Goal: Task Accomplishment & Management: Manage account settings

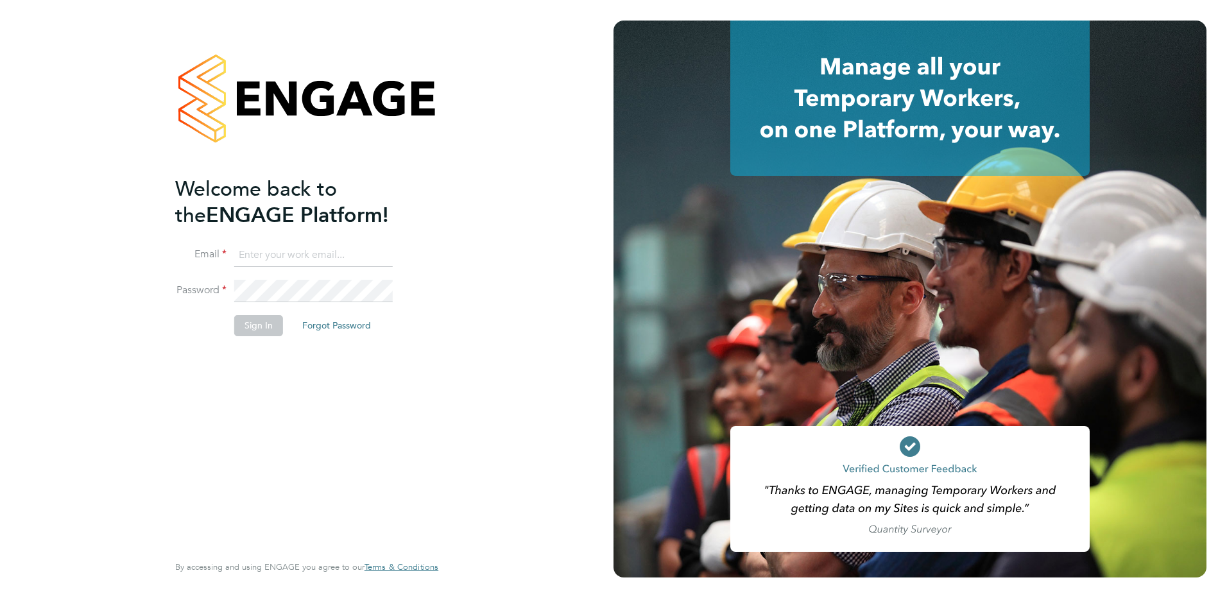
click at [300, 255] on input at bounding box center [313, 255] width 158 height 23
type input "tom.bilton@brightonandhovealbion.com"
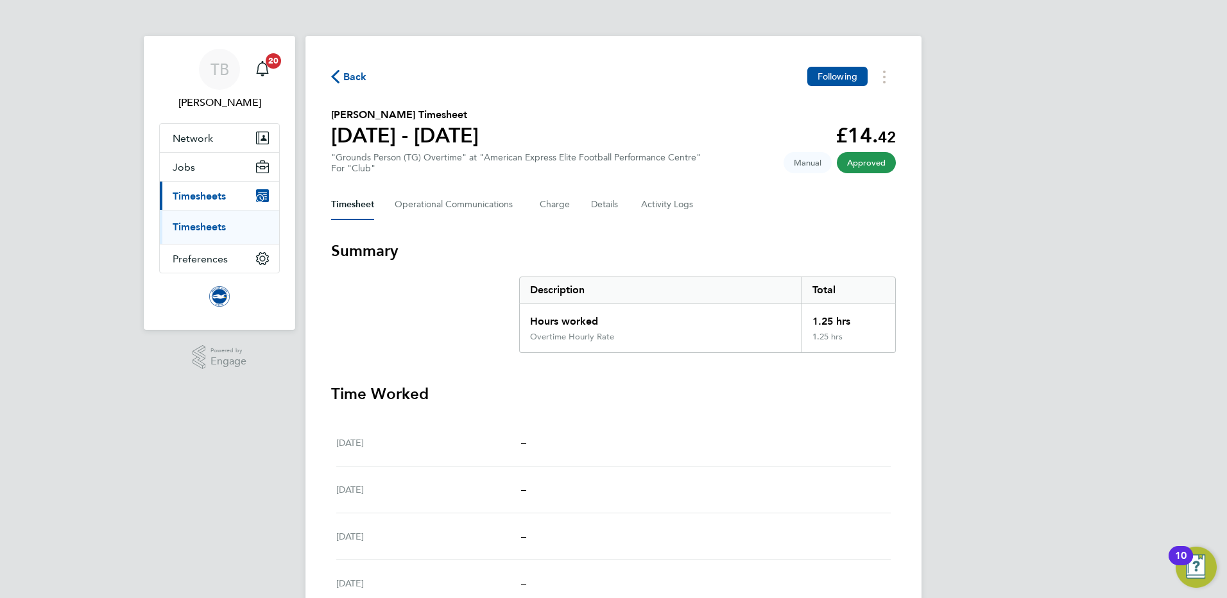
click at [201, 228] on link "Timesheets" at bounding box center [199, 227] width 53 height 12
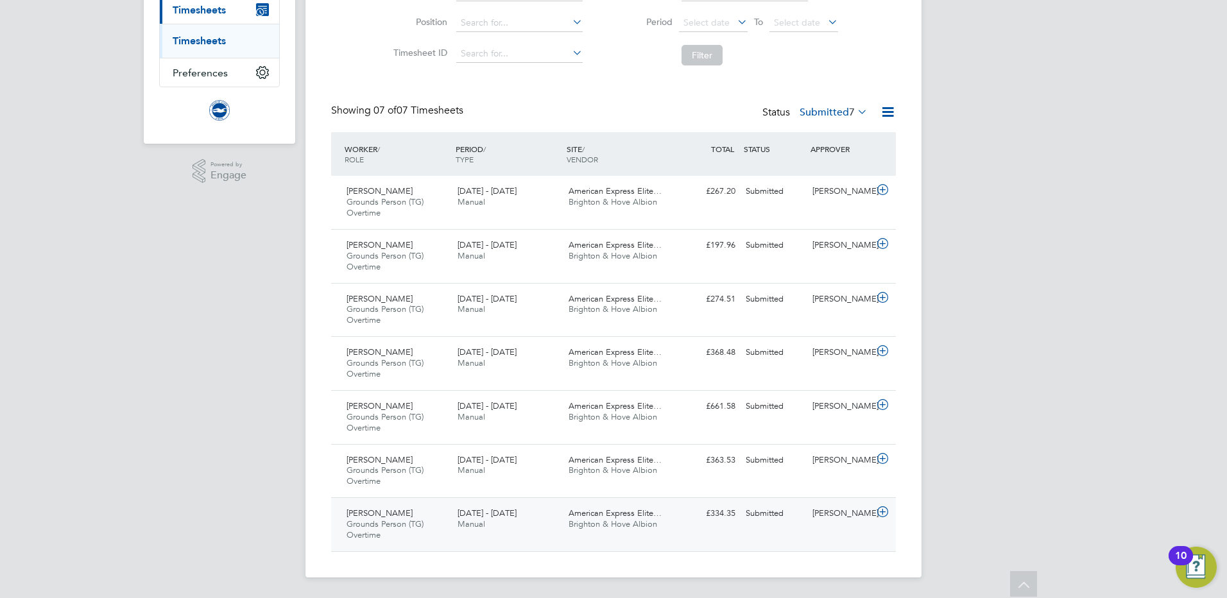
click at [885, 513] on icon at bounding box center [883, 512] width 16 height 10
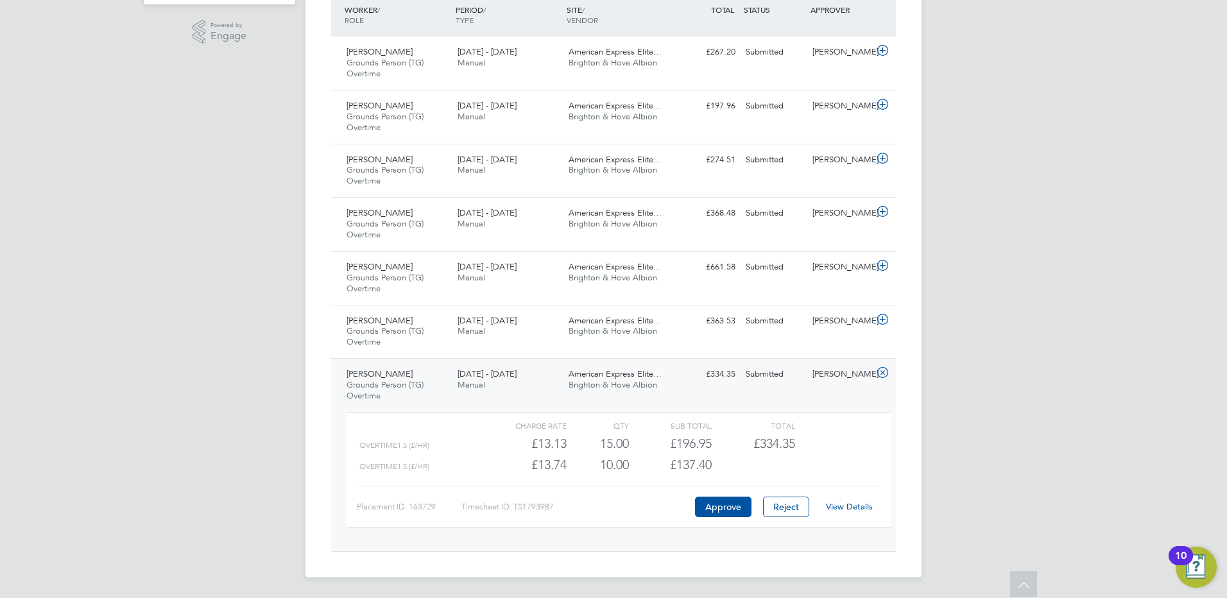
click at [846, 506] on link "View Details" at bounding box center [849, 506] width 47 height 11
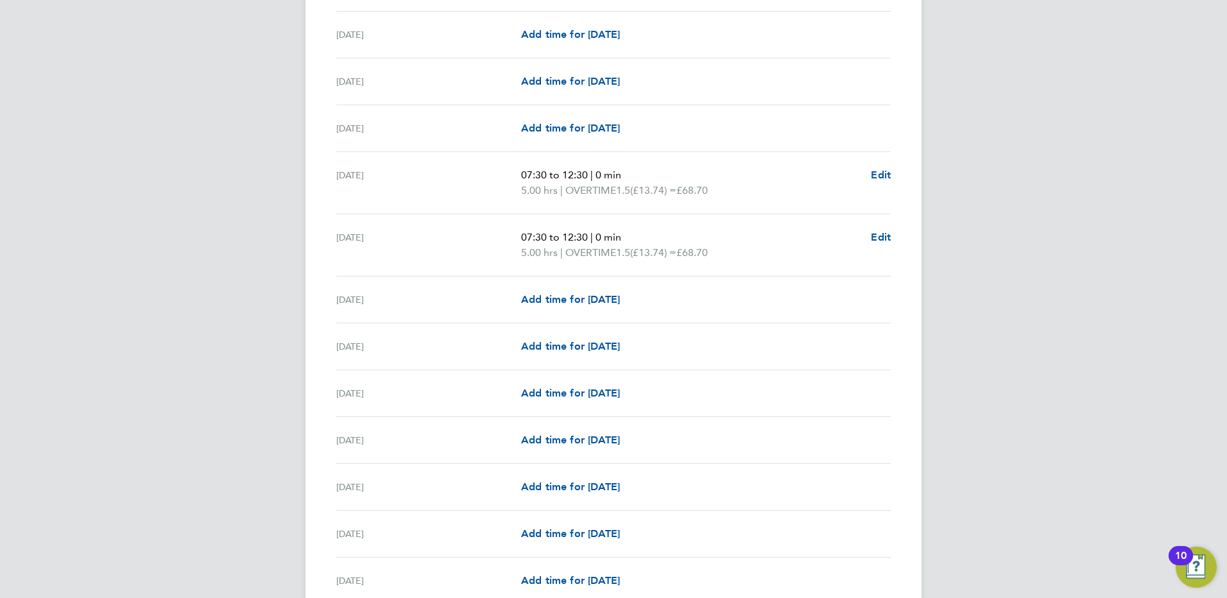
scroll to position [1333, 0]
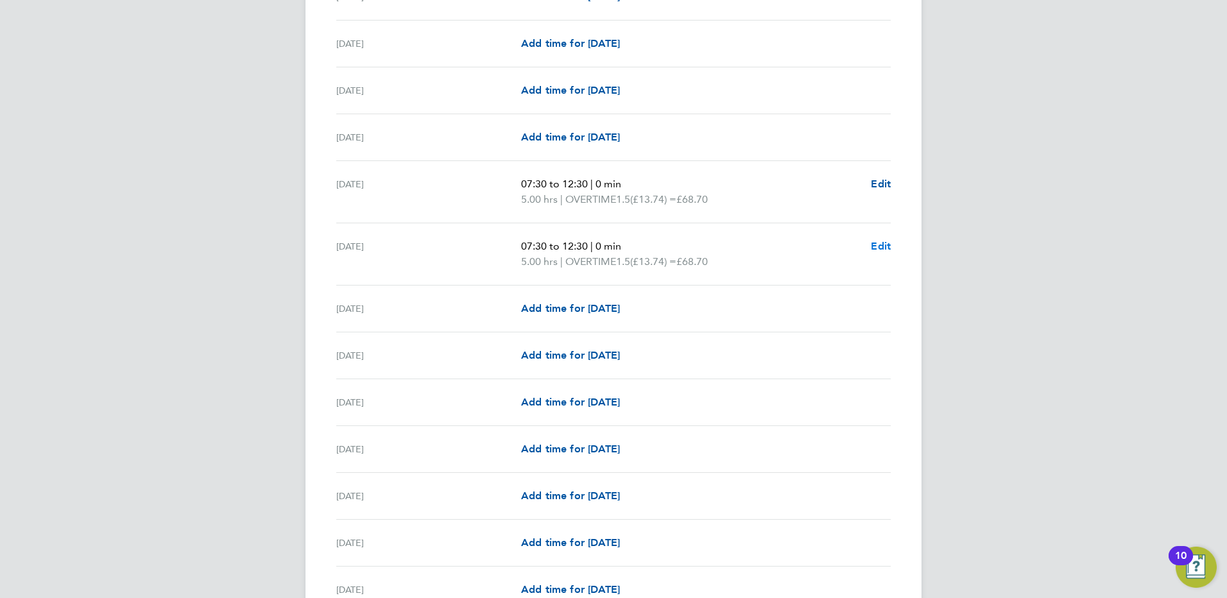
click at [879, 245] on span "Edit" at bounding box center [881, 246] width 20 height 12
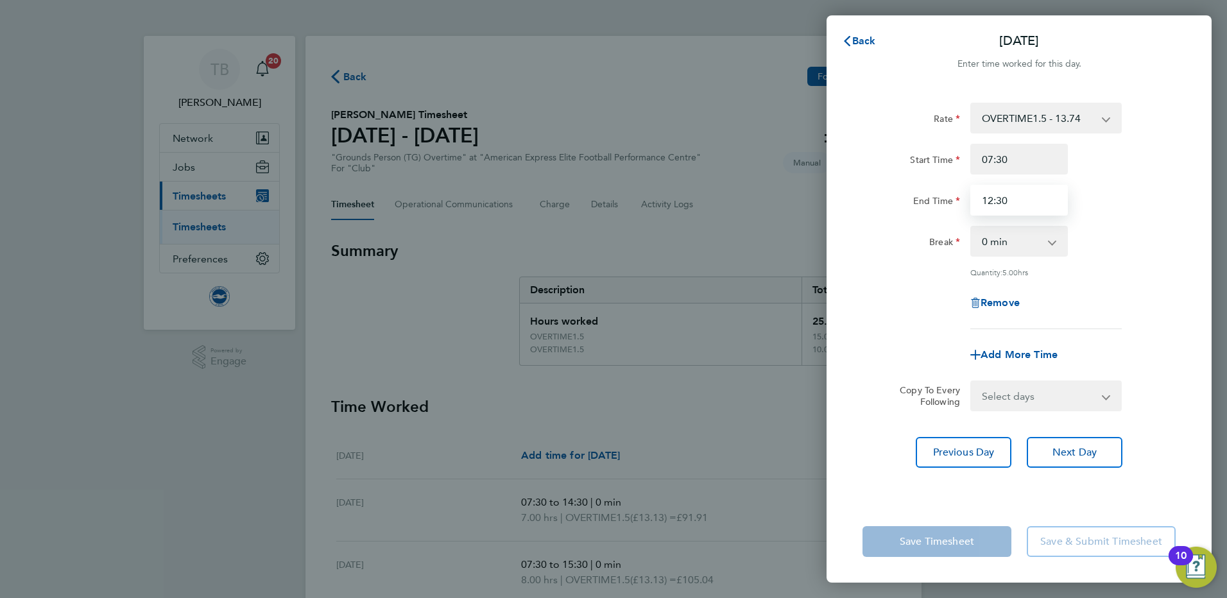
drag, startPoint x: 1011, startPoint y: 201, endPoint x: 970, endPoint y: 205, distance: 41.3
click at [970, 205] on input "12:30" at bounding box center [1019, 200] width 98 height 31
type input "10:00"
click at [1032, 500] on div "Rate OVERTIME1.5 - 13.74 OVERTIME - 13.74 Start Time 07:30 End Time 10:00 Break…" at bounding box center [1018, 293] width 385 height 413
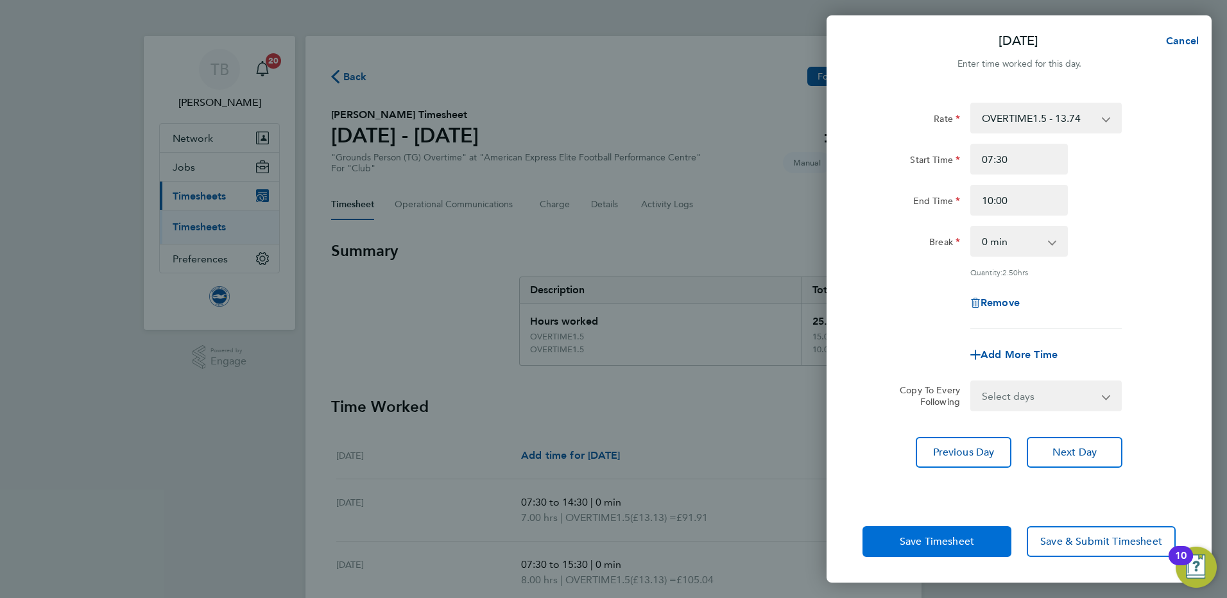
click at [954, 541] on span "Save Timesheet" at bounding box center [937, 541] width 74 height 13
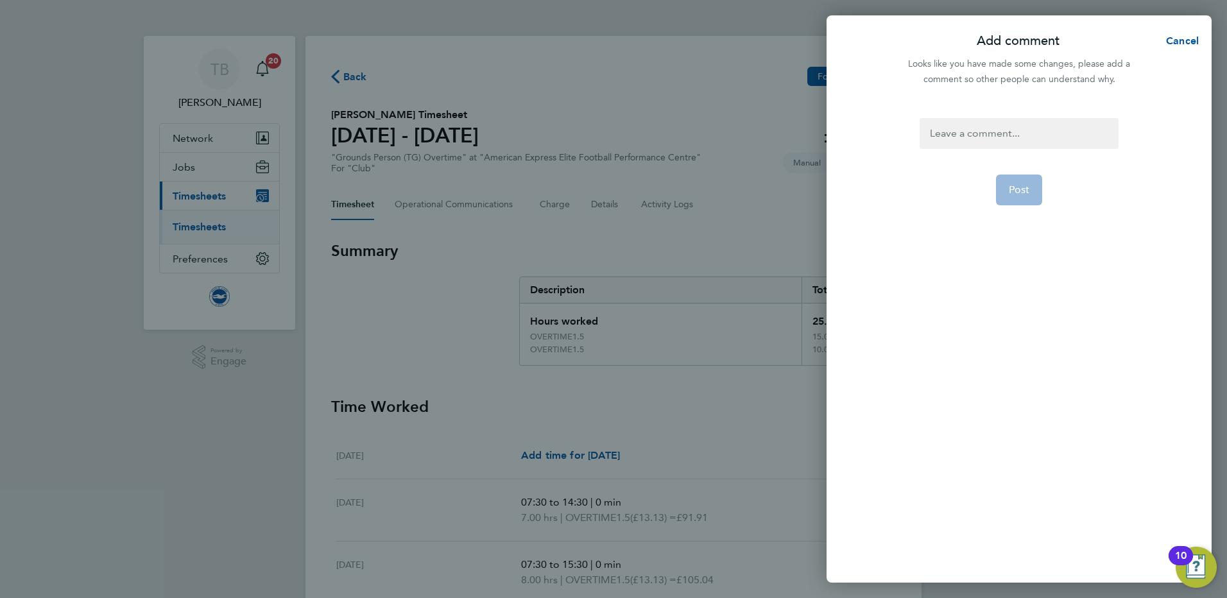
click at [972, 130] on div at bounding box center [1018, 133] width 198 height 31
click at [1026, 183] on button "Post" at bounding box center [1019, 190] width 47 height 31
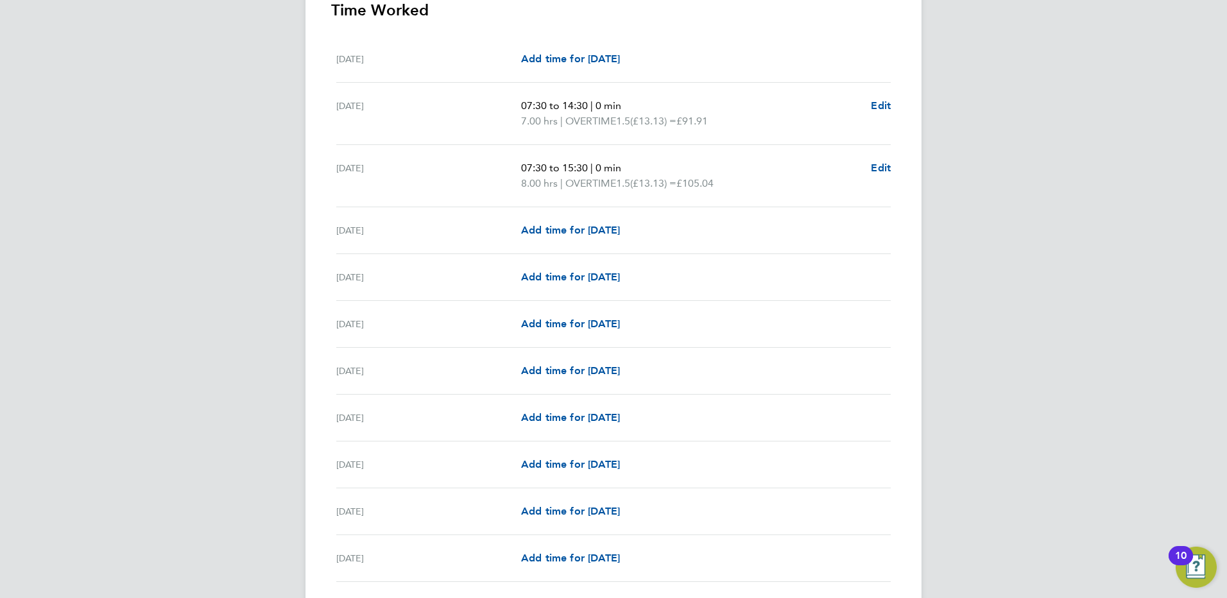
scroll to position [385, 0]
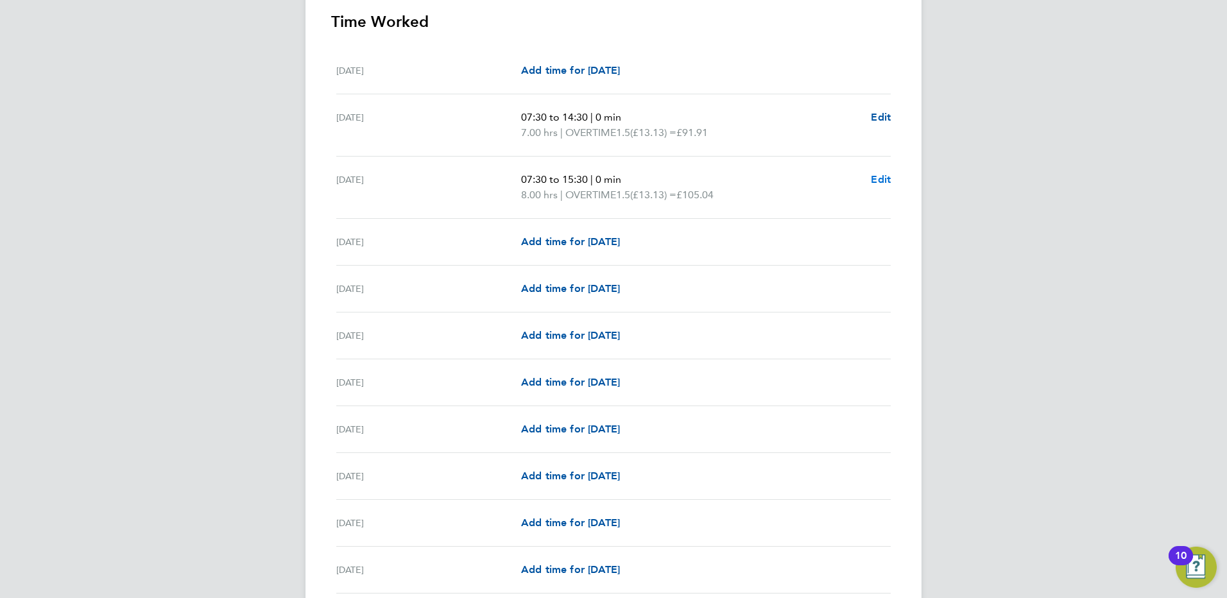
click at [881, 180] on span "Edit" at bounding box center [881, 179] width 20 height 12
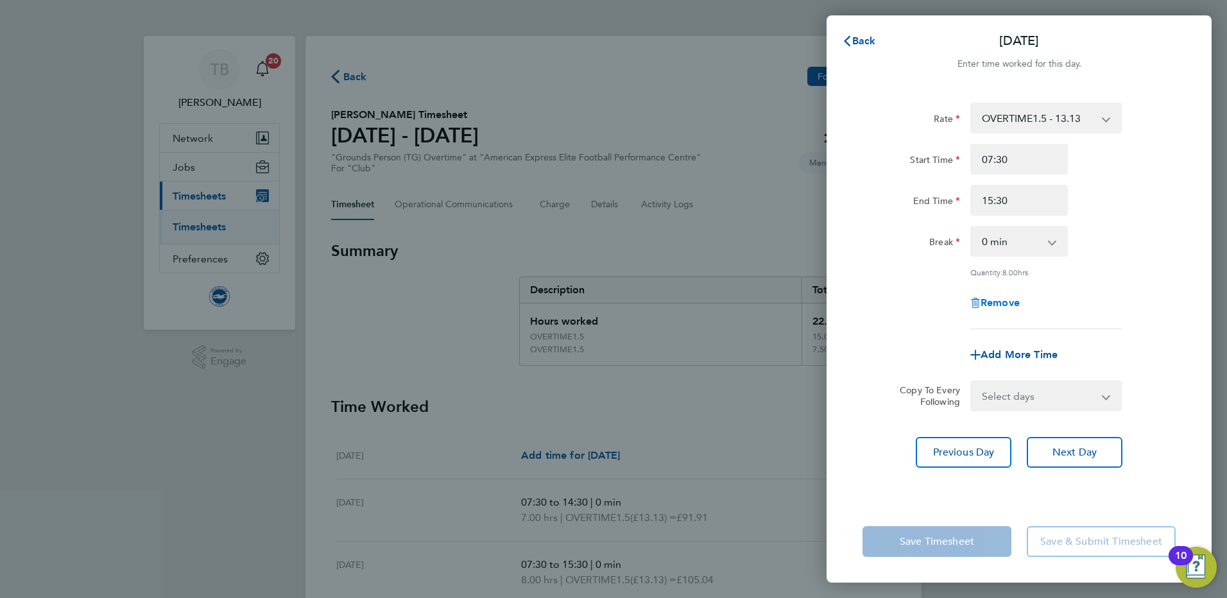
click at [991, 300] on span "Remove" at bounding box center [999, 302] width 39 height 12
select select "null"
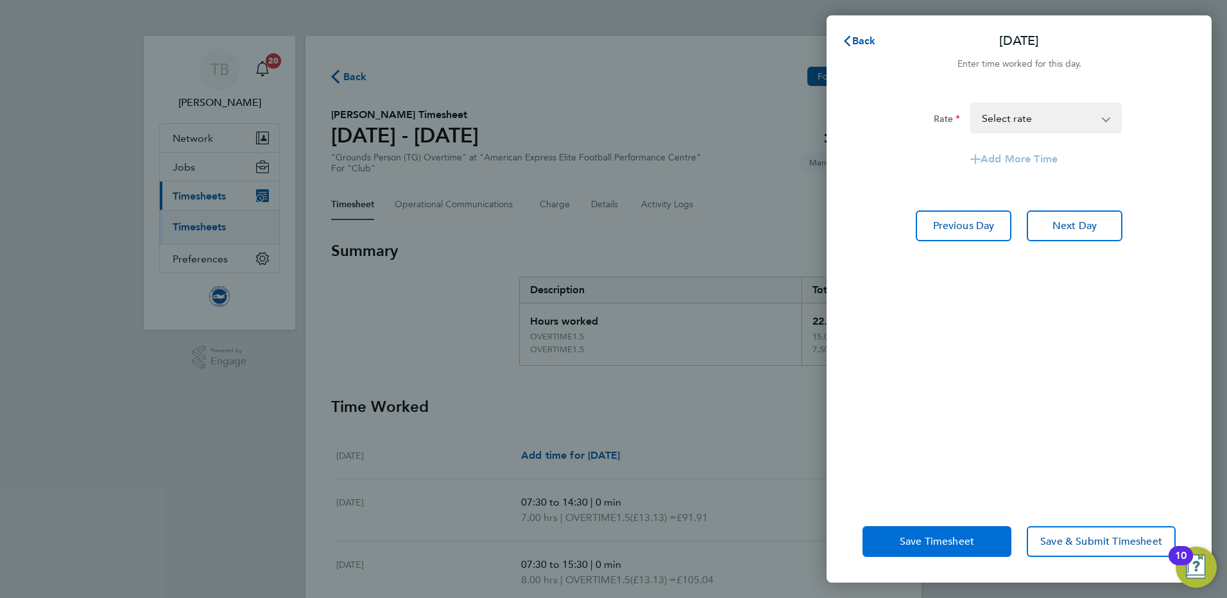
click at [979, 538] on button "Save Timesheet" at bounding box center [936, 541] width 149 height 31
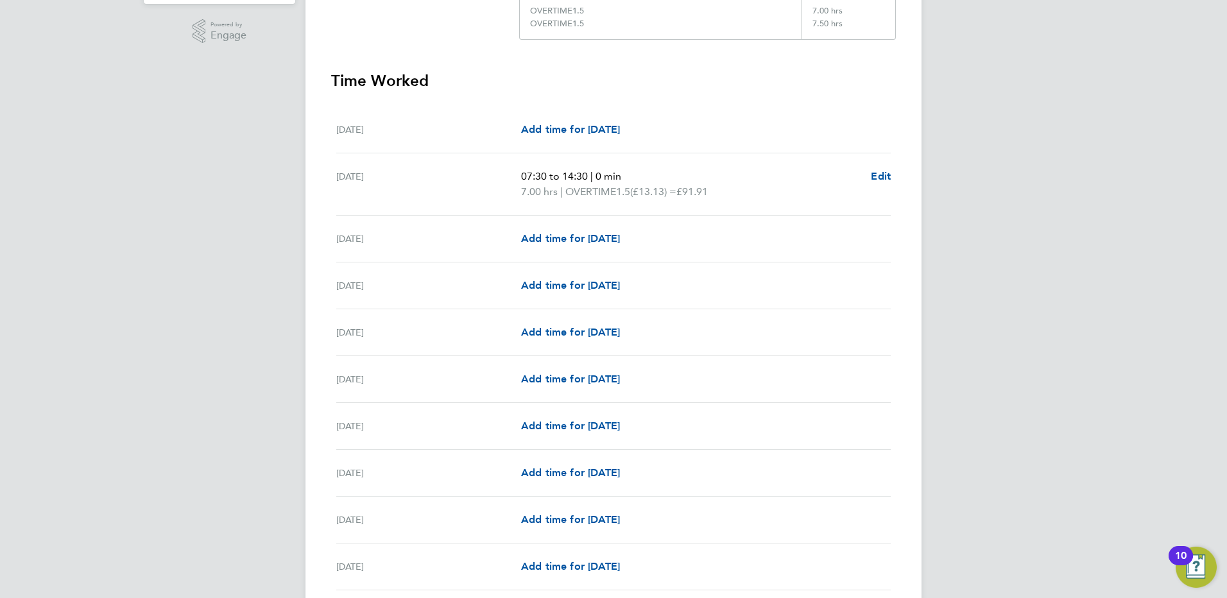
scroll to position [321, 0]
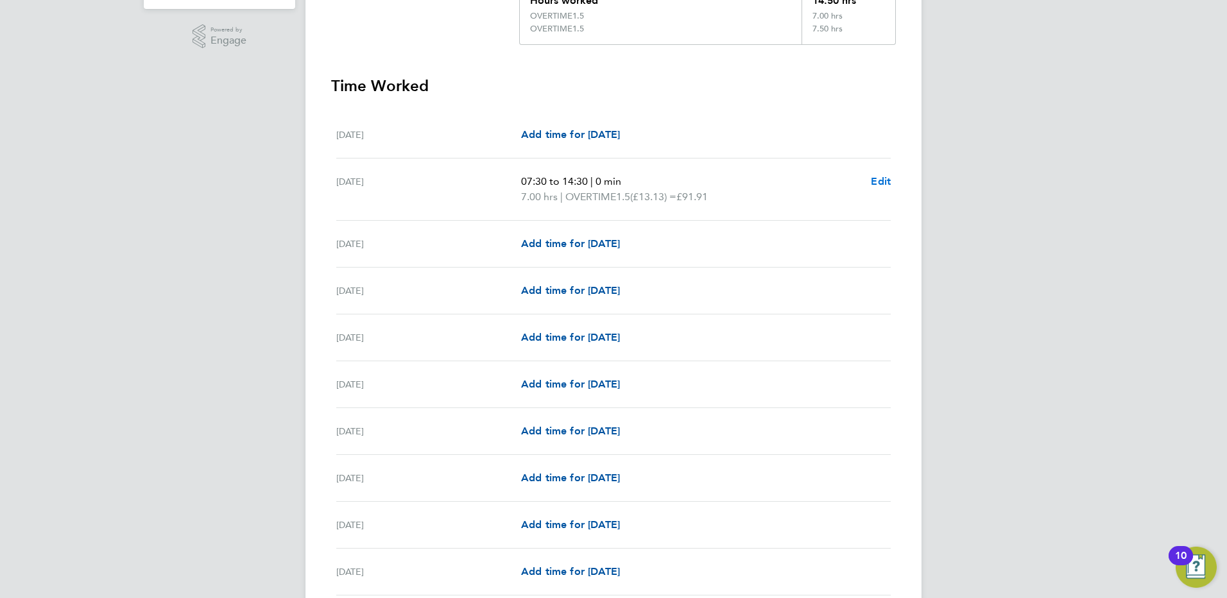
click at [876, 183] on span "Edit" at bounding box center [881, 181] width 20 height 12
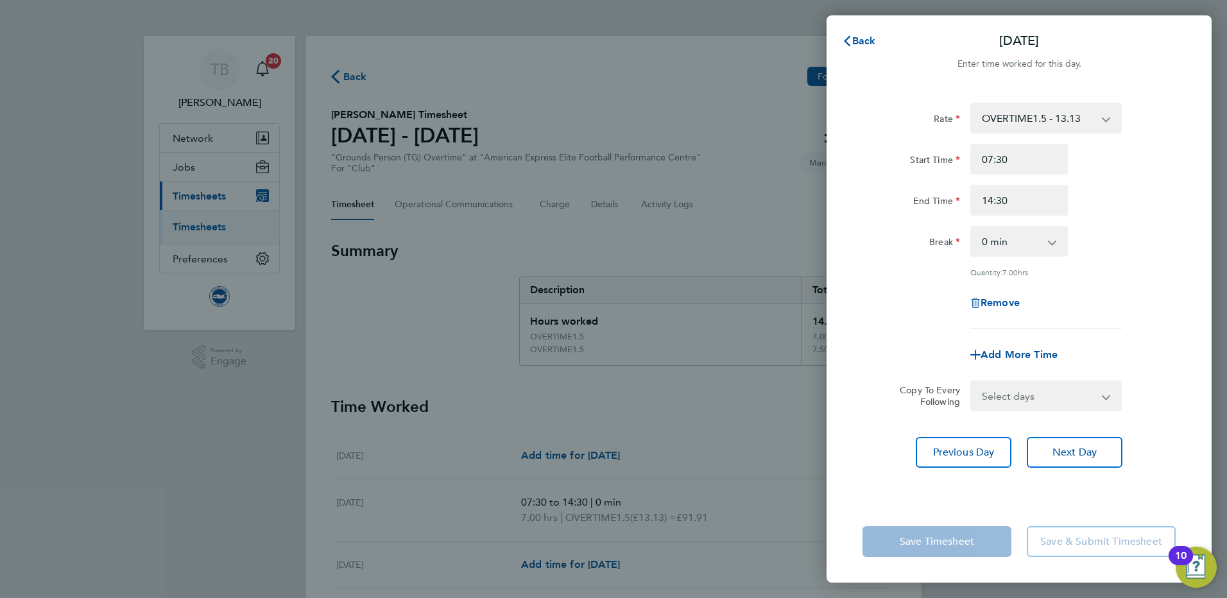
click at [1102, 124] on select "OVERTIME1.5 - 13.13 OVERTIME - 13.74 OVERTIME1.5 - 13.74" at bounding box center [1037, 118] width 133 height 28
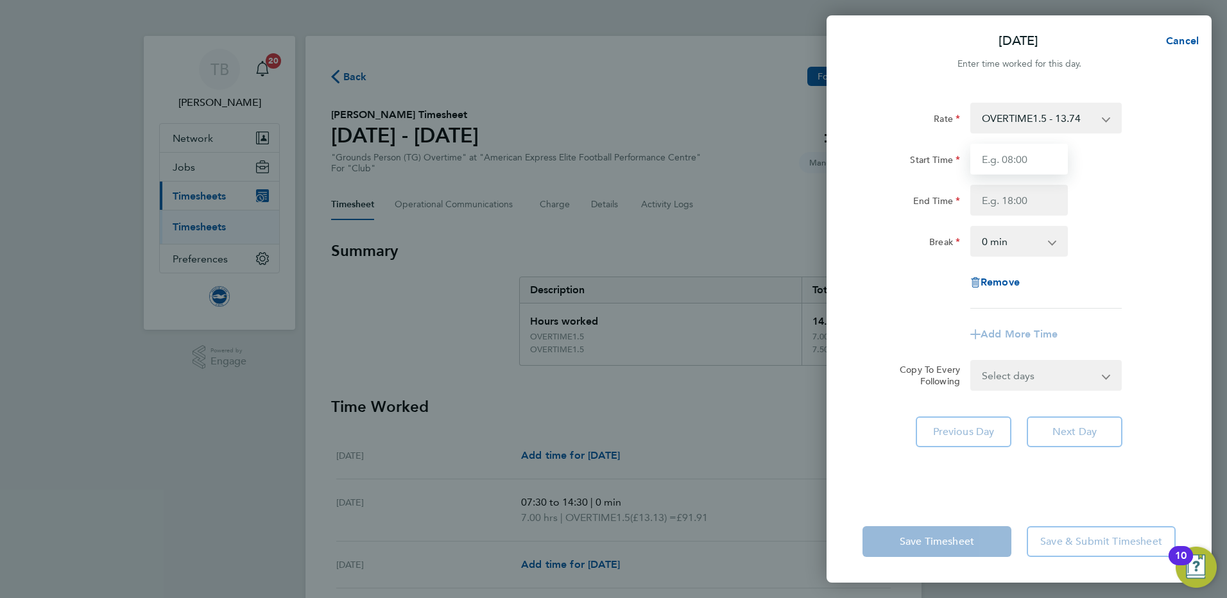
click at [1001, 162] on input "Start Time" at bounding box center [1019, 159] width 98 height 31
type input "07:30"
click at [996, 197] on input "End Time" at bounding box center [1019, 200] width 98 height 31
click at [993, 202] on input "16:30" at bounding box center [1019, 200] width 98 height 31
type input "14:30"
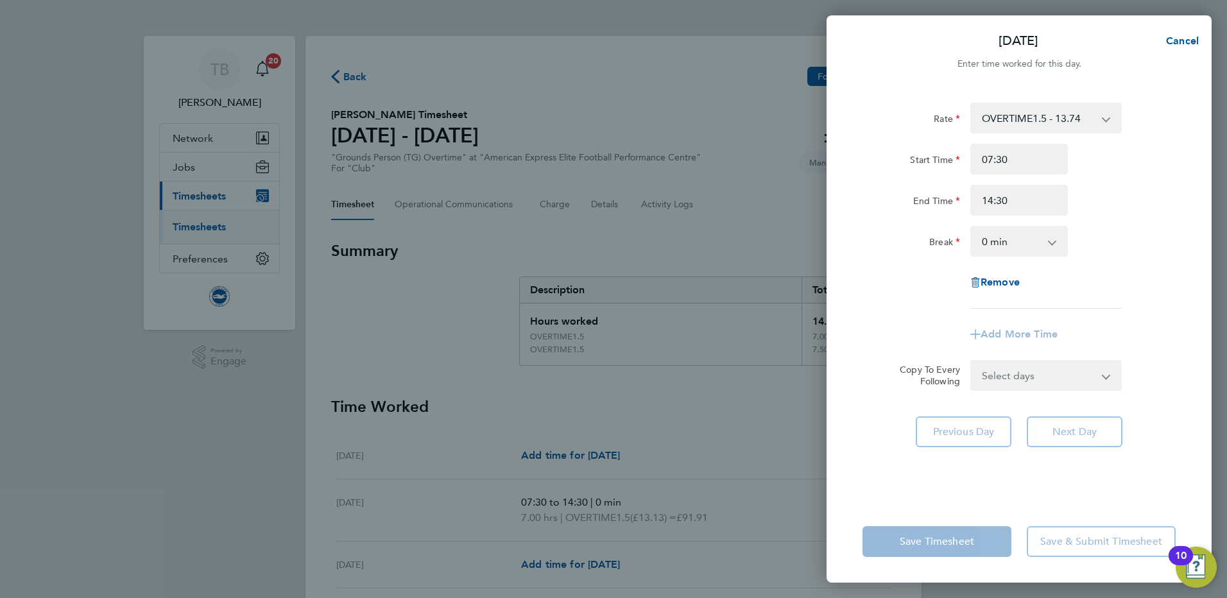
click at [841, 299] on div "Rate OVERTIME1.5 - 13.74 OVERTIME - 13.74 Start Time 07:30 End Time 14:30 Break…" at bounding box center [1018, 293] width 385 height 413
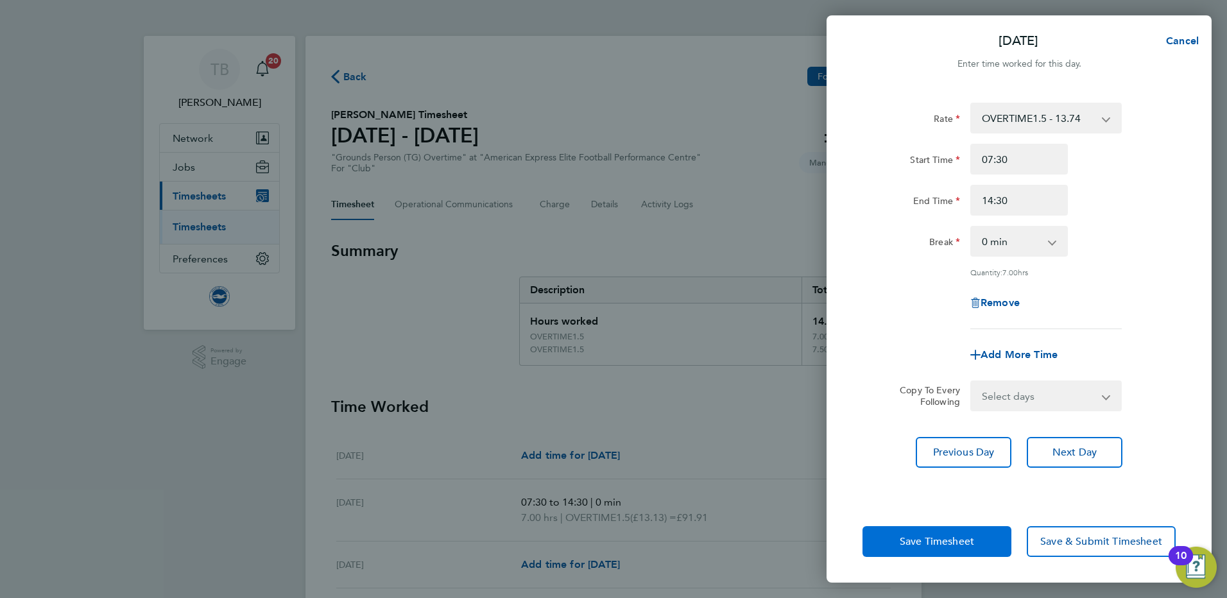
click at [970, 542] on span "Save Timesheet" at bounding box center [937, 541] width 74 height 13
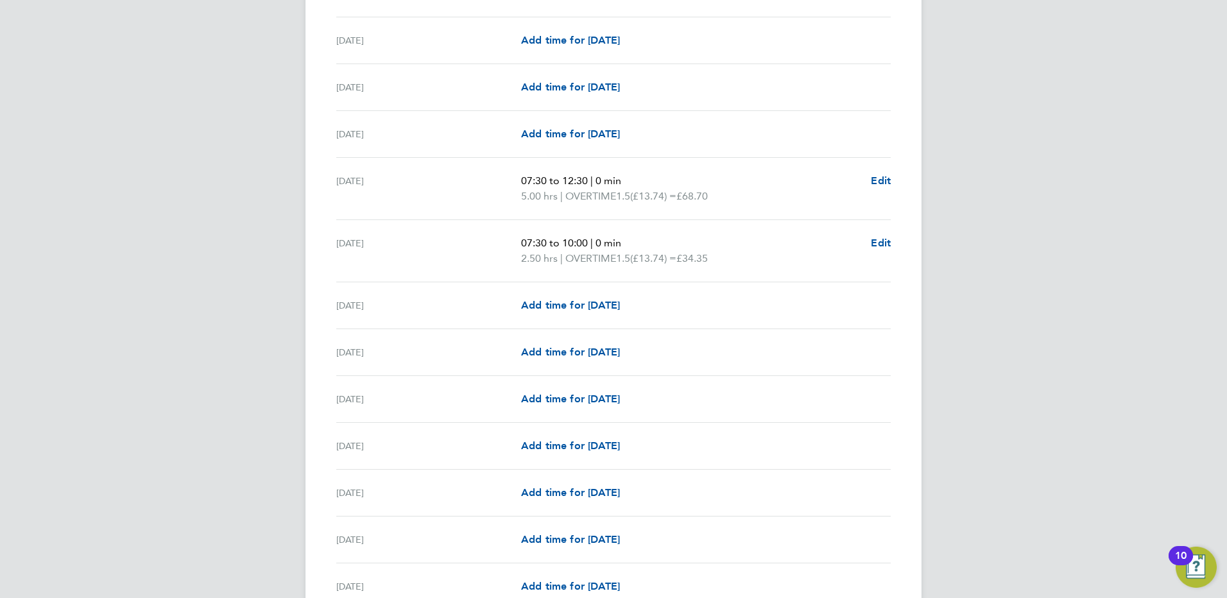
scroll to position [1433, 0]
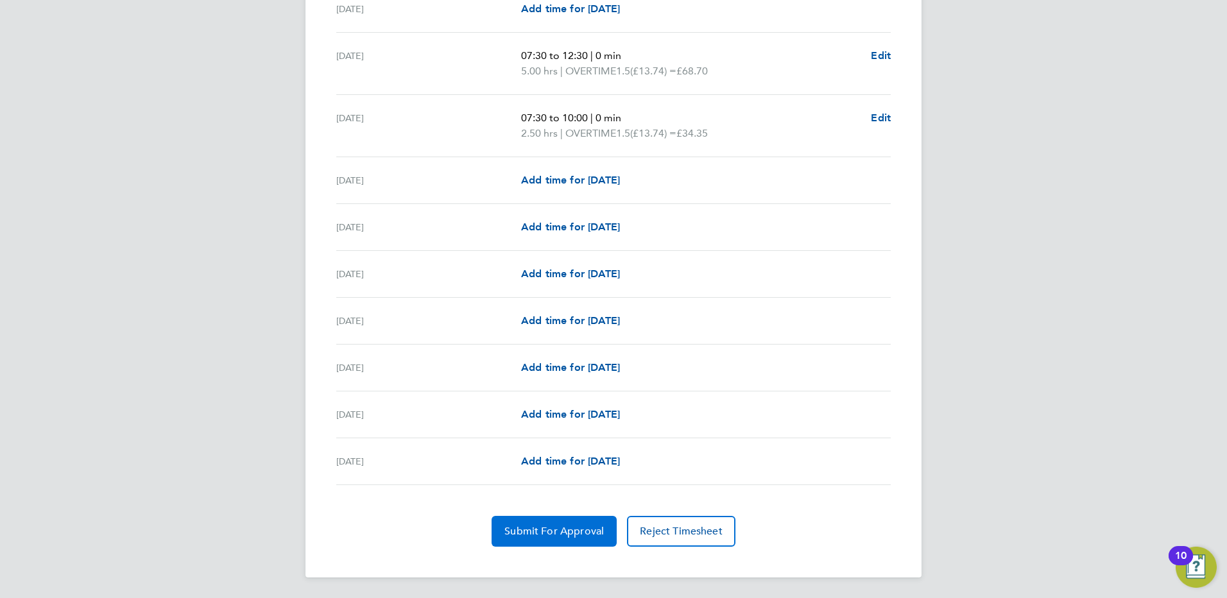
click at [560, 541] on button "Submit For Approval" at bounding box center [554, 531] width 125 height 31
click at [577, 533] on span "Approve Timesheet" at bounding box center [554, 531] width 94 height 13
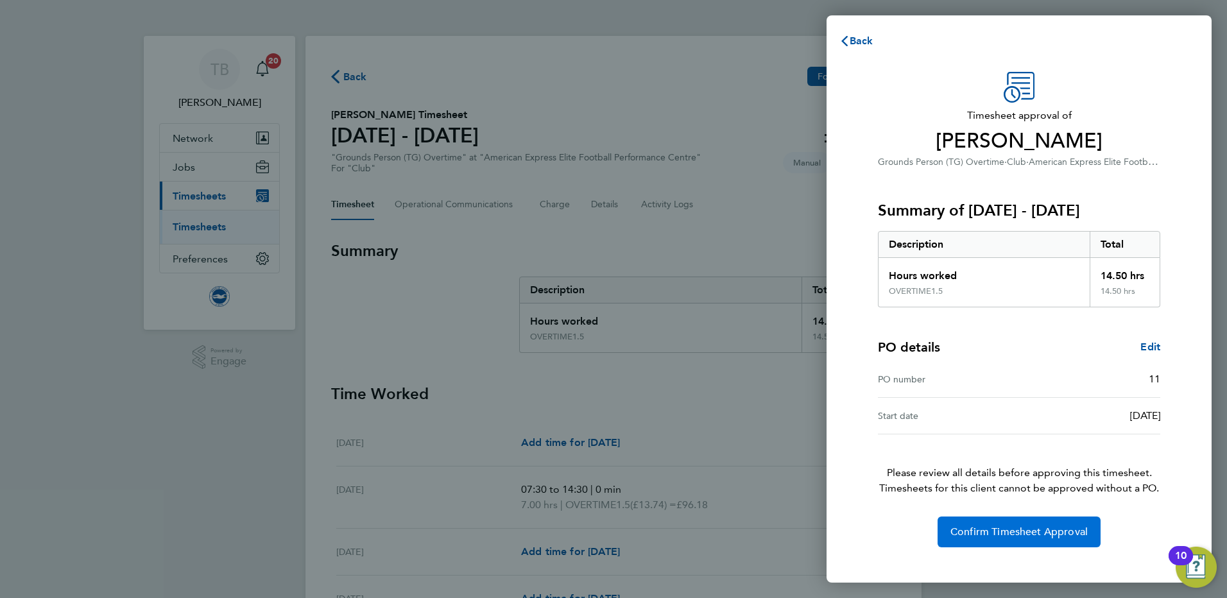
click at [1008, 532] on span "Confirm Timesheet Approval" at bounding box center [1018, 532] width 137 height 13
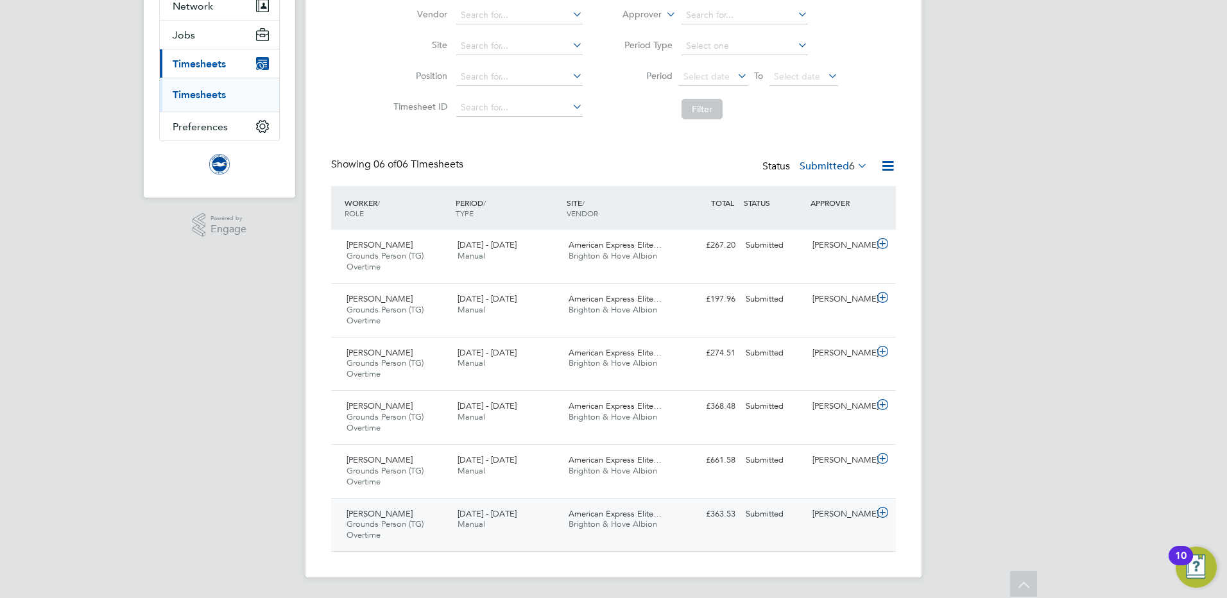
click at [882, 511] on icon at bounding box center [883, 513] width 16 height 10
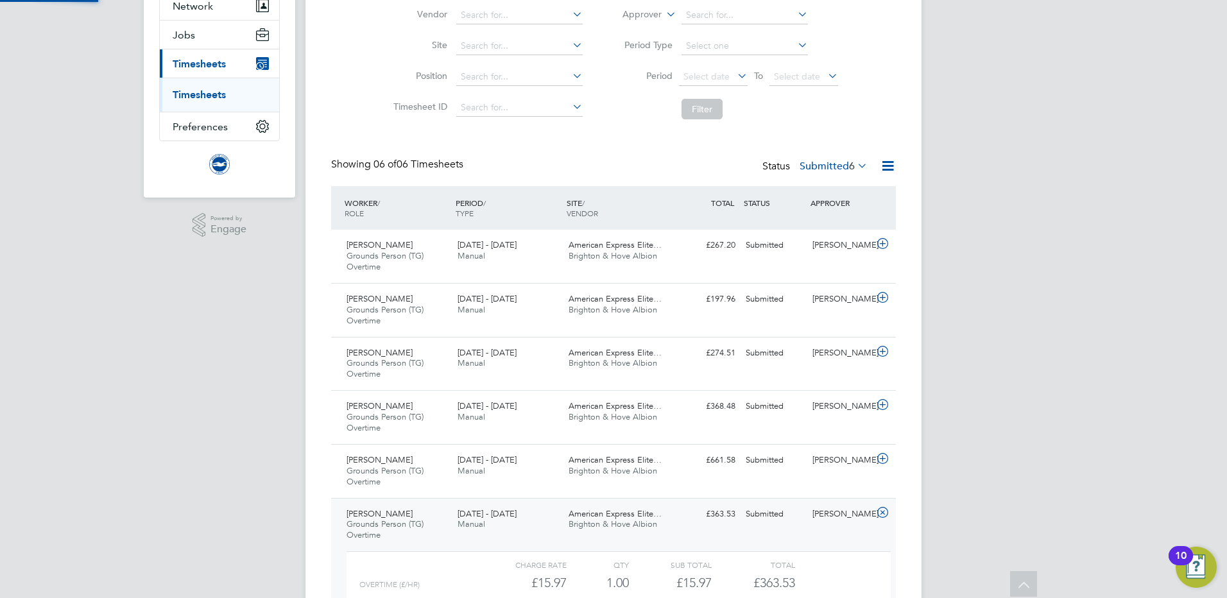
scroll to position [22, 125]
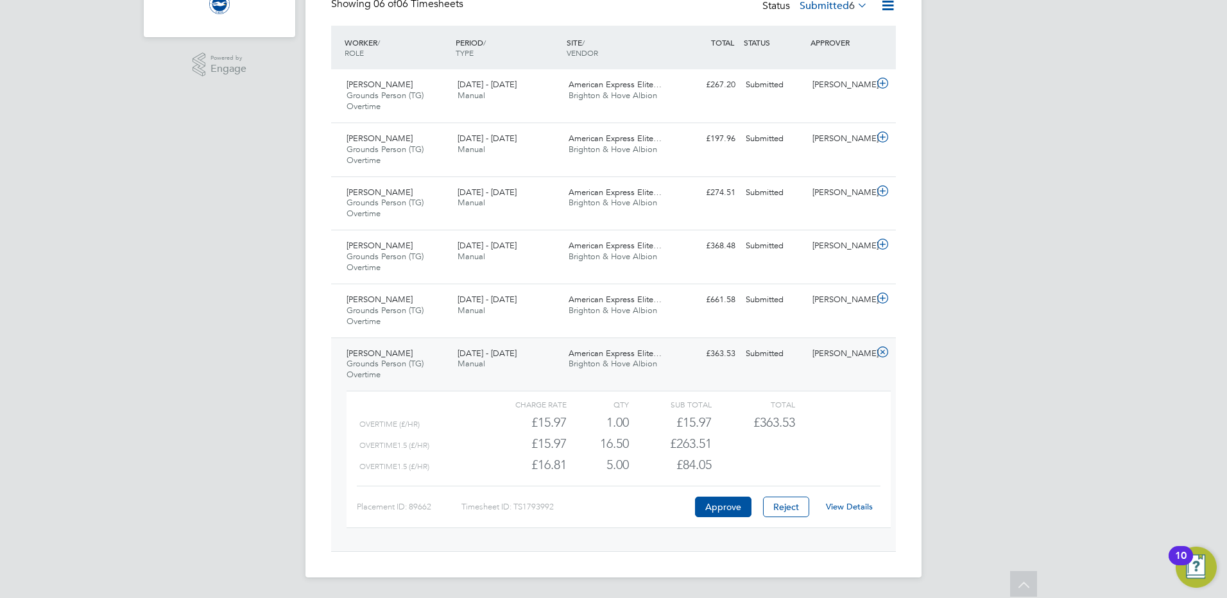
click at [853, 510] on link "View Details" at bounding box center [849, 506] width 47 height 11
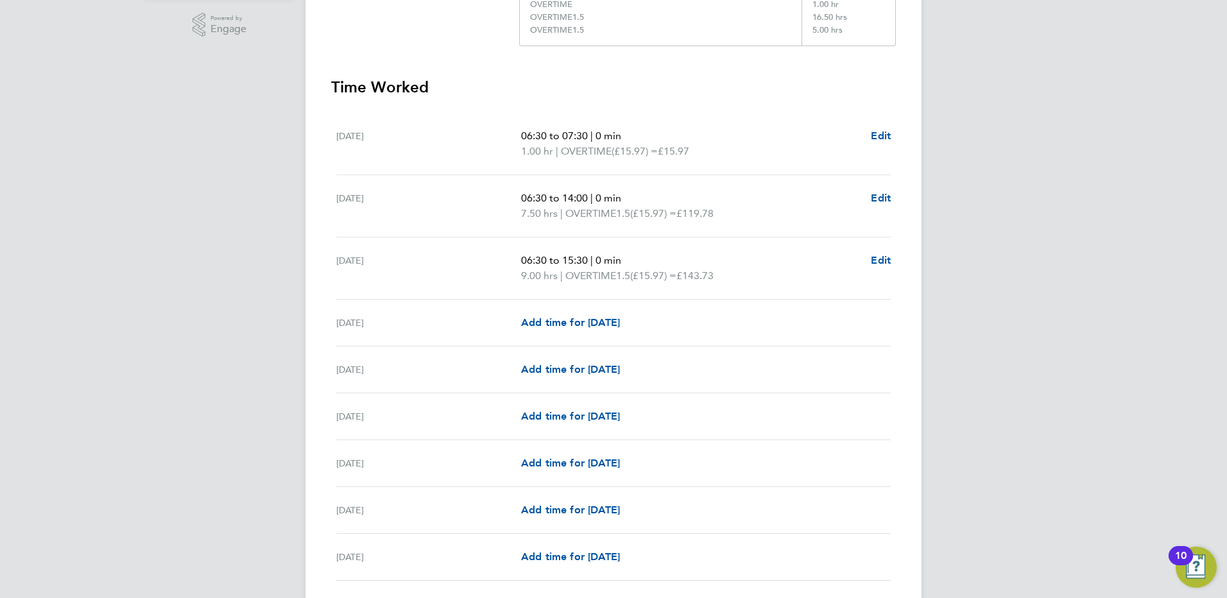
scroll to position [321, 0]
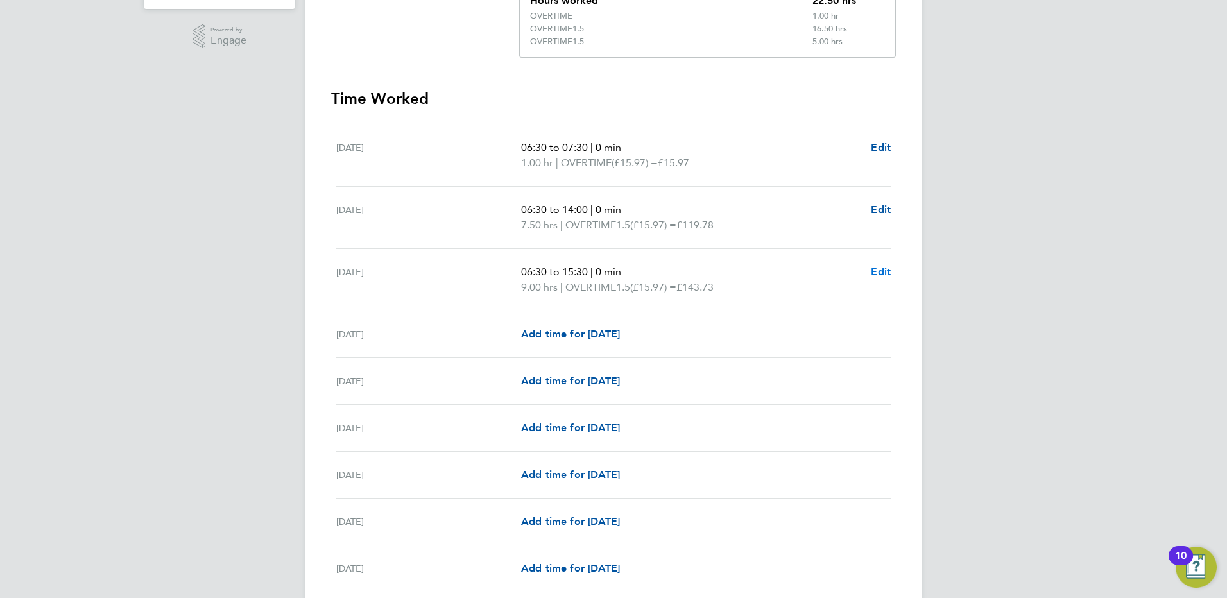
click at [877, 270] on span "Edit" at bounding box center [881, 272] width 20 height 12
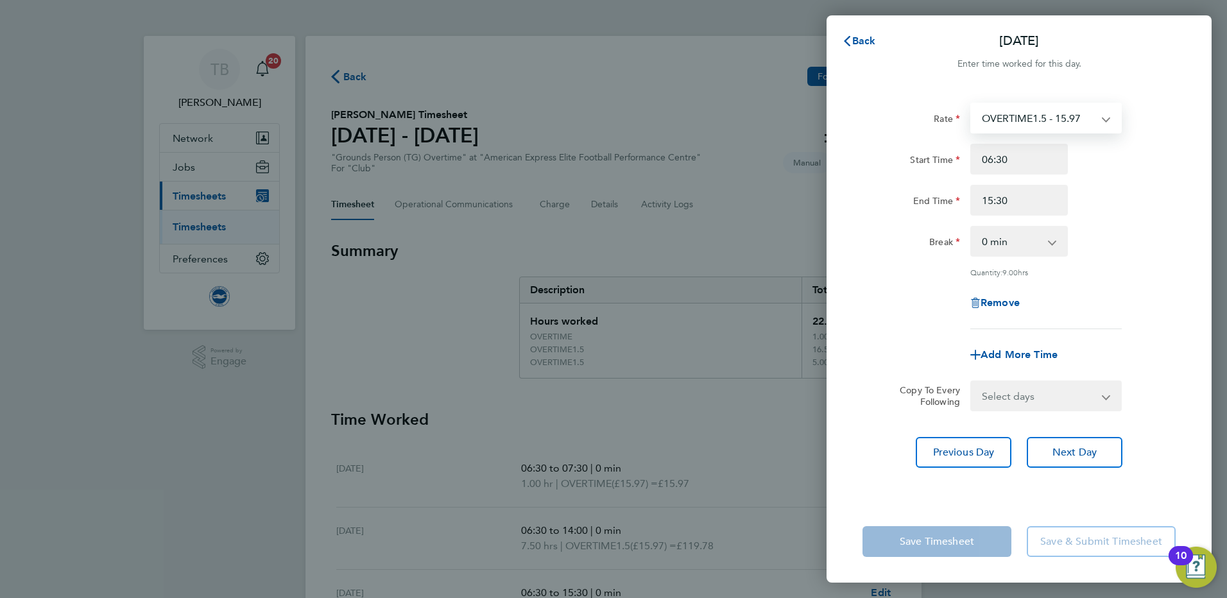
click at [1104, 120] on select "OVERTIME1.5 - 15.97 OVERTIME - 16.81 OVERTIME1.5 - 16.81" at bounding box center [1037, 118] width 133 height 28
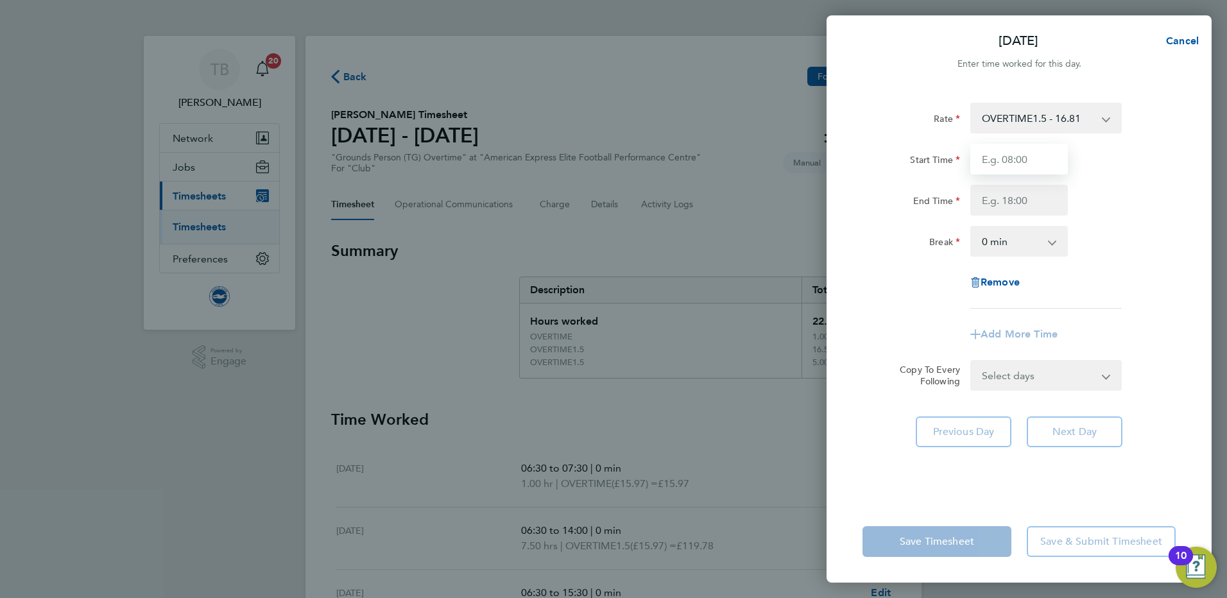
click at [1017, 161] on input "Start Time" at bounding box center [1019, 159] width 98 height 31
click at [986, 160] on input "07:30" at bounding box center [1019, 159] width 98 height 31
type input "06:30"
click at [1005, 198] on input "End Time" at bounding box center [1019, 200] width 98 height 31
type input "15:30"
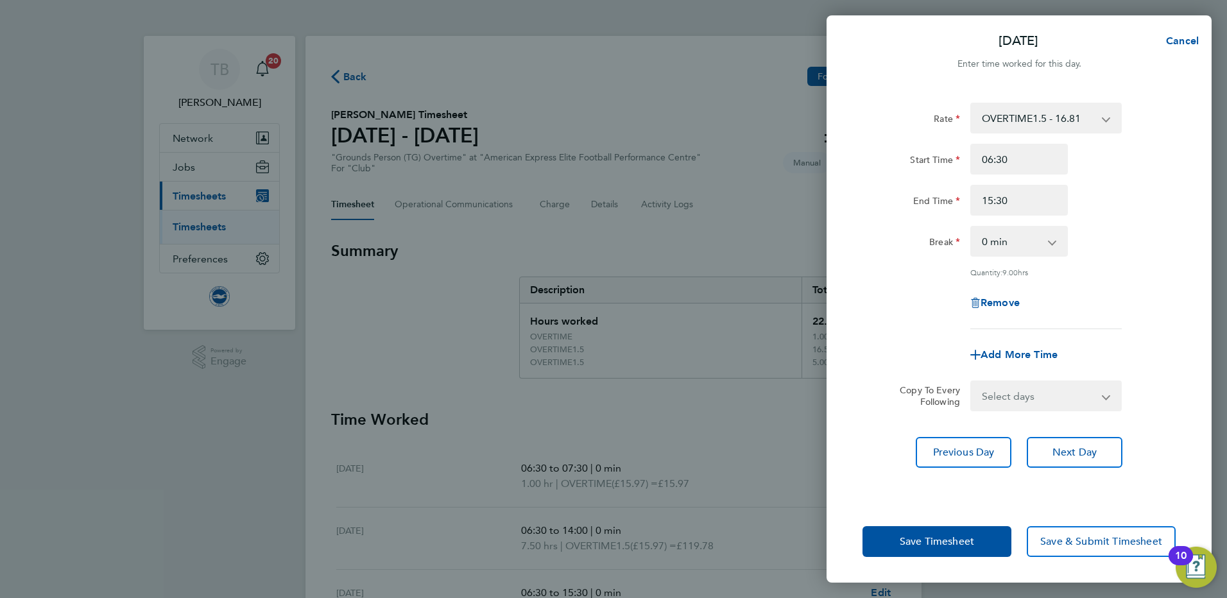
click at [1137, 222] on div "Rate OVERTIME1.5 - 16.81 OVERTIME - 16.81 Start Time 06:30 End Time 15:30 Break…" at bounding box center [1018, 216] width 313 height 227
click at [962, 542] on span "Save Timesheet" at bounding box center [937, 541] width 74 height 13
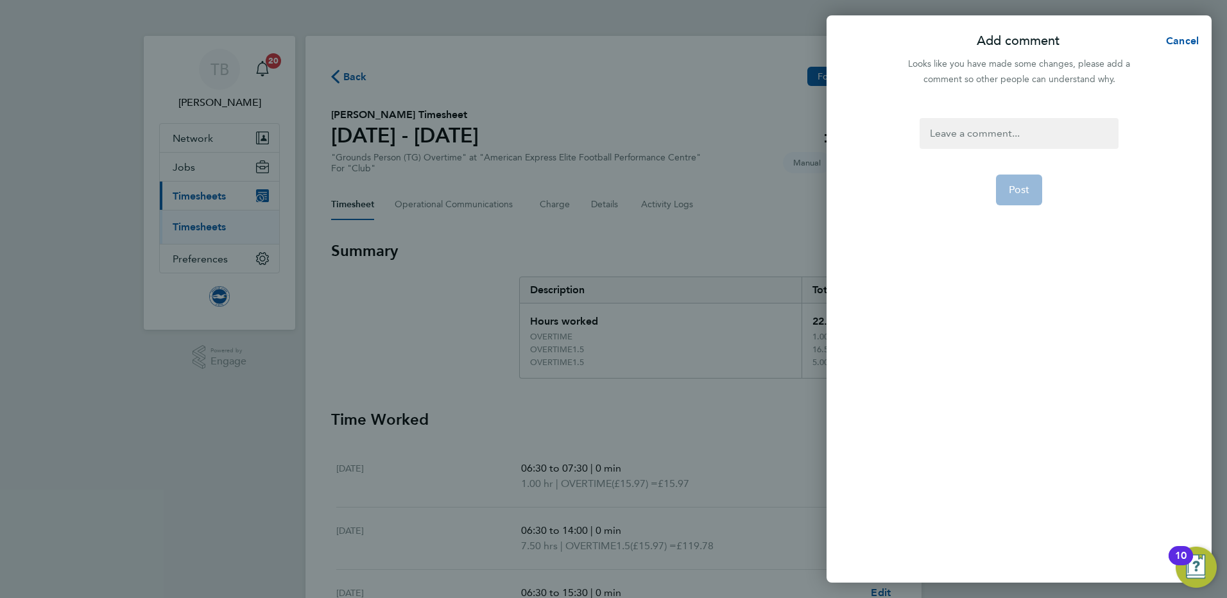
click at [980, 134] on div at bounding box center [1018, 133] width 198 height 31
click at [1028, 193] on span "Post" at bounding box center [1019, 190] width 21 height 13
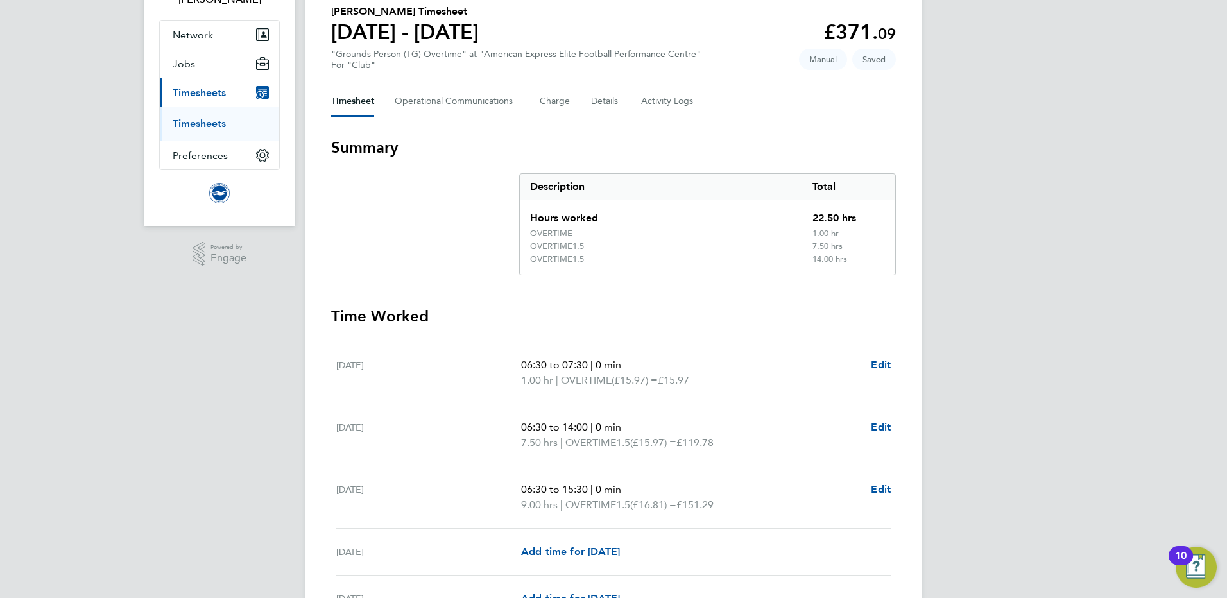
scroll to position [128, 0]
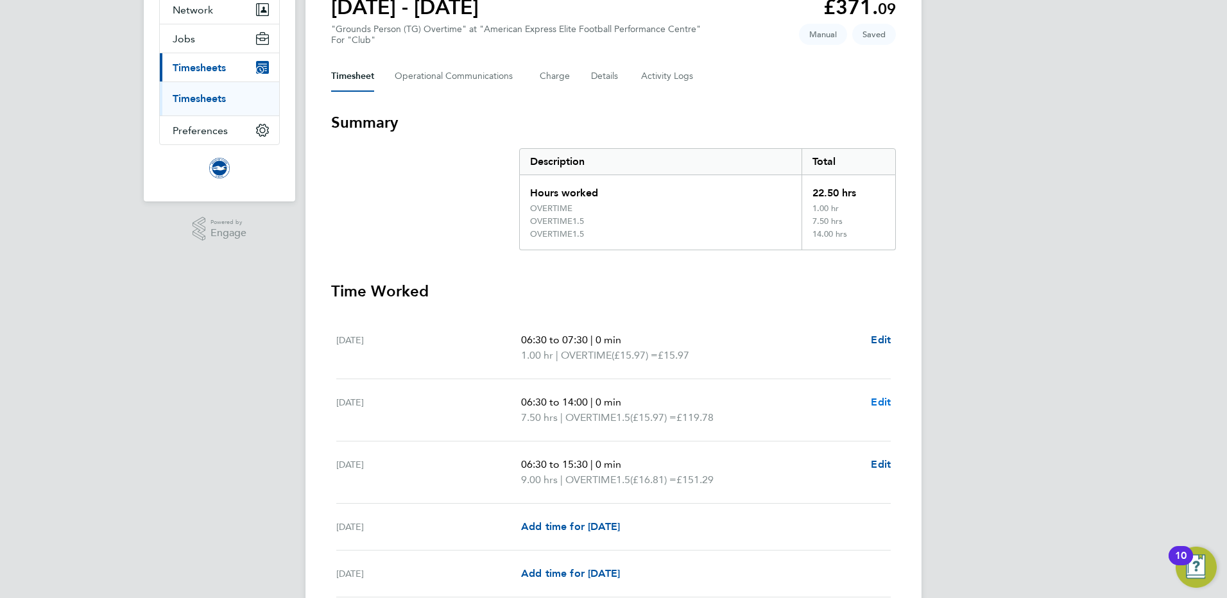
click at [879, 399] on span "Edit" at bounding box center [881, 402] width 20 height 12
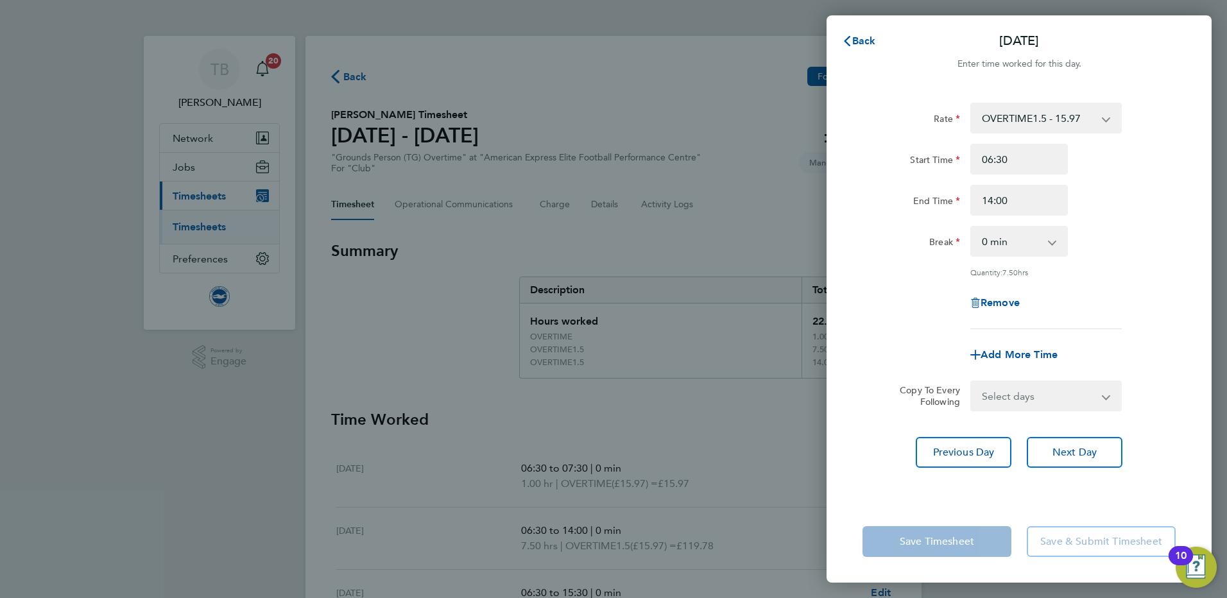
click at [1104, 121] on select "OVERTIME1.5 - 15.97 OVERTIME - 16.81 OVERTIME1.5 - 16.81" at bounding box center [1037, 118] width 133 height 28
click at [1138, 214] on div "End Time 14:00" at bounding box center [1018, 200] width 323 height 31
click at [1106, 121] on app-icon-cross-button at bounding box center [1112, 118] width 15 height 28
click at [1099, 119] on select "OVERTIME1.5 - 15.97 OVERTIME - 16.81 OVERTIME1.5 - 16.81" at bounding box center [1037, 118] width 133 height 28
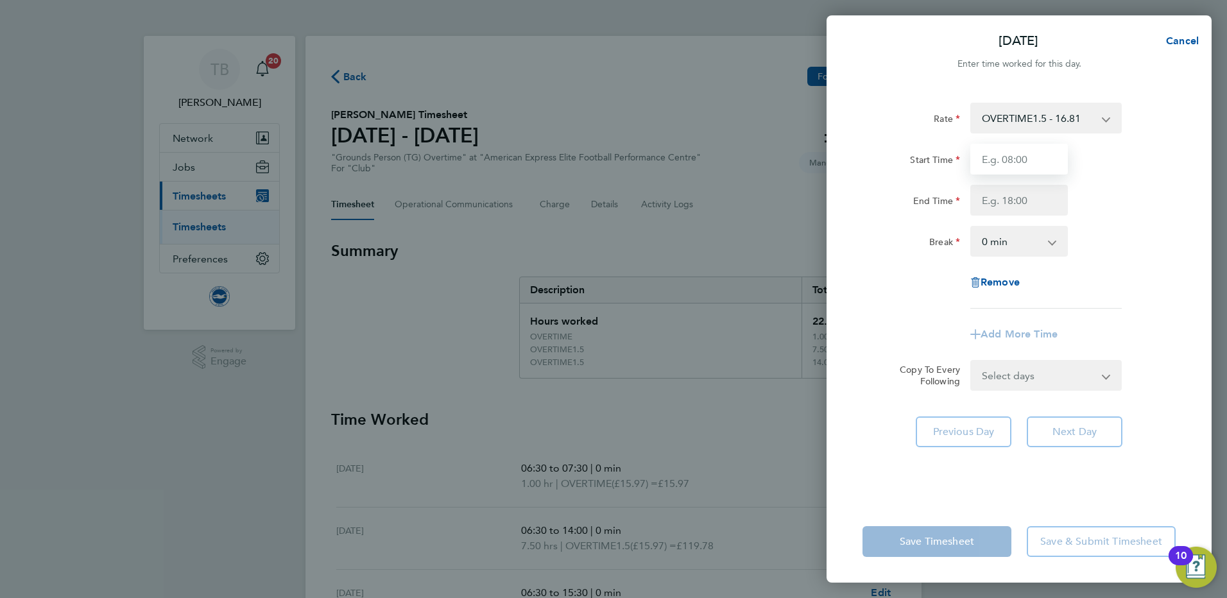
click at [1016, 159] on input "Start Time" at bounding box center [1019, 159] width 98 height 31
type input "06:30"
click at [996, 205] on input "End Time" at bounding box center [1019, 200] width 98 height 31
type input "14:00"
click at [1153, 250] on div "Break 0 min 15 min 30 min 45 min 60 min 75 min 90 min" at bounding box center [1018, 241] width 323 height 31
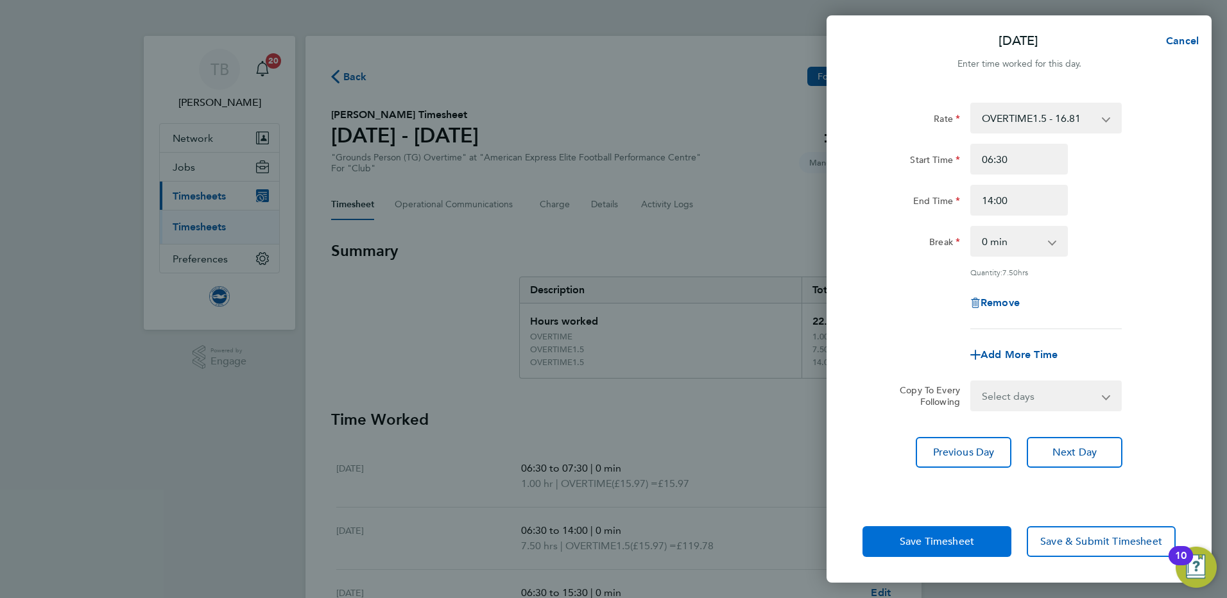
click at [968, 536] on span "Save Timesheet" at bounding box center [937, 541] width 74 height 13
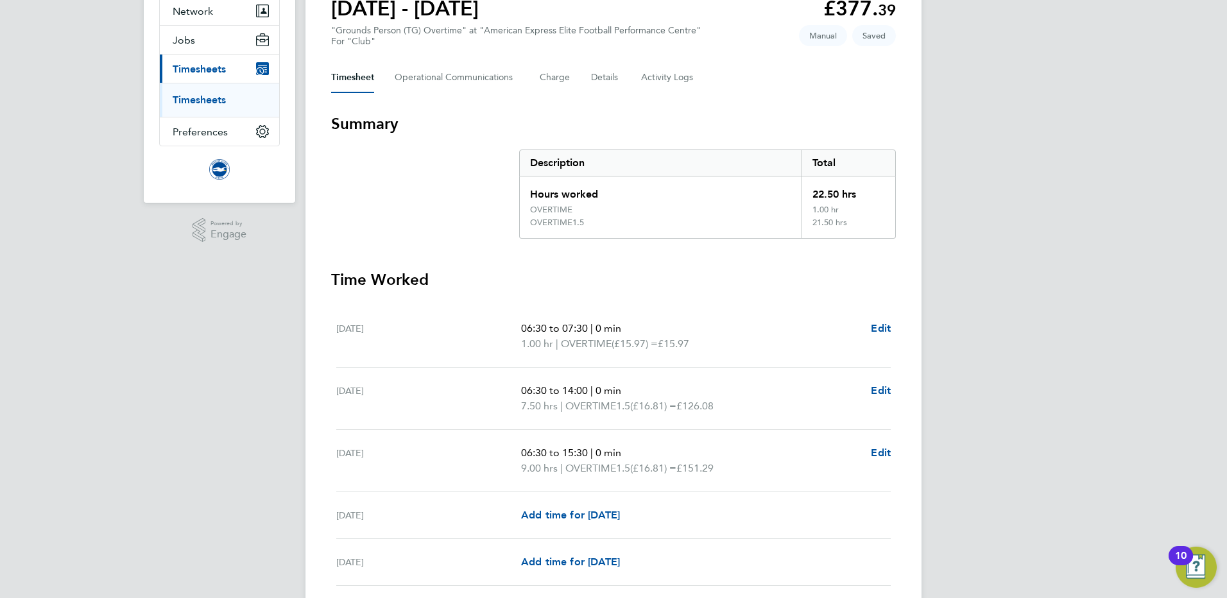
scroll to position [128, 0]
click at [882, 326] on span "Edit" at bounding box center [881, 327] width 20 height 12
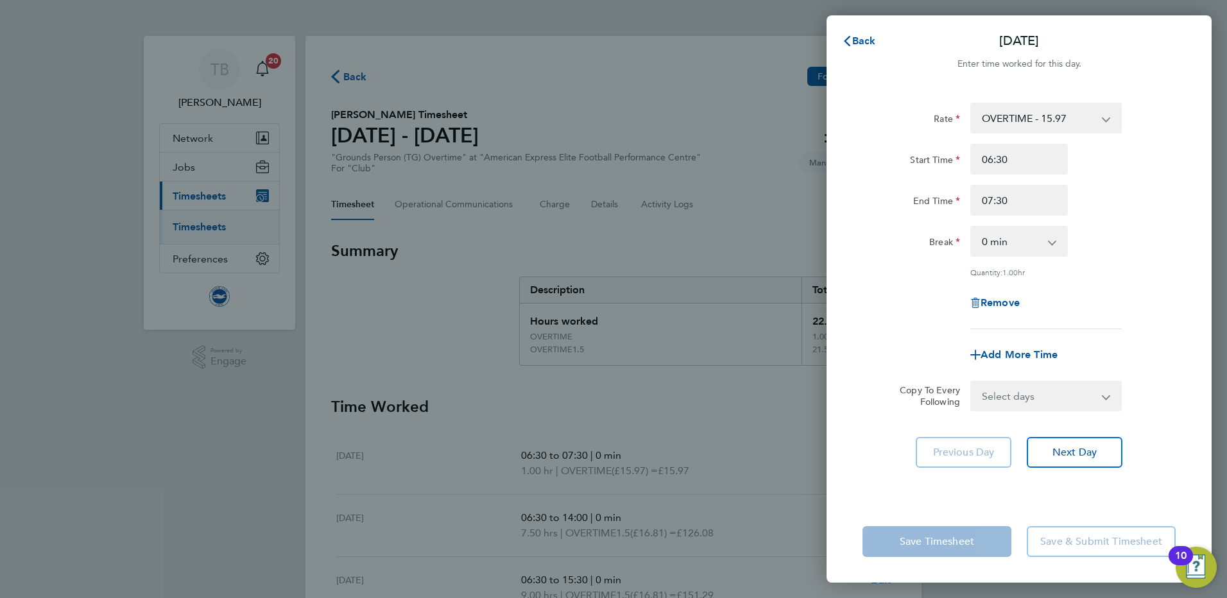
click at [1098, 115] on select "OVERTIME - 15.97 OVERTIME - 16.81 OVERTIME1.5 - 16.81" at bounding box center [1037, 118] width 133 height 28
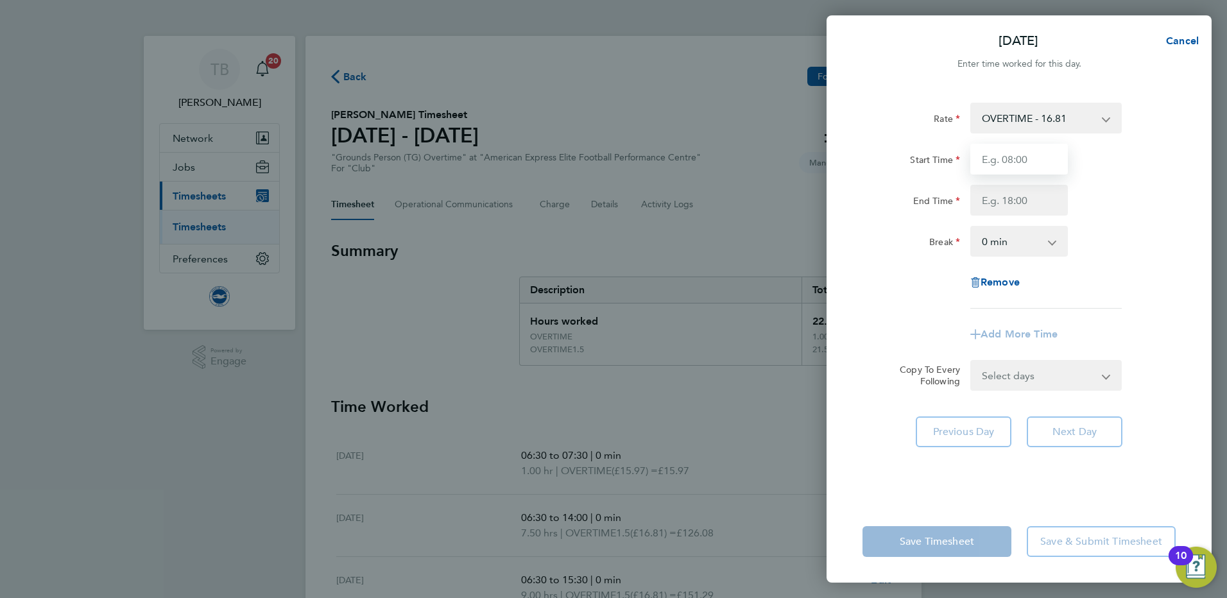
click at [1025, 164] on input "Start Time" at bounding box center [1019, 159] width 98 height 31
type input "06:30"
click at [990, 203] on input "End Time" at bounding box center [1019, 200] width 98 height 31
type input "07:30"
click at [839, 276] on div "Rate OVERTIME - 16.81 OVERTIME1.5 - 16.81 Start Time 06:30 End Time 07:30 Break…" at bounding box center [1018, 293] width 385 height 413
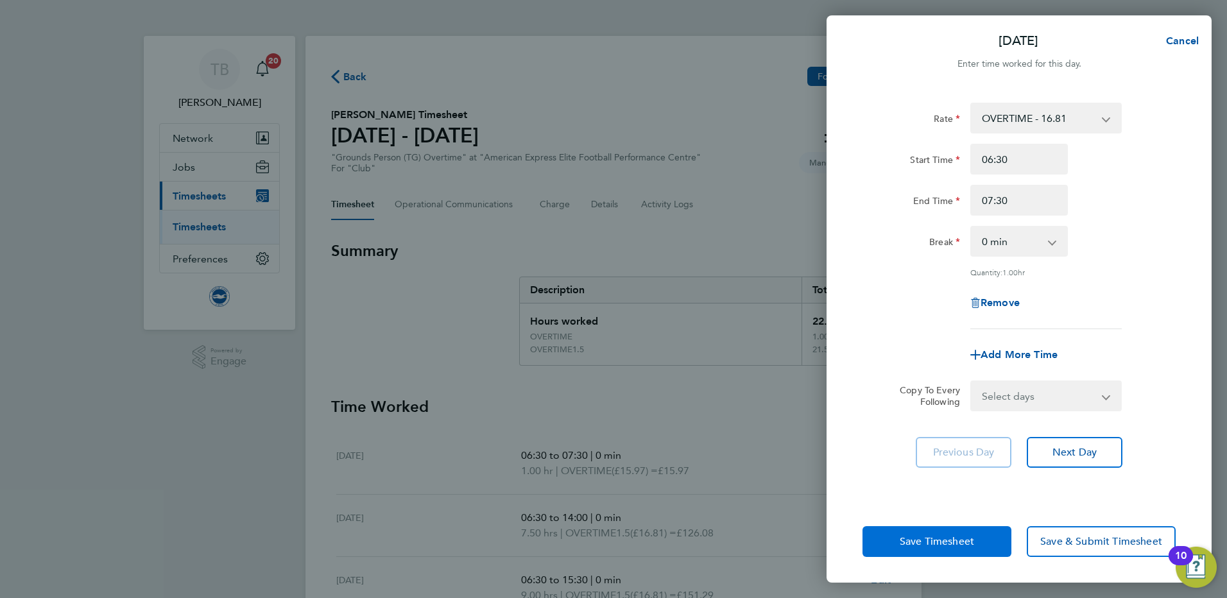
click at [968, 536] on span "Save Timesheet" at bounding box center [937, 541] width 74 height 13
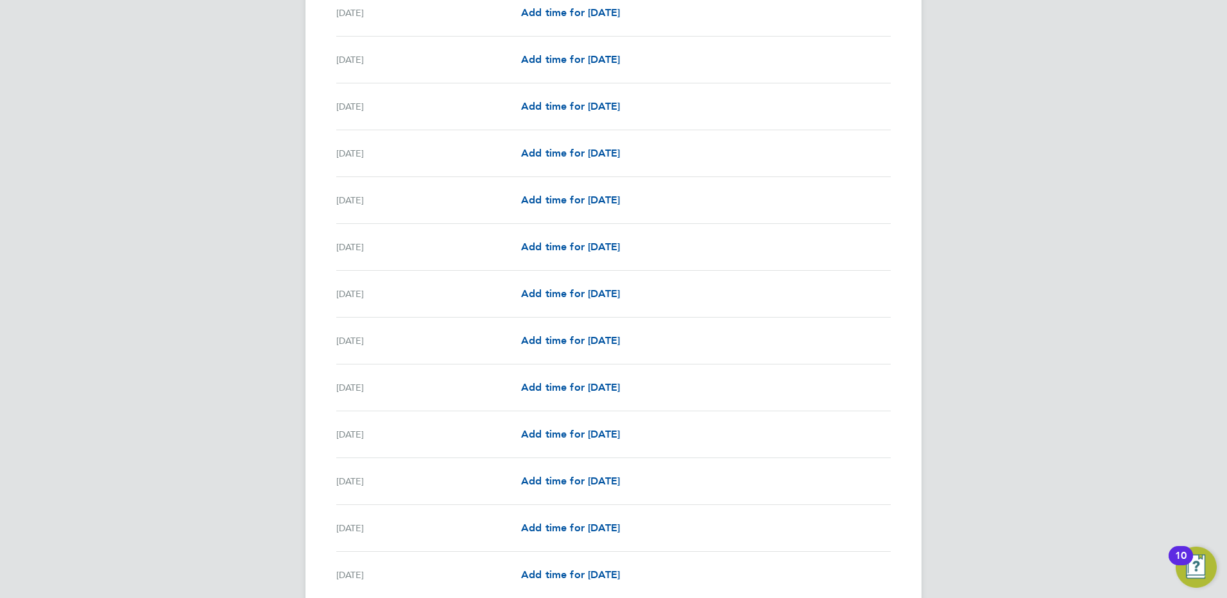
scroll to position [1461, 0]
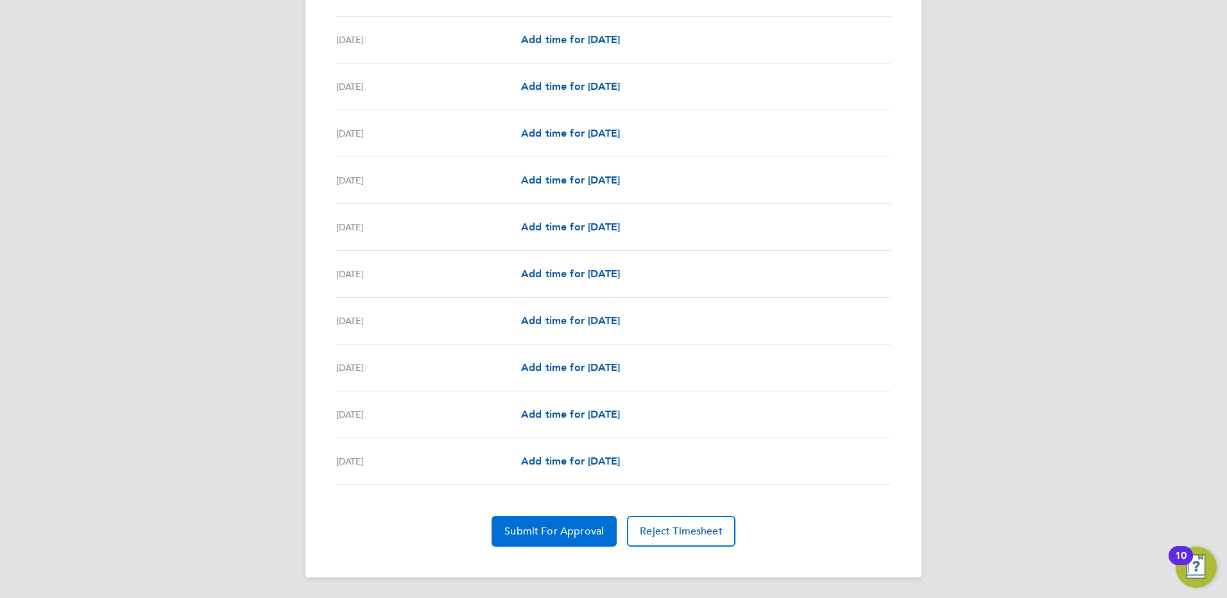
click at [567, 534] on span "Submit For Approval" at bounding box center [553, 531] width 99 height 13
click at [556, 532] on span "Approve Timesheet" at bounding box center [554, 531] width 94 height 13
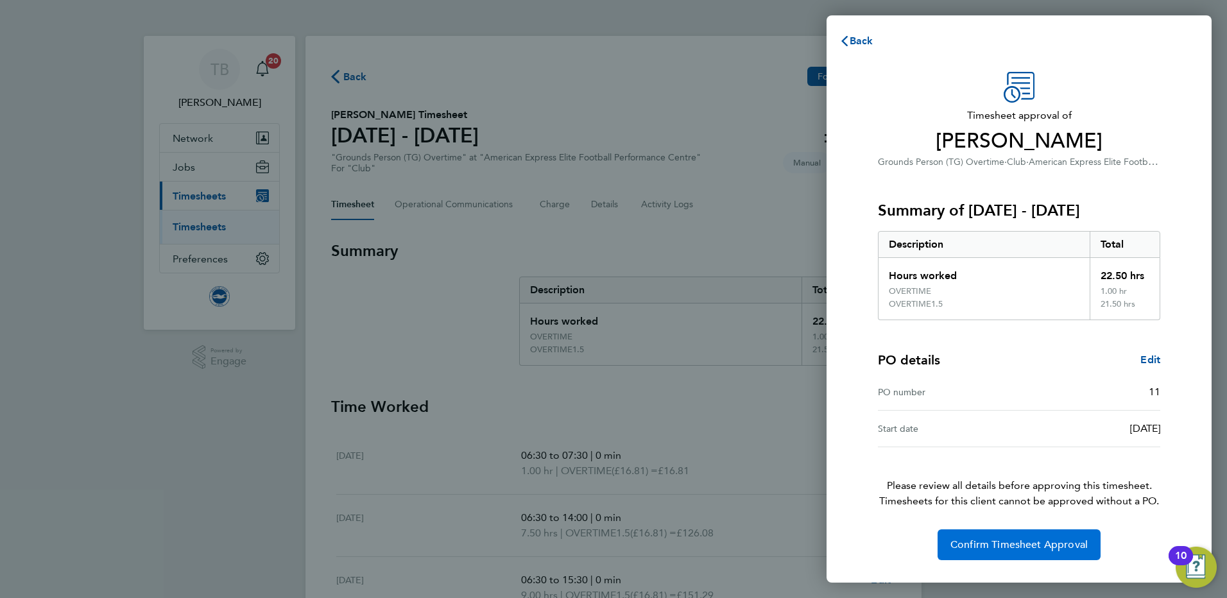
click at [1036, 540] on span "Confirm Timesheet Approval" at bounding box center [1018, 544] width 137 height 13
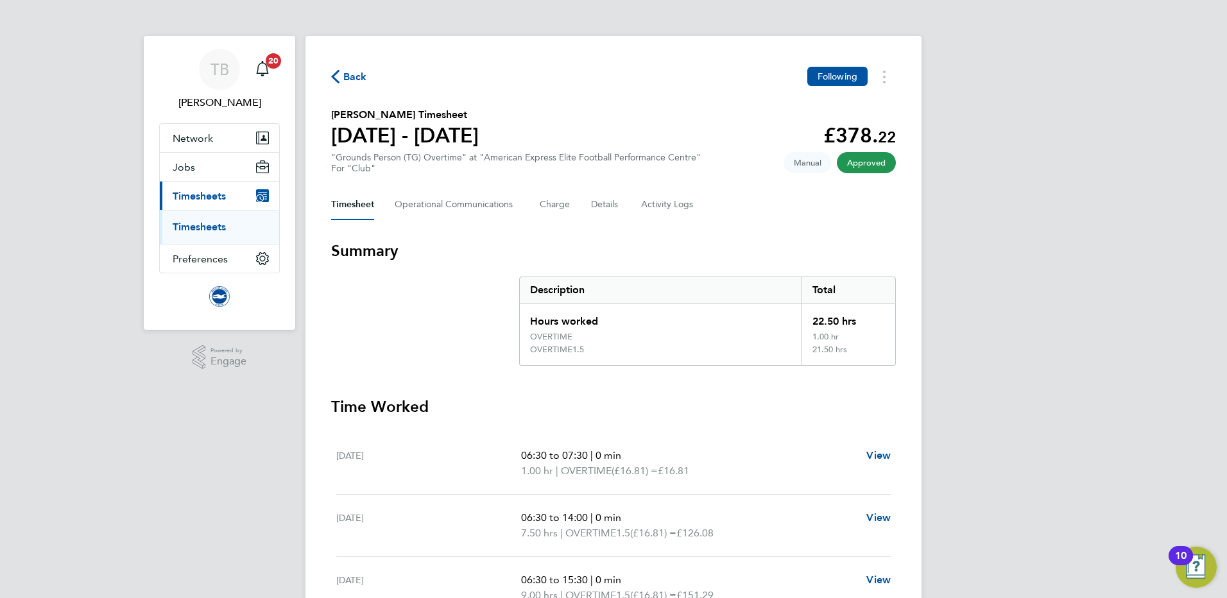
click at [191, 232] on link "Timesheets" at bounding box center [199, 227] width 53 height 12
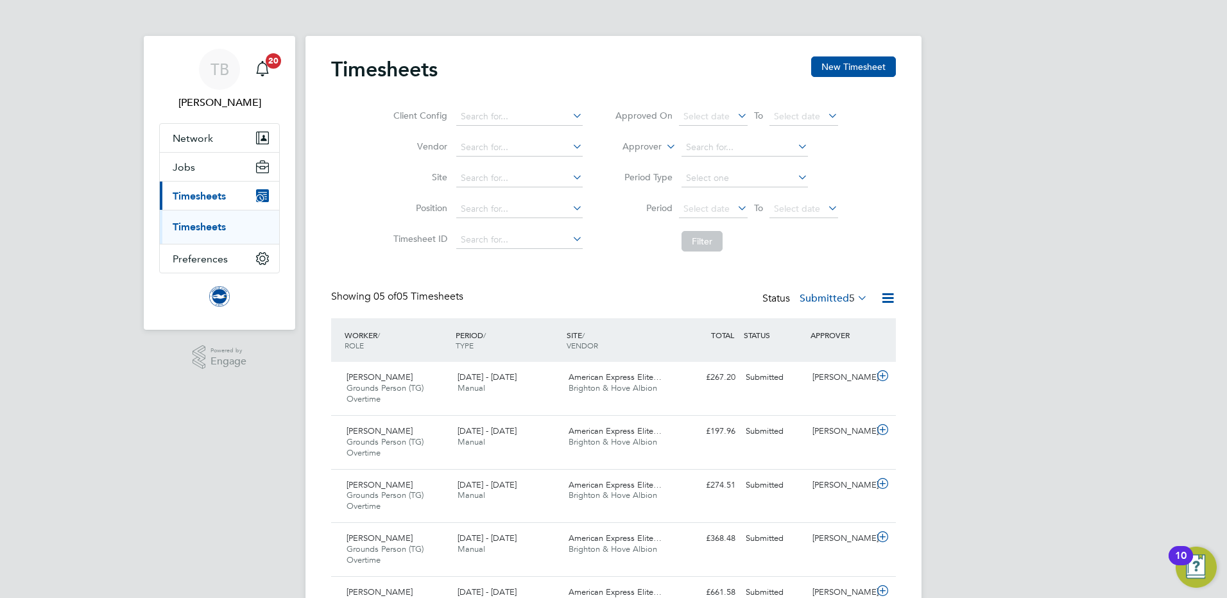
click at [851, 300] on span "5" at bounding box center [852, 298] width 6 height 13
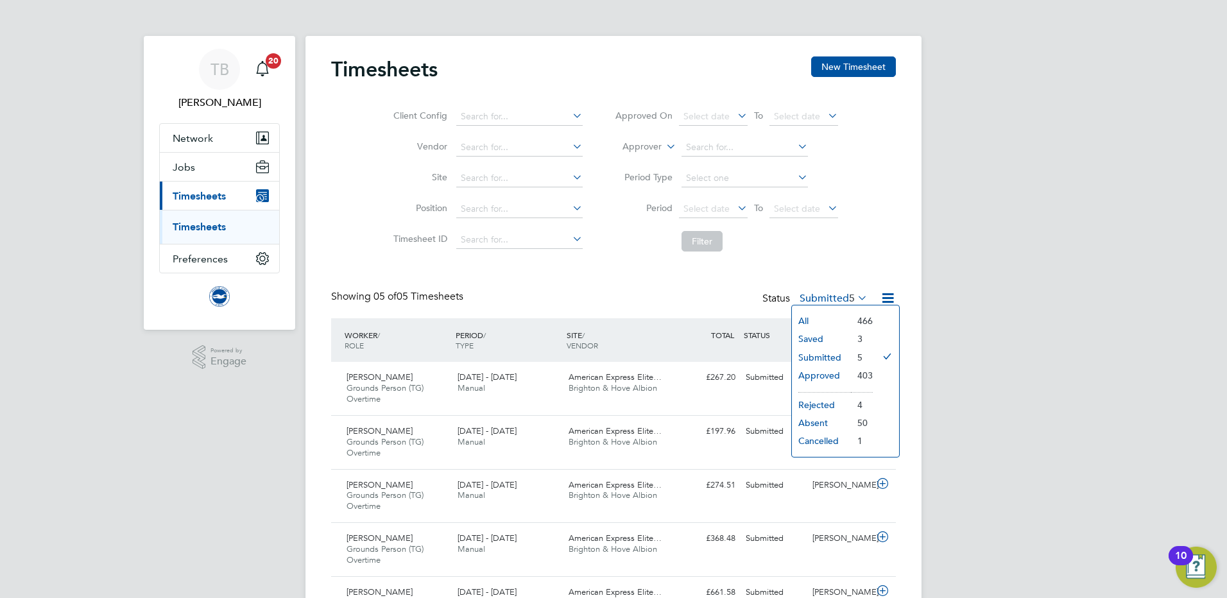
click at [844, 373] on li "Approved" at bounding box center [821, 375] width 59 height 18
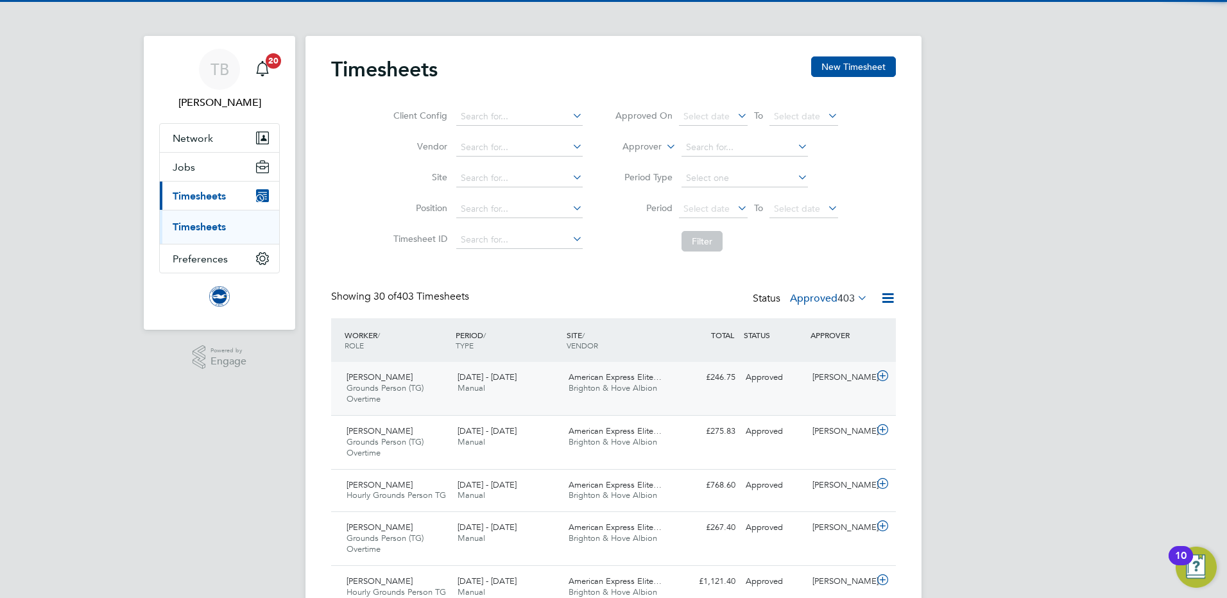
scroll to position [33, 112]
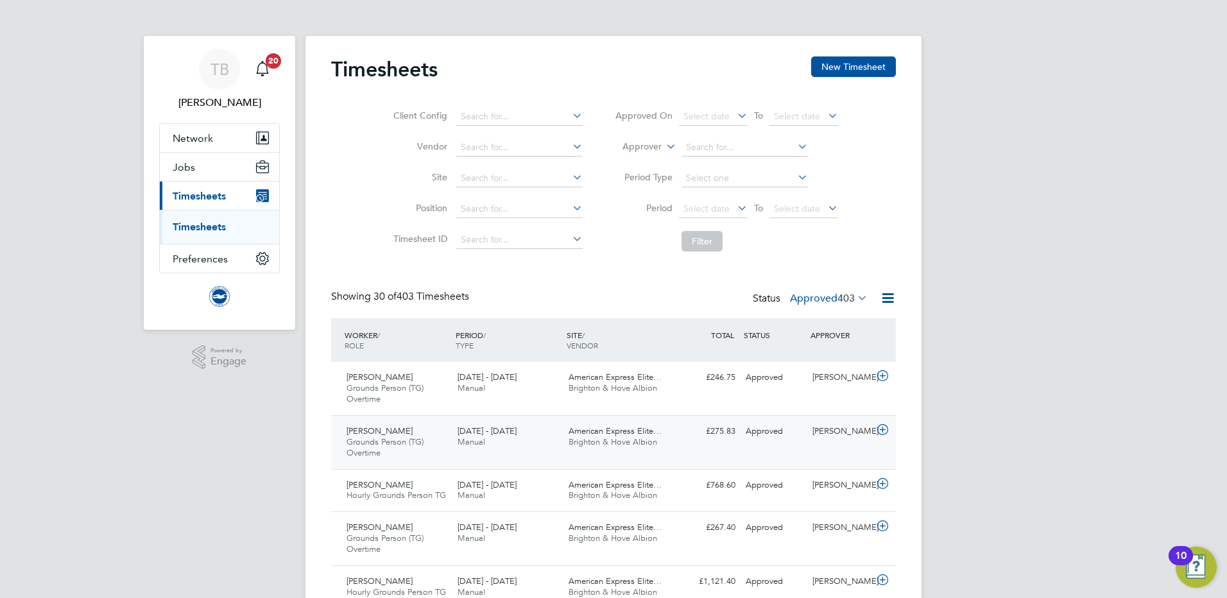
click at [883, 427] on icon at bounding box center [883, 430] width 16 height 10
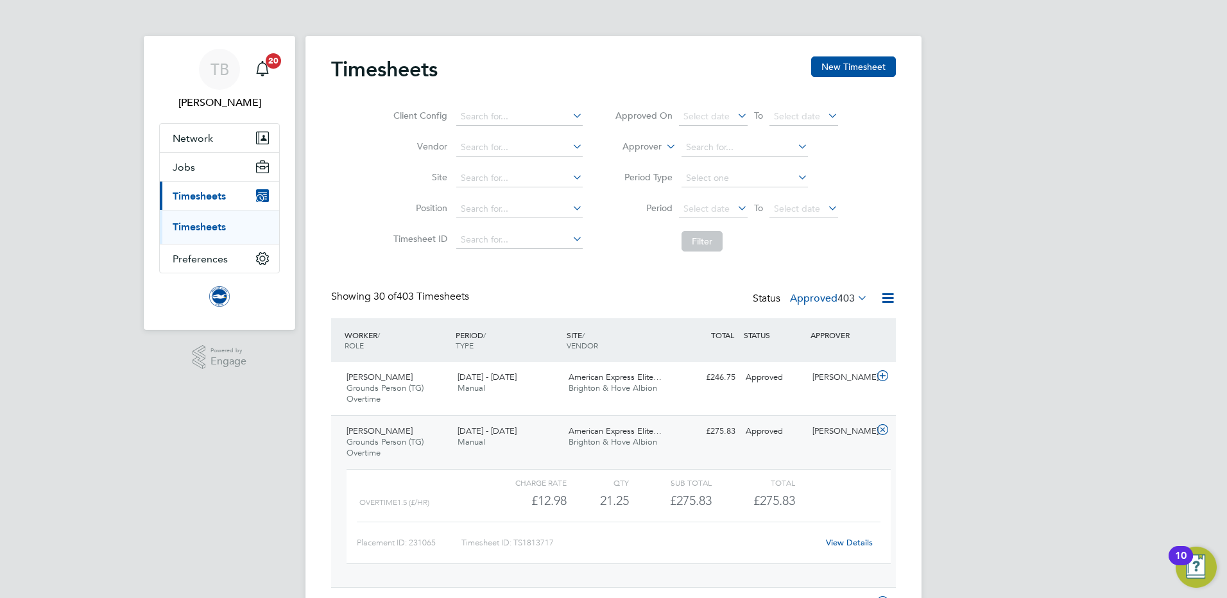
click at [847, 539] on link "View Details" at bounding box center [849, 542] width 47 height 11
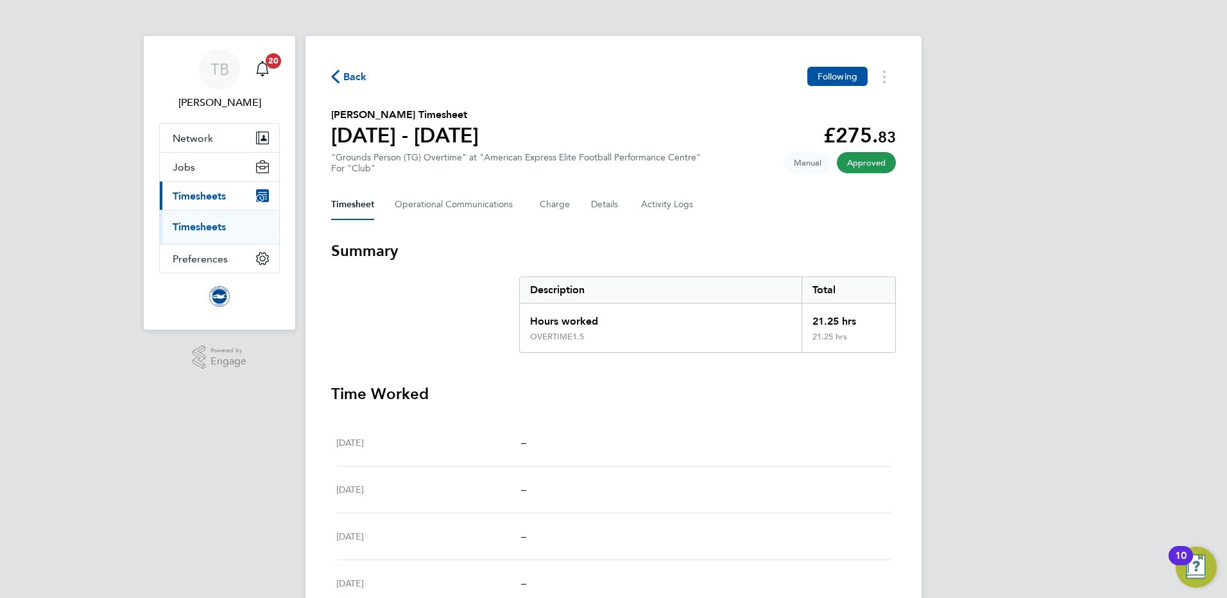
click at [211, 223] on link "Timesheets" at bounding box center [199, 227] width 53 height 12
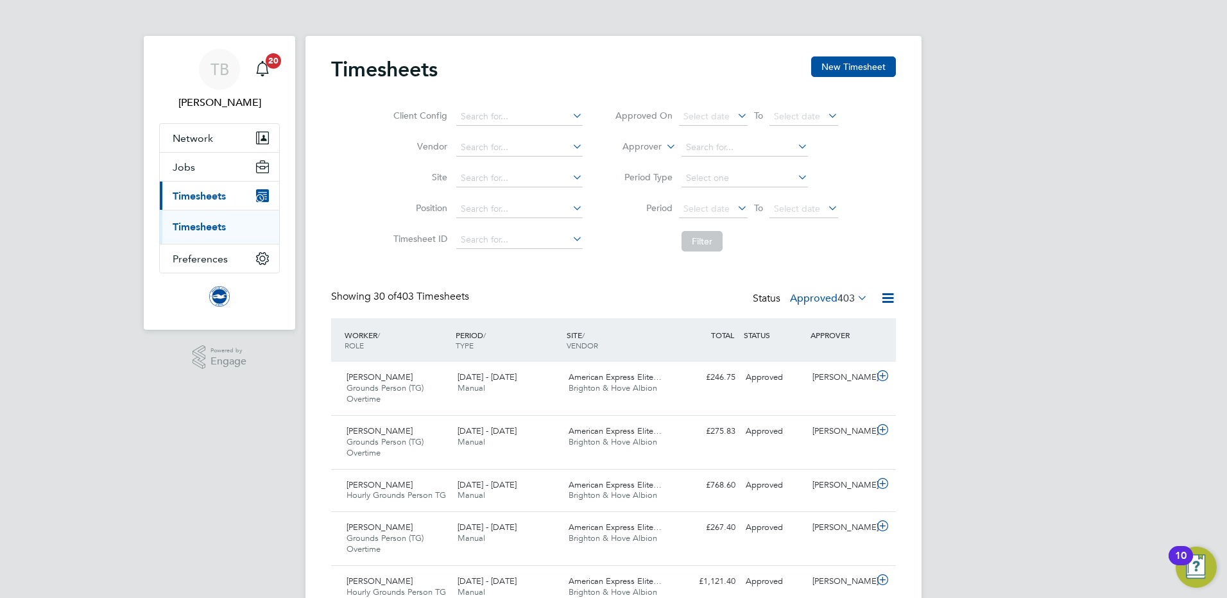
click at [855, 300] on icon at bounding box center [855, 298] width 0 height 18
click at [839, 337] on li "Saved" at bounding box center [816, 339] width 59 height 18
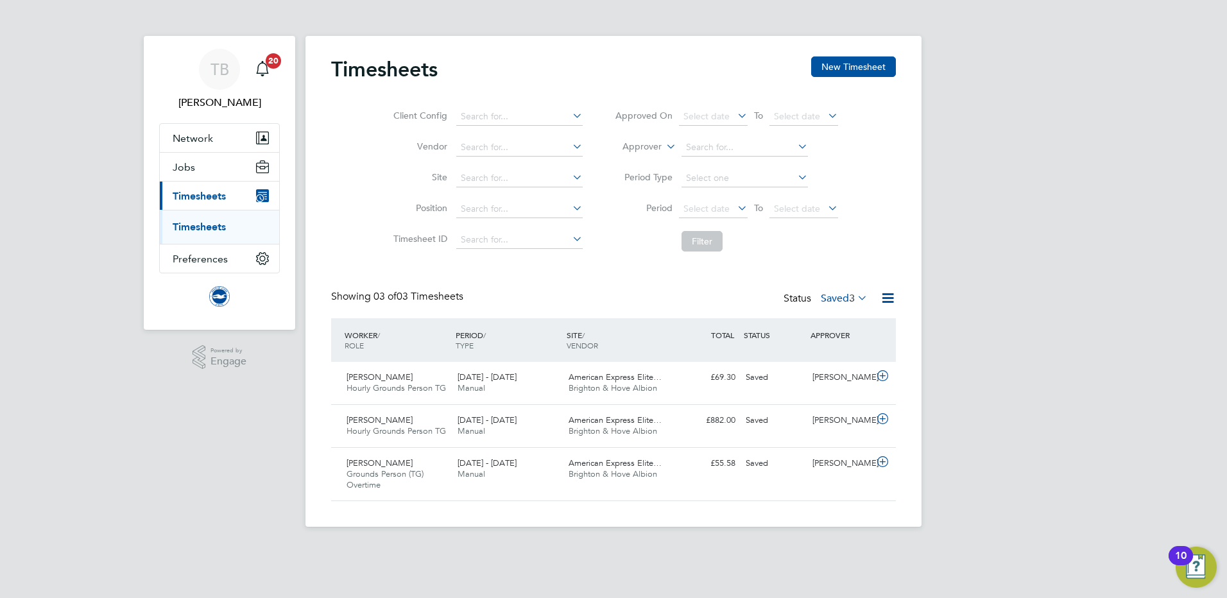
click at [850, 305] on div "Status Saved 3" at bounding box center [826, 299] width 87 height 18
click at [852, 299] on span "3" at bounding box center [852, 298] width 6 height 13
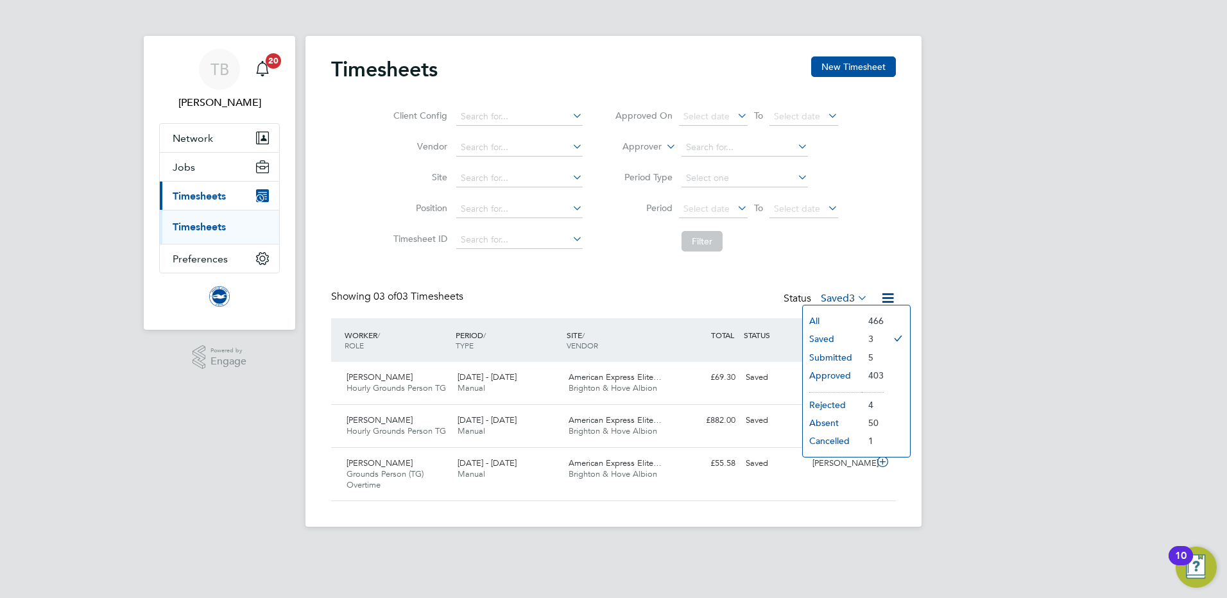
click at [821, 323] on li "All" at bounding box center [832, 321] width 59 height 18
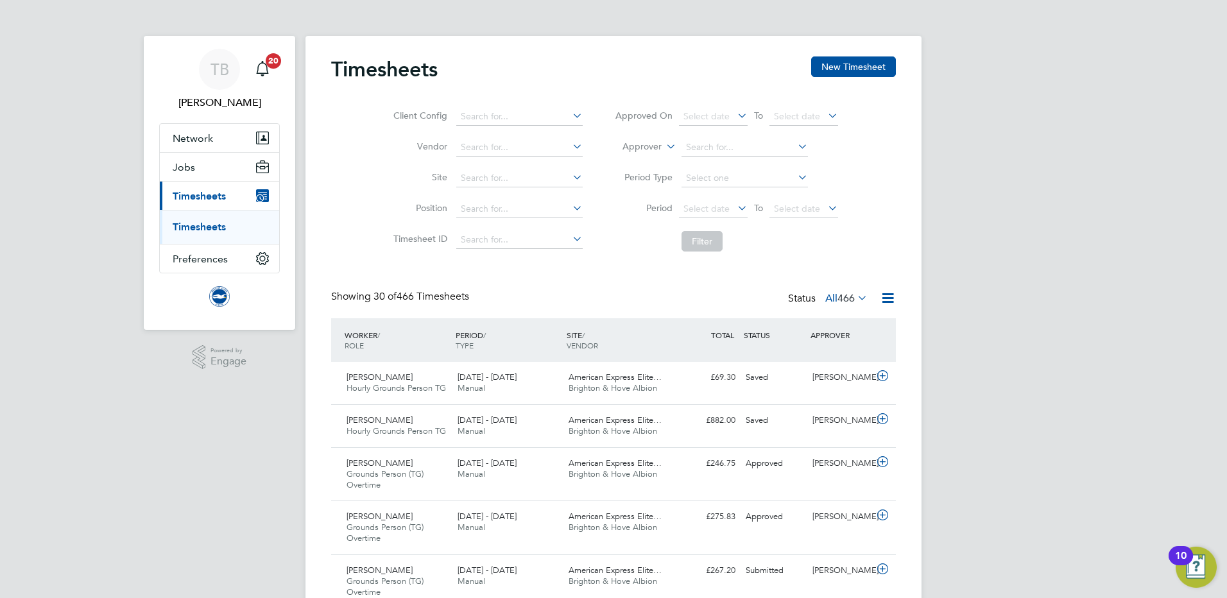
click at [852, 293] on span "466" at bounding box center [845, 298] width 17 height 13
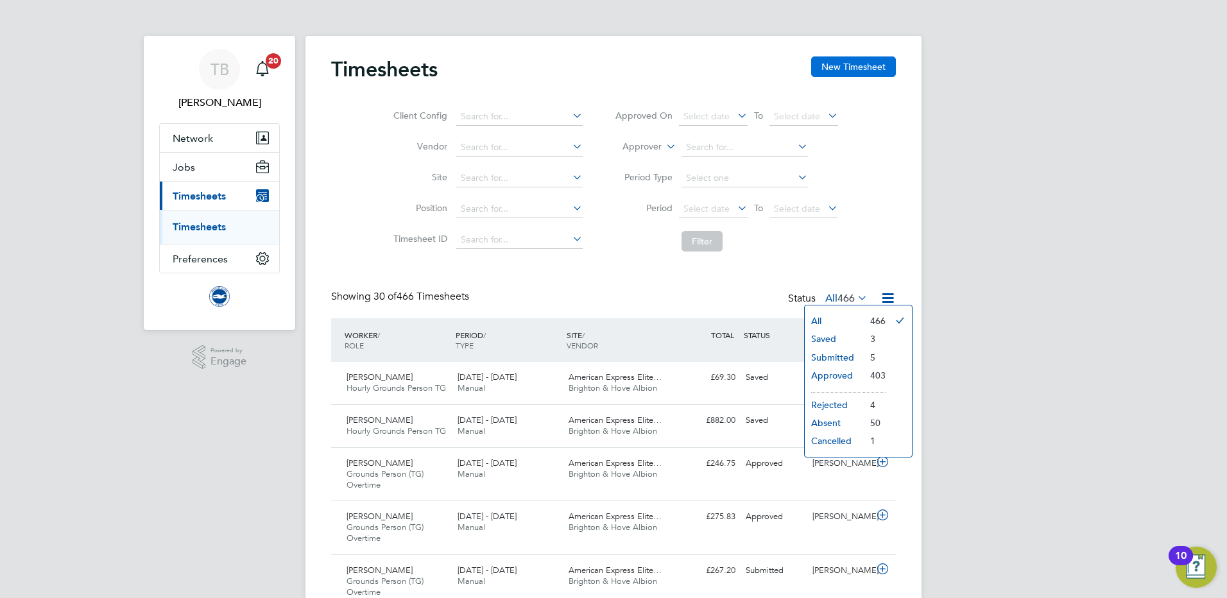
click at [856, 65] on button "New Timesheet" at bounding box center [853, 66] width 85 height 21
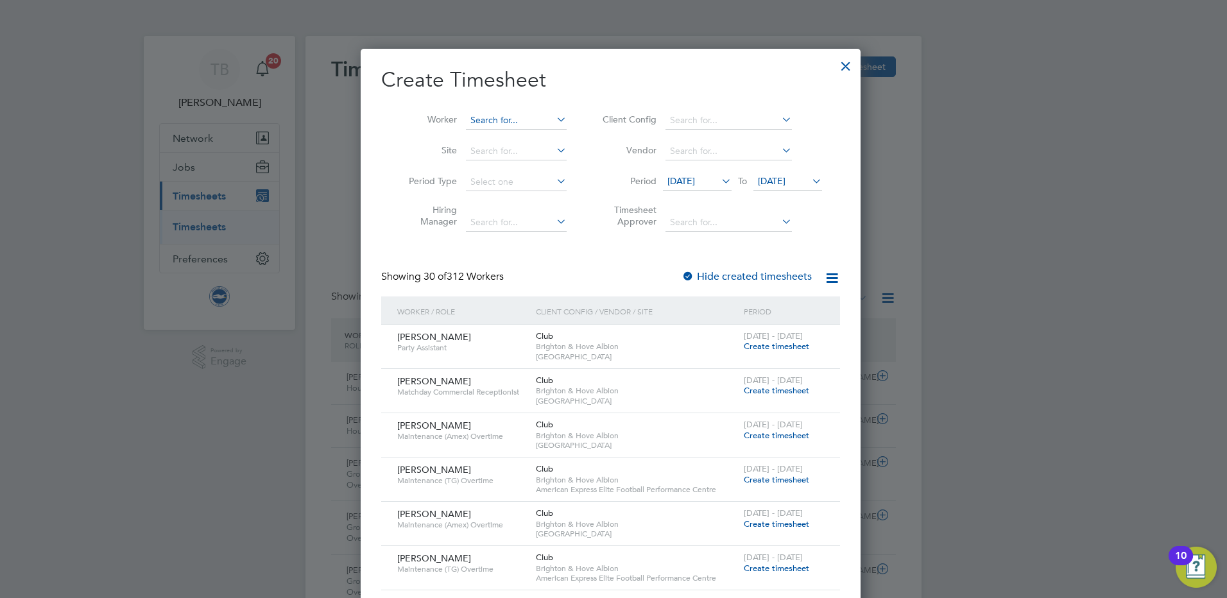
click at [529, 124] on input at bounding box center [516, 121] width 101 height 18
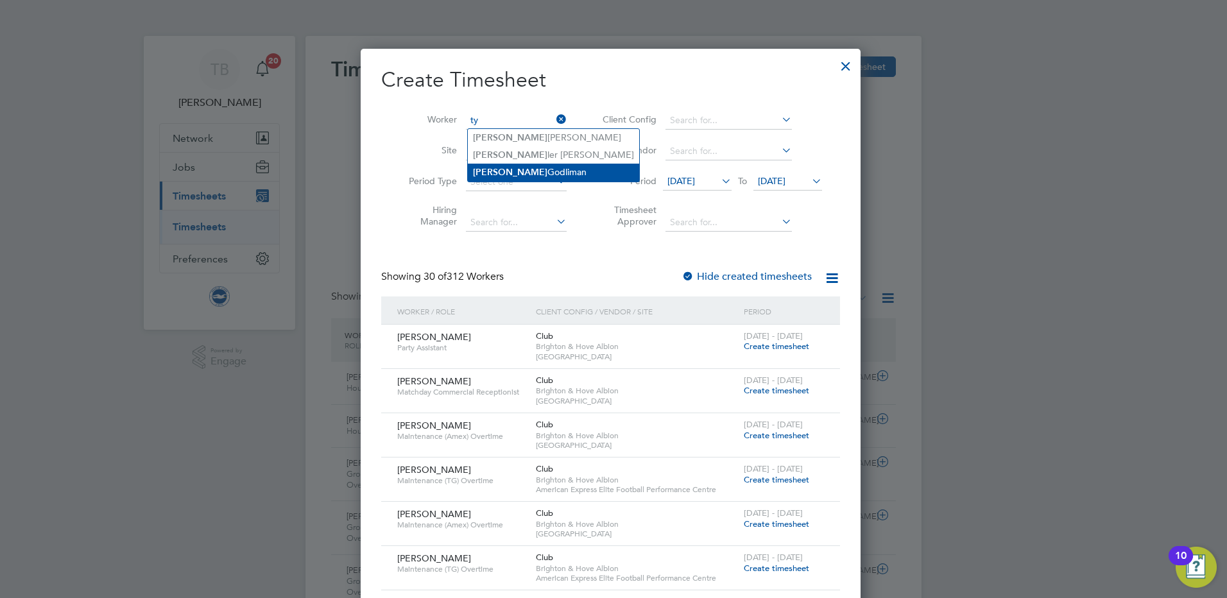
click at [522, 171] on li "Ty Godliman" at bounding box center [553, 172] width 171 height 17
type input "Ty Godliman"
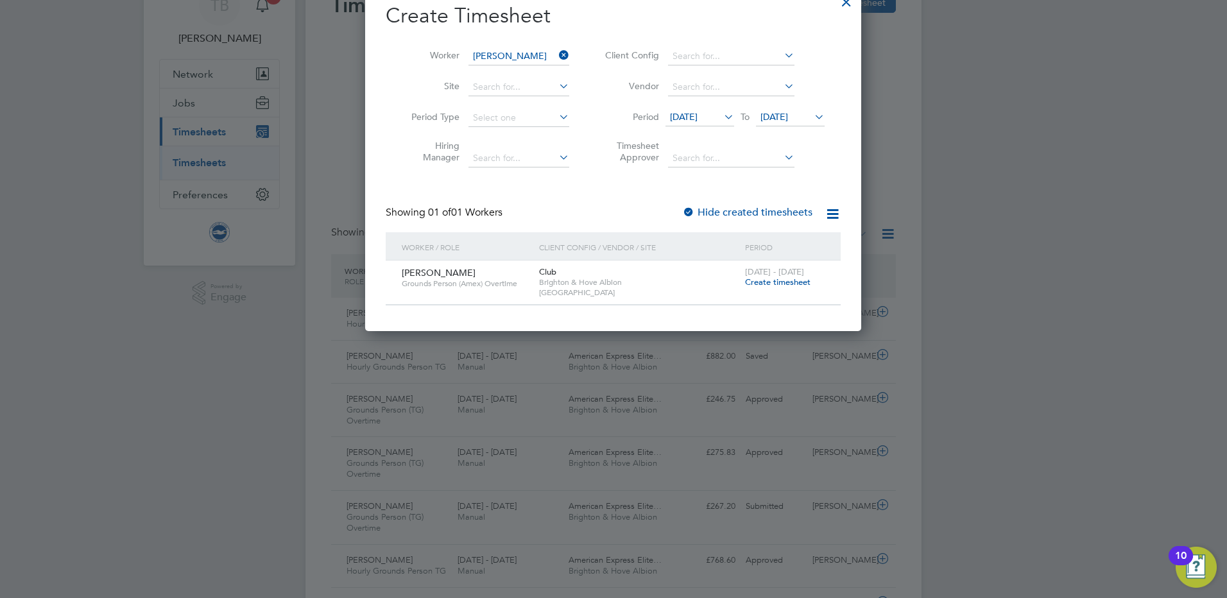
click at [721, 118] on icon at bounding box center [721, 117] width 0 height 18
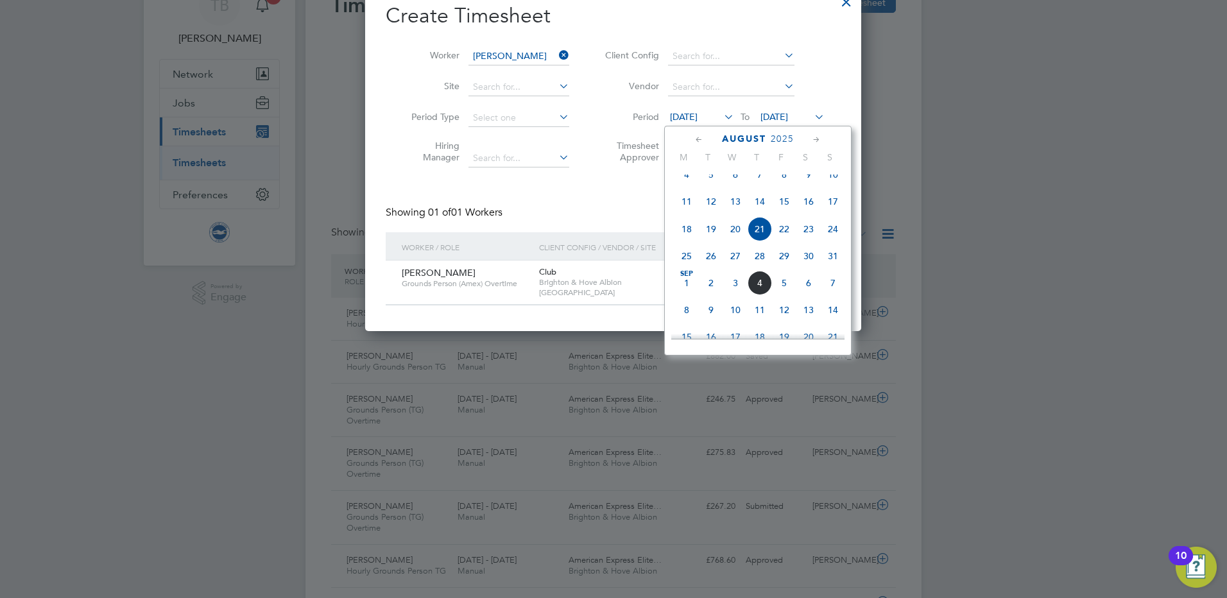
click at [685, 295] on span "Sep 1" at bounding box center [686, 283] width 24 height 24
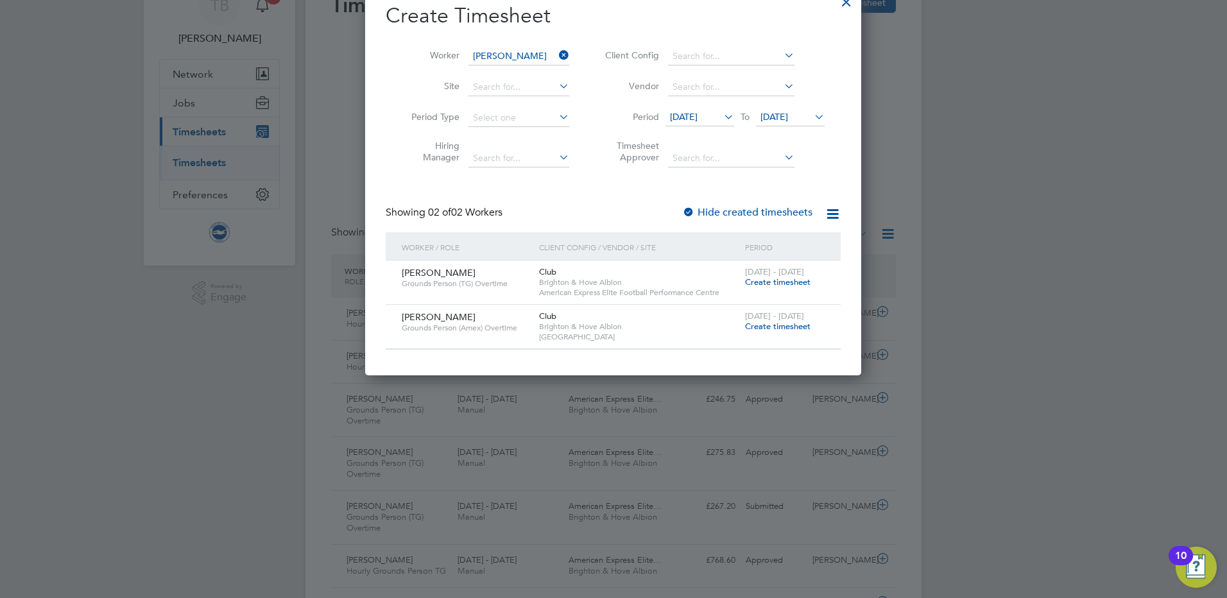
click at [785, 282] on span "Create timesheet" at bounding box center [777, 282] width 65 height 11
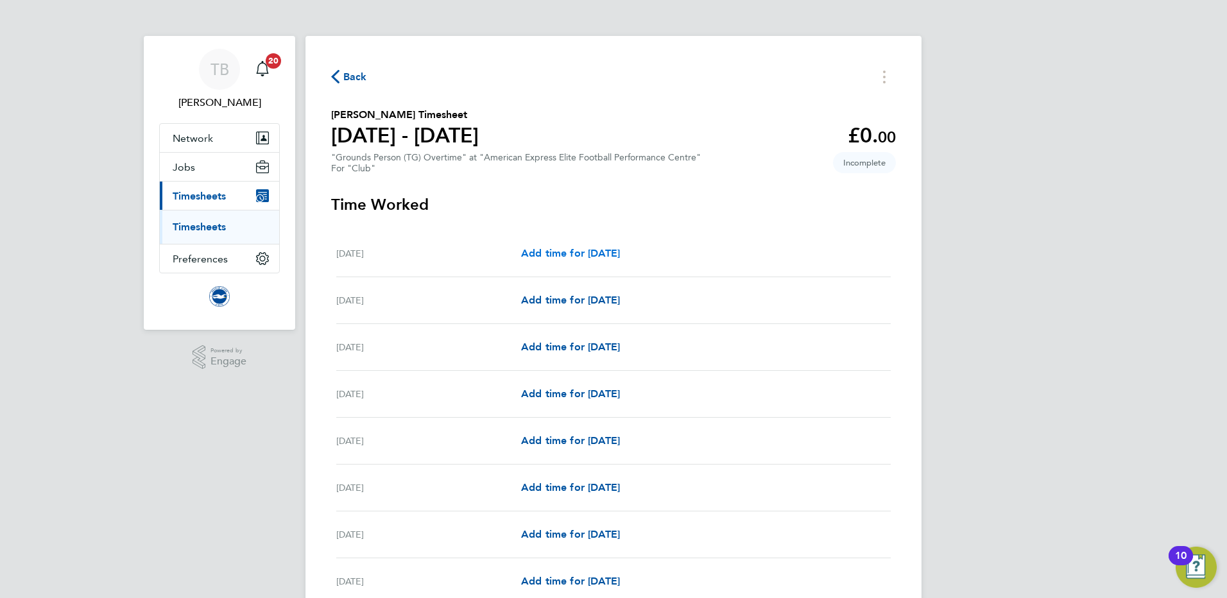
click at [563, 252] on span "Add time for Mon 01 Sep" at bounding box center [570, 253] width 99 height 12
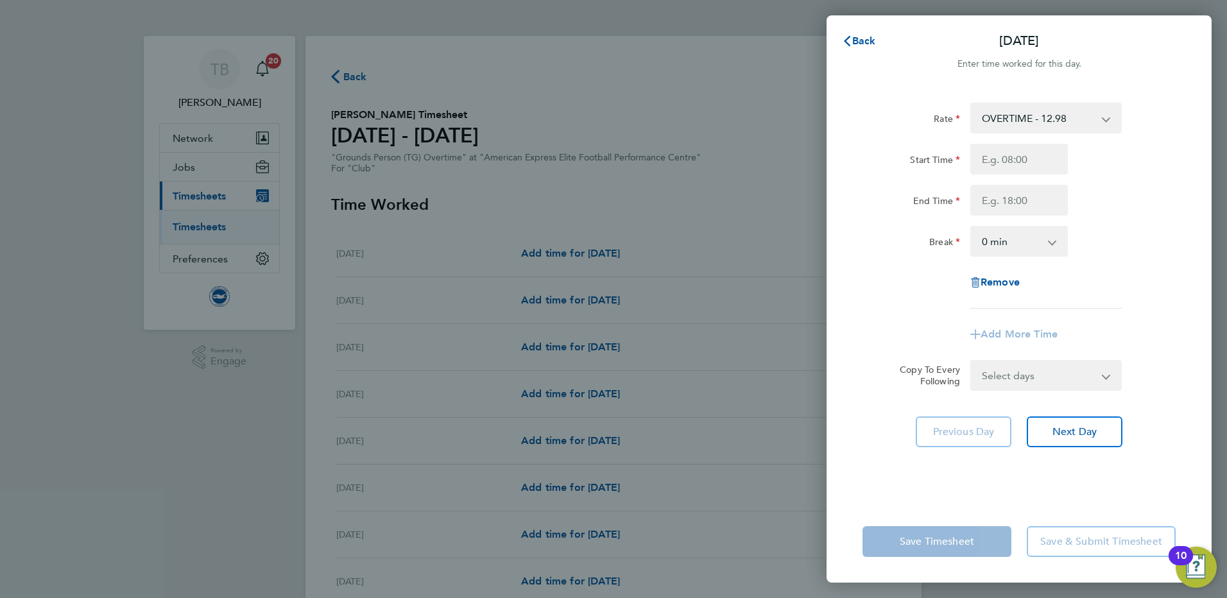
click at [1075, 115] on select "OVERTIME - 12.98 OVERTIME1.5 - 12.98" at bounding box center [1037, 118] width 133 height 28
click at [852, 42] on span "Back" at bounding box center [864, 41] width 24 height 12
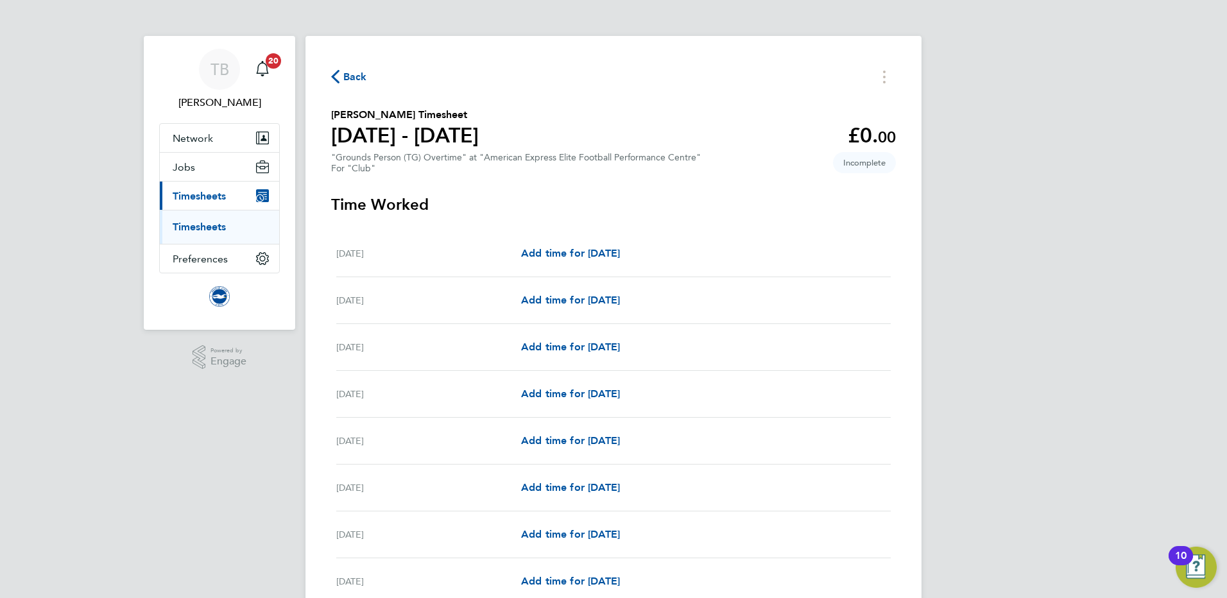
click at [346, 79] on span "Back" at bounding box center [355, 76] width 24 height 15
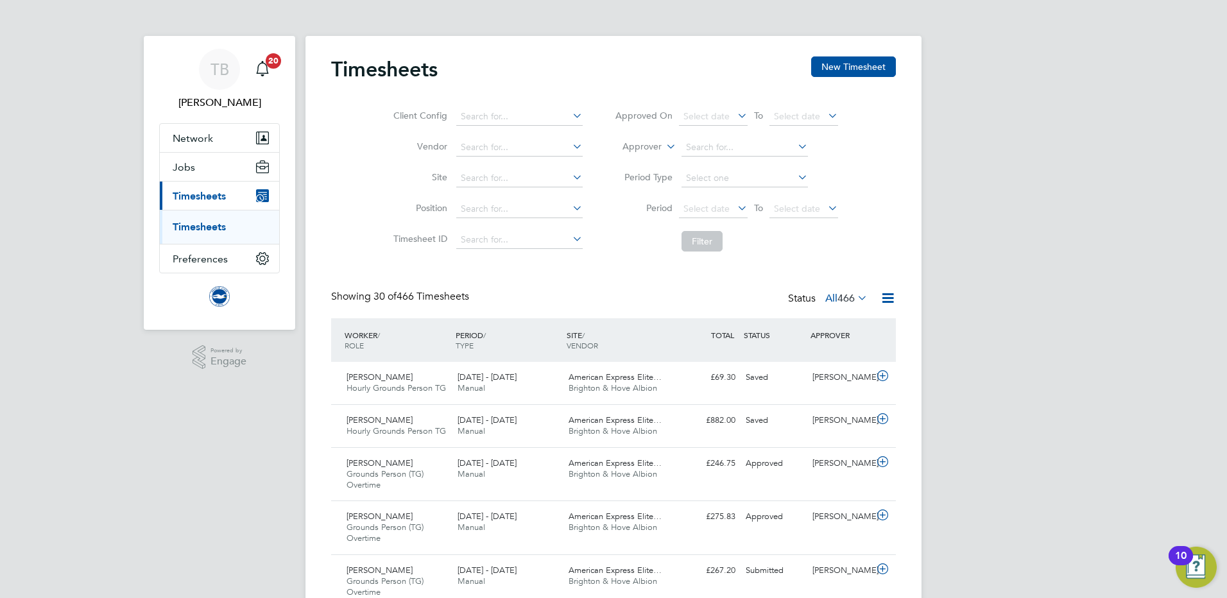
click at [848, 298] on span "466" at bounding box center [845, 298] width 17 height 13
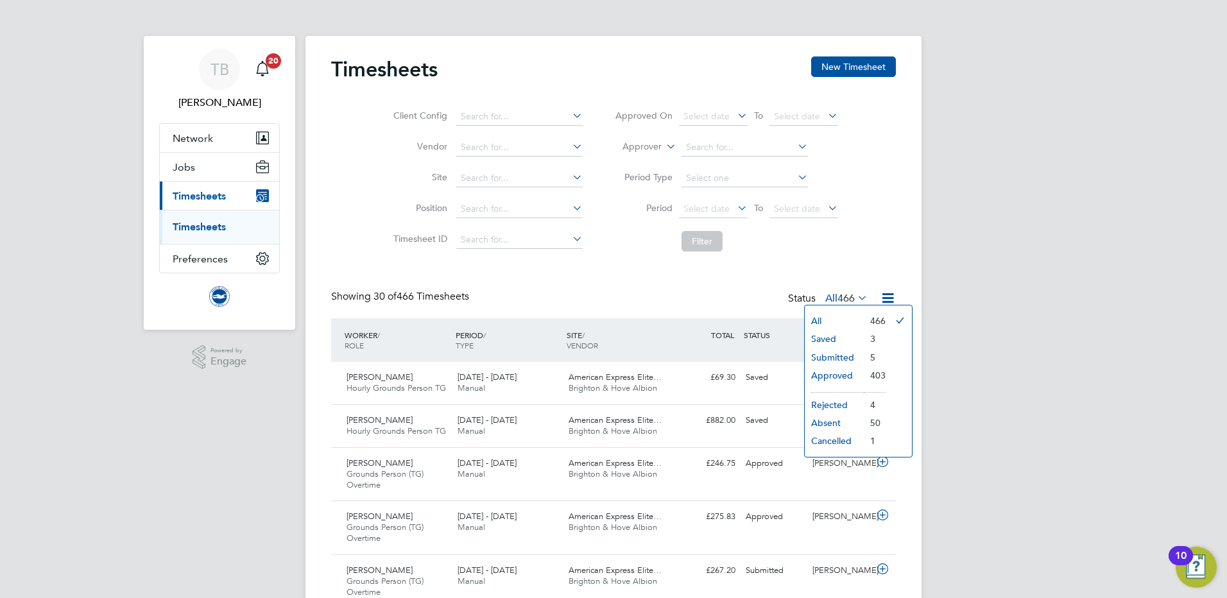
click at [837, 375] on li "Approved" at bounding box center [834, 375] width 59 height 18
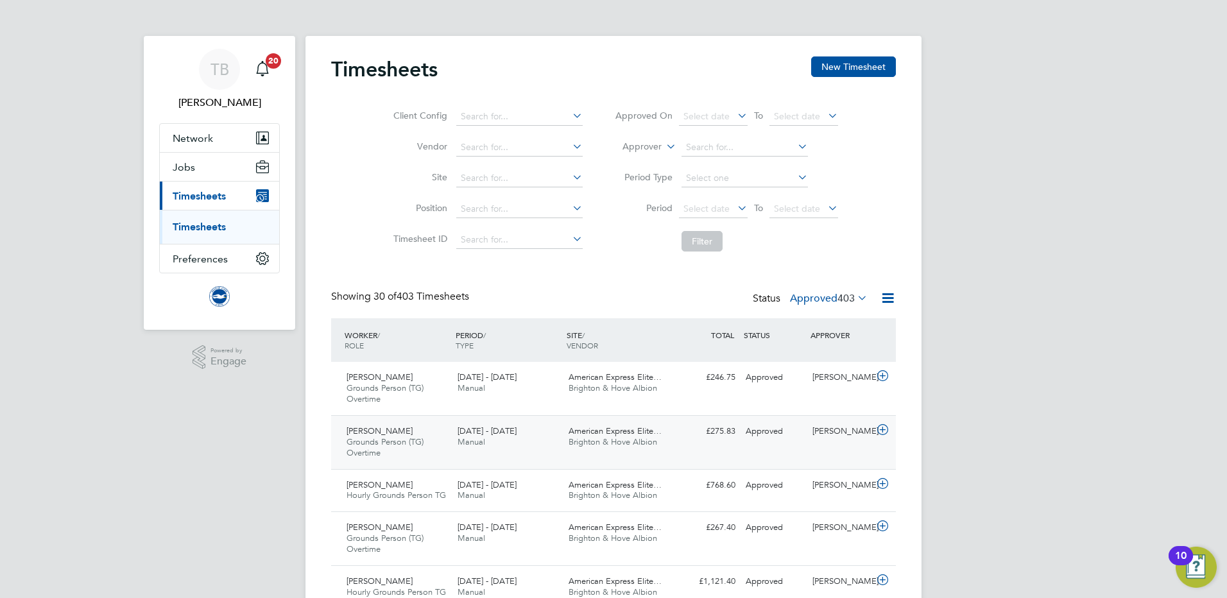
click at [880, 425] on icon at bounding box center [883, 430] width 16 height 10
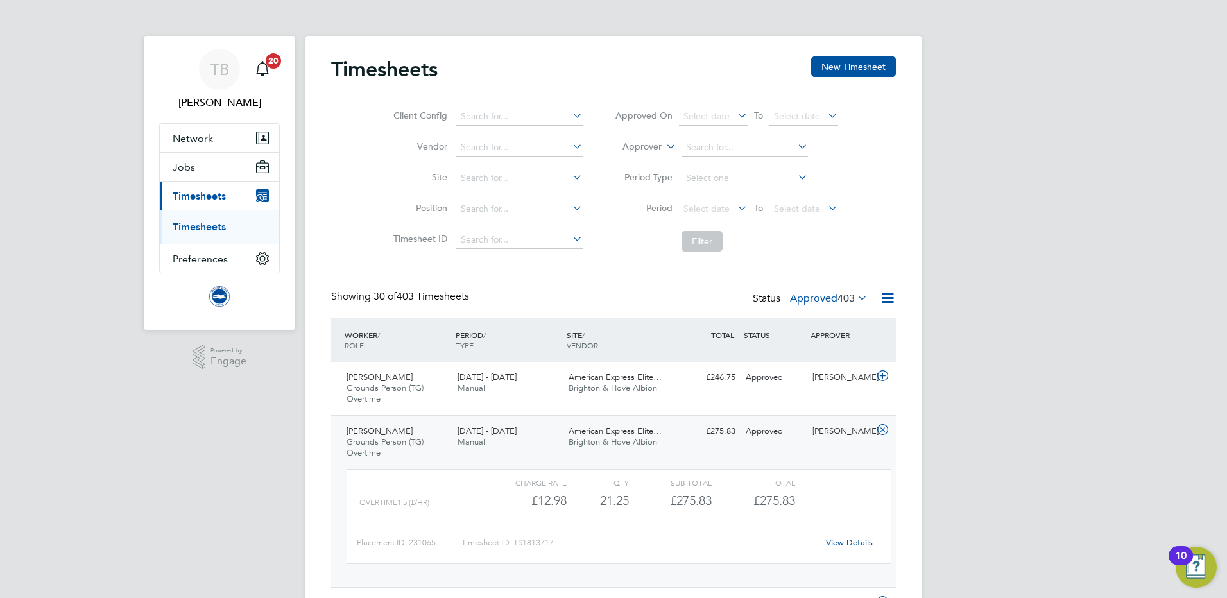
click at [204, 186] on button "Current page: Timesheets" at bounding box center [219, 196] width 119 height 28
click at [203, 227] on link "Timesheets" at bounding box center [199, 227] width 53 height 12
click at [848, 303] on span "403" at bounding box center [845, 298] width 17 height 13
click at [819, 359] on li "Submitted" at bounding box center [816, 357] width 59 height 18
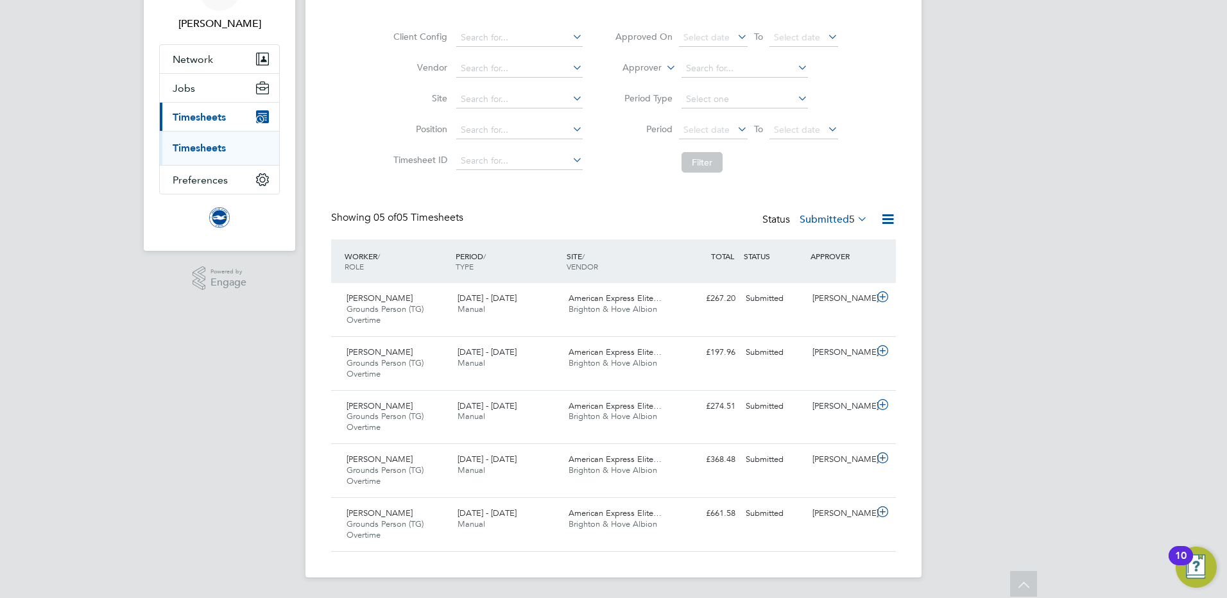
click at [218, 435] on div "TB Thomas Bilton Notifications 20 Applications: Network Sites Workers Jobs Posi…" at bounding box center [613, 259] width 1227 height 677
click at [409, 468] on span "Grounds Person (TG) Overtime" at bounding box center [384, 476] width 77 height 22
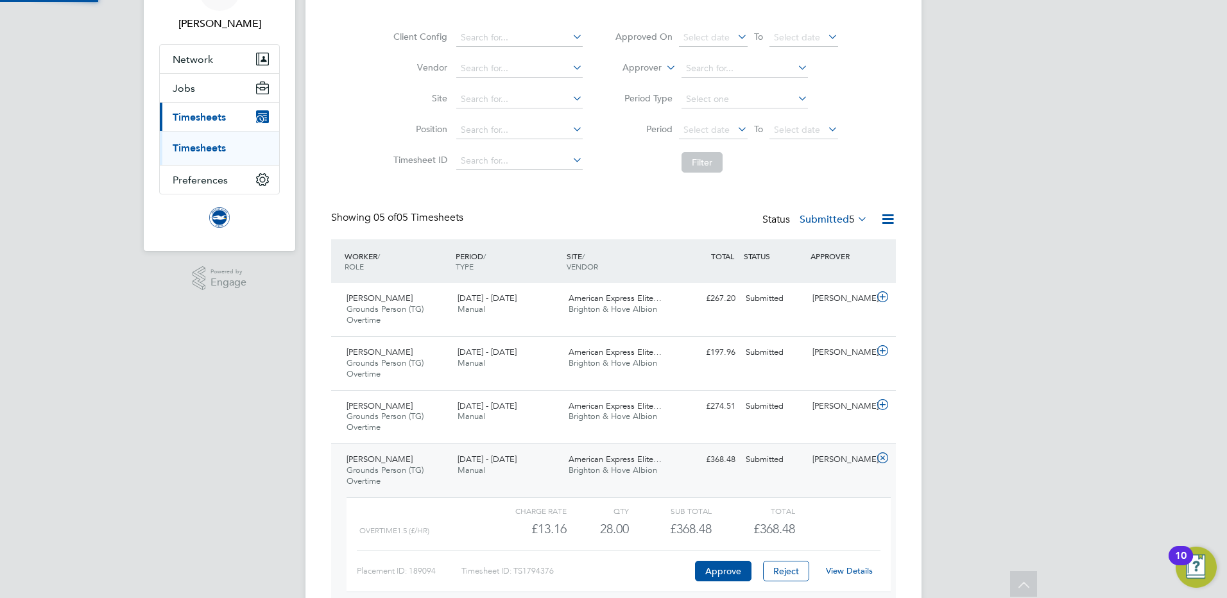
scroll to position [22, 125]
click at [845, 572] on link "View Details" at bounding box center [849, 570] width 47 height 11
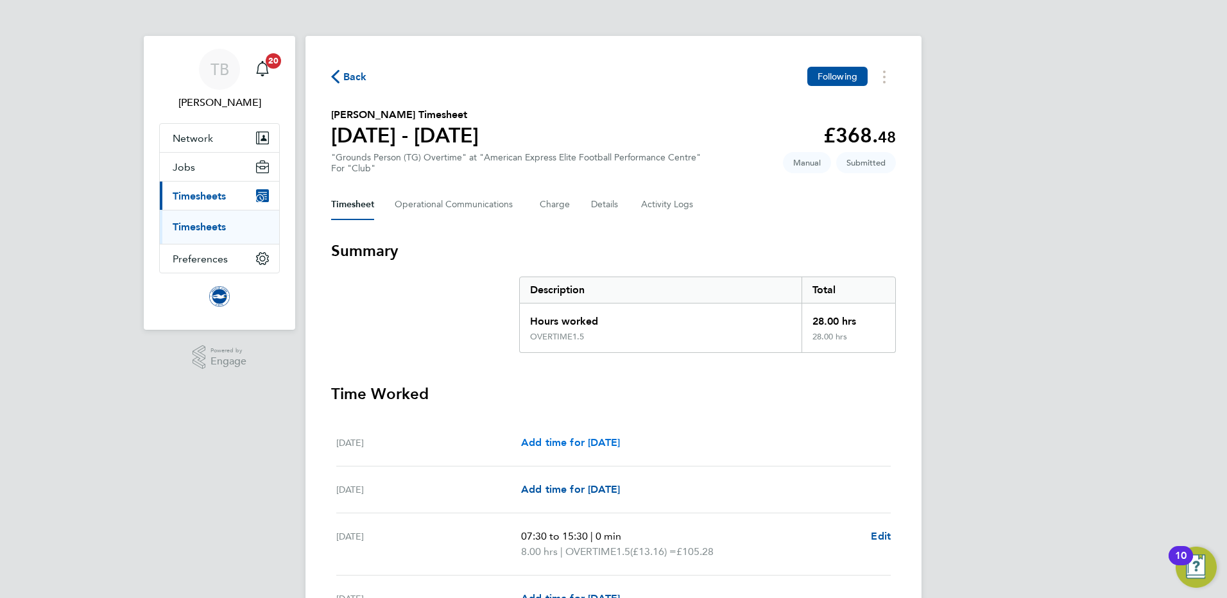
click at [594, 440] on span "Add time for [DATE]" at bounding box center [570, 442] width 99 height 12
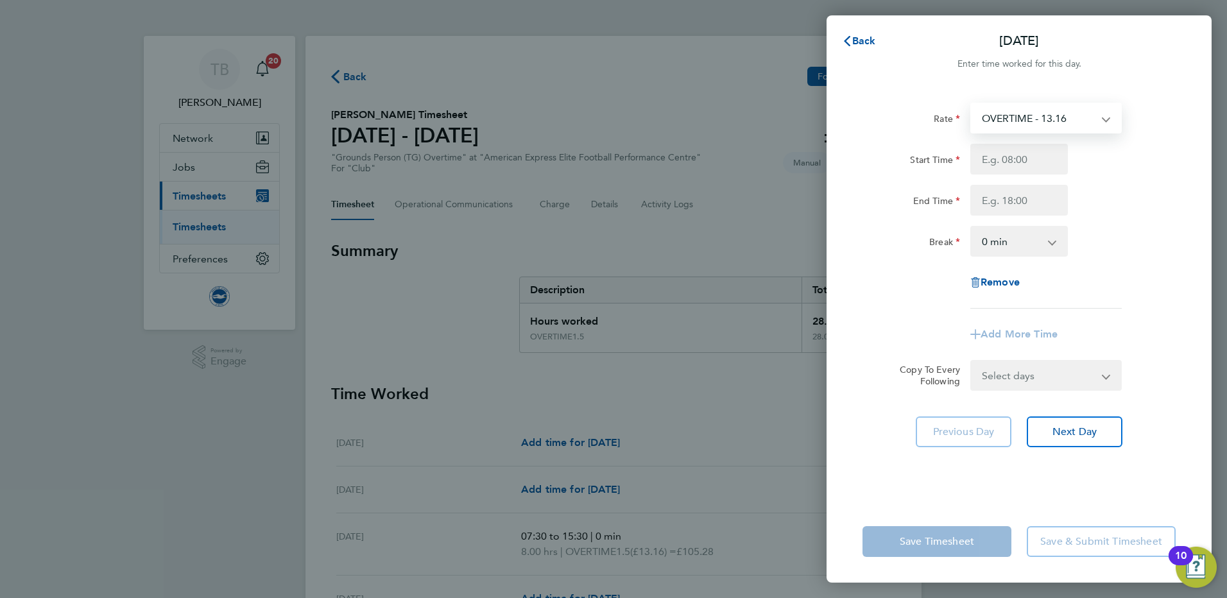
click at [1070, 121] on select "OVERTIME - 13.16 OVERTIME1.5 - 13.16" at bounding box center [1037, 118] width 133 height 28
click at [690, 109] on div "Back [DATE] Enter time worked for this day. Rate OVERTIME - 13.16 OVERTIME1.5 -…" at bounding box center [613, 299] width 1227 height 598
click at [847, 45] on icon "button" at bounding box center [847, 41] width 10 height 10
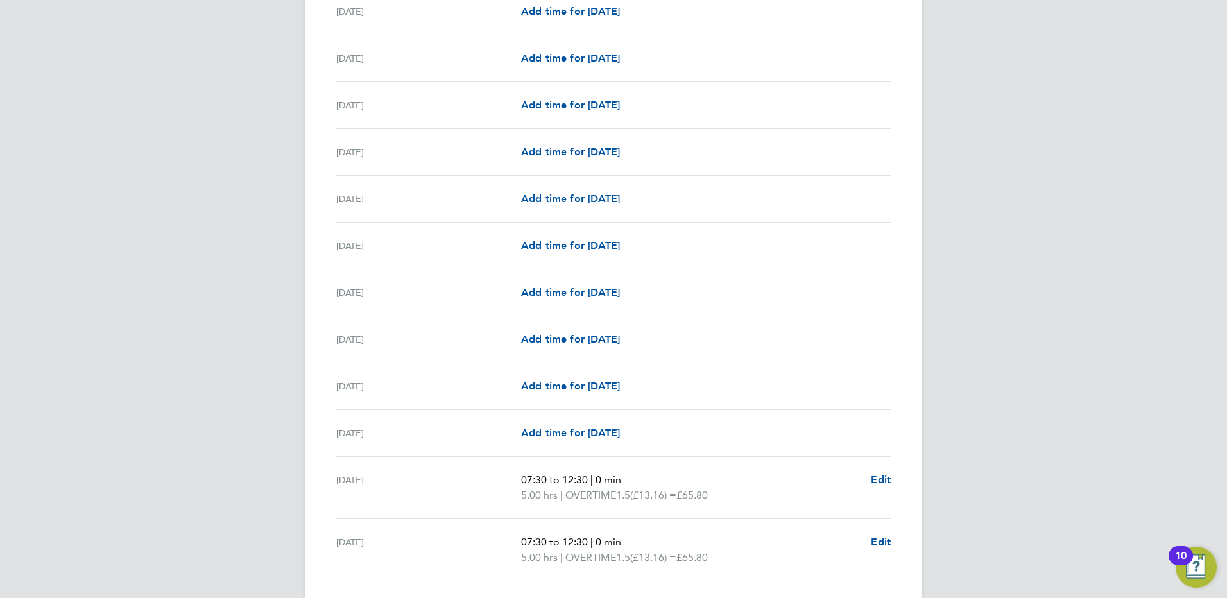
scroll to position [1464, 0]
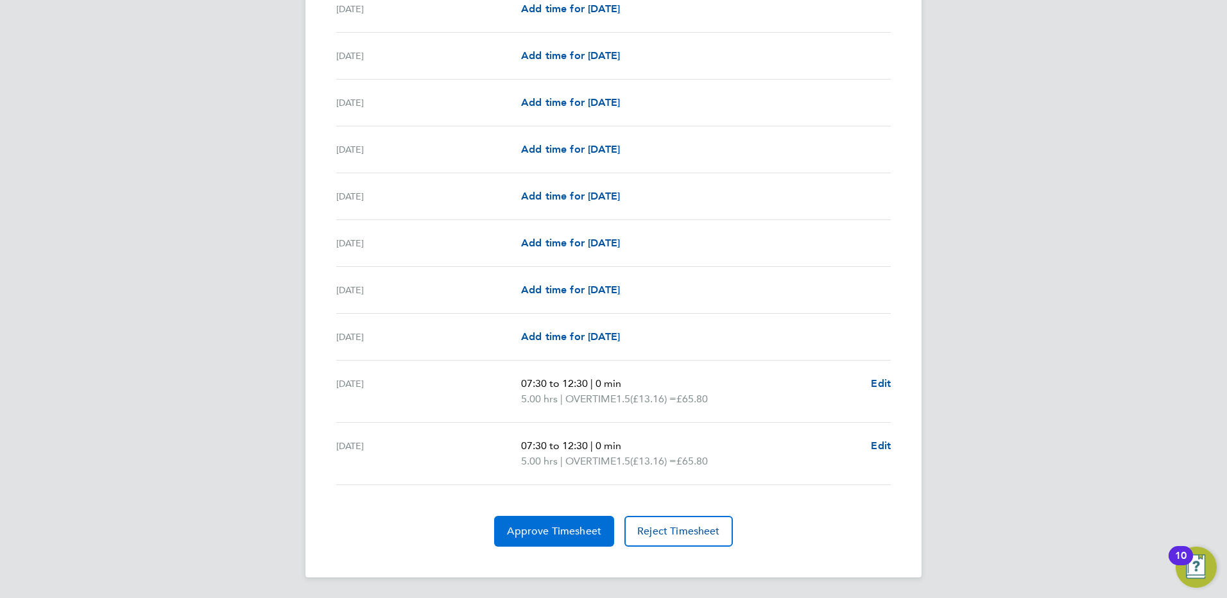
click at [570, 523] on button "Approve Timesheet" at bounding box center [554, 531] width 120 height 31
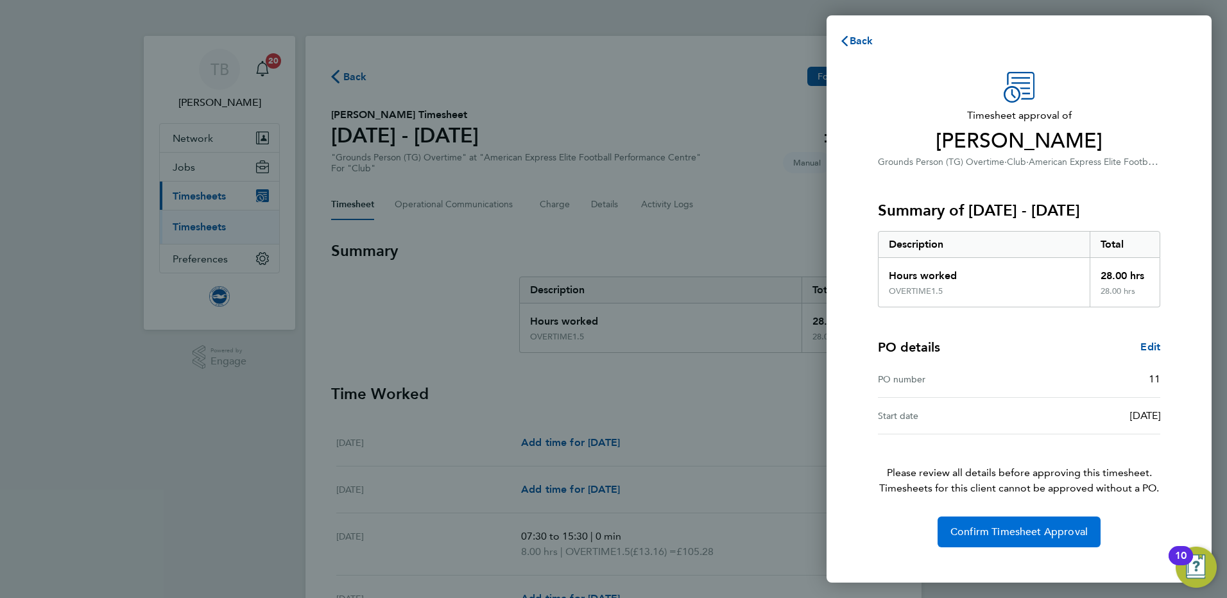
click at [1003, 530] on span "Confirm Timesheet Approval" at bounding box center [1018, 532] width 137 height 13
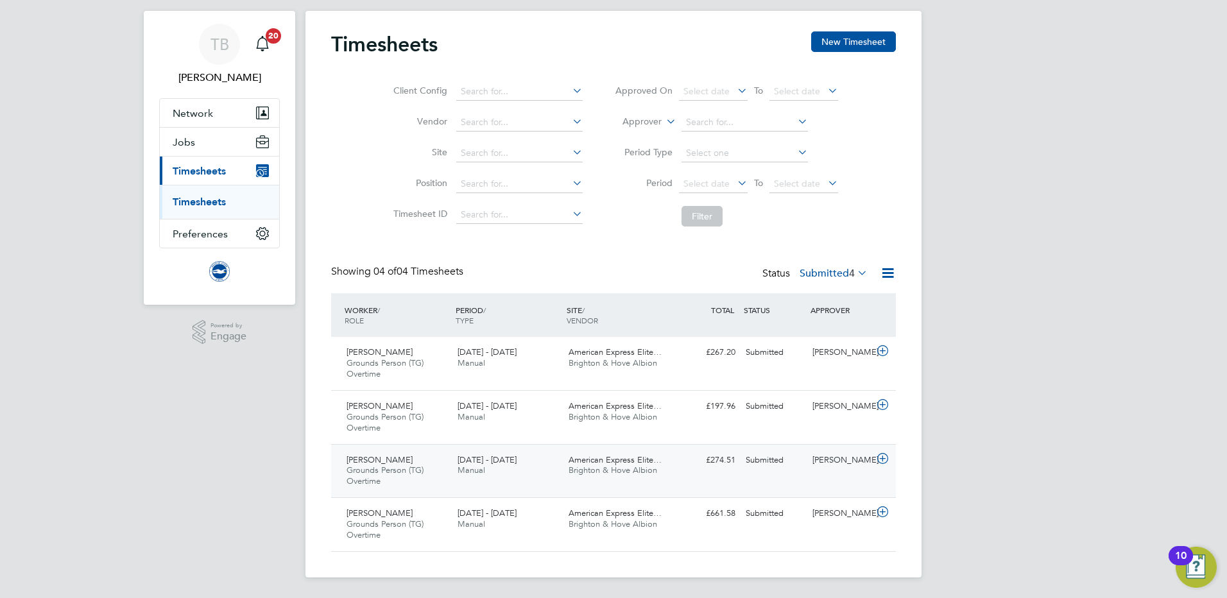
click at [880, 461] on icon at bounding box center [883, 459] width 16 height 10
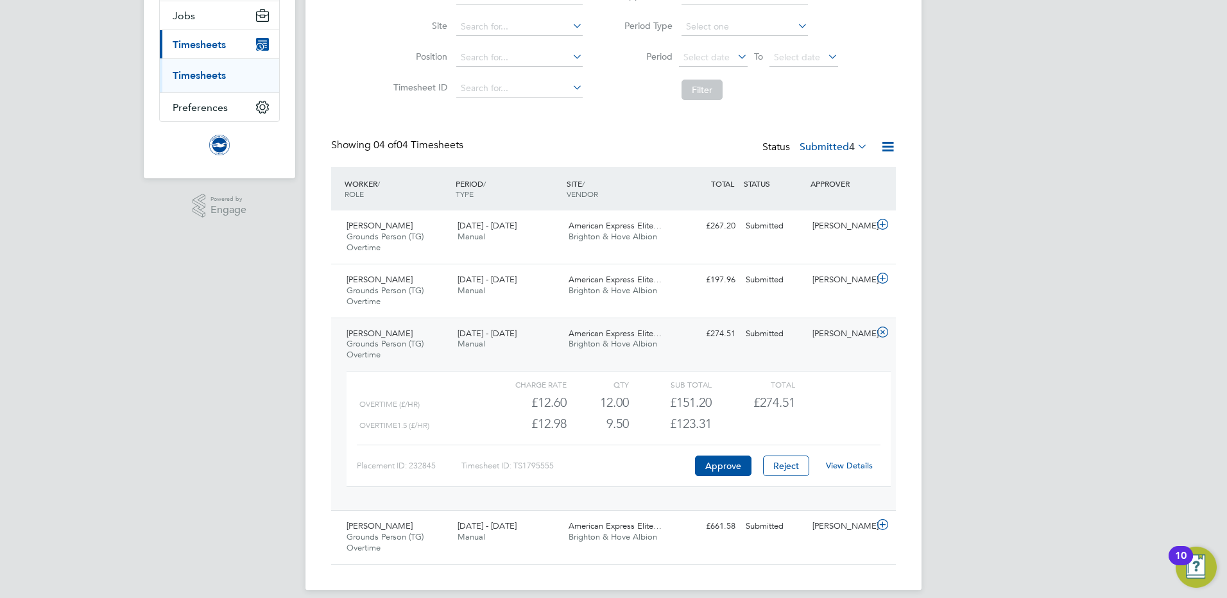
scroll to position [164, 0]
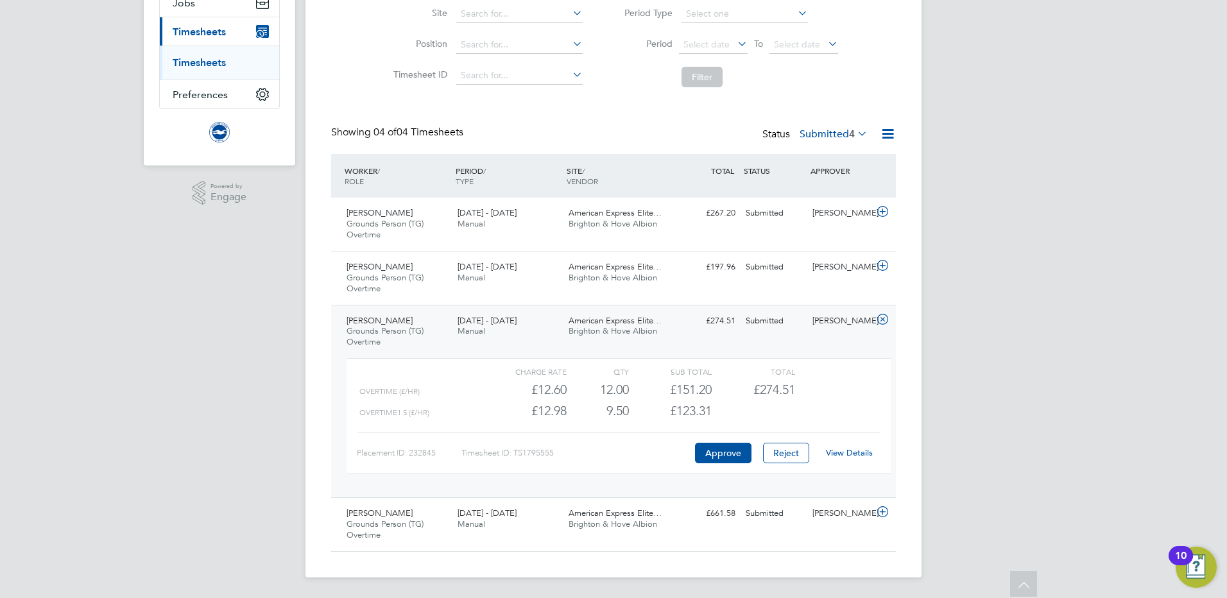
click at [841, 451] on link "View Details" at bounding box center [849, 452] width 47 height 11
click at [201, 63] on link "Timesheets" at bounding box center [199, 62] width 53 height 12
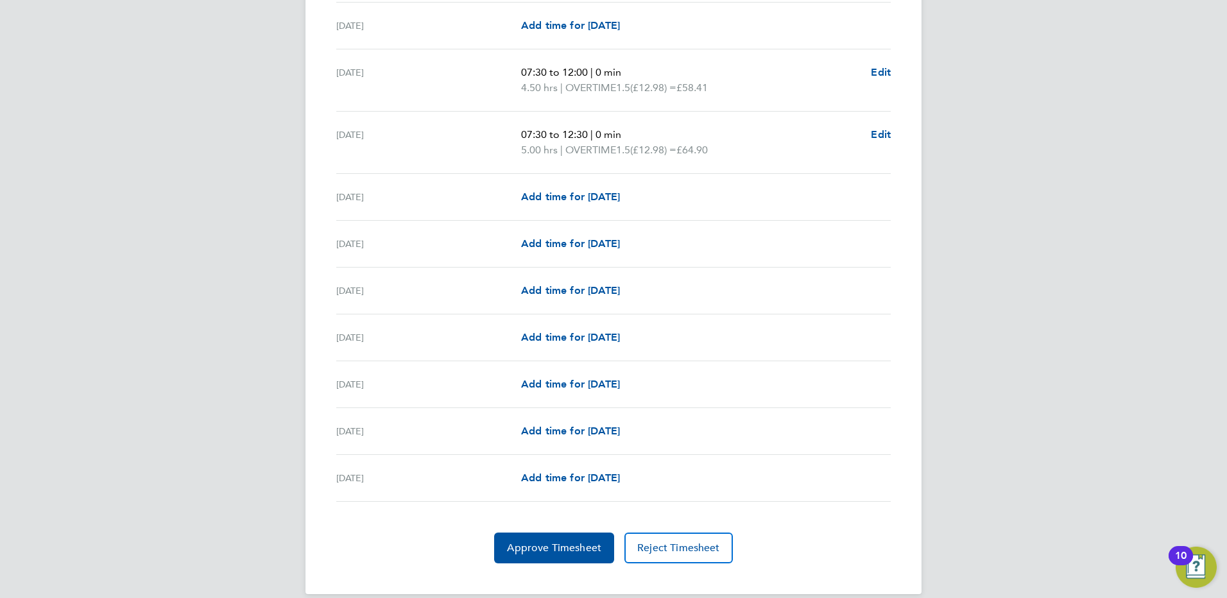
scroll to position [1461, 0]
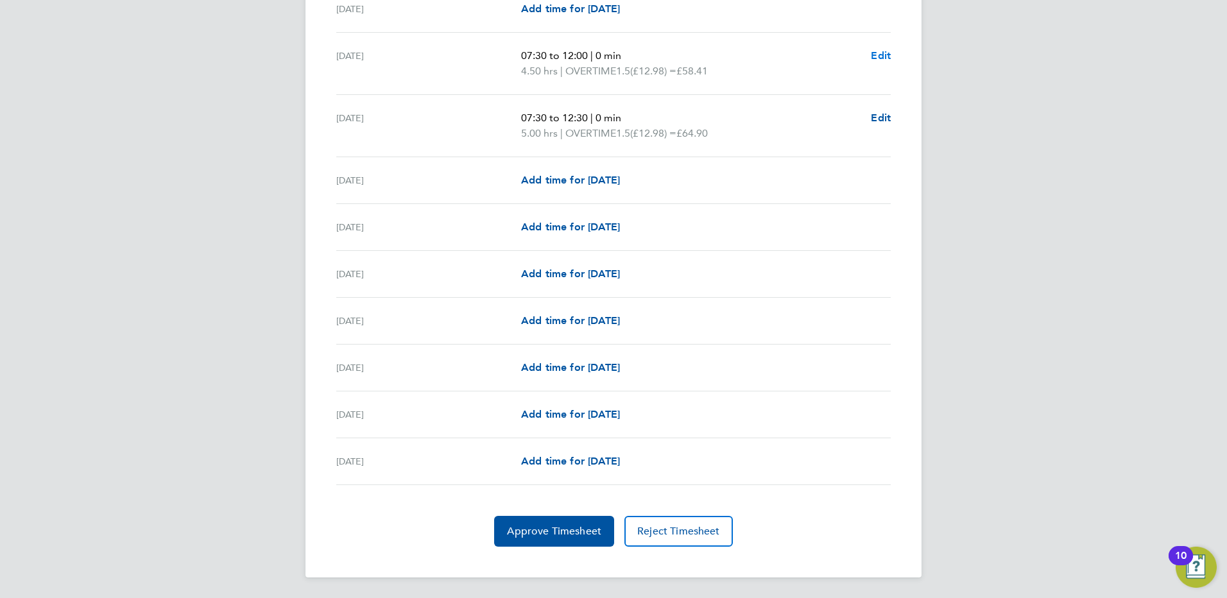
click at [880, 54] on span "Edit" at bounding box center [881, 55] width 20 height 12
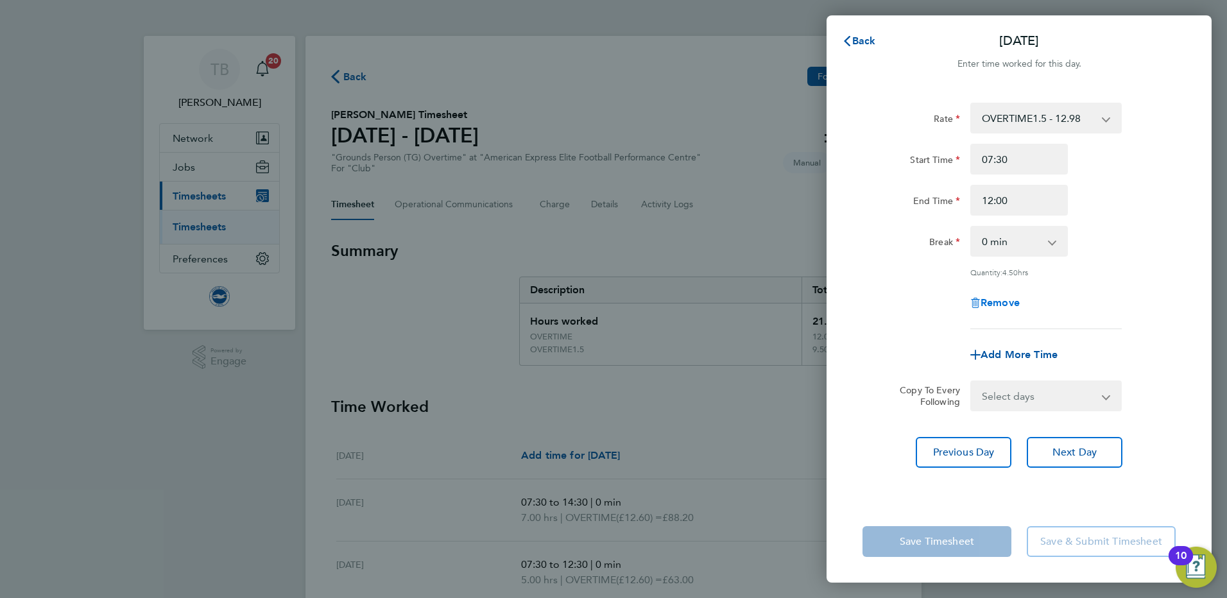
click at [1000, 302] on span "Remove" at bounding box center [999, 302] width 39 height 12
select select "null"
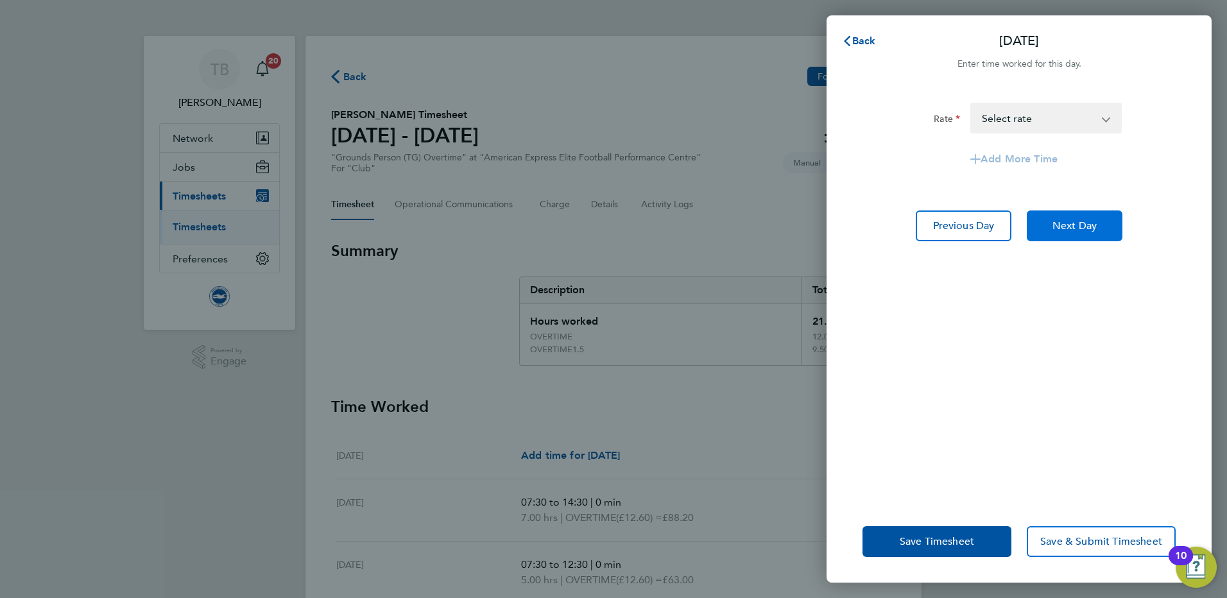
click at [1066, 232] on button "Next Day" at bounding box center [1075, 225] width 96 height 31
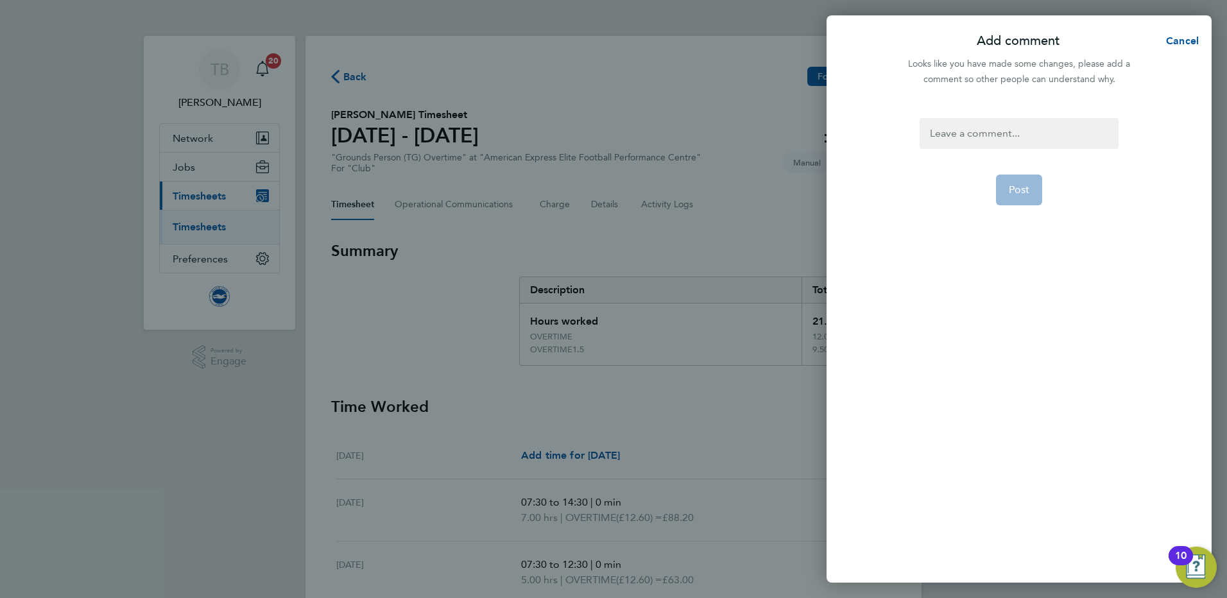
click at [991, 134] on div at bounding box center [1018, 133] width 198 height 31
click at [985, 137] on div at bounding box center [1018, 133] width 198 height 31
click at [1013, 196] on span "Post" at bounding box center [1019, 190] width 21 height 13
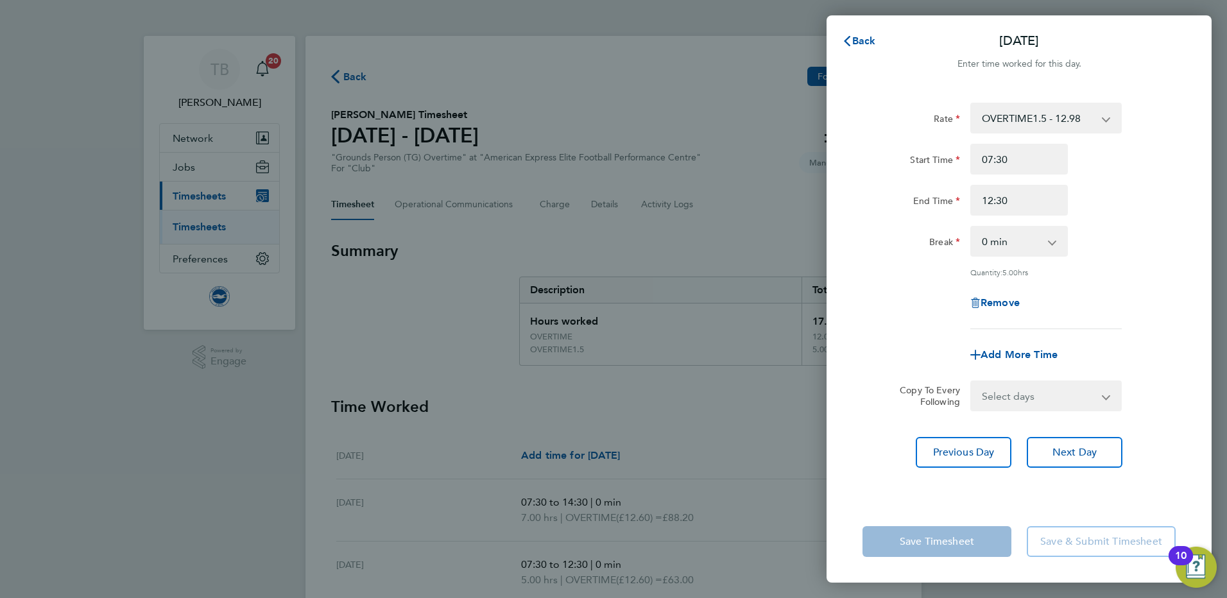
click at [1107, 117] on app-icon-cross-button at bounding box center [1112, 118] width 15 height 28
click at [1106, 121] on app-icon-cross-button at bounding box center [1112, 118] width 15 height 28
click at [1007, 208] on input "12:30" at bounding box center [1019, 200] width 98 height 31
click at [1110, 117] on app-icon-cross-button at bounding box center [1112, 118] width 15 height 28
click at [1102, 119] on select "OVERTIME1.5 - 12.98 OVERTIME - 12.98" at bounding box center [1037, 118] width 133 height 28
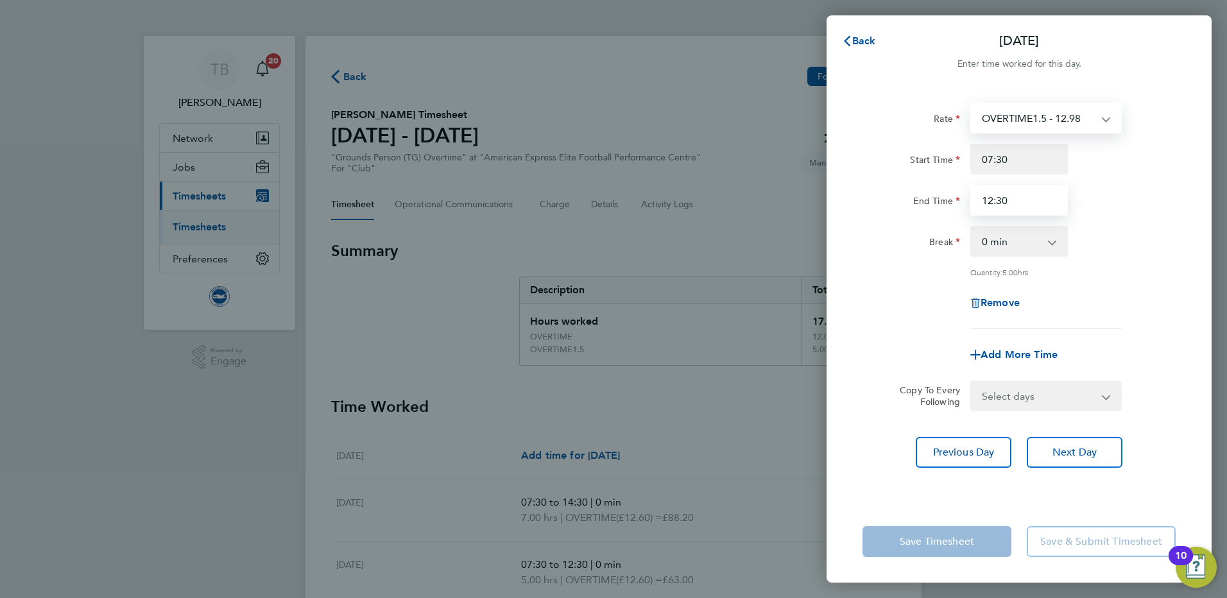
click at [991, 201] on input "12:30" at bounding box center [1019, 200] width 98 height 31
click at [1002, 201] on input "12:30" at bounding box center [1019, 200] width 98 height 31
type input "12:00"
click at [1001, 511] on div "Save Timesheet Save & Submit Timesheet" at bounding box center [1018, 541] width 385 height 82
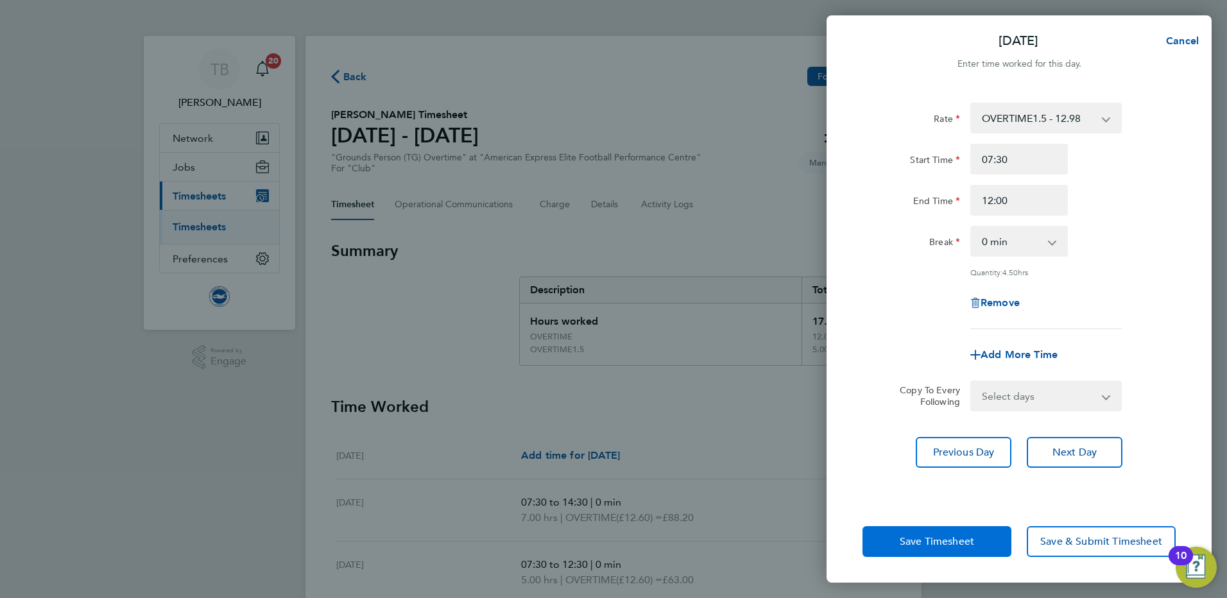
click at [956, 544] on span "Save Timesheet" at bounding box center [937, 541] width 74 height 13
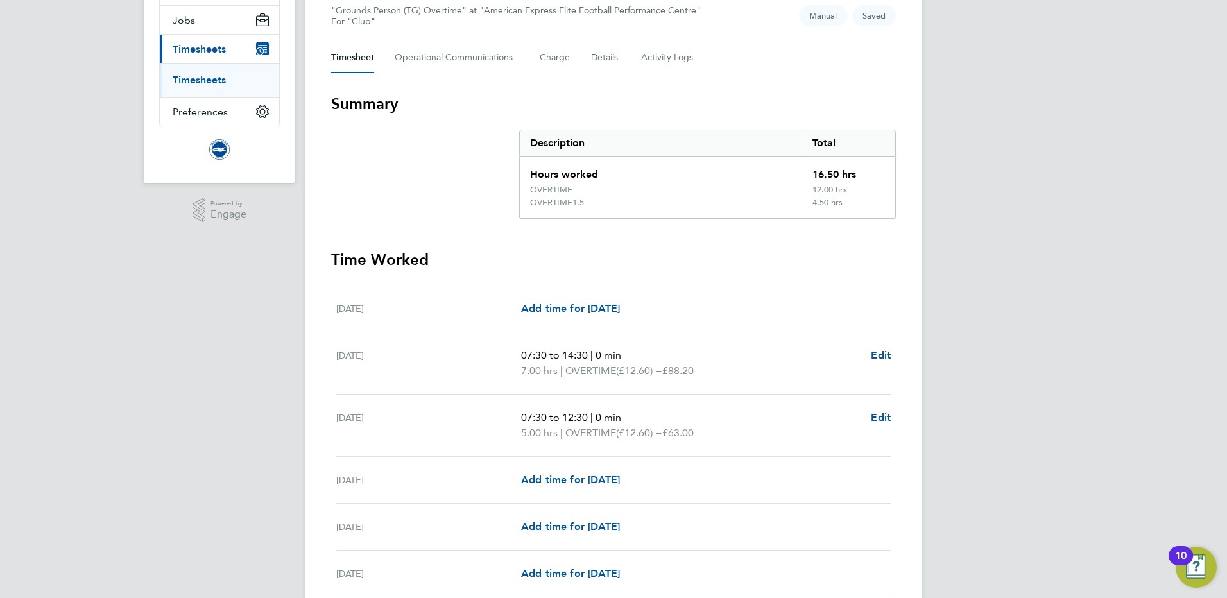
scroll to position [192, 0]
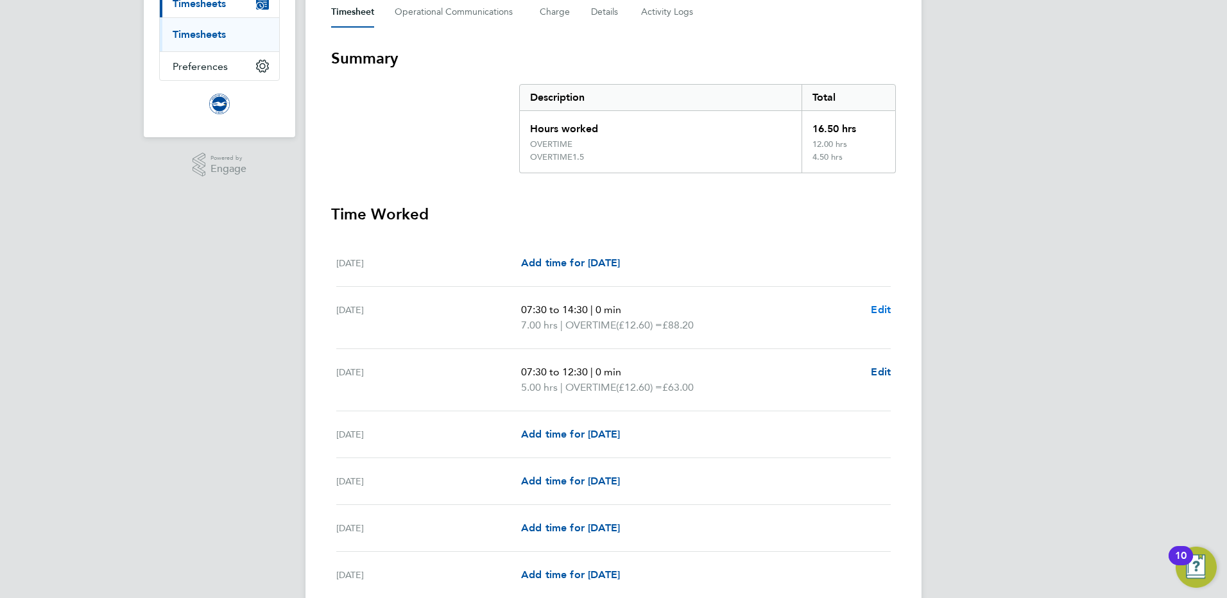
click at [877, 314] on span "Edit" at bounding box center [881, 310] width 20 height 12
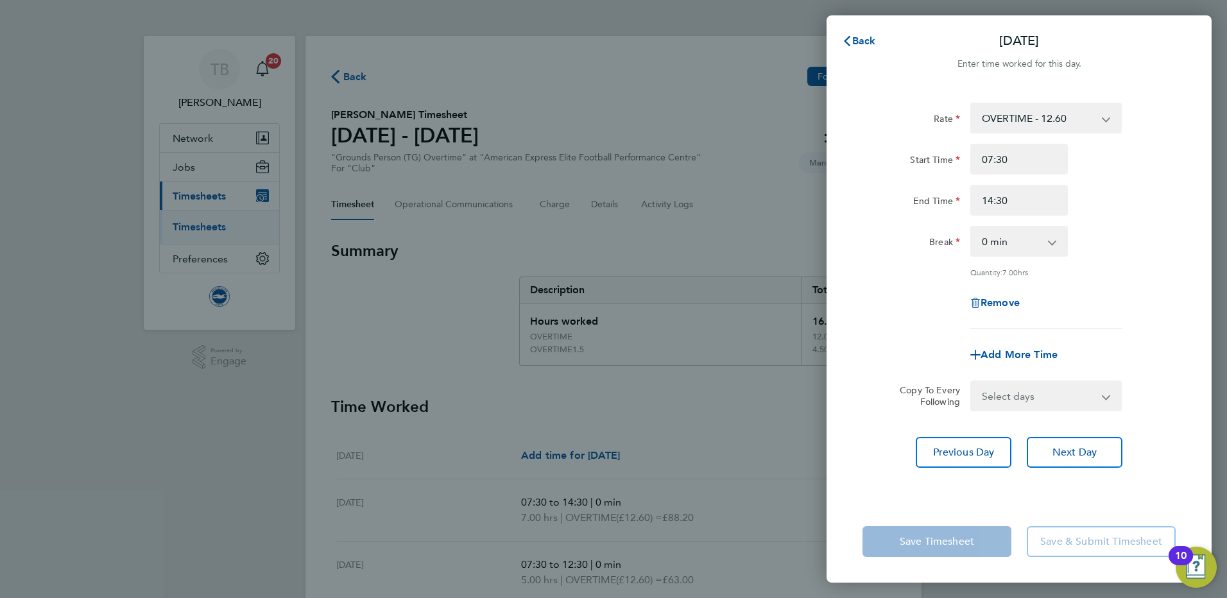
click at [1088, 119] on select "OVERTIME - 12.60 OVERTIME - 12.98 OVERTIME1.5 - 12.98" at bounding box center [1037, 118] width 133 height 28
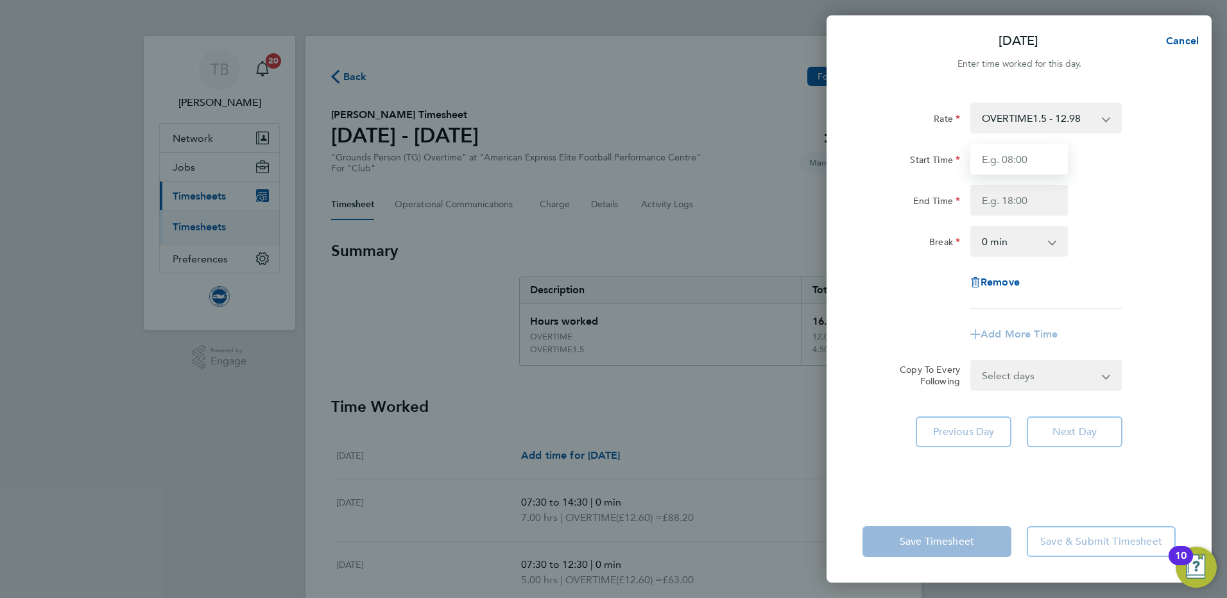
click at [1020, 167] on input "Start Time" at bounding box center [1019, 159] width 98 height 31
type input "07:30"
click at [982, 202] on input "End Time" at bounding box center [1019, 200] width 98 height 31
type input "14:30"
click at [1147, 255] on div "Break 0 min 15 min 30 min 45 min 60 min 75 min 90 min" at bounding box center [1018, 241] width 323 height 31
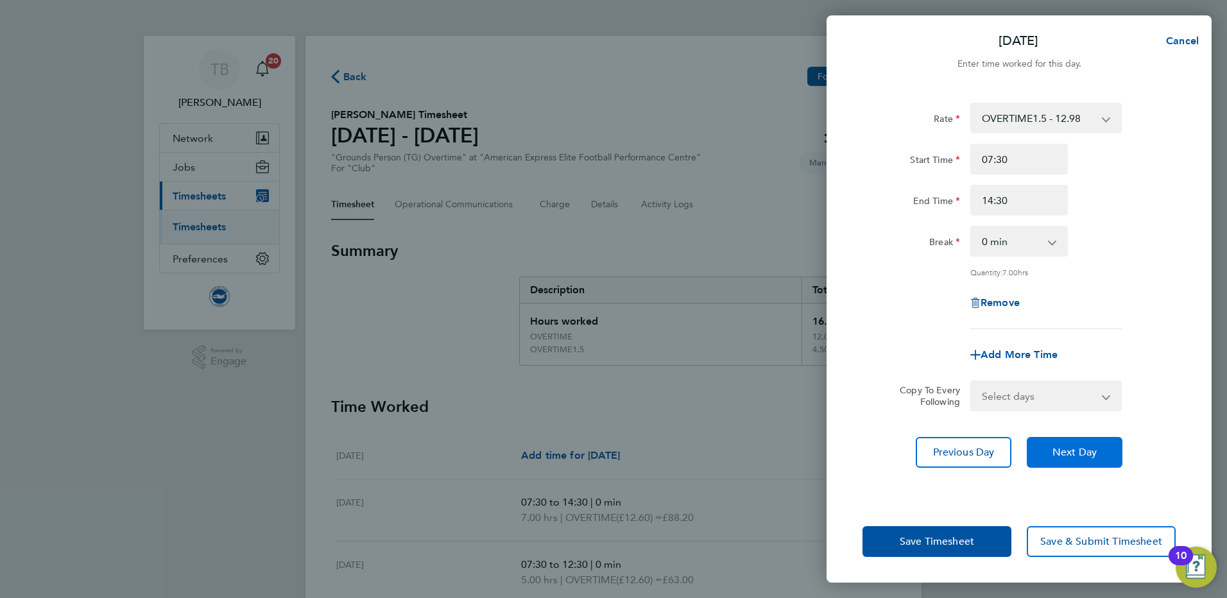
click at [1082, 452] on span "Next Day" at bounding box center [1074, 452] width 44 height 13
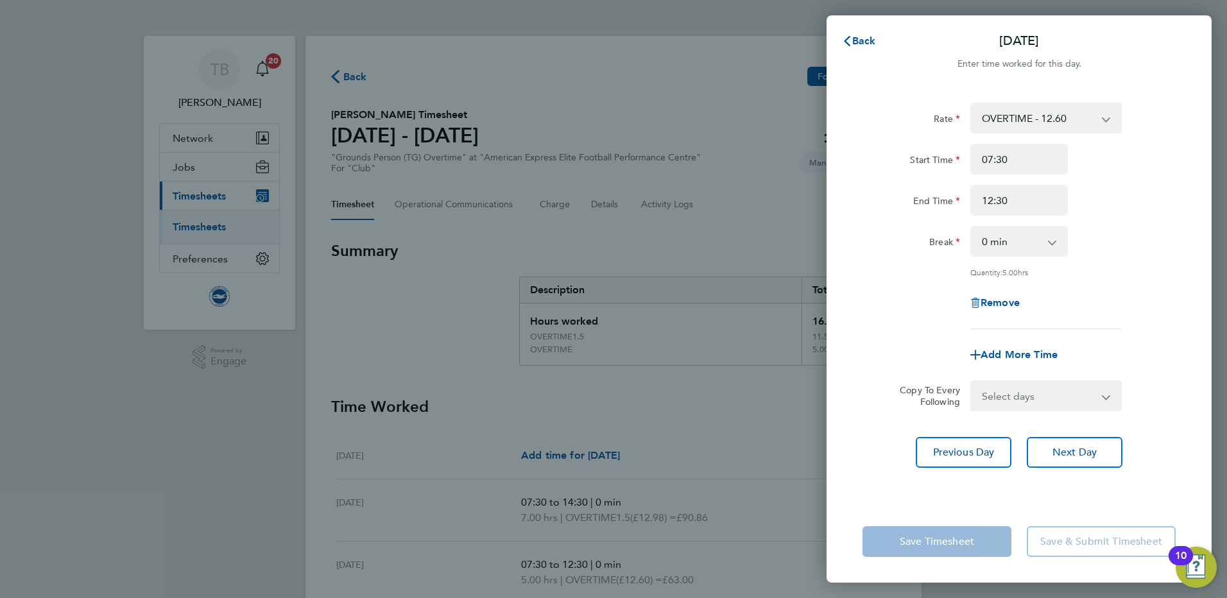
click at [1098, 116] on select "OVERTIME - 12.60 OVERTIME - 12.98 OVERTIME1.5 - 12.98" at bounding box center [1037, 118] width 133 height 28
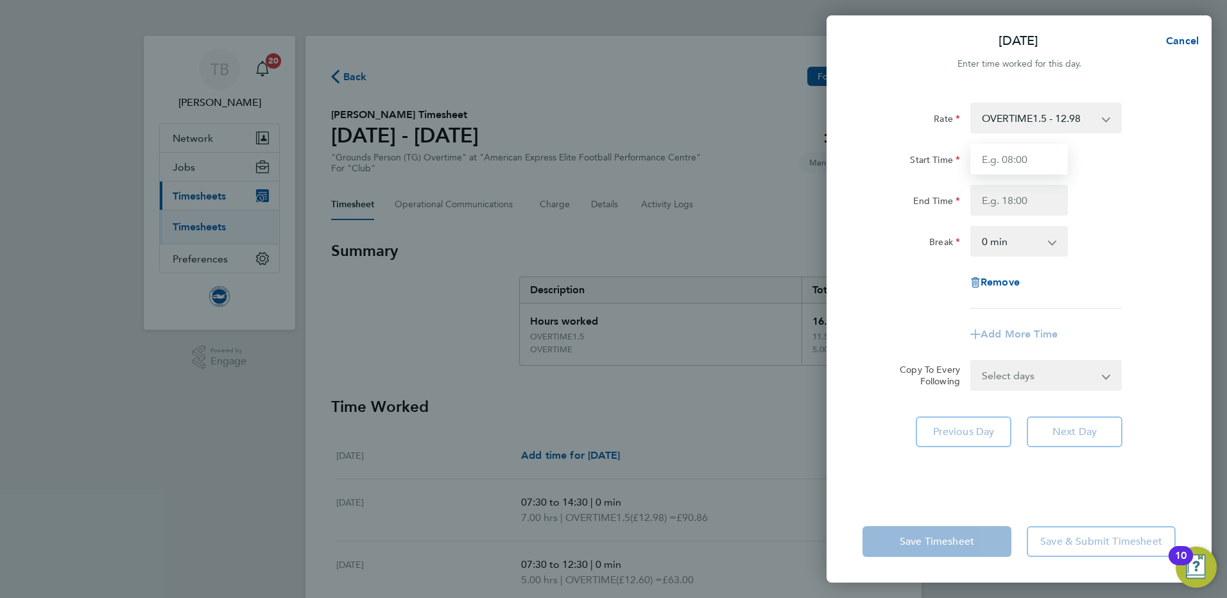
click at [1016, 164] on input "Start Time" at bounding box center [1019, 159] width 98 height 31
type input "07:30"
click at [997, 199] on input "End Time" at bounding box center [1019, 200] width 98 height 31
type input "12:30"
click at [893, 291] on div "Remove" at bounding box center [1018, 282] width 323 height 31
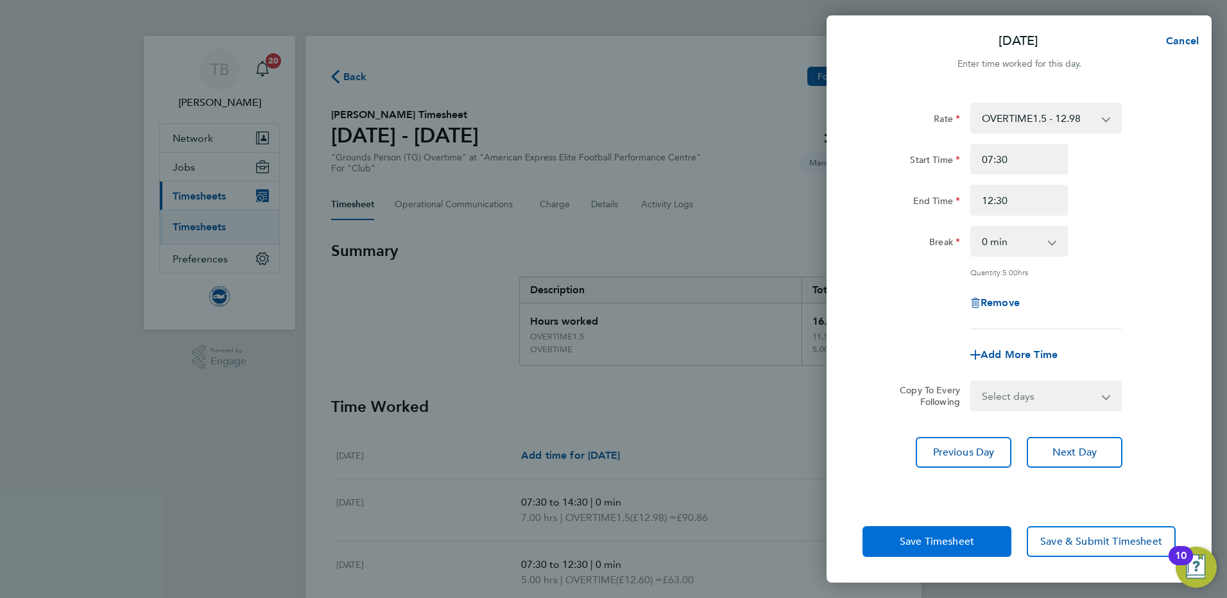
click at [952, 536] on span "Save Timesheet" at bounding box center [937, 541] width 74 height 13
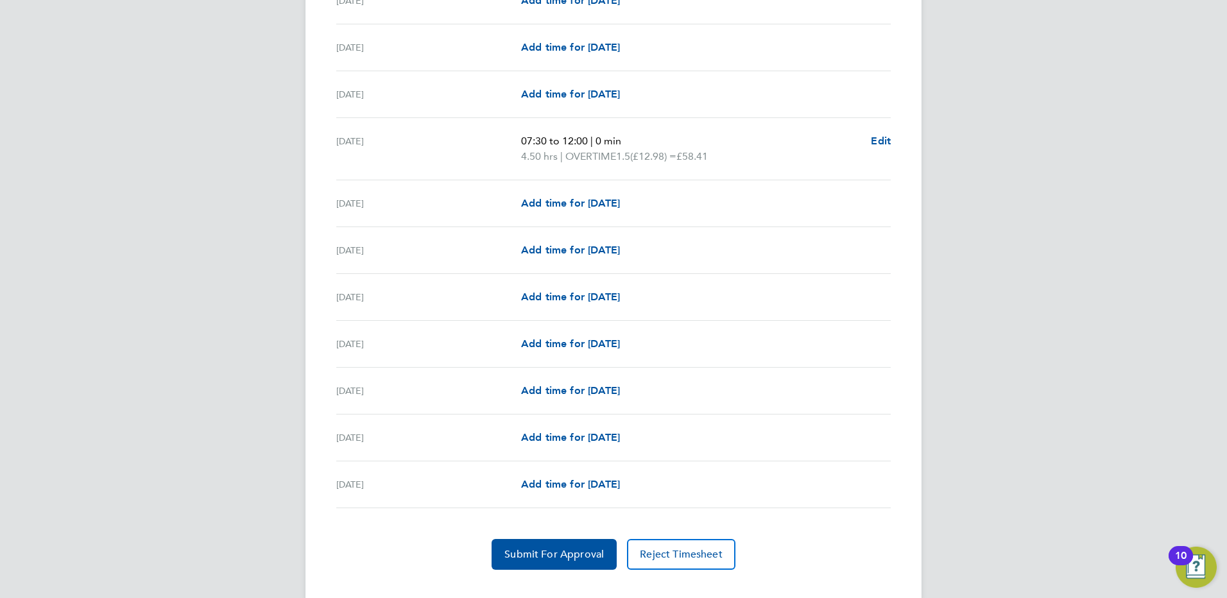
scroll to position [1433, 0]
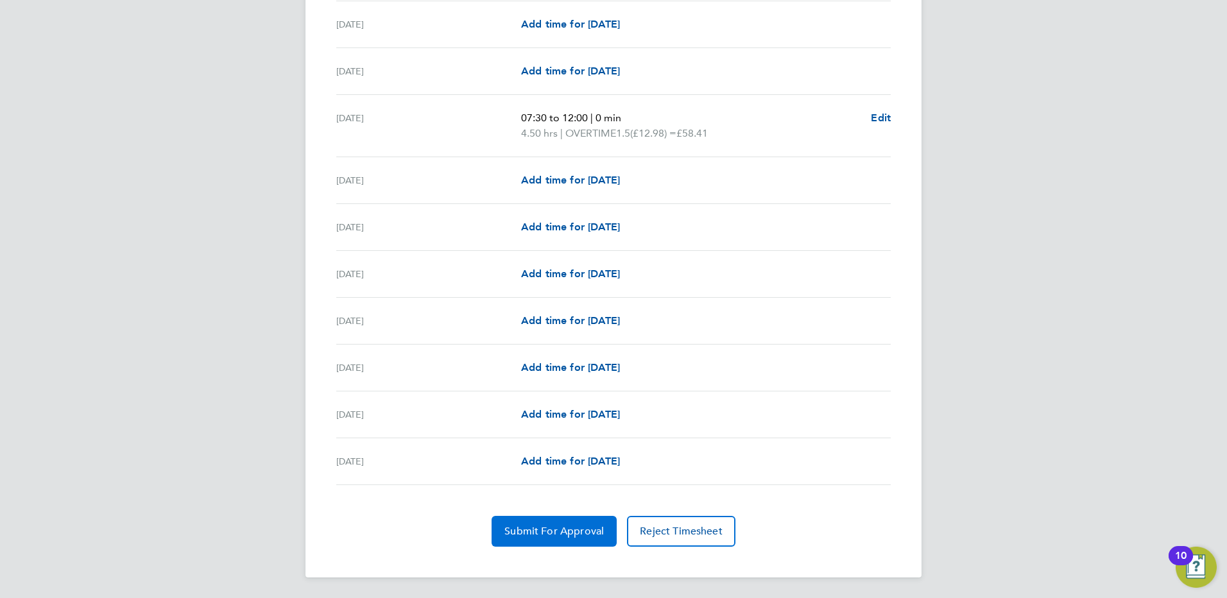
click at [552, 528] on span "Submit For Approval" at bounding box center [553, 531] width 99 height 13
click at [582, 527] on span "Approve Timesheet" at bounding box center [554, 531] width 94 height 13
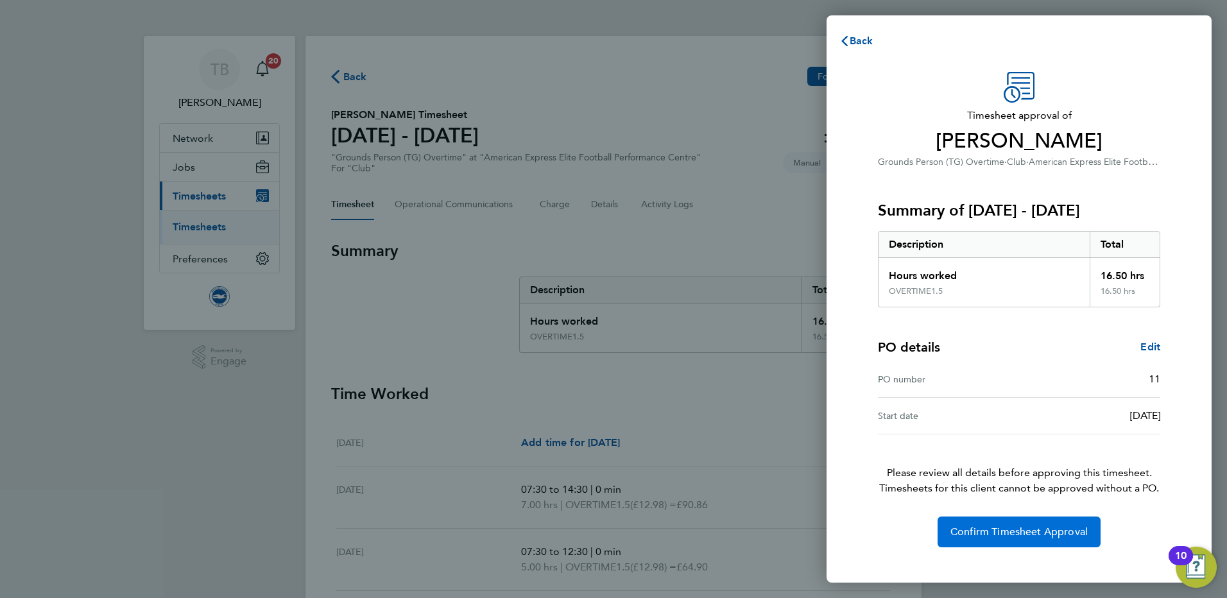
click at [1003, 531] on span "Confirm Timesheet Approval" at bounding box center [1018, 532] width 137 height 13
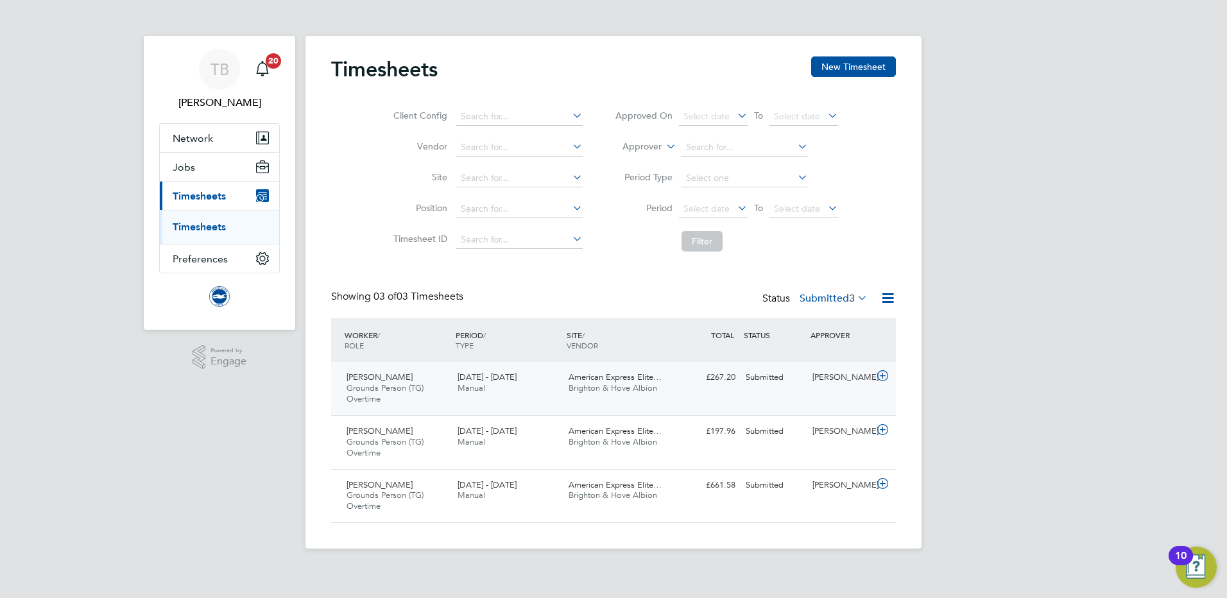
click at [884, 375] on icon at bounding box center [883, 376] width 16 height 10
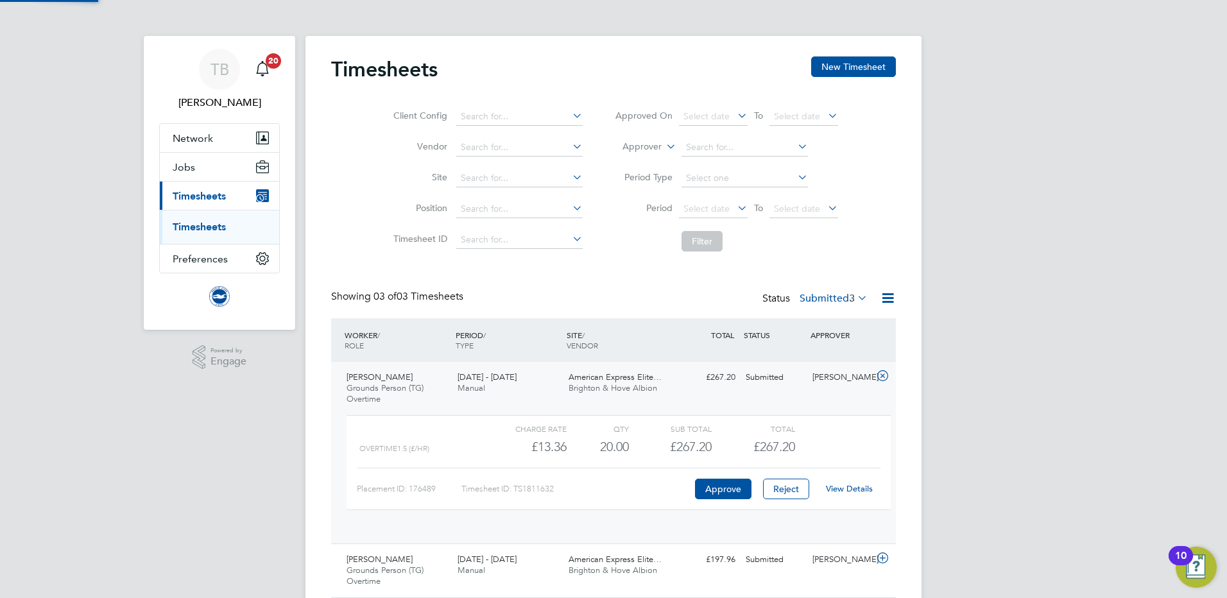
scroll to position [22, 125]
click at [859, 486] on link "View Details" at bounding box center [849, 488] width 47 height 11
click at [206, 230] on link "Timesheets" at bounding box center [199, 227] width 53 height 12
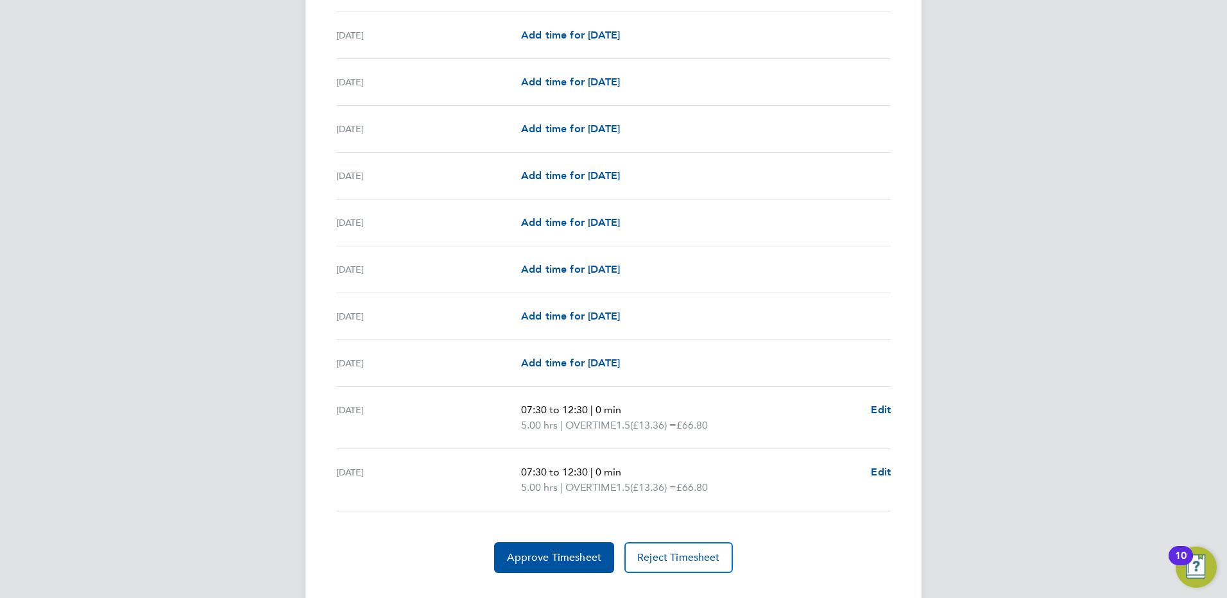
scroll to position [1448, 0]
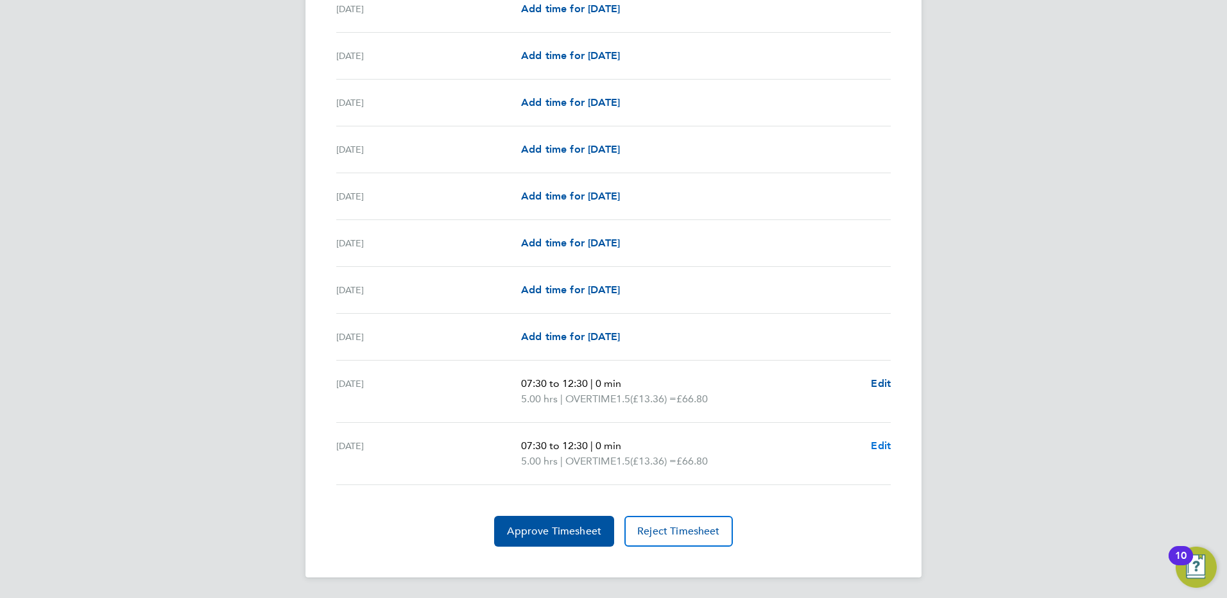
click at [882, 449] on span "Edit" at bounding box center [881, 446] width 20 height 12
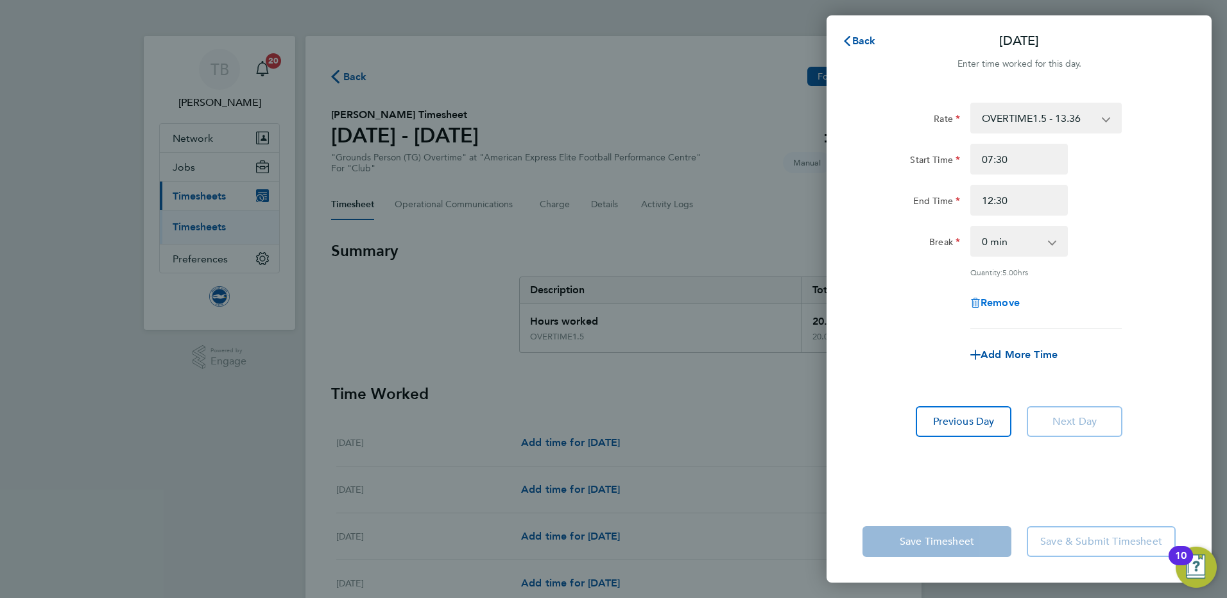
click at [1004, 298] on span "Remove" at bounding box center [999, 302] width 39 height 12
select select "null"
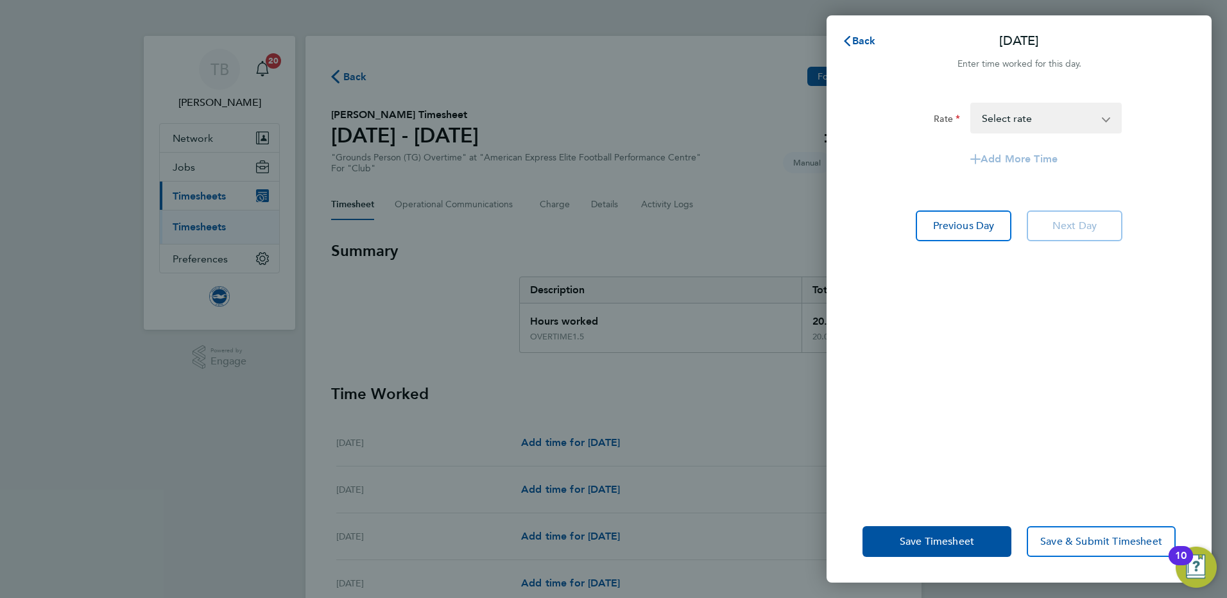
click at [1014, 124] on select "OVERTIME - 13.36 OVERTIME1.5 - 13.36 Select rate" at bounding box center [1037, 118] width 133 height 28
click at [994, 401] on div "Rate OVERTIME - 13.36 OVERTIME1.5 - 13.36 Select rate Add More Time Previous Da…" at bounding box center [1018, 293] width 385 height 413
click at [933, 543] on span "Save Timesheet" at bounding box center [937, 541] width 74 height 13
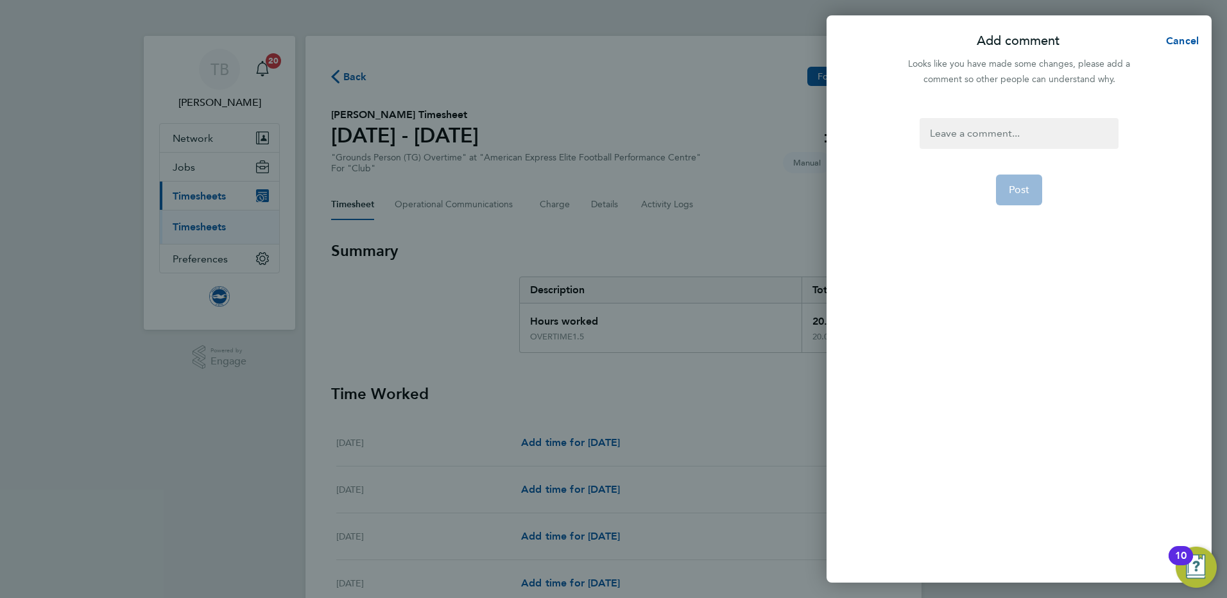
click at [993, 141] on div at bounding box center [1018, 133] width 198 height 31
click at [1026, 191] on span "Post" at bounding box center [1019, 190] width 21 height 13
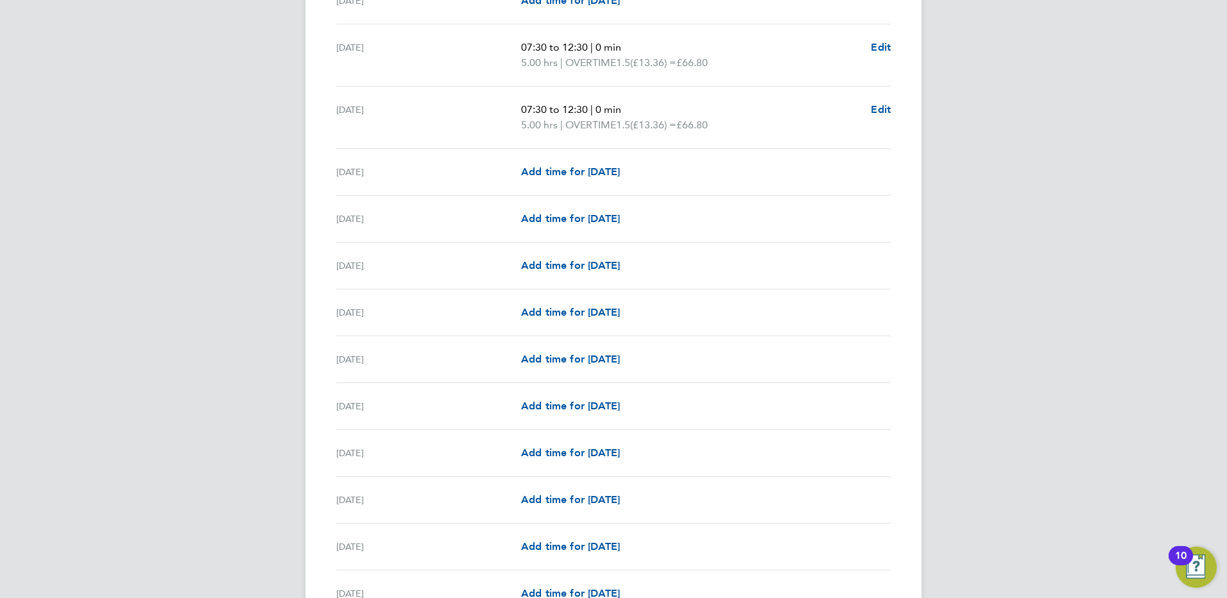
scroll to position [834, 0]
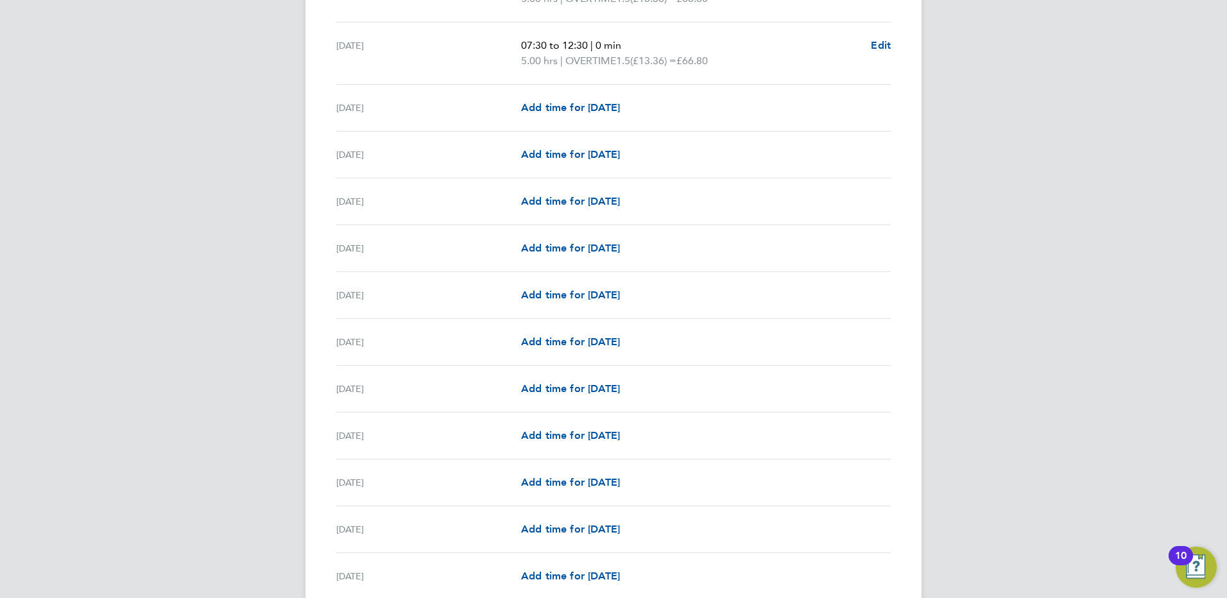
click at [1019, 258] on div "TB Thomas Bilton Notifications 20 Applications: Network Sites Workers Jobs Posi…" at bounding box center [613, 181] width 1227 height 2031
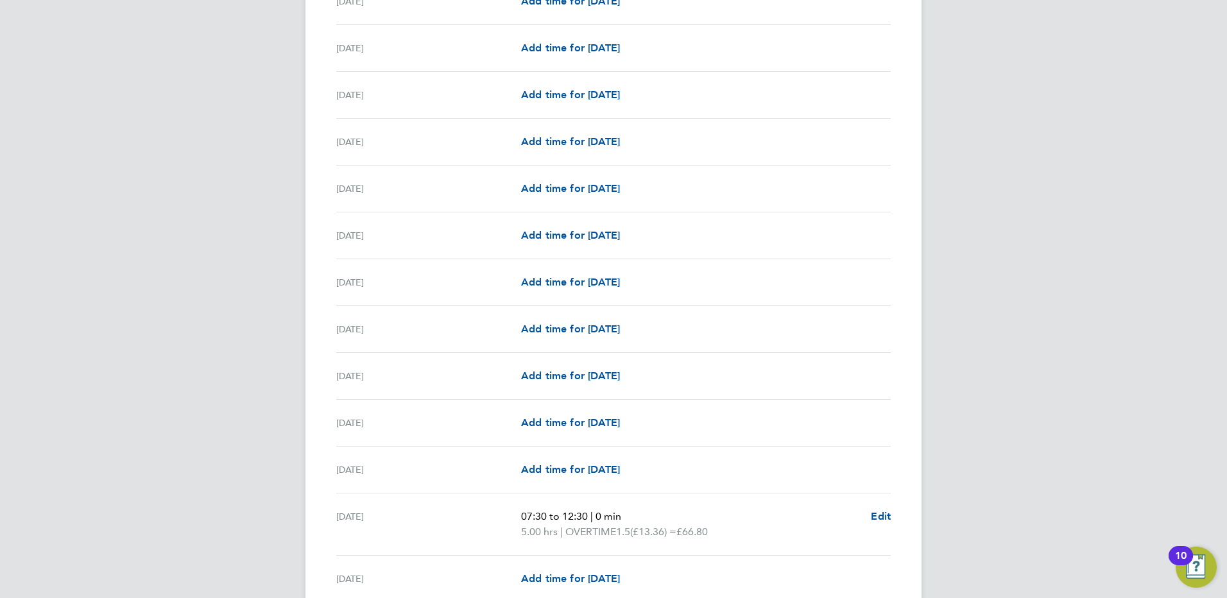
scroll to position [1433, 0]
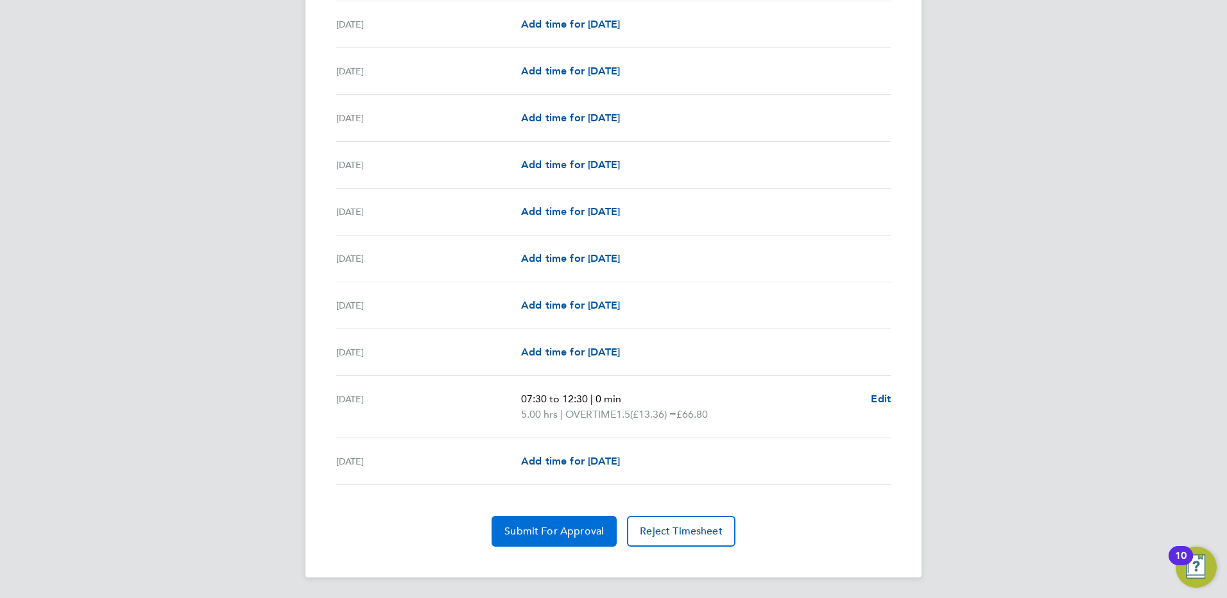
click at [580, 535] on span "Submit For Approval" at bounding box center [553, 531] width 99 height 13
click at [560, 533] on span "Approve Timesheet" at bounding box center [554, 531] width 94 height 13
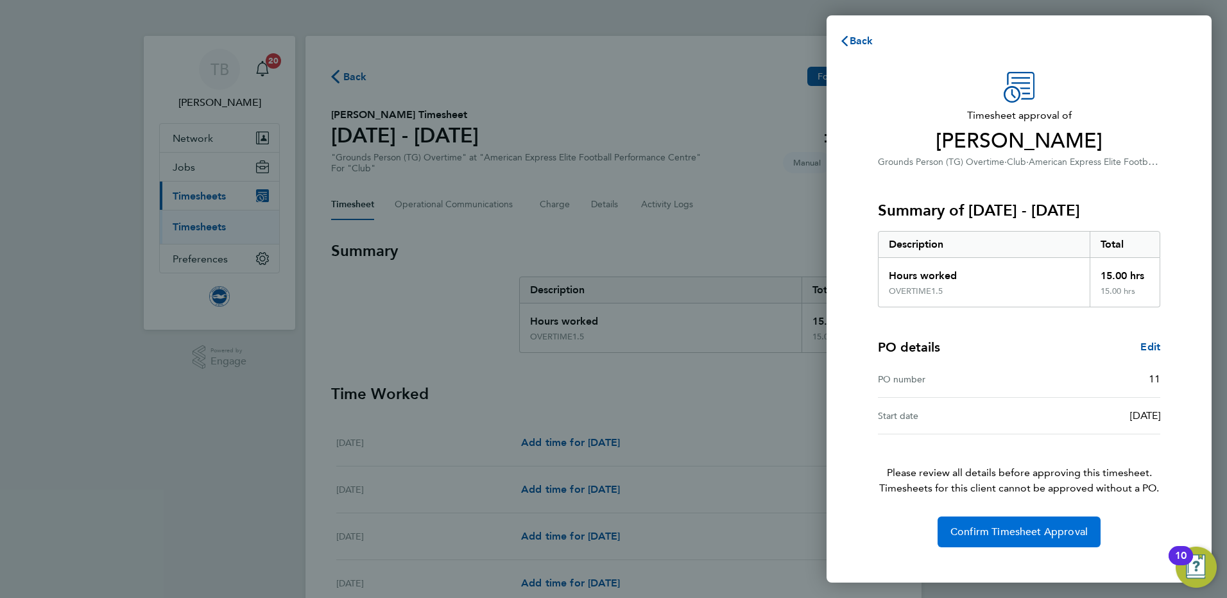
click at [1002, 527] on span "Confirm Timesheet Approval" at bounding box center [1018, 532] width 137 height 13
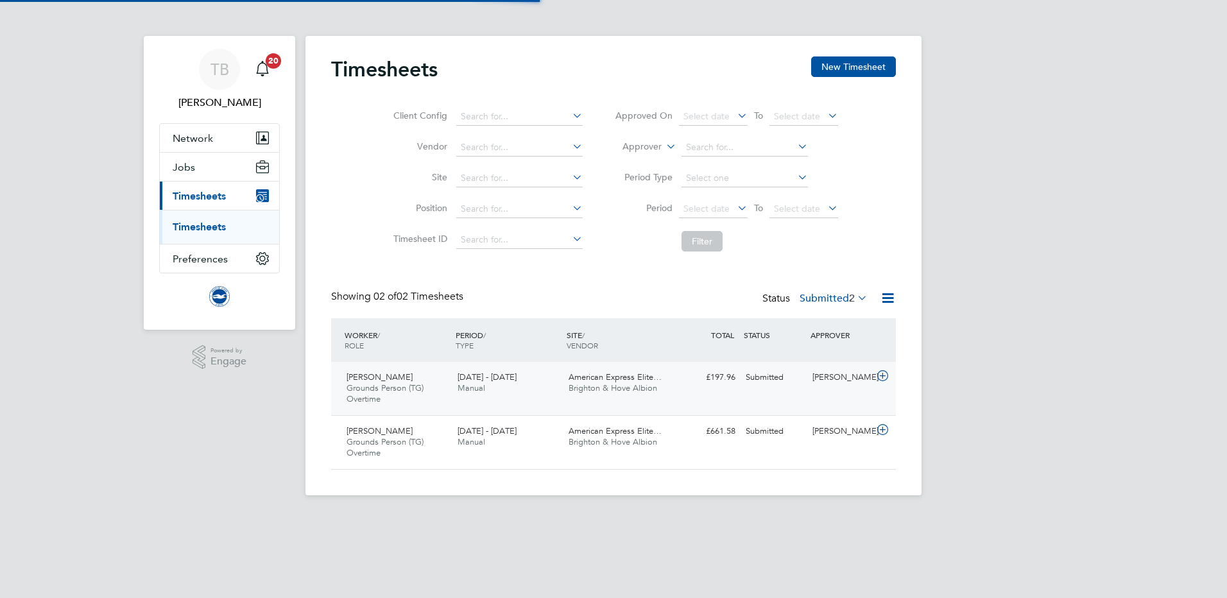
scroll to position [33, 112]
click at [884, 375] on icon at bounding box center [883, 376] width 16 height 10
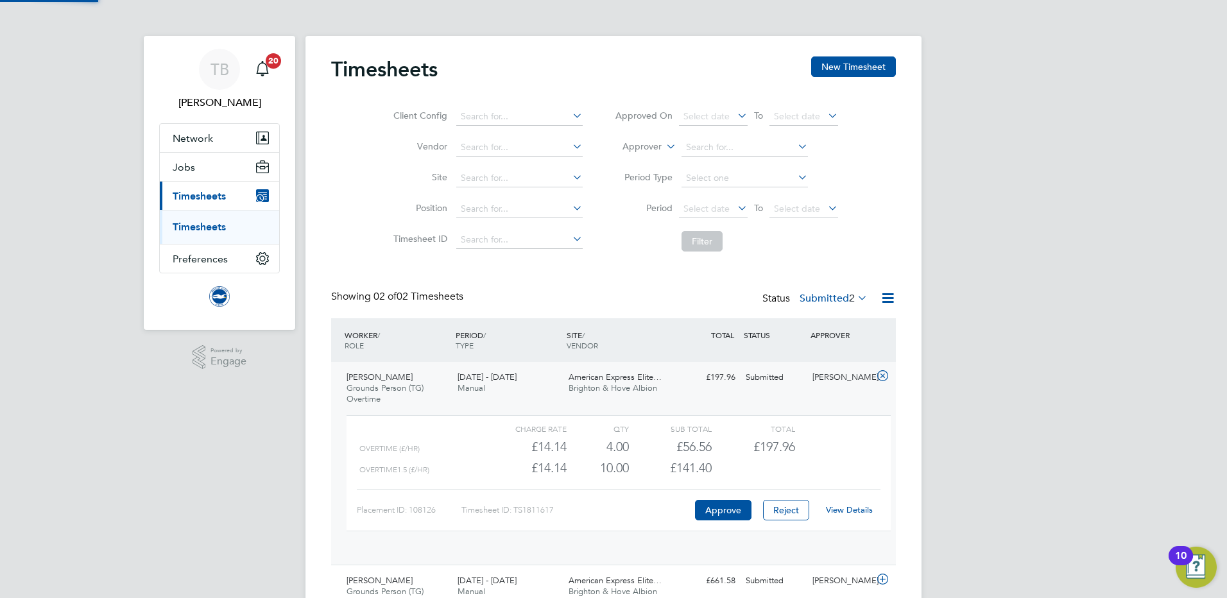
scroll to position [22, 125]
click at [846, 513] on link "View Details" at bounding box center [849, 509] width 47 height 11
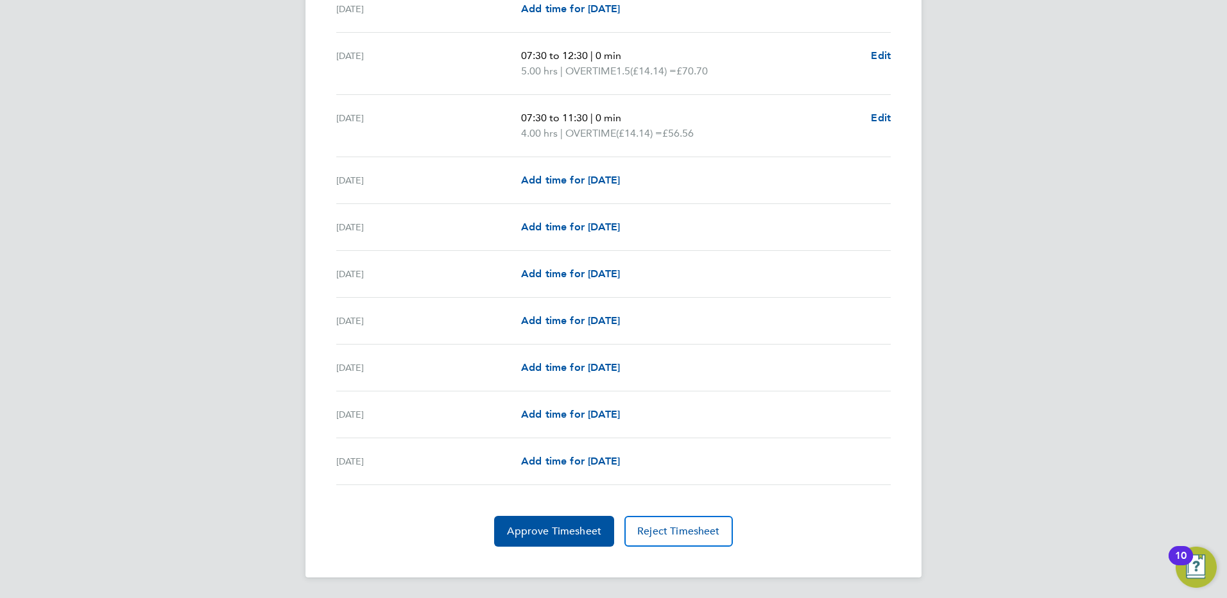
scroll to position [1189, 0]
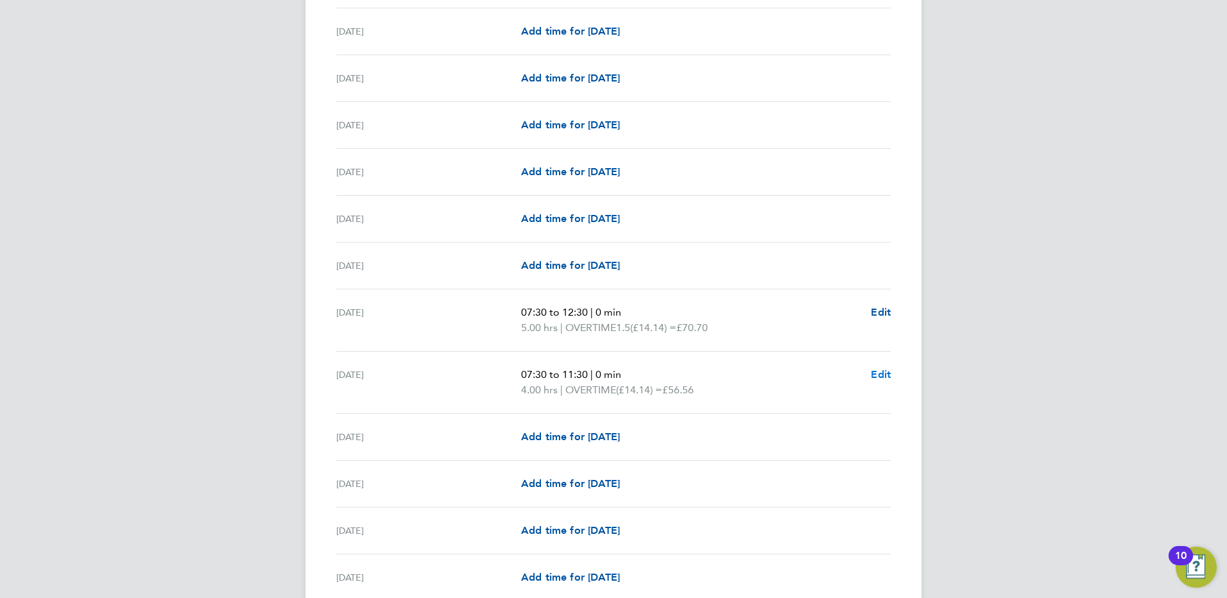
click at [880, 376] on span "Edit" at bounding box center [881, 374] width 20 height 12
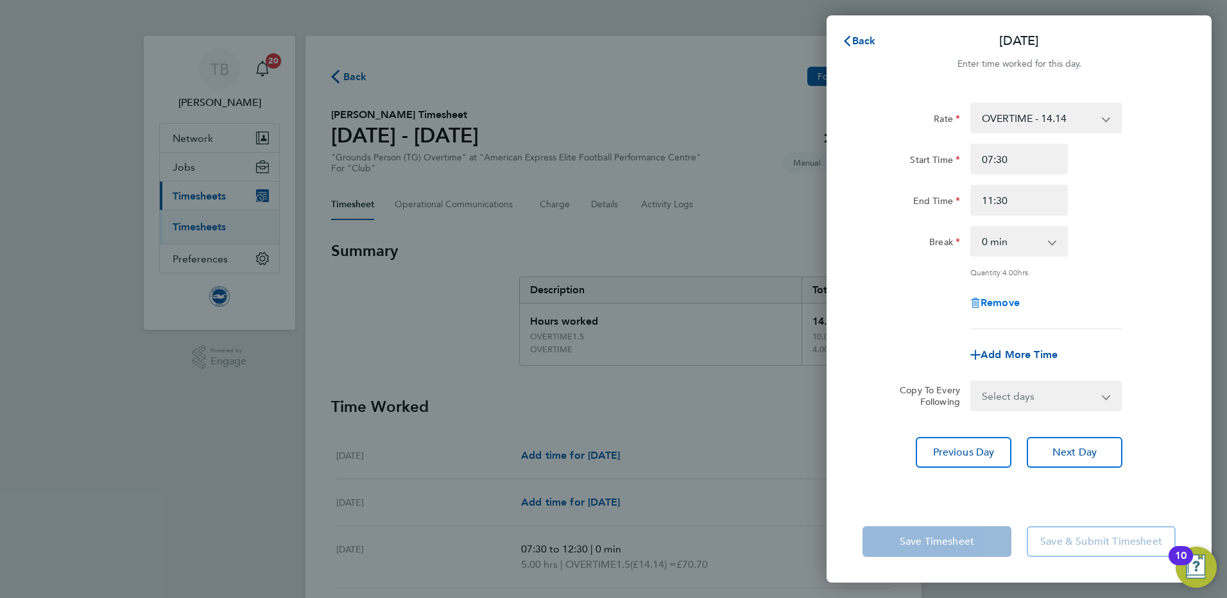
click at [1011, 301] on span "Remove" at bounding box center [999, 302] width 39 height 12
select select "null"
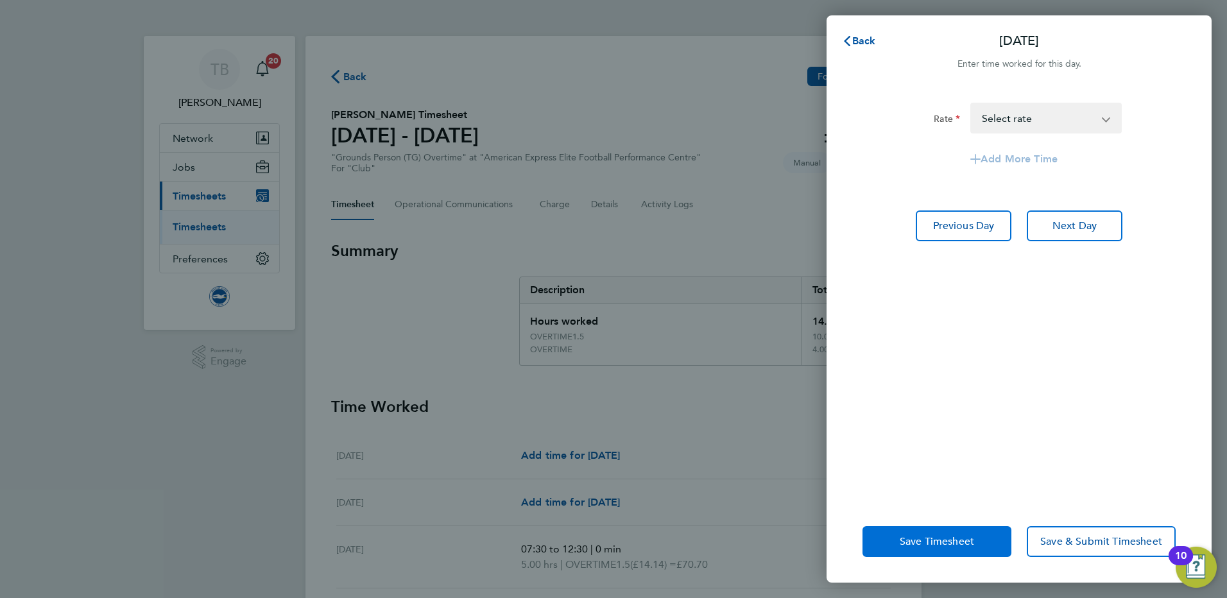
click at [939, 541] on span "Save Timesheet" at bounding box center [937, 541] width 74 height 13
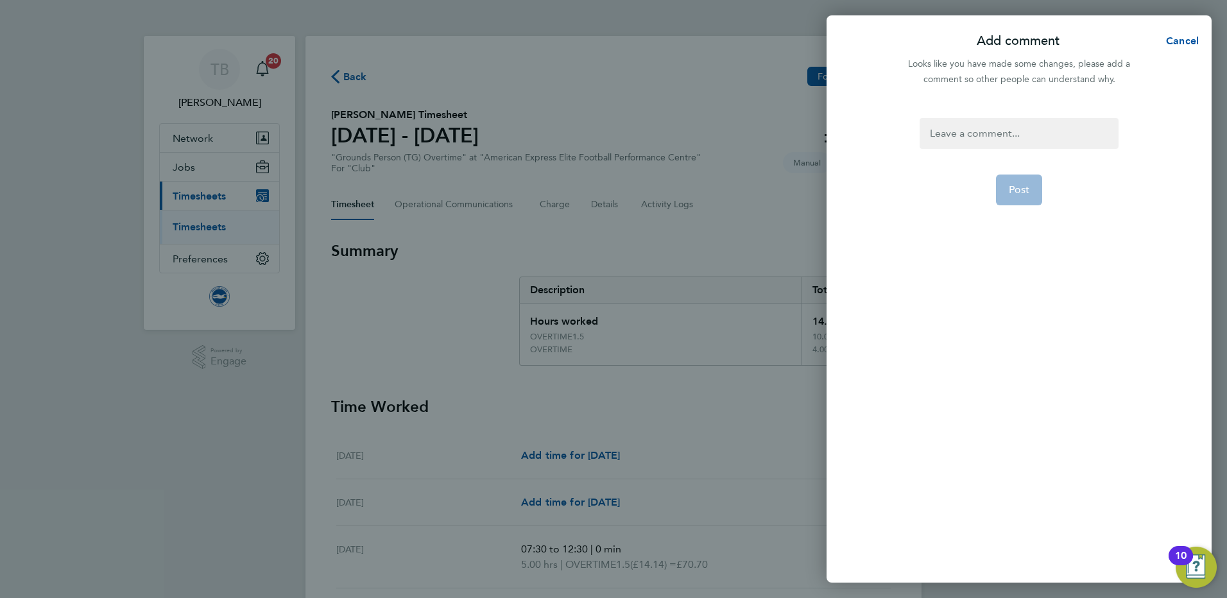
click at [977, 133] on div at bounding box center [1018, 133] width 198 height 31
click at [1024, 185] on span "Post" at bounding box center [1019, 190] width 21 height 13
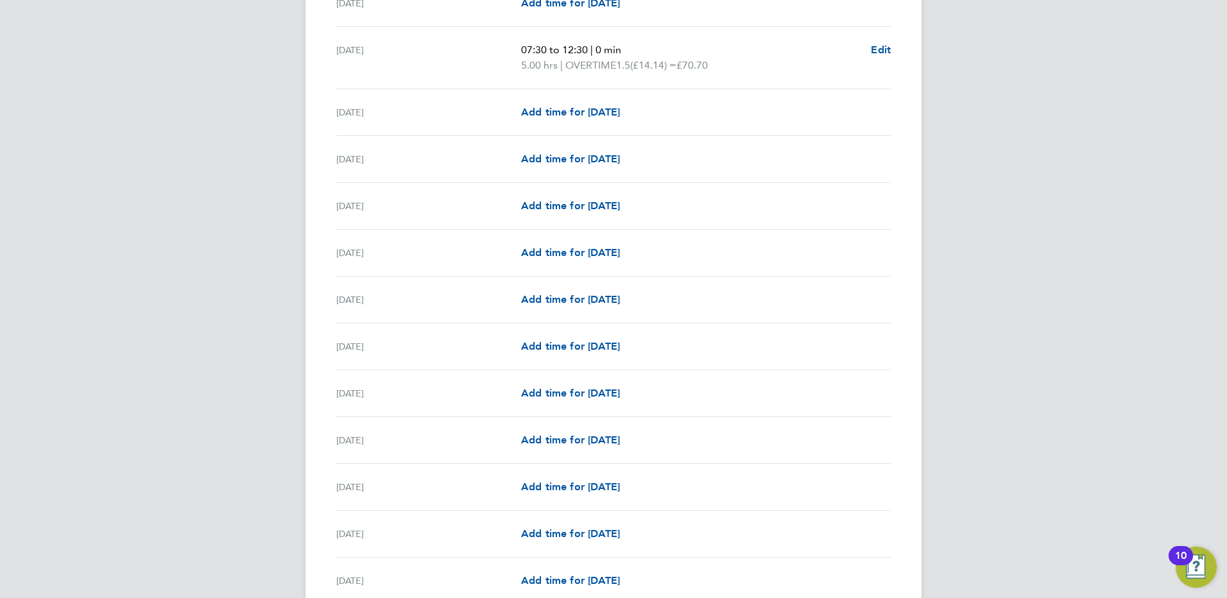
scroll to position [385, 0]
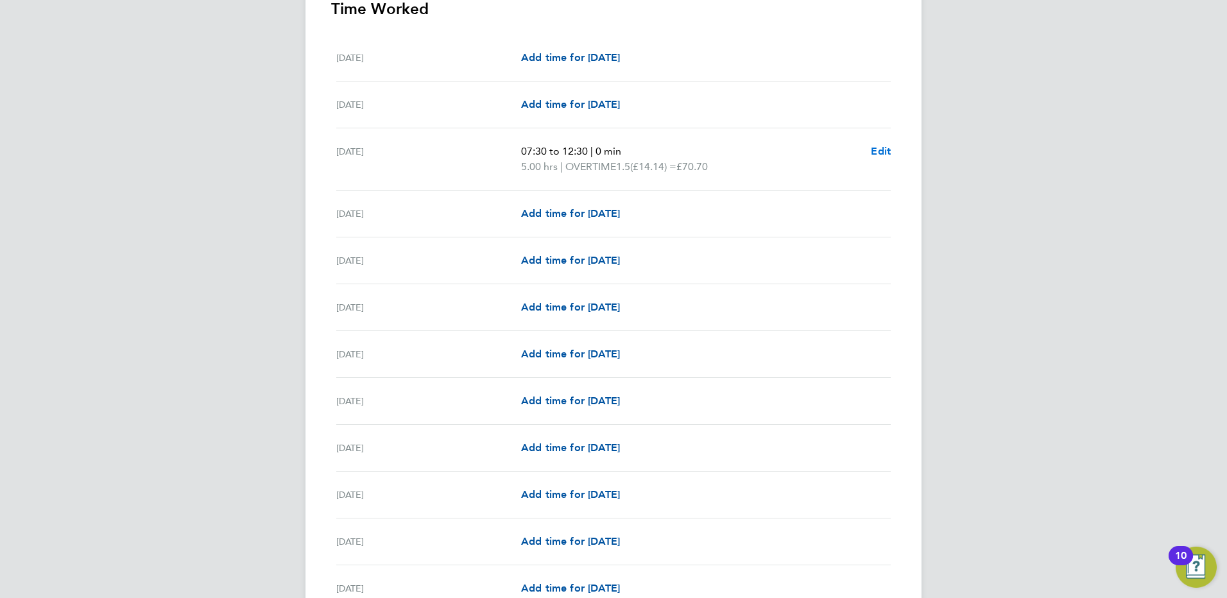
click at [876, 150] on span "Edit" at bounding box center [881, 151] width 20 height 12
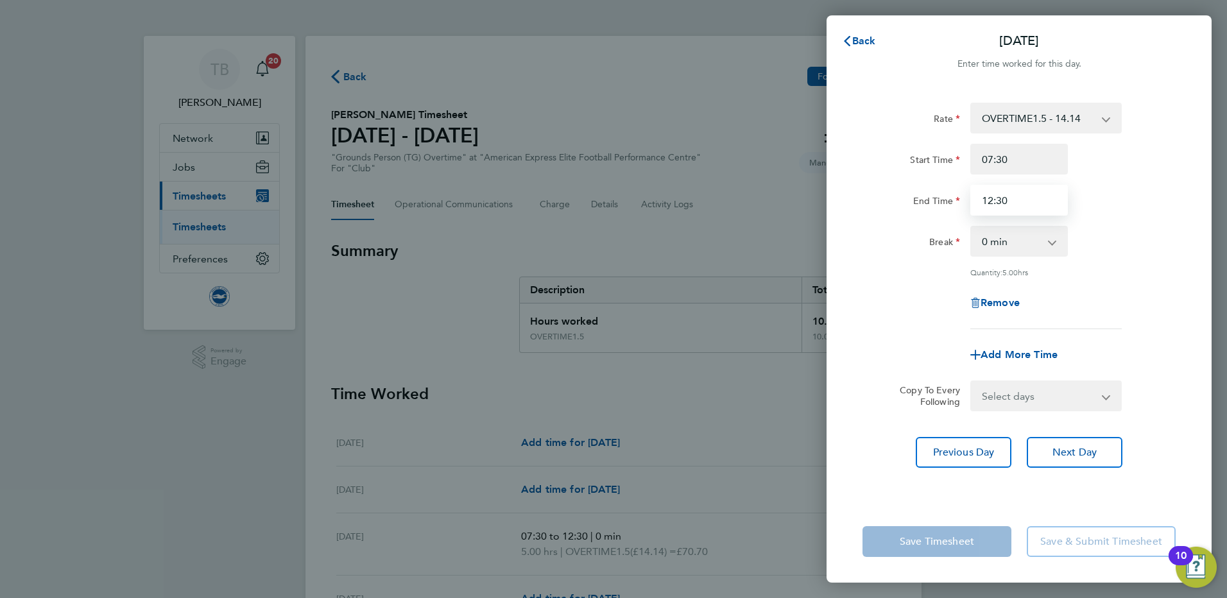
drag, startPoint x: 1008, startPoint y: 201, endPoint x: 989, endPoint y: 200, distance: 19.3
click at [989, 200] on input "12:30" at bounding box center [1019, 200] width 98 height 31
type input "11:00"
click at [849, 275] on div "Rate OVERTIME1.5 - 14.14 OVERTIME - 14.14 Start Time 07:30 End Time 11:00 Break…" at bounding box center [1018, 293] width 385 height 413
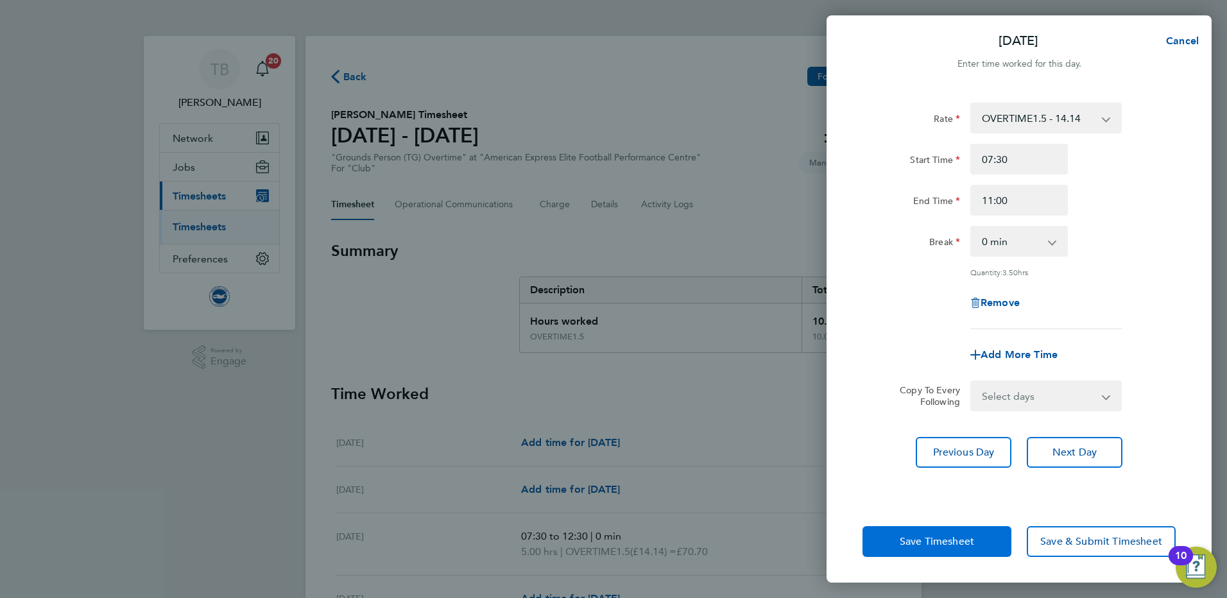
click at [966, 536] on span "Save Timesheet" at bounding box center [937, 541] width 74 height 13
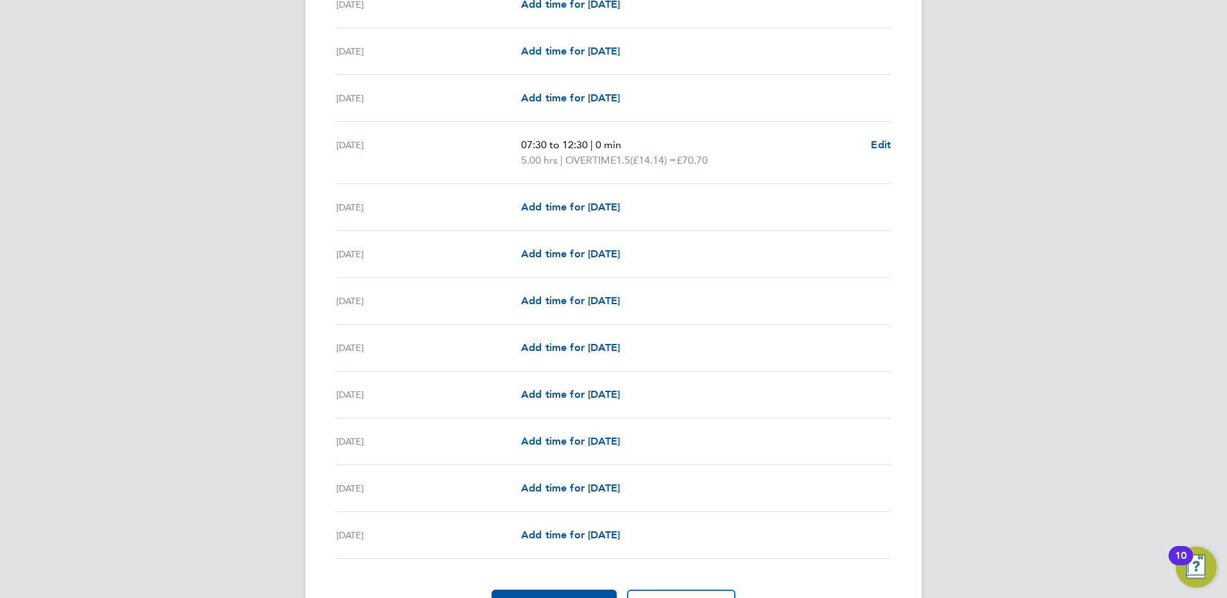
scroll to position [1417, 0]
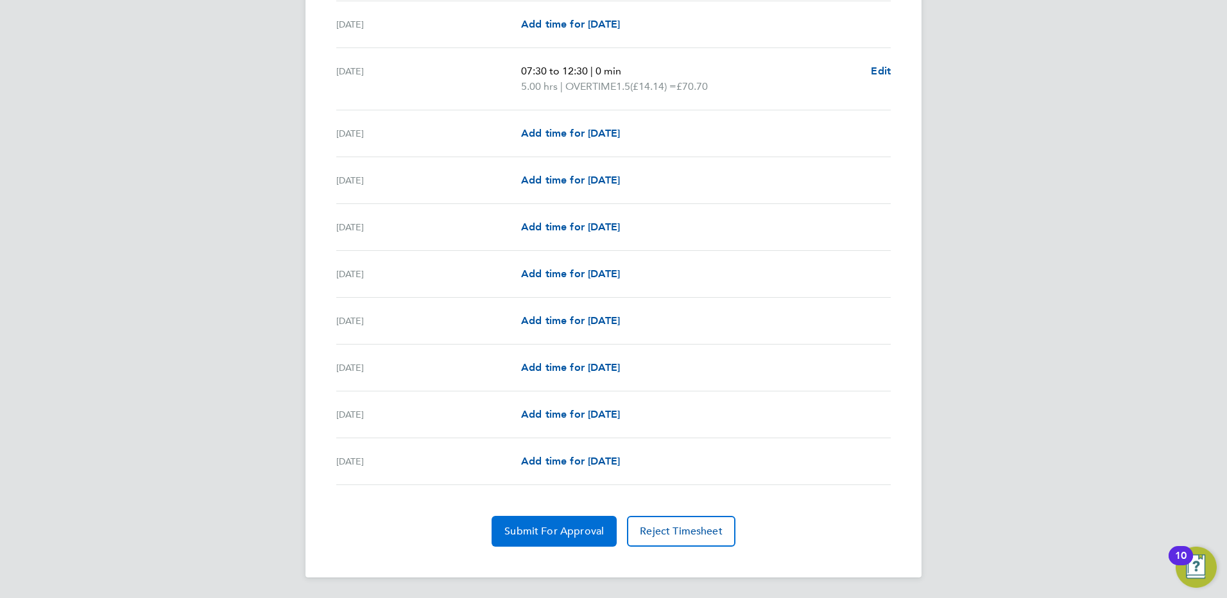
click at [559, 530] on span "Submit For Approval" at bounding box center [553, 531] width 99 height 13
click at [559, 532] on span "Approve Timesheet" at bounding box center [554, 531] width 94 height 13
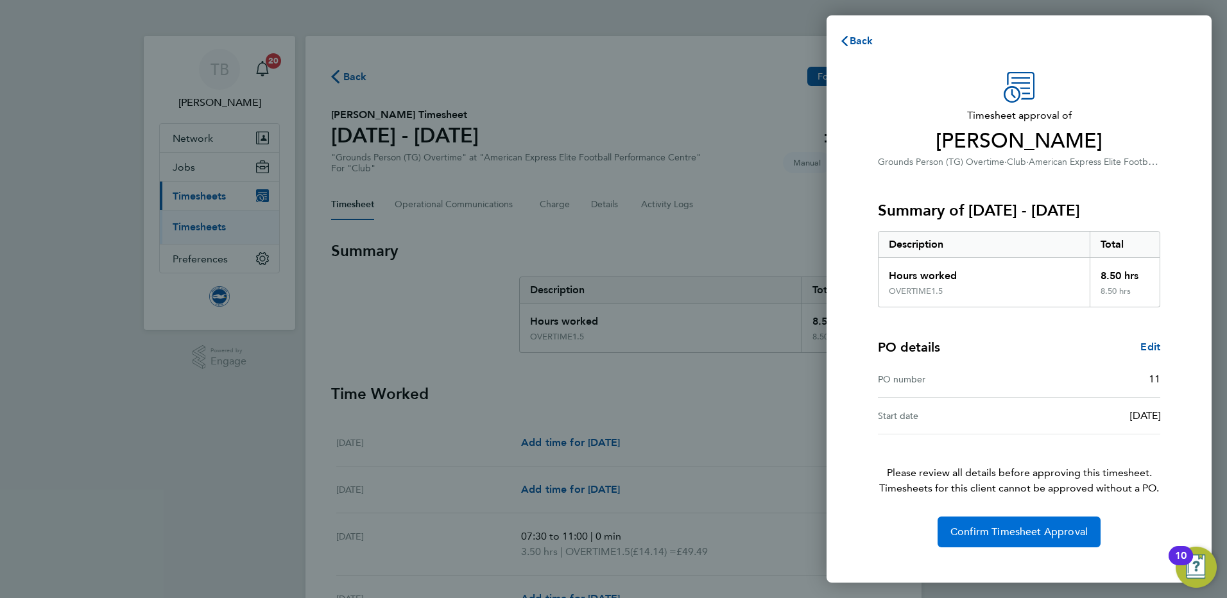
click at [1014, 532] on span "Confirm Timesheet Approval" at bounding box center [1018, 532] width 137 height 13
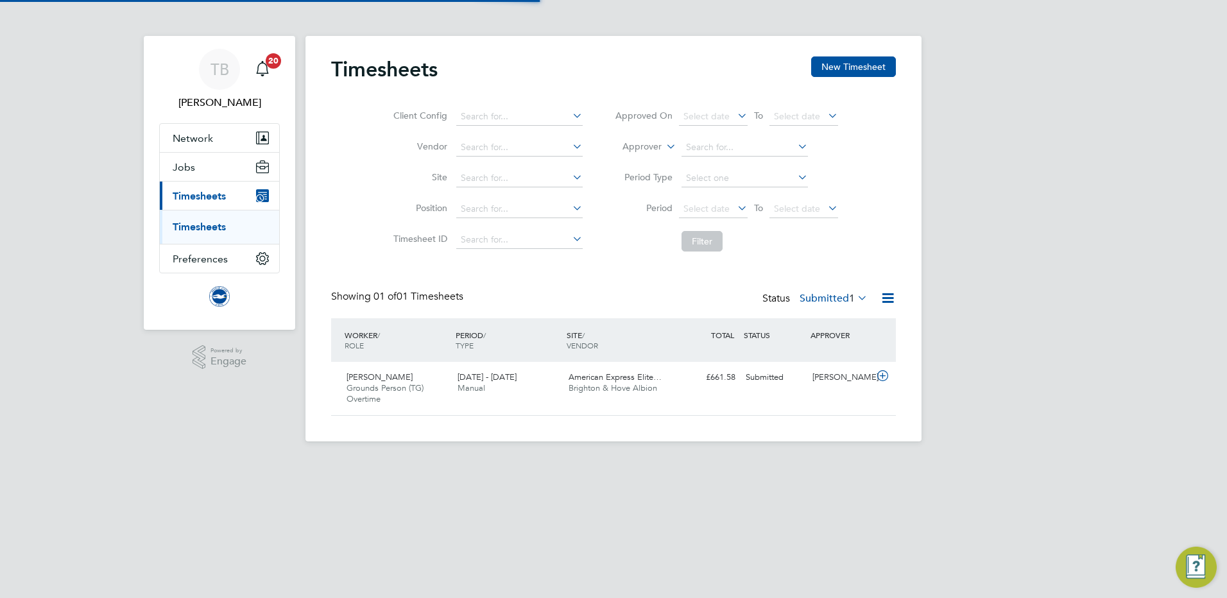
scroll to position [33, 112]
click at [883, 376] on icon at bounding box center [883, 376] width 16 height 10
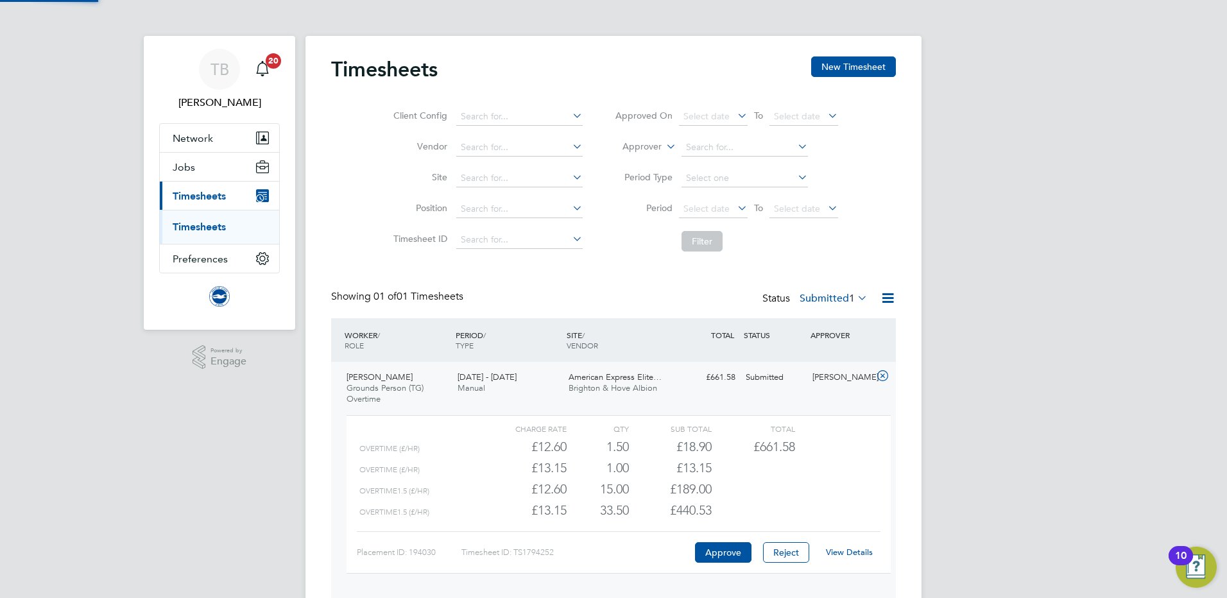
scroll to position [22, 125]
click at [848, 553] on link "View Details" at bounding box center [849, 552] width 47 height 11
click at [230, 80] on div "TB" at bounding box center [219, 69] width 41 height 41
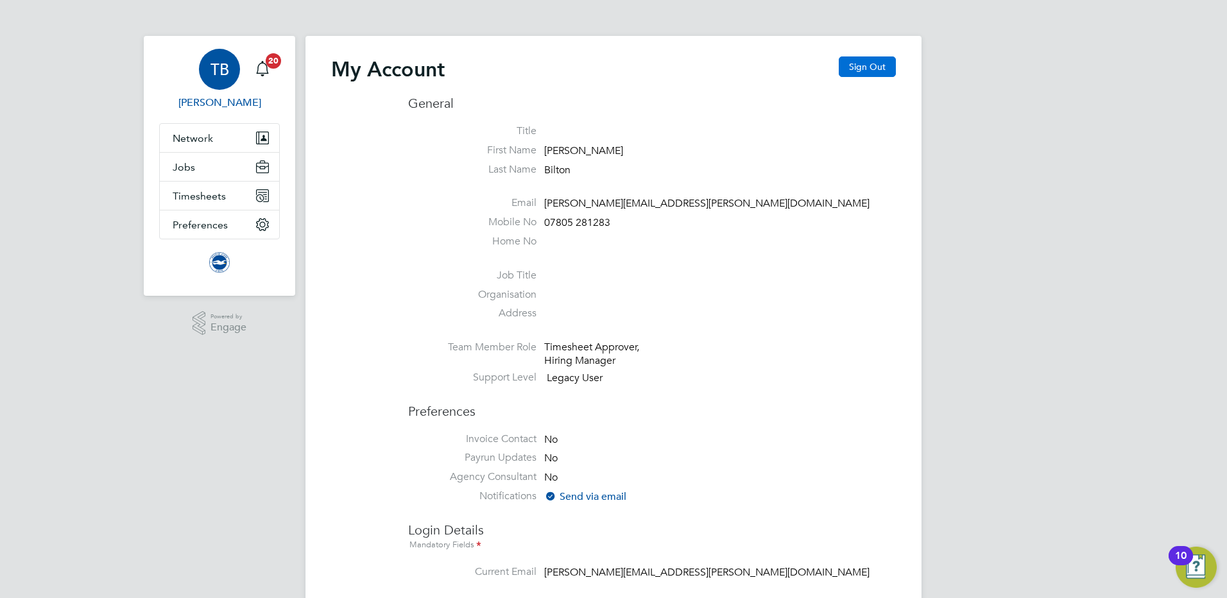
click at [873, 64] on button "Sign Out" at bounding box center [867, 66] width 57 height 21
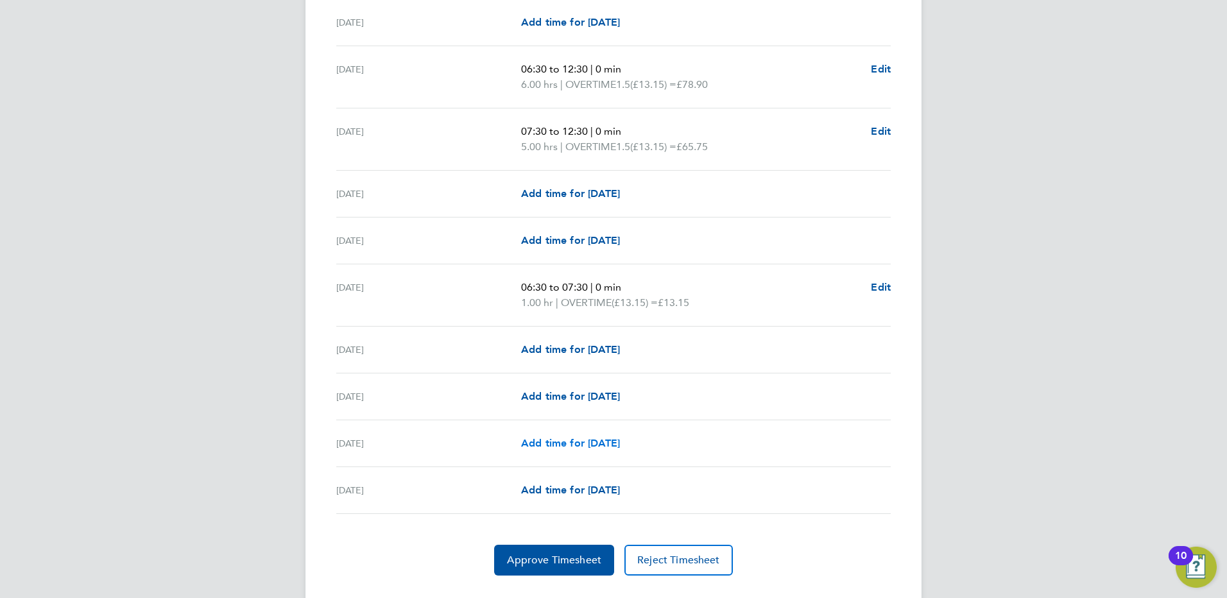
scroll to position [1540, 0]
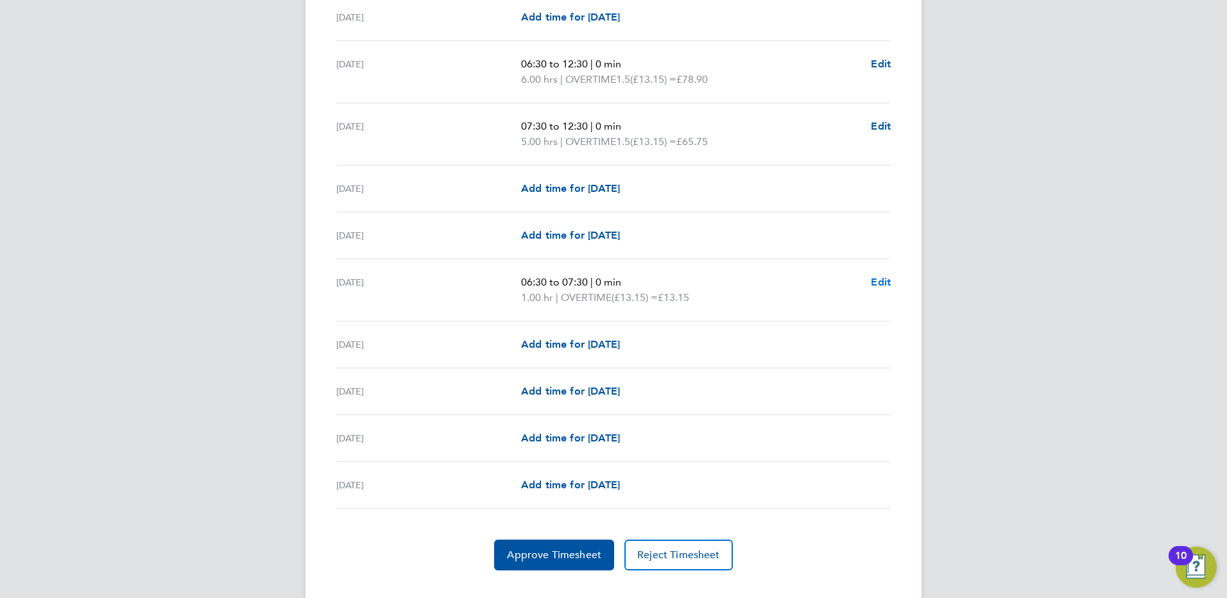
click at [883, 279] on span "Edit" at bounding box center [881, 282] width 20 height 12
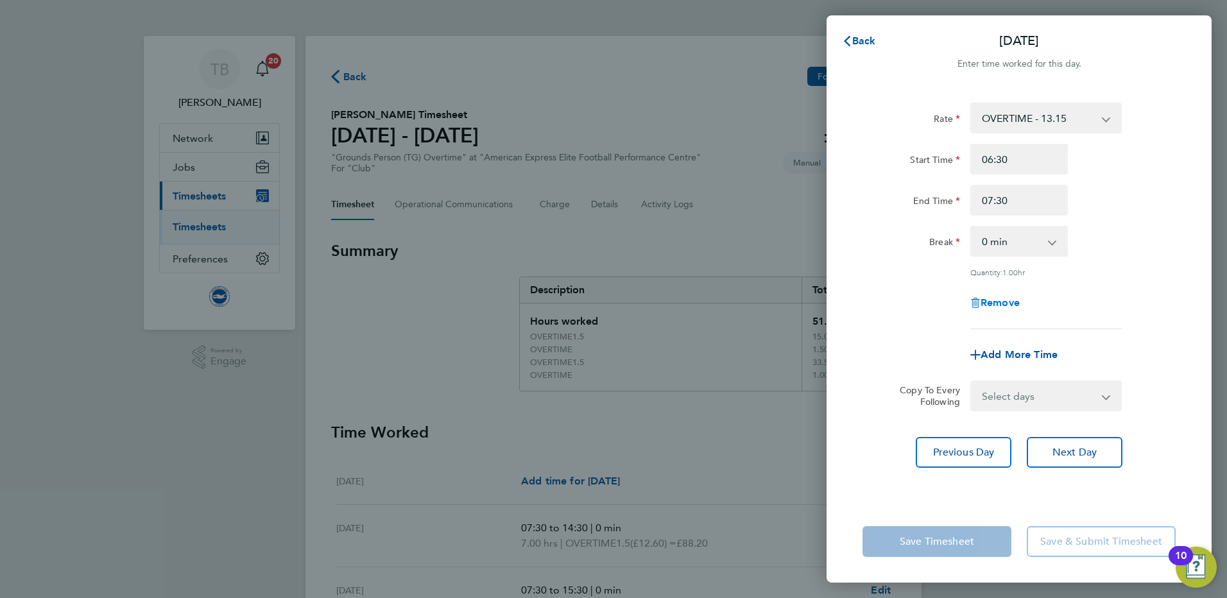
click at [991, 307] on span "Remove" at bounding box center [999, 302] width 39 height 12
select select "null"
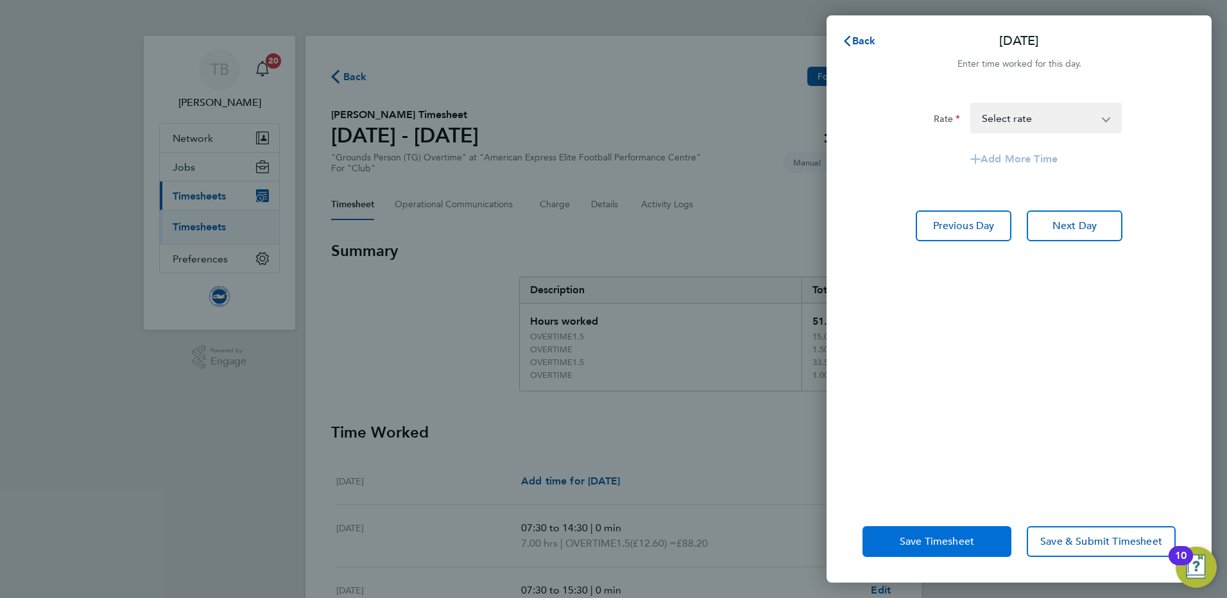
click at [947, 538] on span "Save Timesheet" at bounding box center [937, 541] width 74 height 13
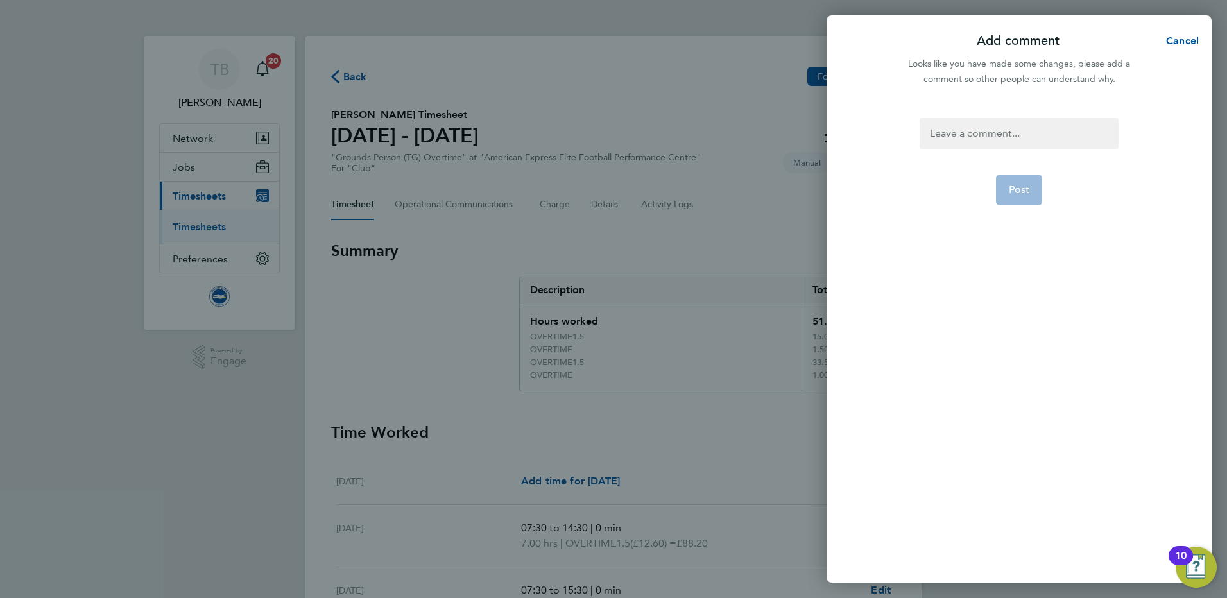
click at [991, 137] on div at bounding box center [1018, 133] width 198 height 31
click at [1030, 195] on button "Post" at bounding box center [1019, 190] width 47 height 31
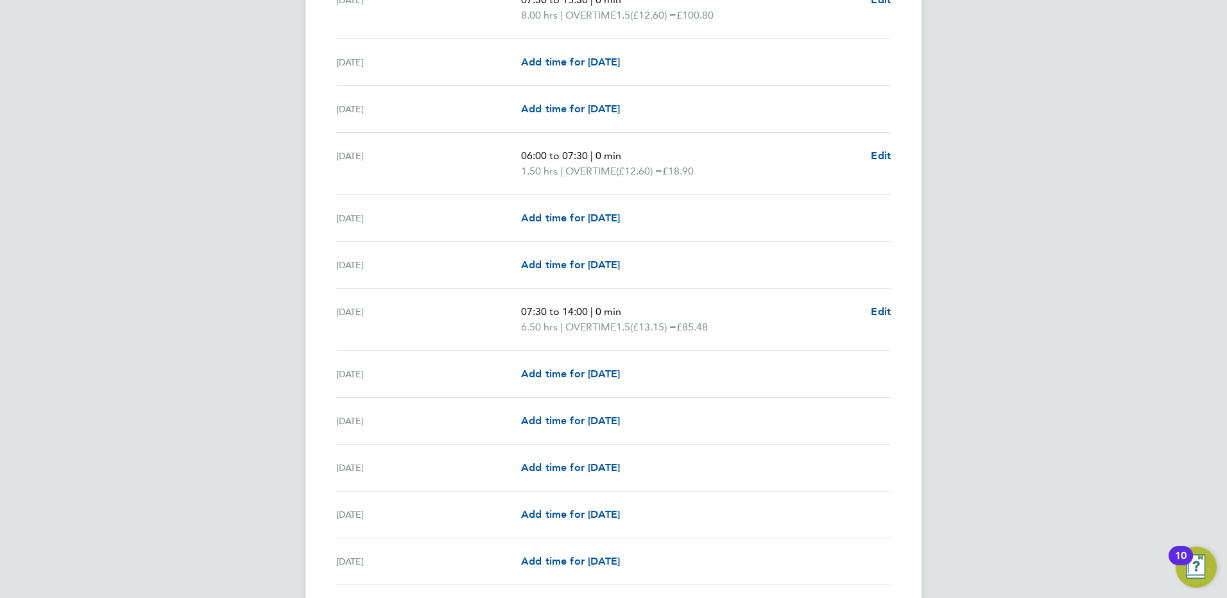
scroll to position [642, 0]
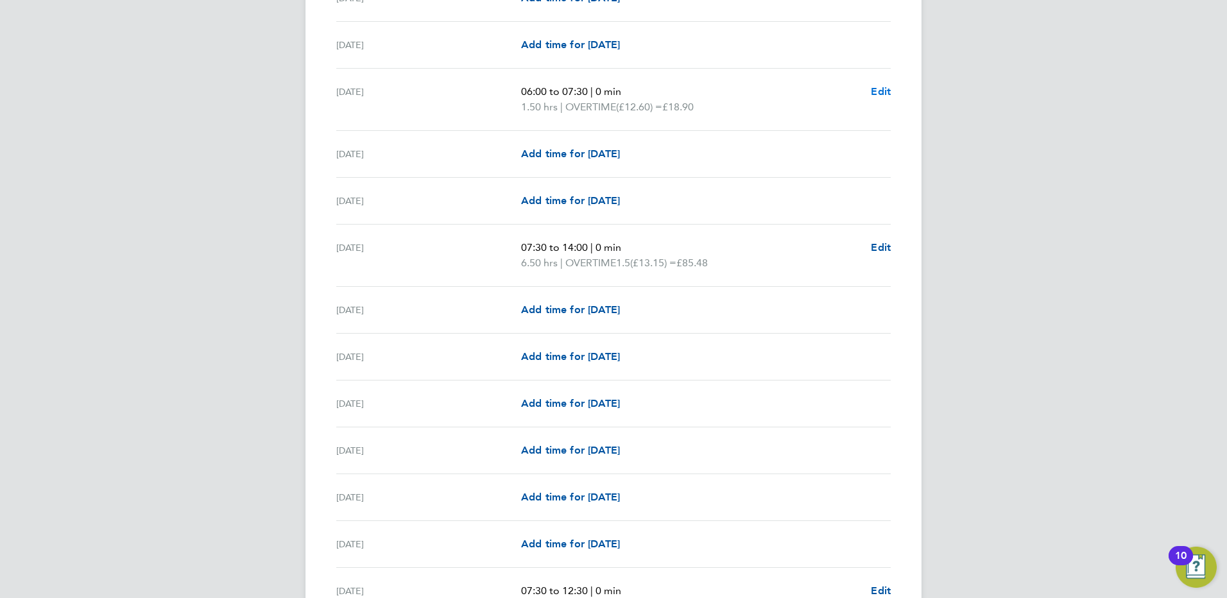
click at [886, 90] on span "Edit" at bounding box center [881, 91] width 20 height 12
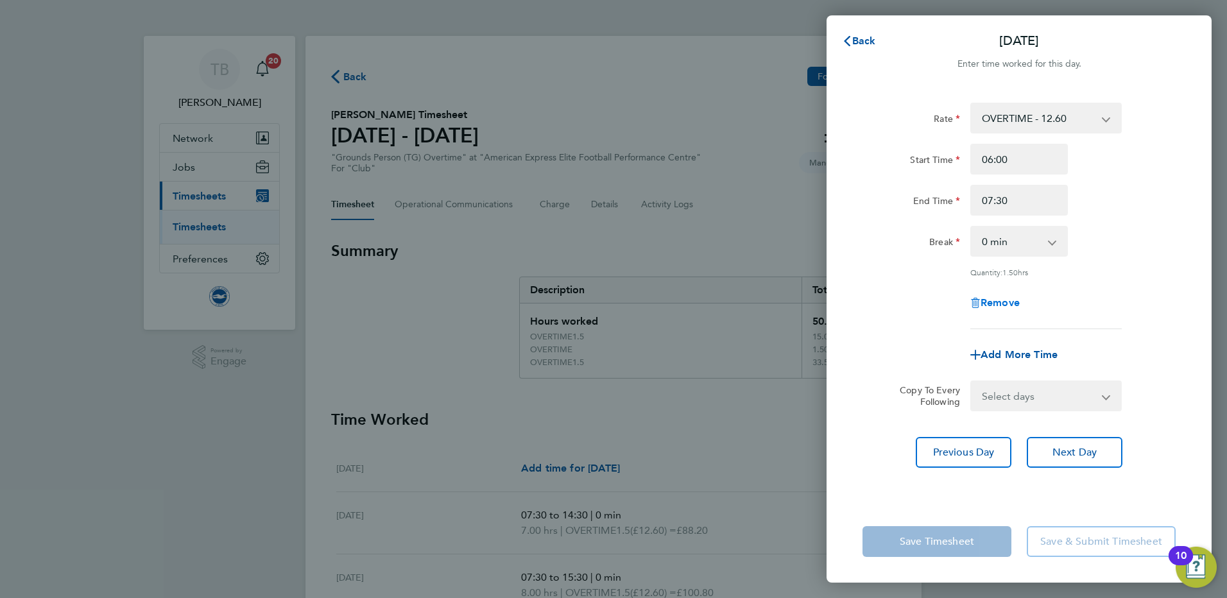
click at [1007, 301] on span "Remove" at bounding box center [999, 302] width 39 height 12
select select "null"
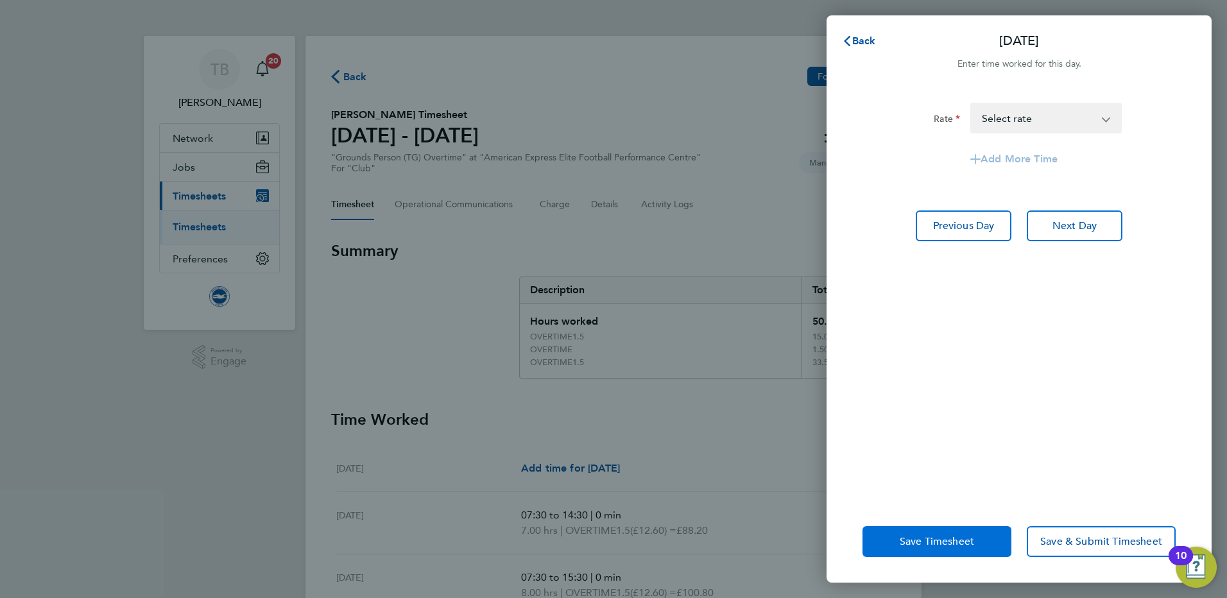
click at [963, 543] on span "Save Timesheet" at bounding box center [937, 541] width 74 height 13
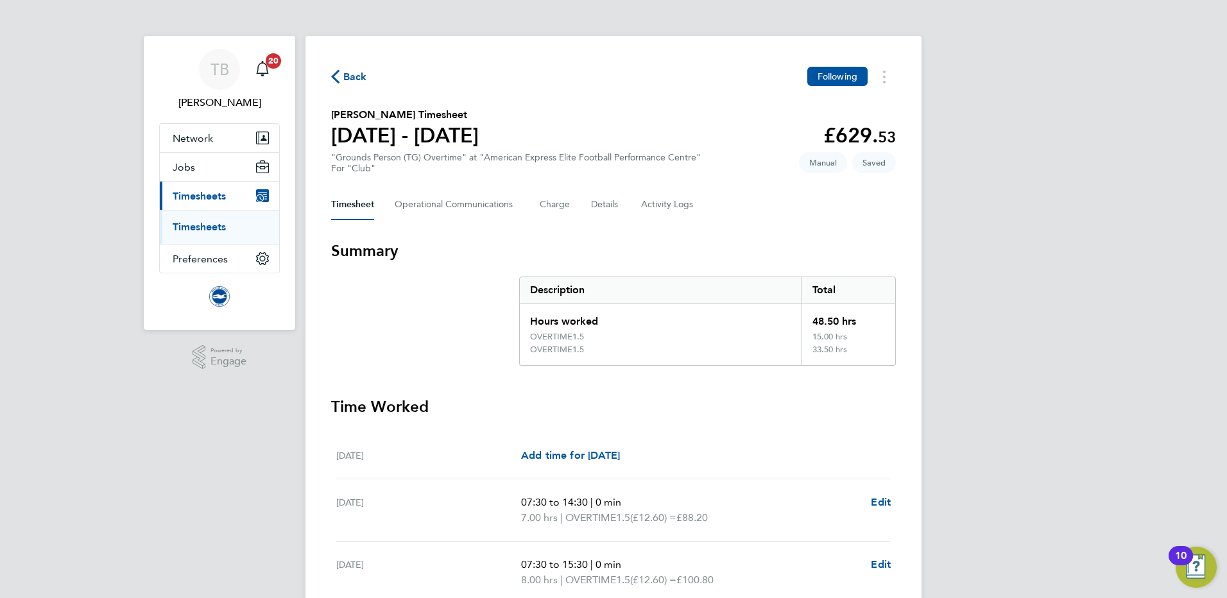
click at [878, 504] on span "Edit" at bounding box center [881, 502] width 20 height 12
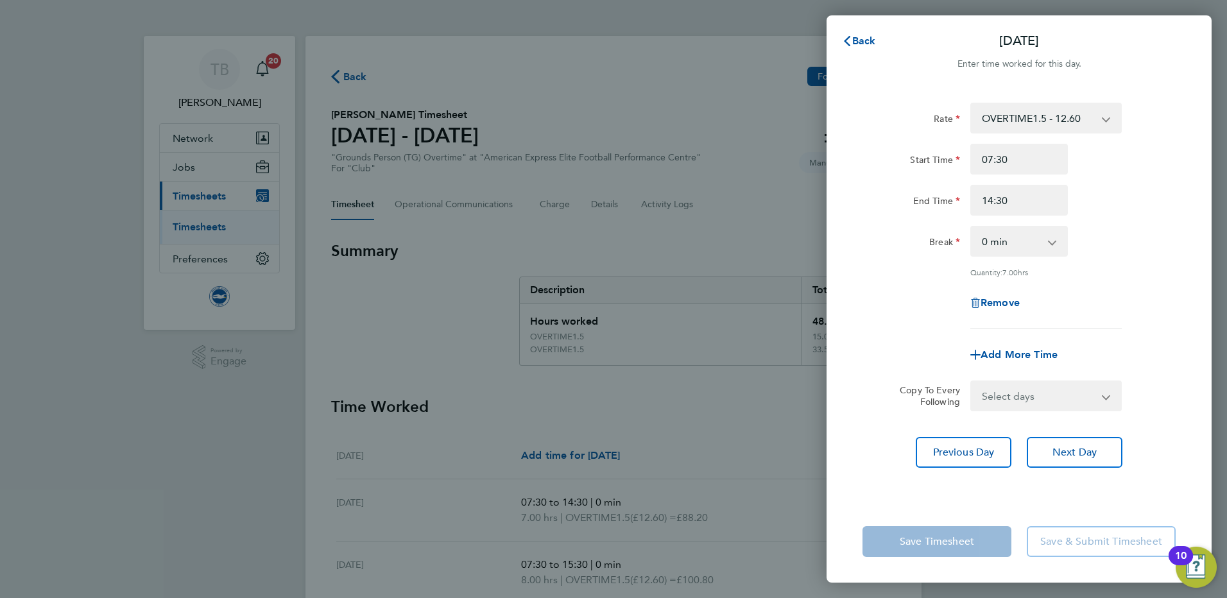
click at [1109, 119] on app-icon-cross-button at bounding box center [1112, 118] width 15 height 28
click at [1094, 121] on select "OVERTIME1.5 - 12.60 OVERTIME - 13.15 OVERTIME1.5 - 13.15" at bounding box center [1037, 118] width 133 height 28
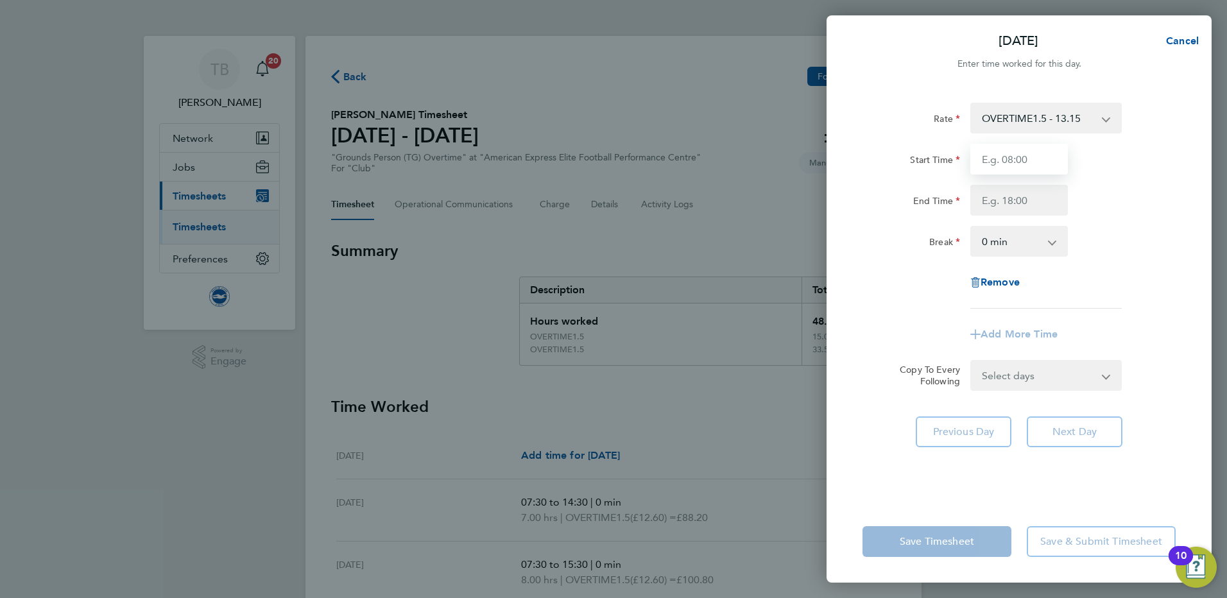
click at [1004, 166] on input "Start Time" at bounding box center [1019, 159] width 98 height 31
type input "07:30"
click at [999, 205] on input "End Time" at bounding box center [1019, 200] width 98 height 31
type input "12:00"
click at [1106, 214] on div "End Time 12:00" at bounding box center [1018, 200] width 323 height 31
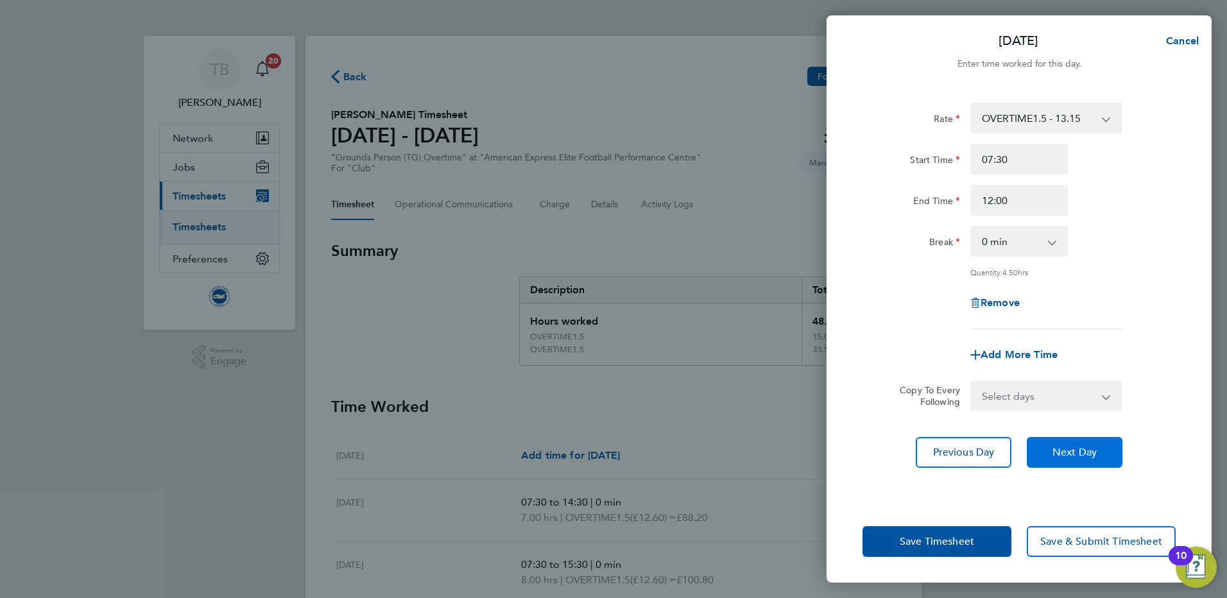
click at [1052, 452] on span "Next Day" at bounding box center [1074, 452] width 44 height 13
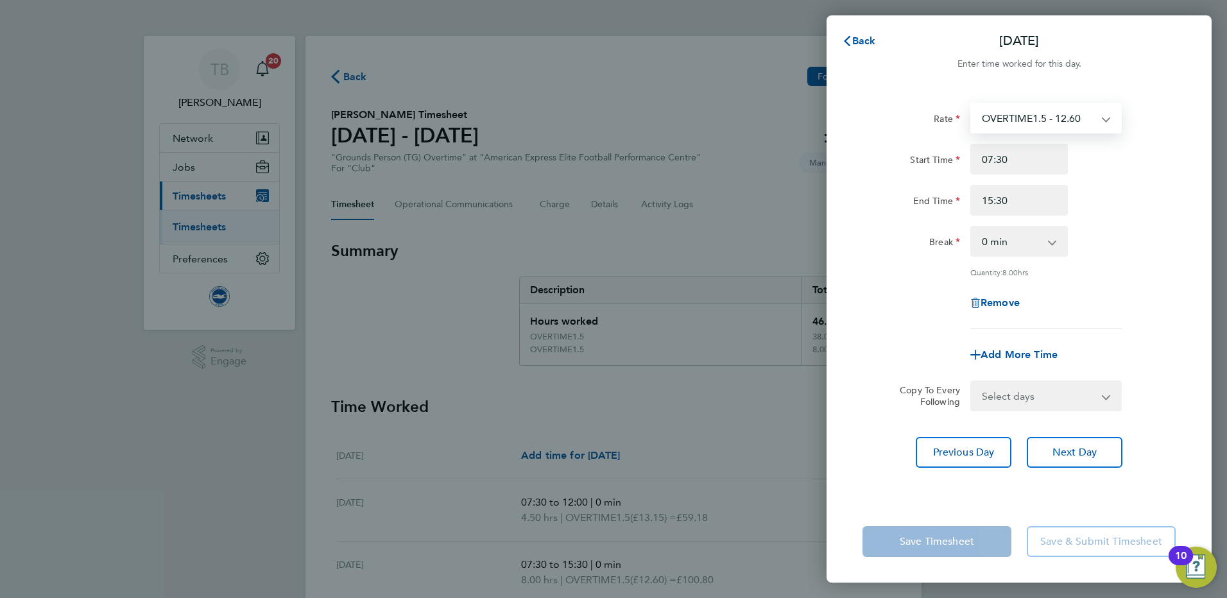
click at [1102, 119] on select "OVERTIME1.5 - 12.60 OVERTIME - 13.15 OVERTIME1.5 - 13.15" at bounding box center [1037, 118] width 133 height 28
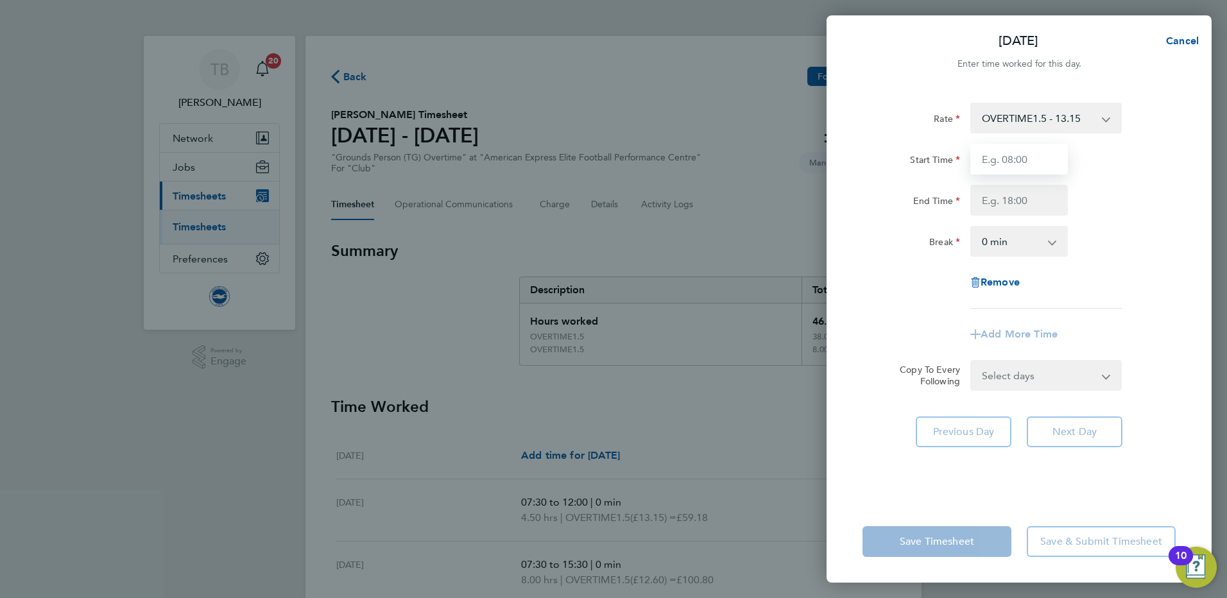
click at [1002, 162] on input "Start Time" at bounding box center [1019, 159] width 98 height 31
type input "07:30"
click at [1005, 205] on input "End Time" at bounding box center [1019, 200] width 98 height 31
type input "15:30"
click at [1142, 215] on div "End Time 15:30" at bounding box center [1018, 200] width 323 height 31
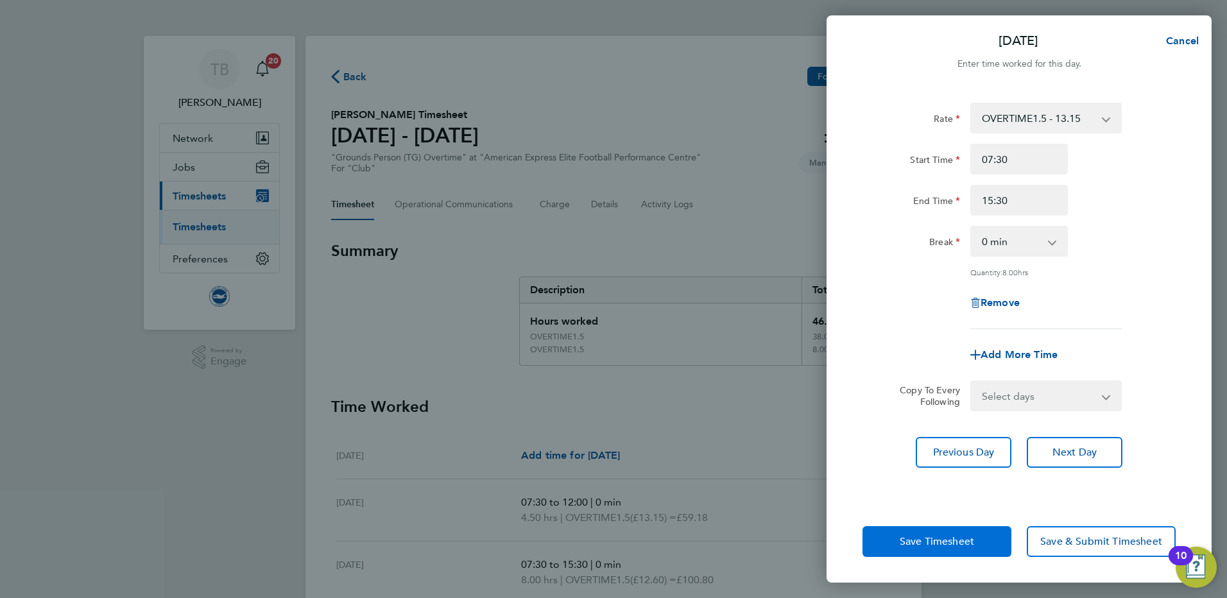
click at [954, 546] on span "Save Timesheet" at bounding box center [937, 541] width 74 height 13
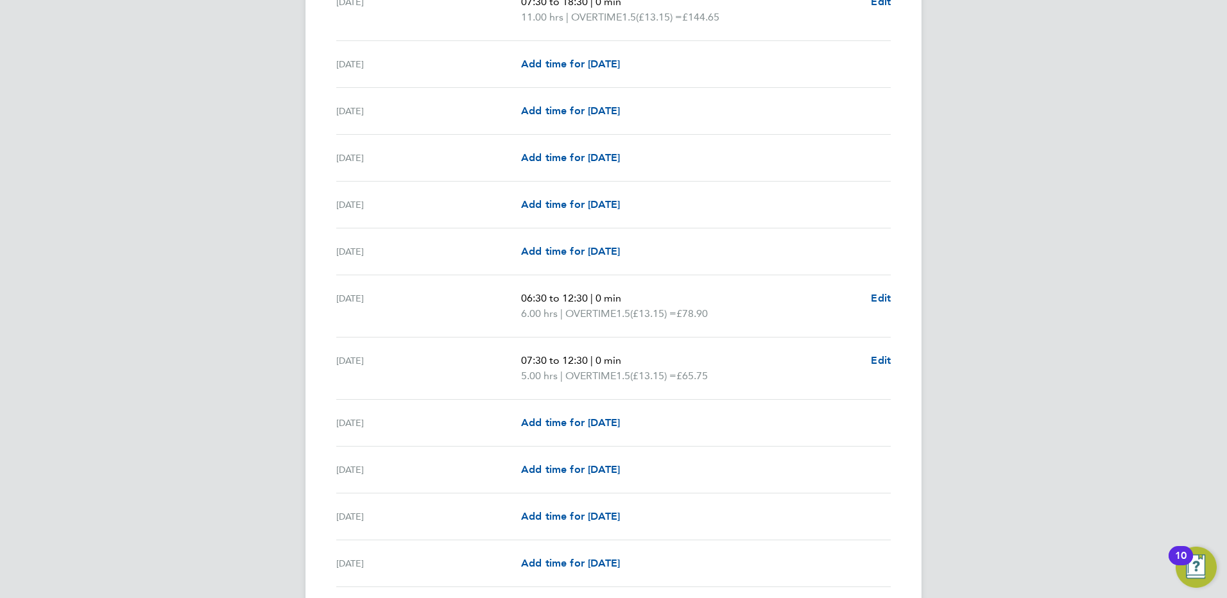
scroll to position [1494, 0]
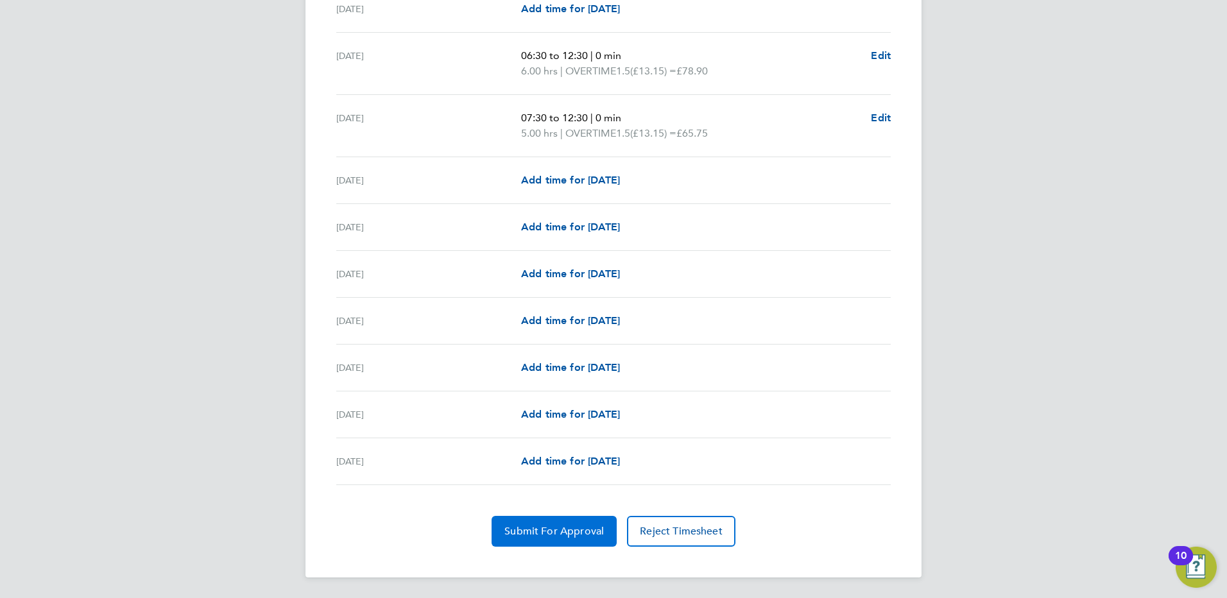
click at [564, 522] on button "Submit For Approval" at bounding box center [554, 531] width 125 height 31
click at [579, 529] on span "Approve Timesheet" at bounding box center [554, 531] width 94 height 13
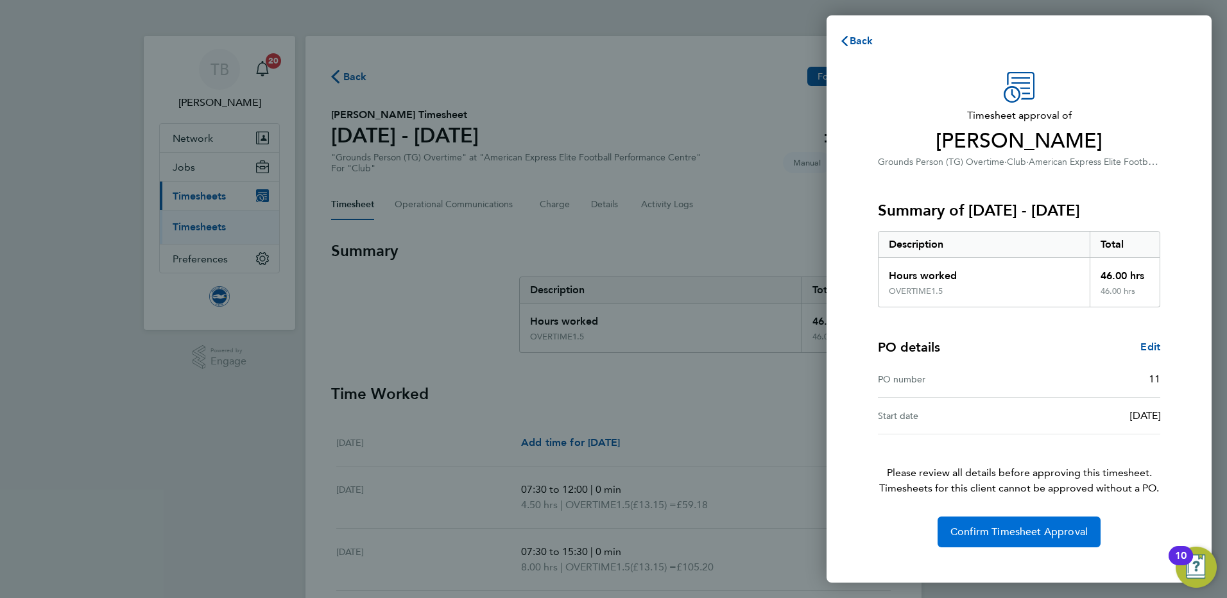
click at [1022, 534] on span "Confirm Timesheet Approval" at bounding box center [1018, 532] width 137 height 13
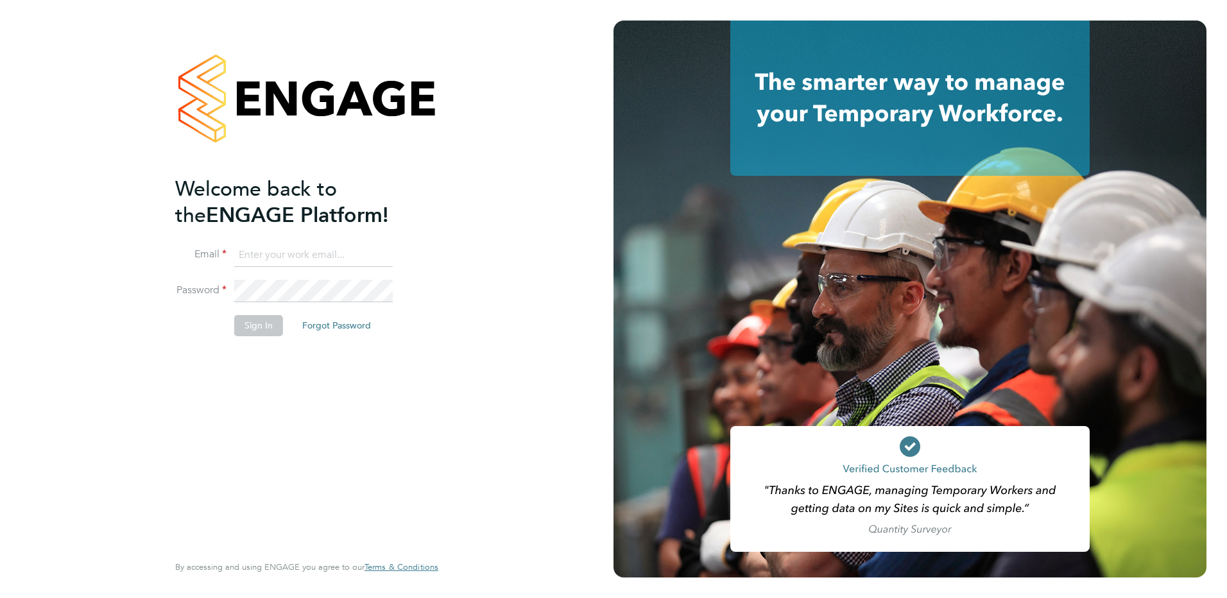
click at [278, 249] on input at bounding box center [313, 255] width 158 height 23
type input "[PERSON_NAME][EMAIL_ADDRESS][PERSON_NAME][DOMAIN_NAME]"
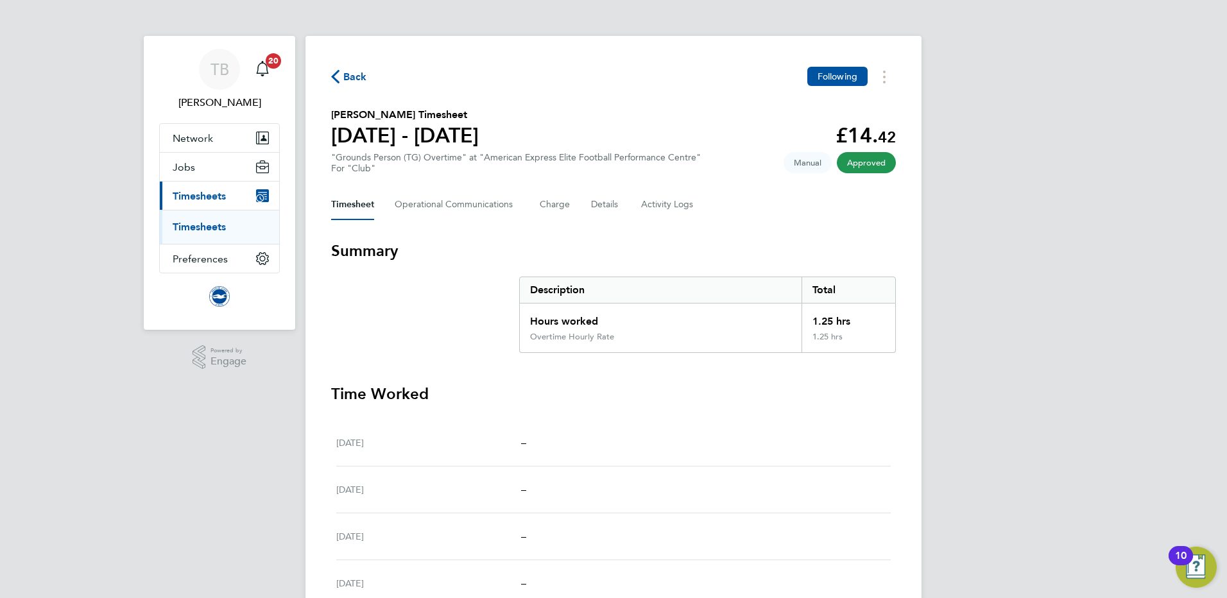
click at [189, 227] on link "Timesheets" at bounding box center [199, 227] width 53 height 12
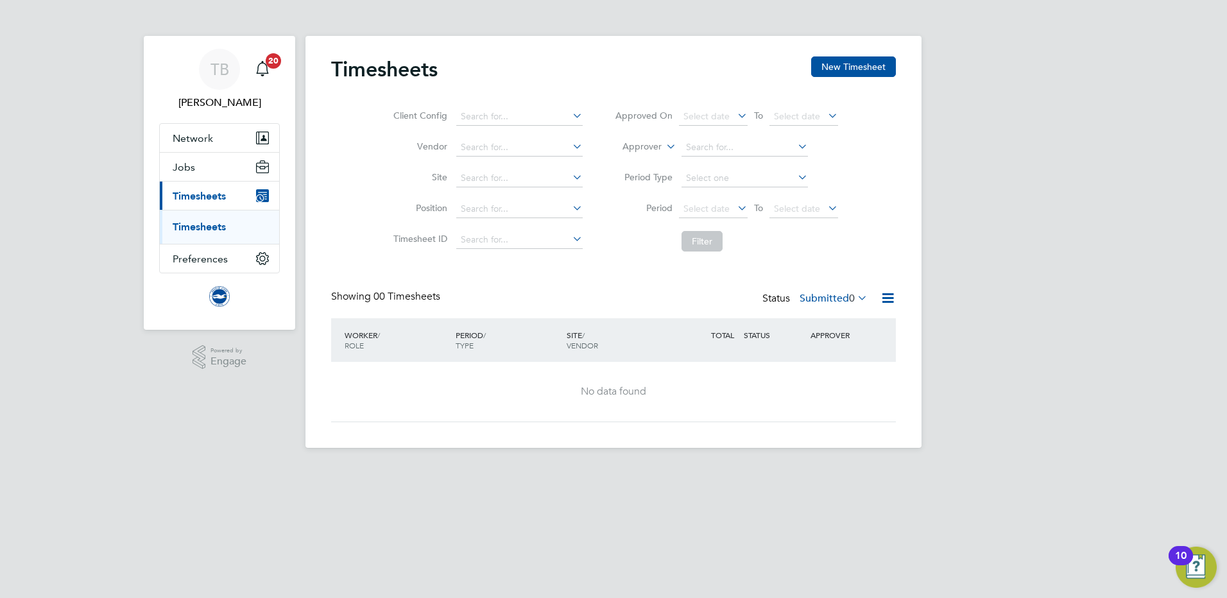
click at [201, 227] on link "Timesheets" at bounding box center [199, 227] width 53 height 12
click at [851, 302] on span "0" at bounding box center [852, 298] width 6 height 13
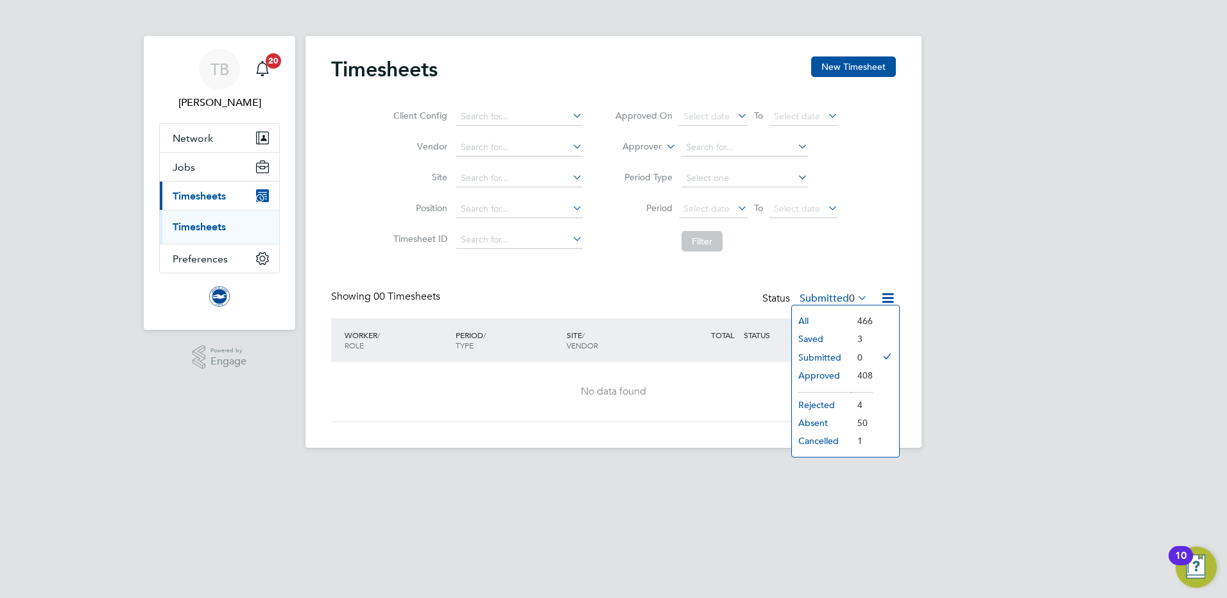
click at [808, 317] on li "All" at bounding box center [821, 321] width 59 height 18
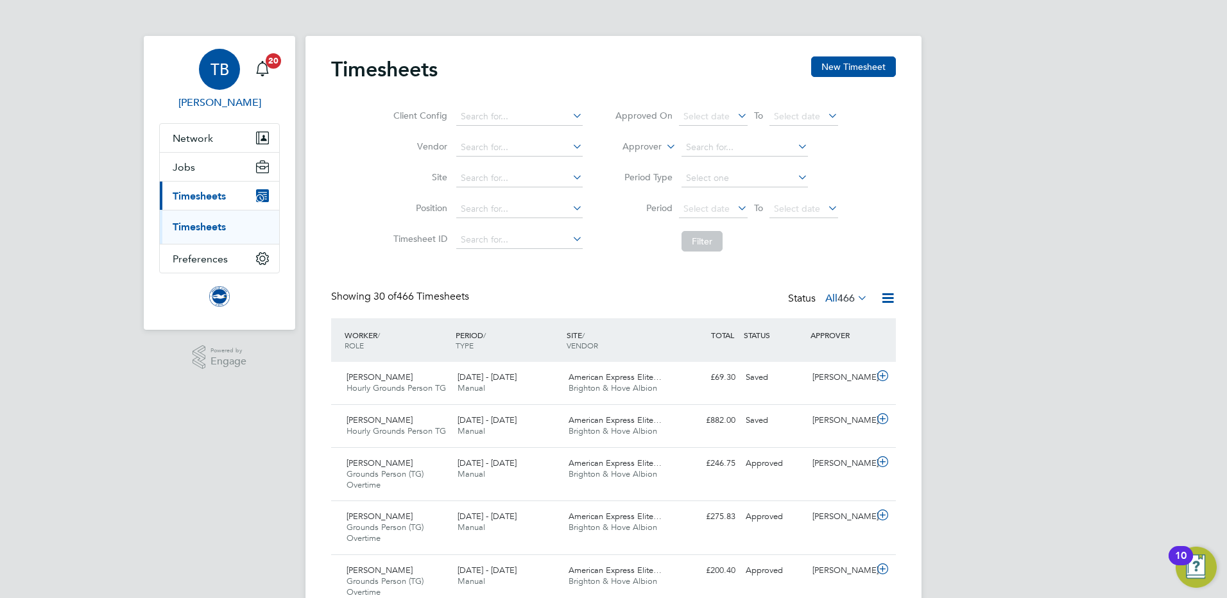
click at [219, 94] on link "TB Thomas Bilton" at bounding box center [219, 80] width 121 height 62
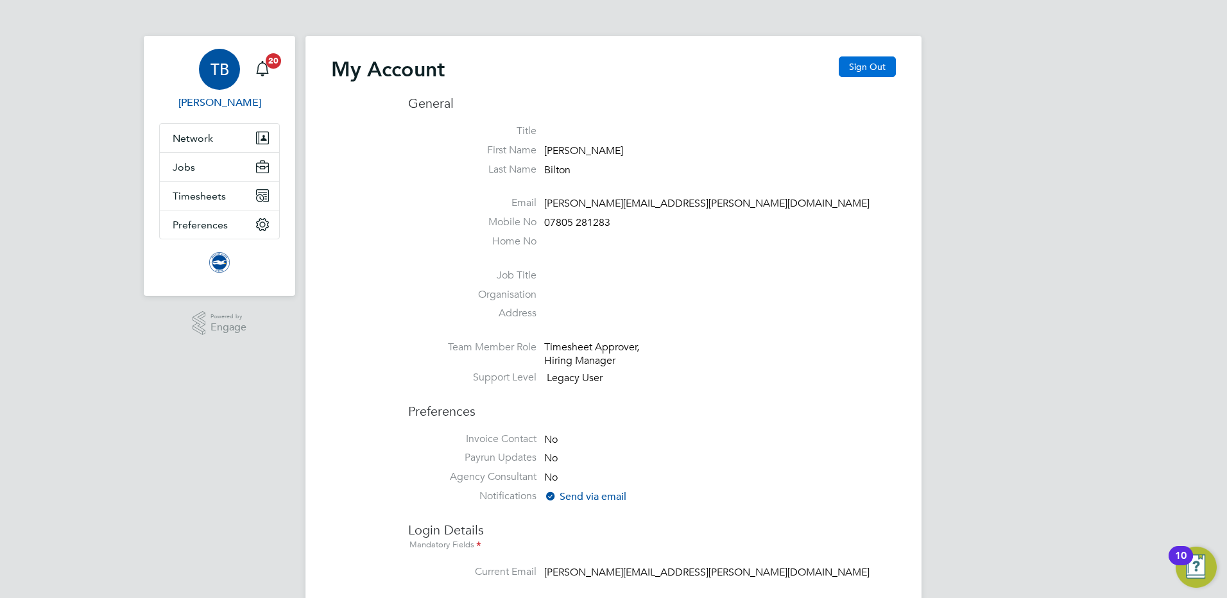
click at [866, 65] on button "Sign Out" at bounding box center [867, 66] width 57 height 21
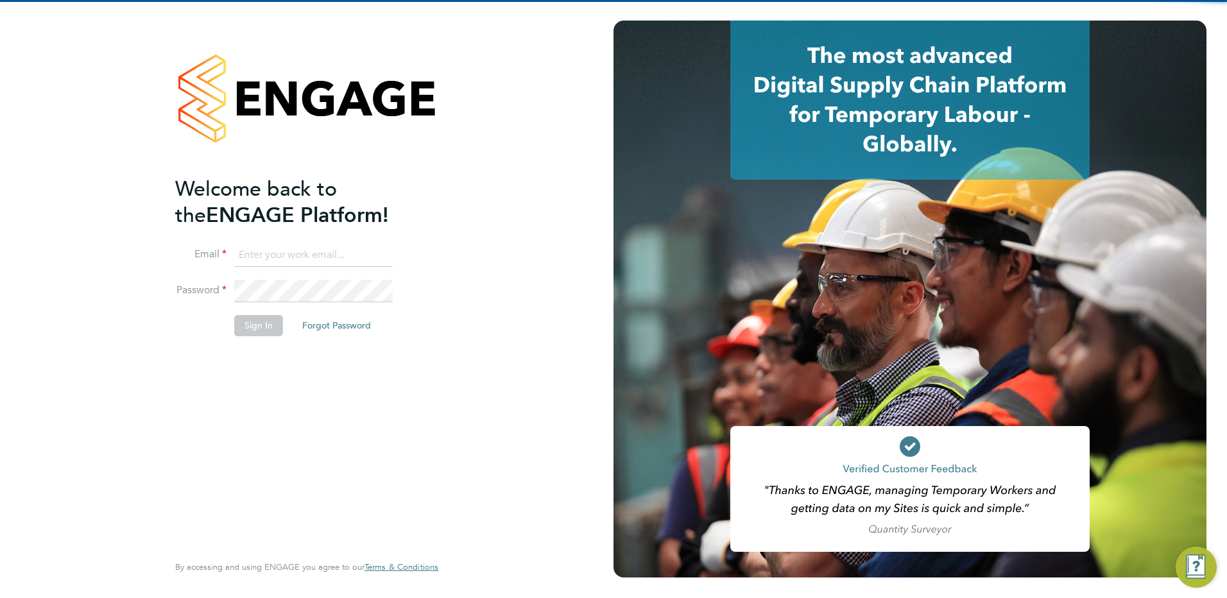
click at [318, 240] on ng-template "Welcome back to the ENGAGE Platform! Email Password Sign In Forgot Password" at bounding box center [300, 262] width 250 height 173
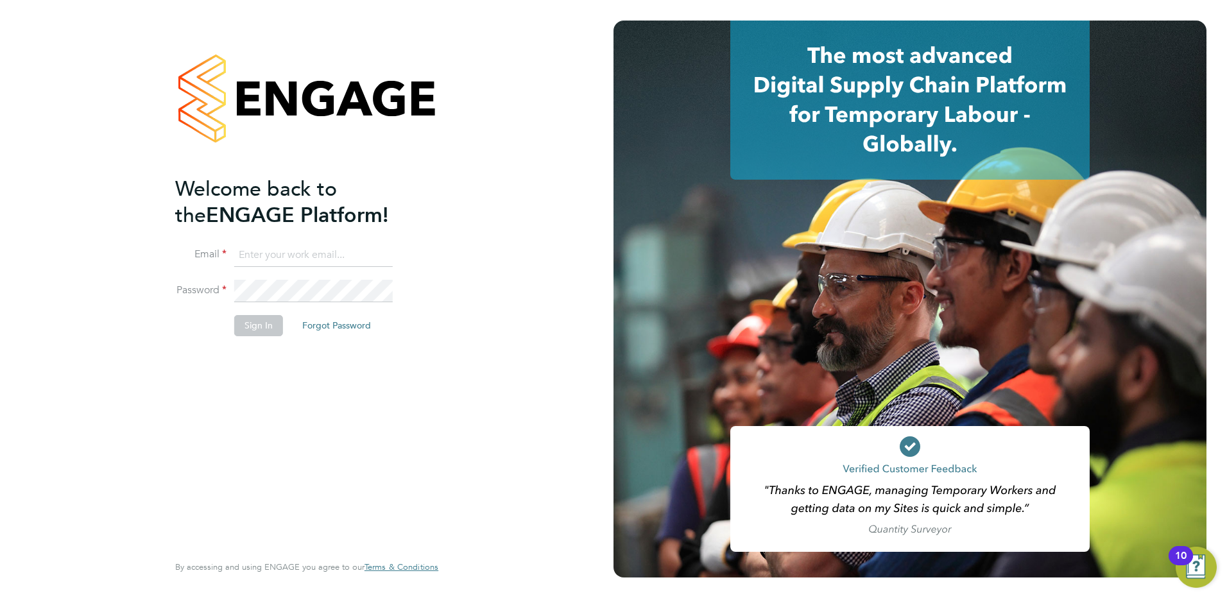
click at [317, 247] on input at bounding box center [313, 255] width 158 height 23
click at [295, 252] on input "tom.bilton@brightonandhovealbion.com" at bounding box center [313, 255] width 158 height 23
click at [372, 259] on input "tom.bilton@brightonandhovealbion.com" at bounding box center [313, 255] width 158 height 23
click at [392, 254] on li "Email tom.bilton@brightonandhovealbion.com" at bounding box center [300, 262] width 250 height 36
click at [359, 251] on input "tom.bilton@brightonandhovealbion.com" at bounding box center [313, 255] width 158 height 23
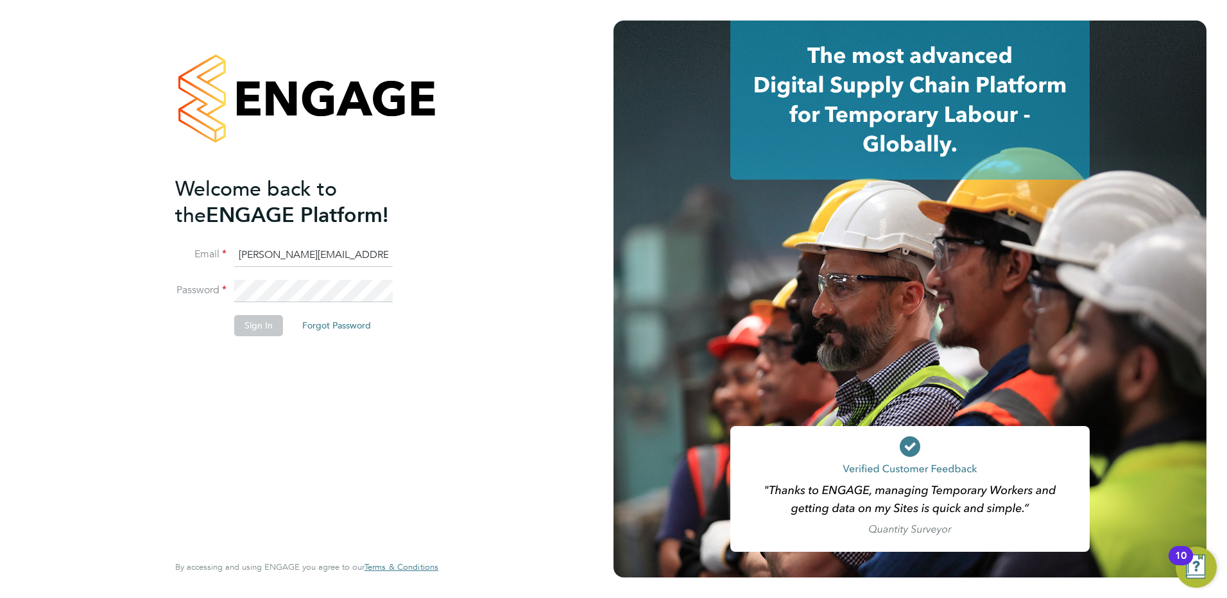
type input "tom.bilton@bhafc.co.uk"
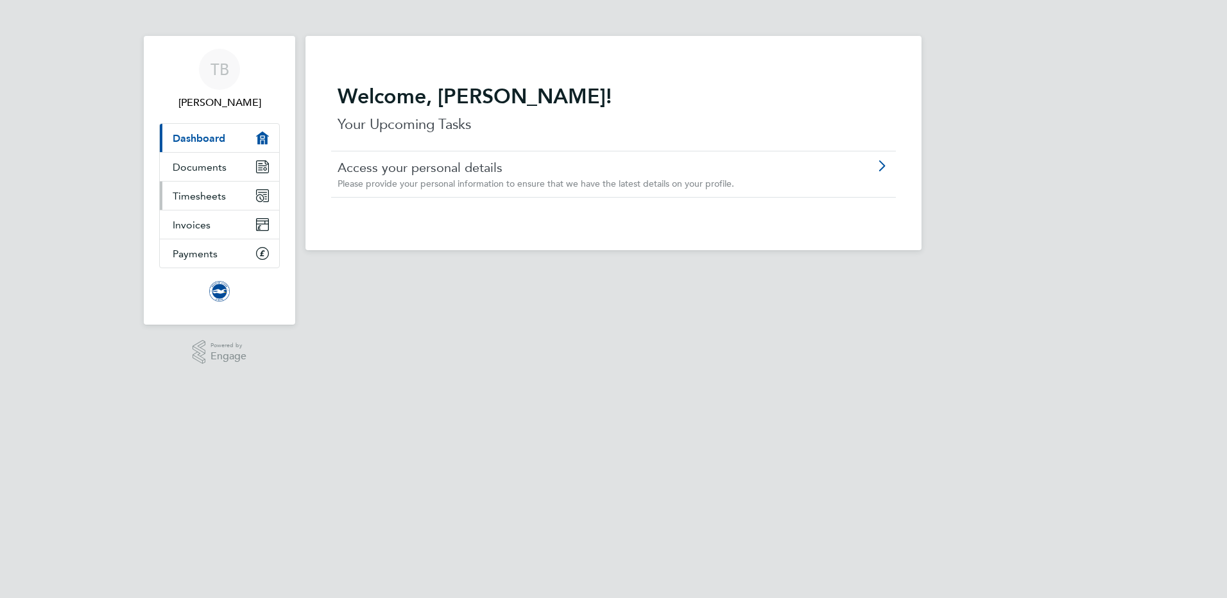
click at [193, 201] on span "Timesheets" at bounding box center [199, 196] width 53 height 12
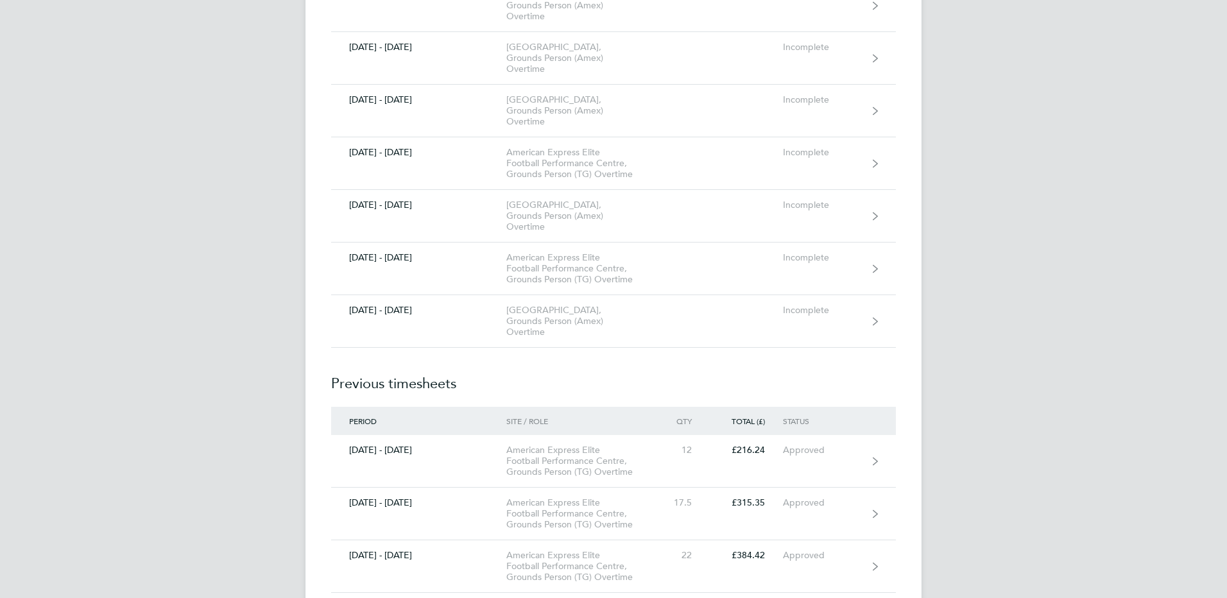
scroll to position [2438, 0]
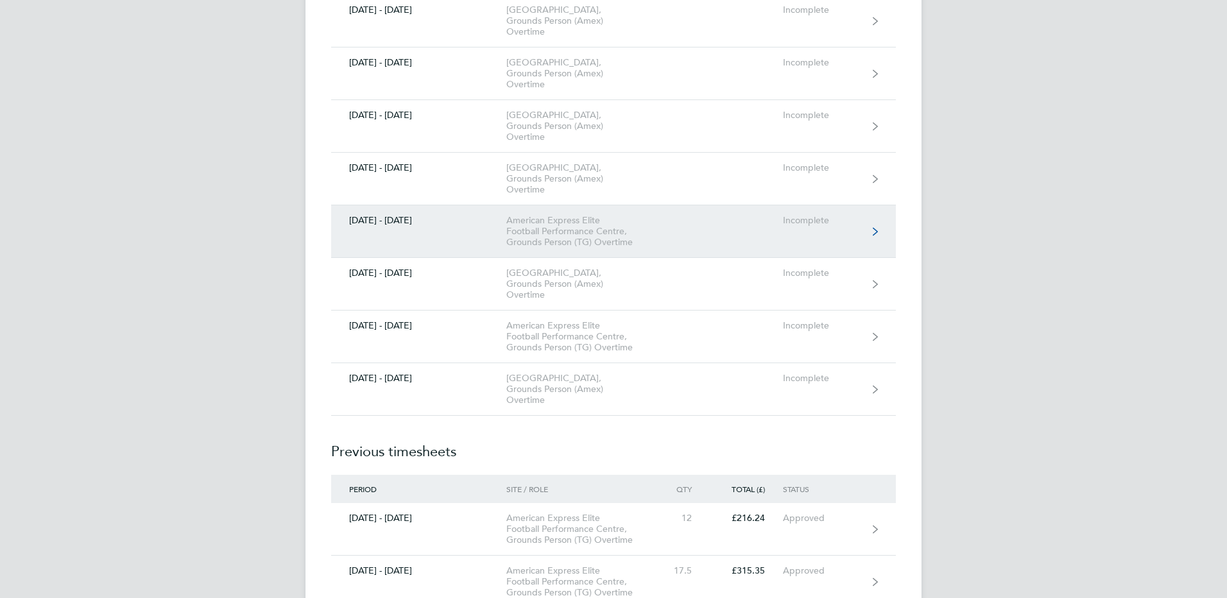
click at [866, 226] on link "[DATE] - [DATE] American Express Elite Football Performance Centre, Grounds Per…" at bounding box center [613, 231] width 565 height 53
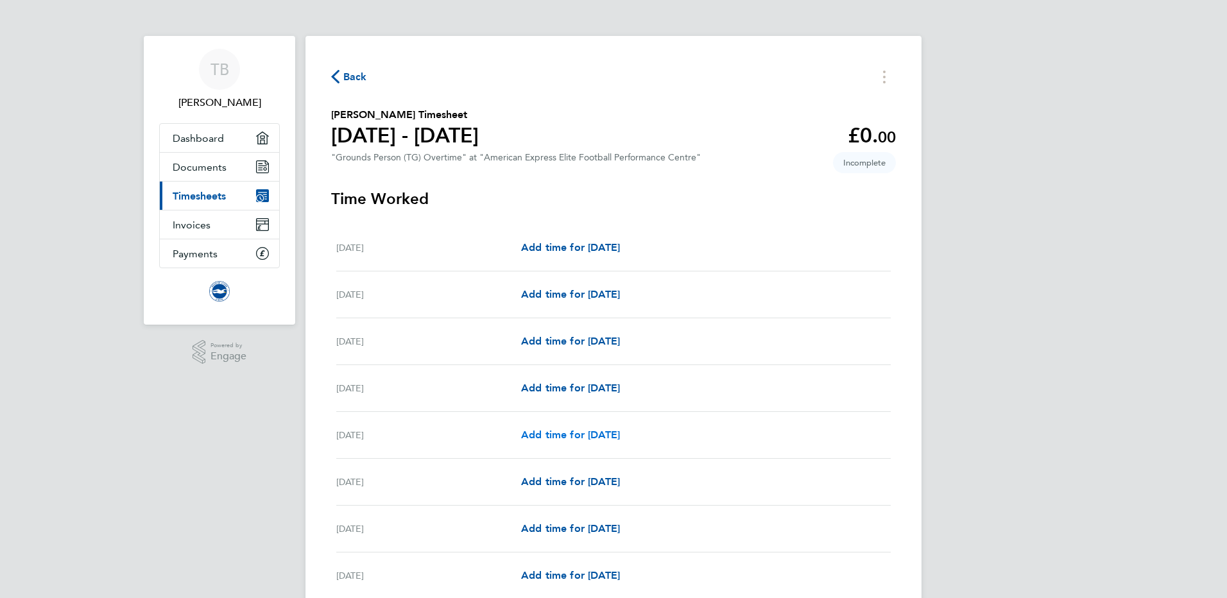
click at [572, 432] on span "Add time for [DATE]" at bounding box center [570, 435] width 99 height 12
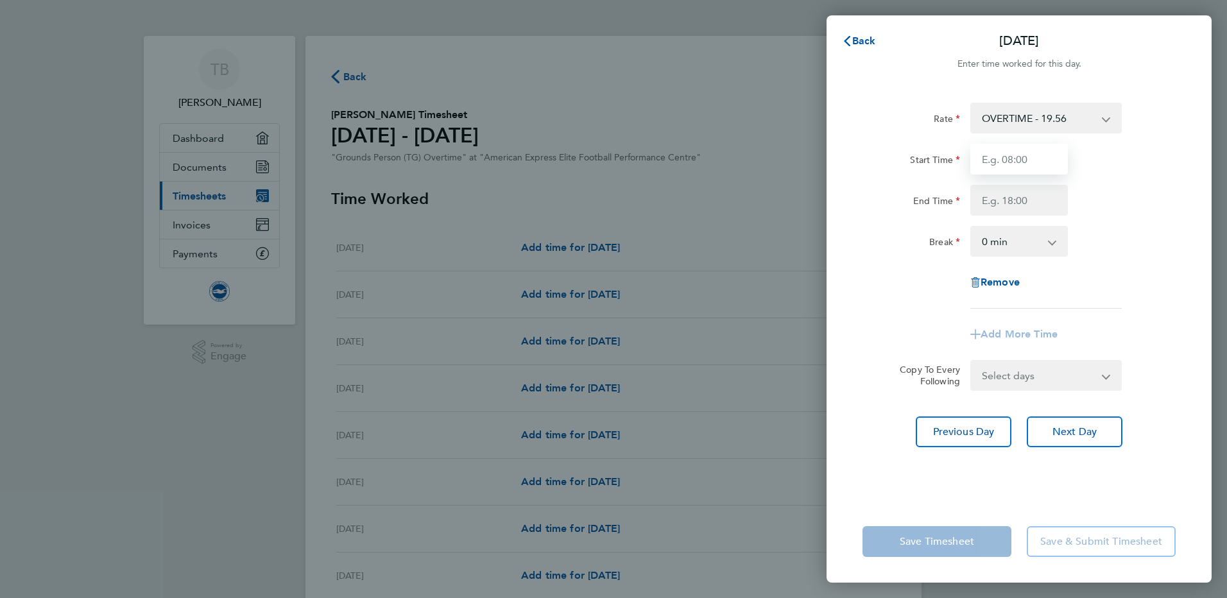
click at [1043, 159] on input "Start Time" at bounding box center [1019, 159] width 98 height 31
type input "15:30"
click at [995, 200] on input "End Time" at bounding box center [1019, 200] width 98 height 31
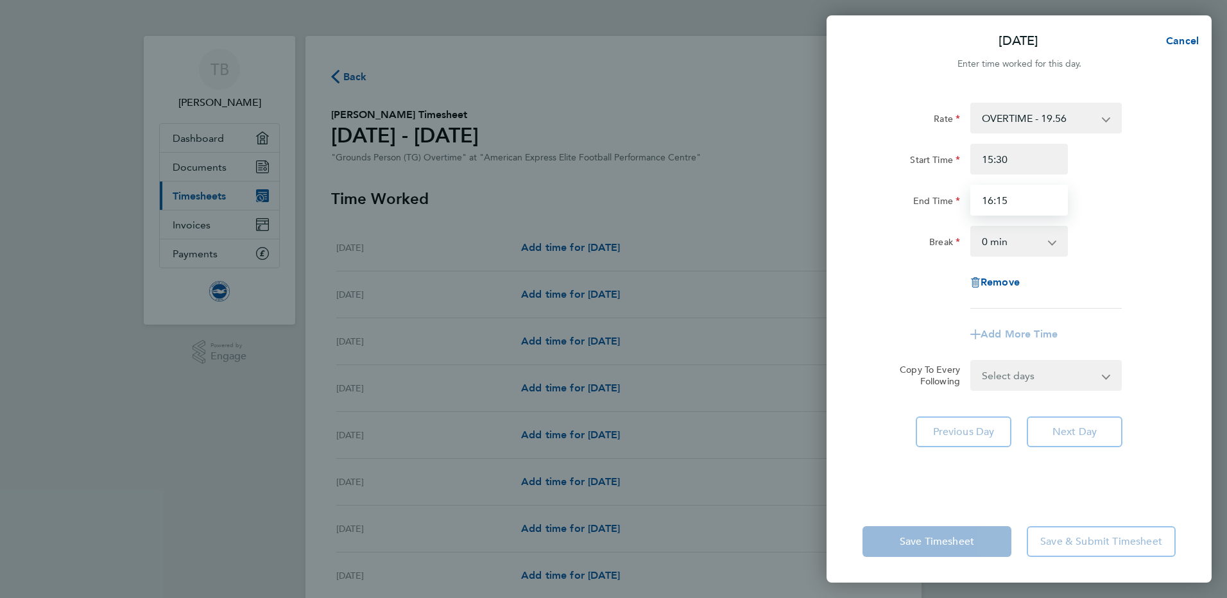
click at [990, 201] on input "16:15" at bounding box center [1019, 200] width 98 height 31
type input "17:15"
click at [1143, 216] on div "Rate OVERTIME - 19.56 OVERTIME1.5 - 19.56 Start Time 15:30 End Time 17:15 Break…" at bounding box center [1018, 206] width 313 height 206
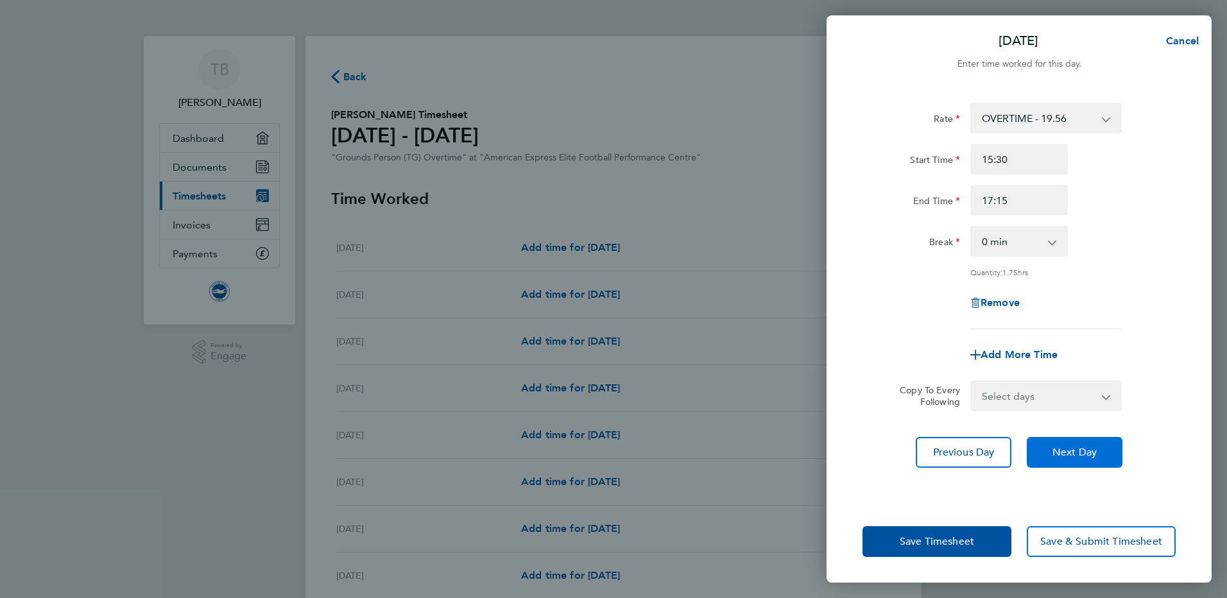
click at [1070, 452] on span "Next Day" at bounding box center [1074, 452] width 44 height 13
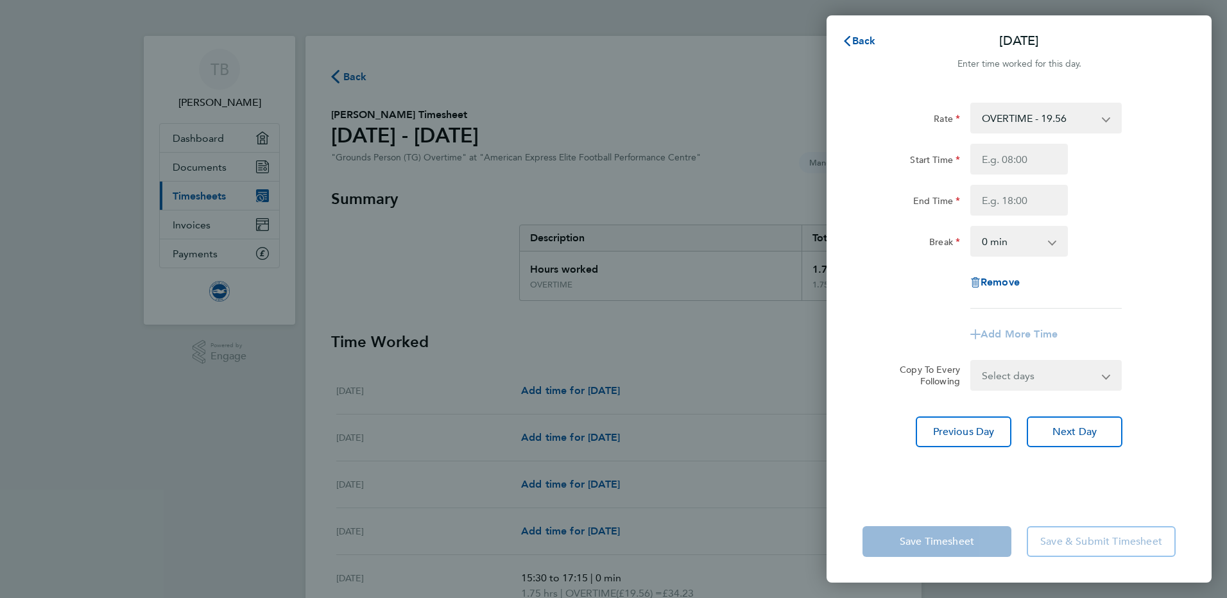
click at [1091, 122] on select "OVERTIME - 19.56 OVERTIME1.5 - 19.56" at bounding box center [1037, 118] width 133 height 28
click at [1157, 209] on div "End Time" at bounding box center [1018, 200] width 323 height 31
click at [1009, 164] on input "Start Time" at bounding box center [1019, 159] width 98 height 31
type input "15:30"
click at [996, 202] on input "End Time" at bounding box center [1019, 200] width 98 height 31
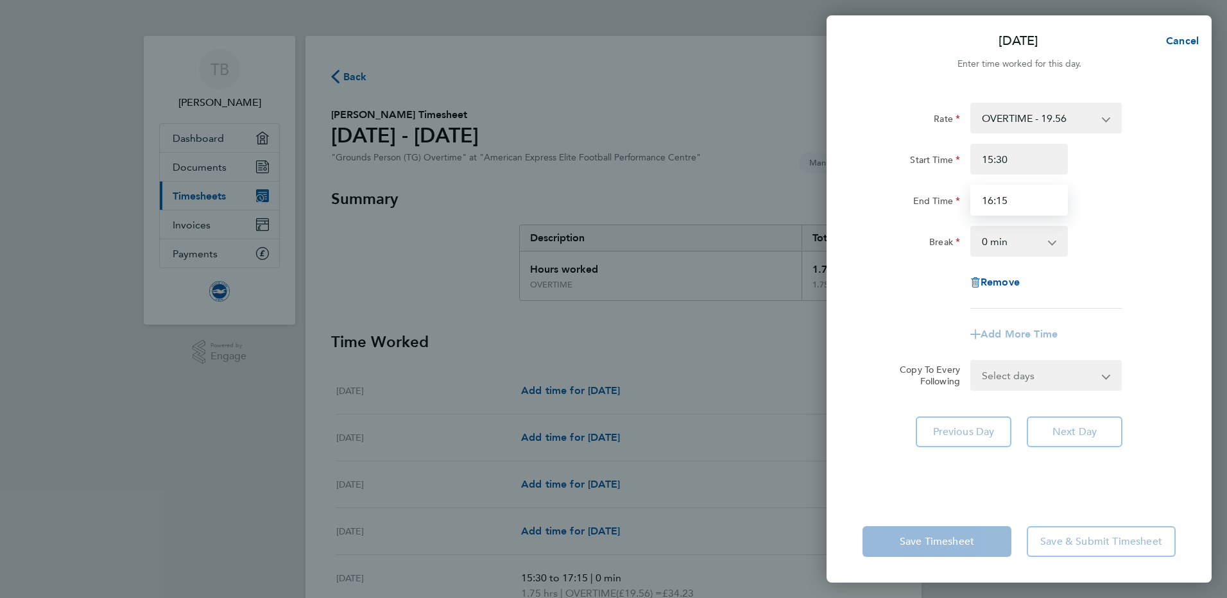
click at [1002, 202] on input "16:15" at bounding box center [1019, 200] width 98 height 31
type input "16:45"
click at [1155, 190] on div "End Time 16:45" at bounding box center [1018, 200] width 323 height 31
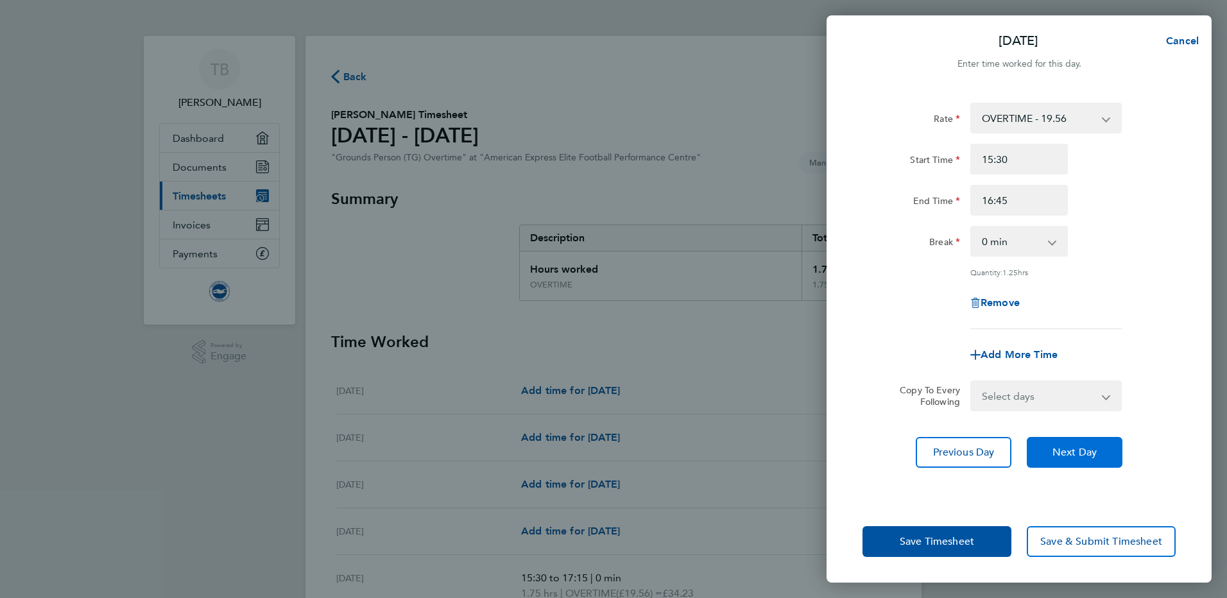
click at [1076, 449] on span "Next Day" at bounding box center [1074, 452] width 44 height 13
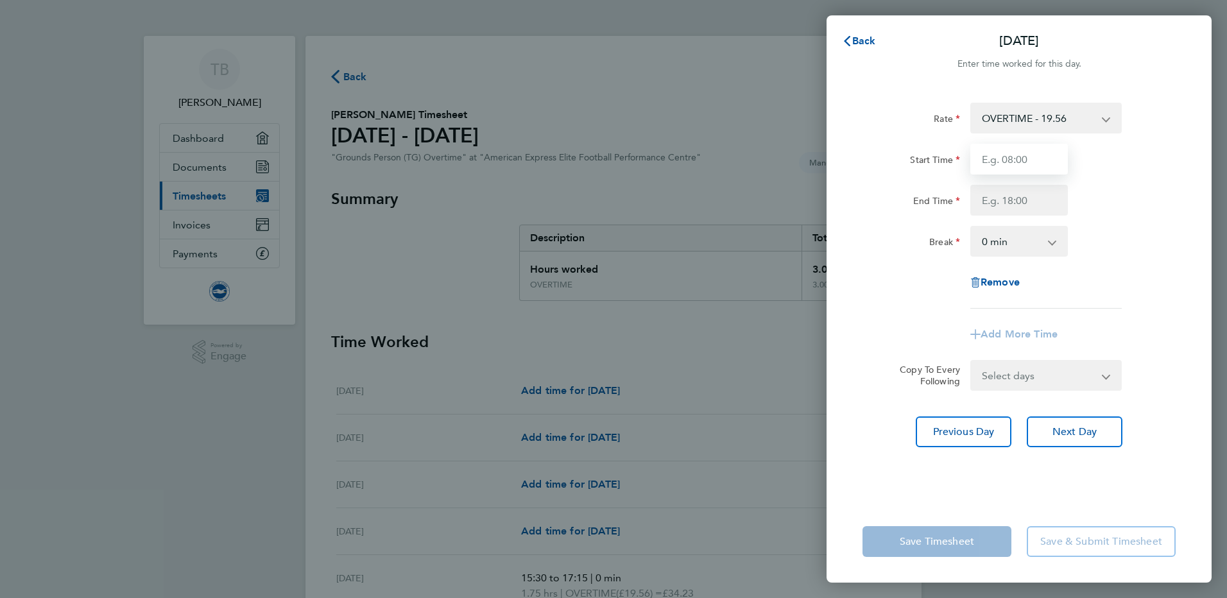
click at [1006, 161] on input "Start Time" at bounding box center [1019, 159] width 98 height 31
type input "15:30"
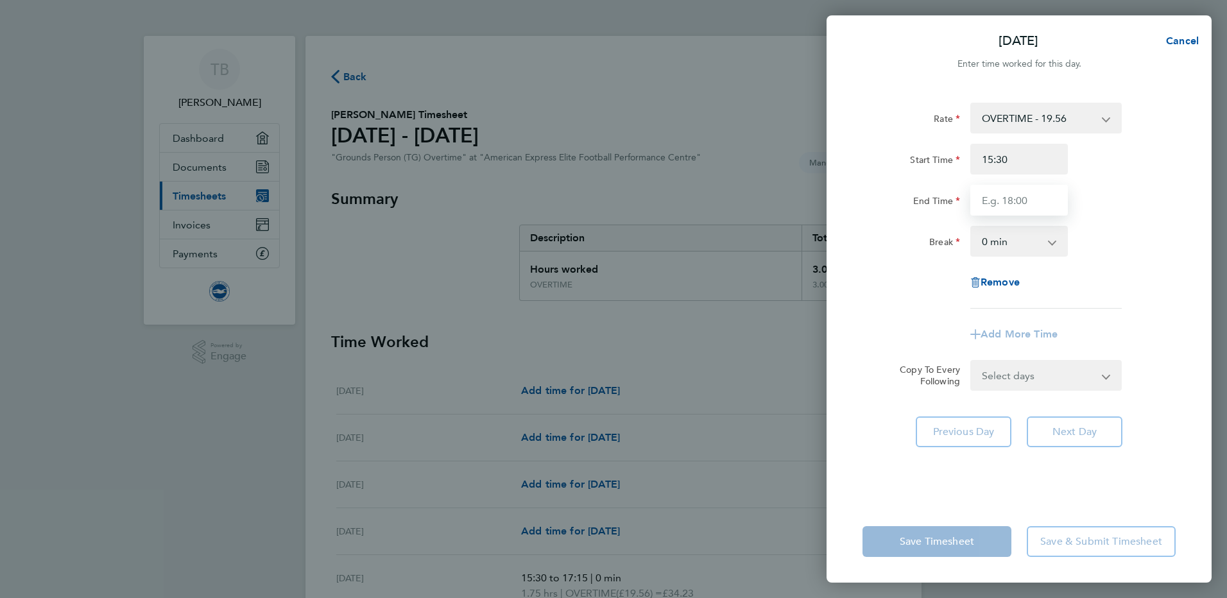
click at [998, 204] on input "End Time" at bounding box center [1019, 200] width 98 height 31
type input "16:30"
click at [1145, 212] on div "End Time 16:30" at bounding box center [1018, 200] width 323 height 31
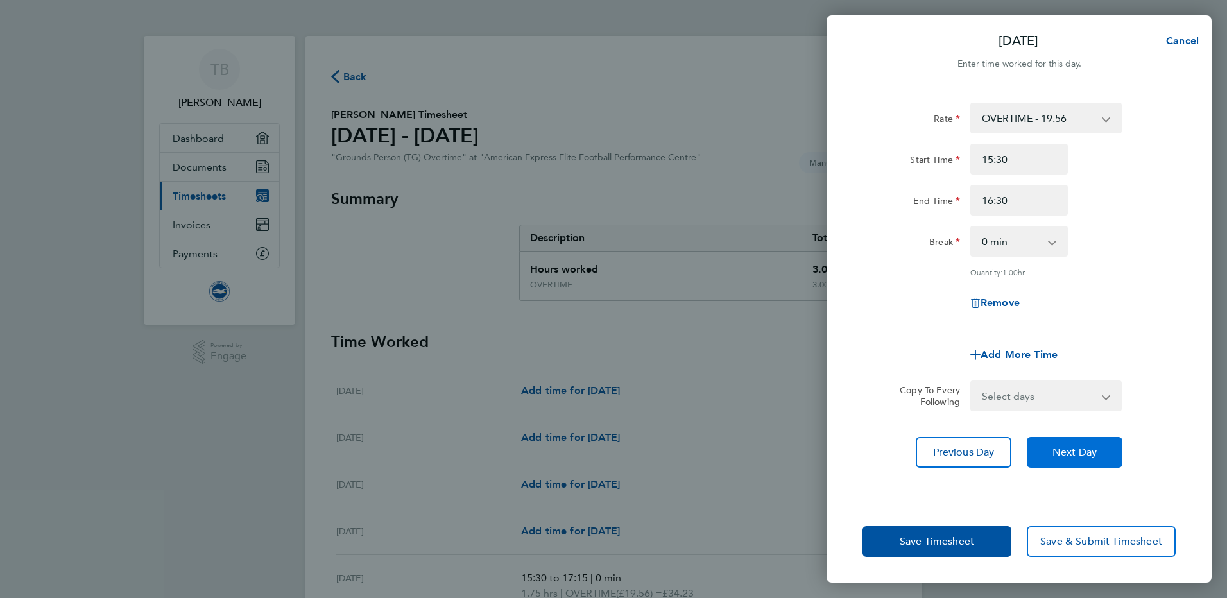
click at [1099, 449] on button "Next Day" at bounding box center [1075, 452] width 96 height 31
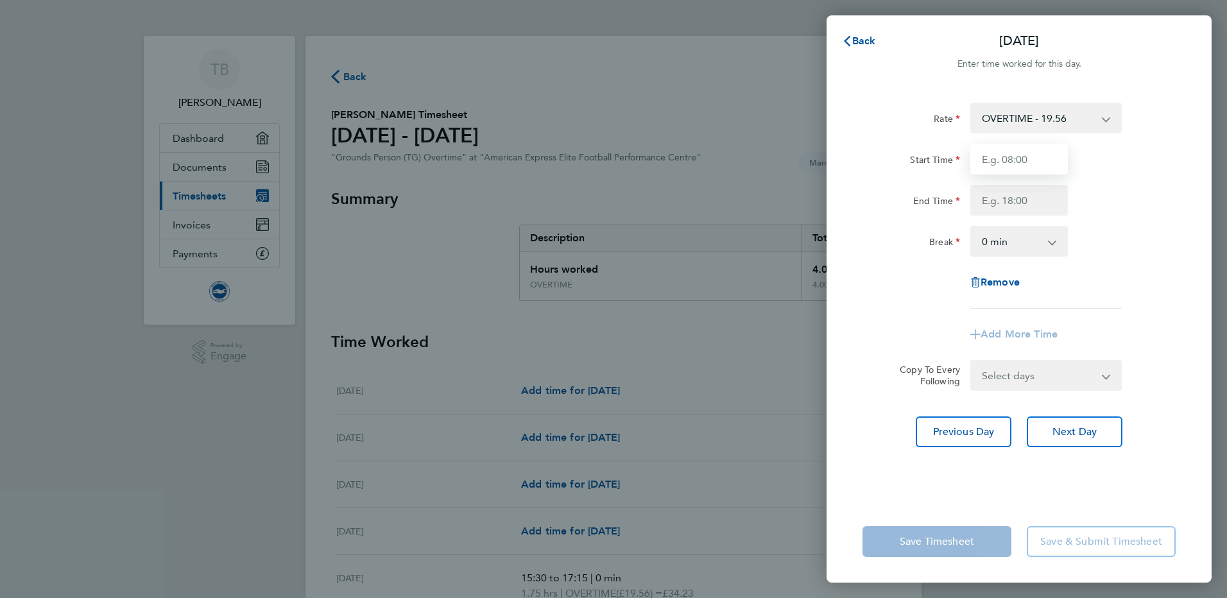
click at [1032, 161] on input "Start Time" at bounding box center [1019, 159] width 98 height 31
click at [991, 160] on input "07:00" at bounding box center [1019, 159] width 98 height 31
type input "06:00"
click at [993, 203] on input "End Time" at bounding box center [1019, 200] width 98 height 31
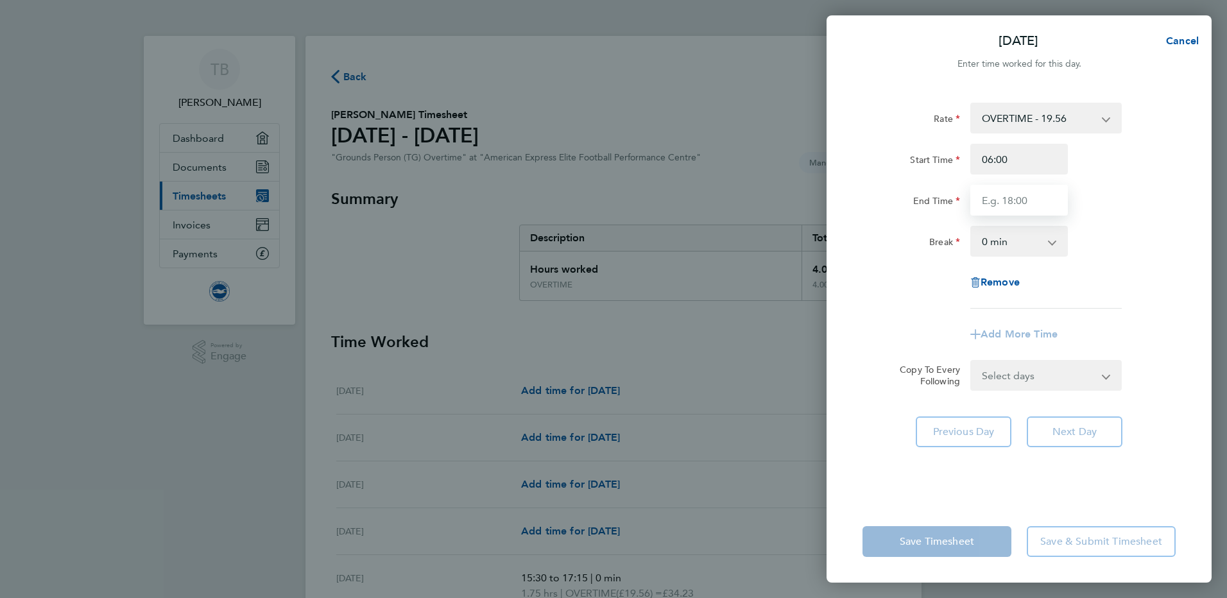
type input "07:30"
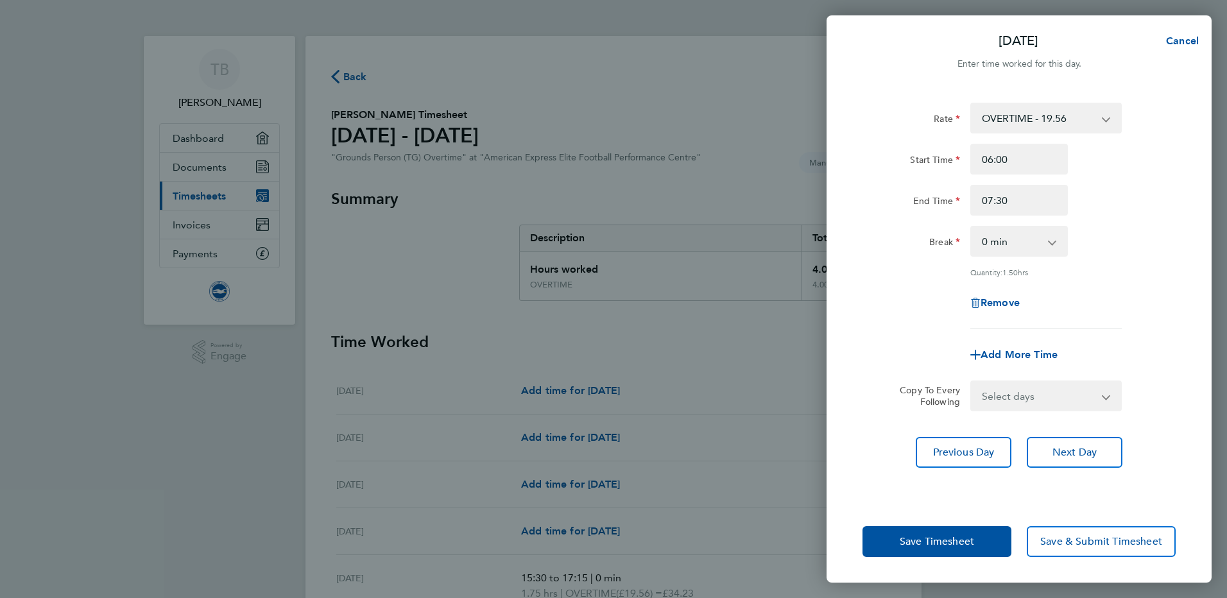
click at [1143, 266] on div "Rate OVERTIME - 19.56 OVERTIME1.5 - 19.56 Start Time 06:00 End Time 07:30 Break…" at bounding box center [1018, 216] width 313 height 227
click at [1020, 352] on span "Add More Time" at bounding box center [1018, 354] width 77 height 12
select select "null"
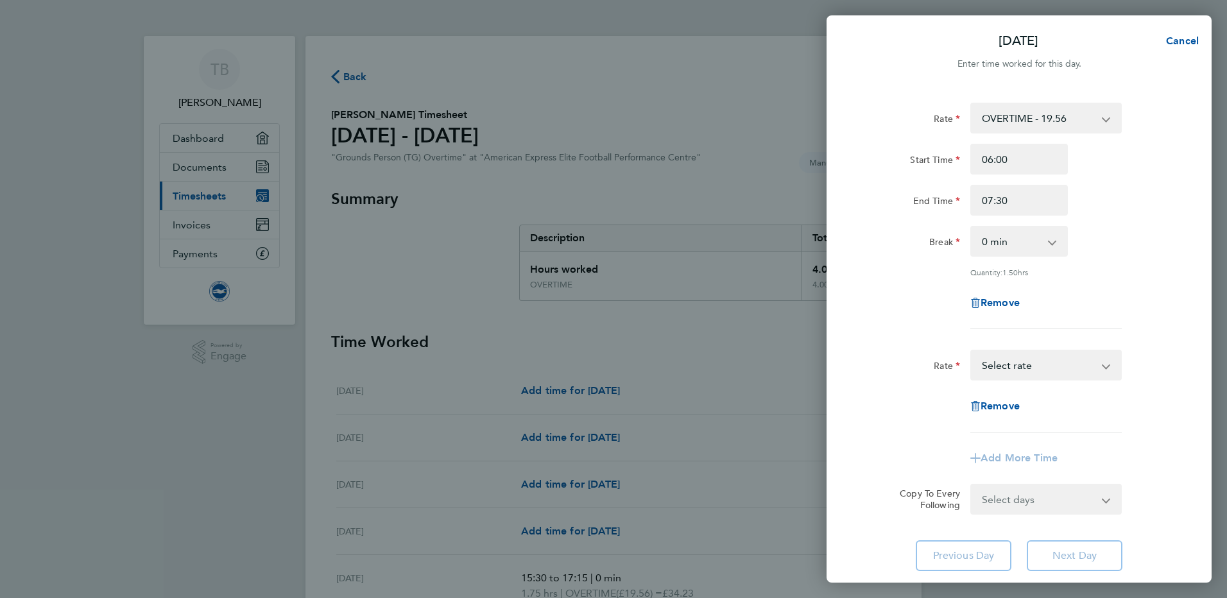
click at [1096, 360] on select "OVERTIME - 19.56 OVERTIME1.5 - 19.56 Select rate" at bounding box center [1037, 365] width 133 height 28
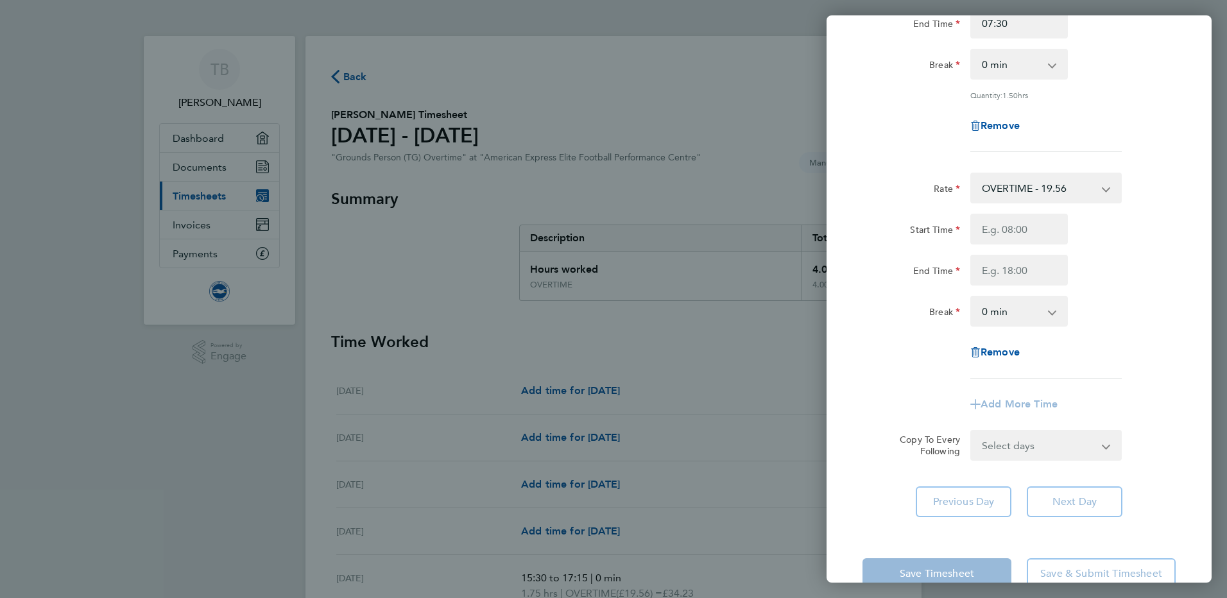
scroll to position [192, 0]
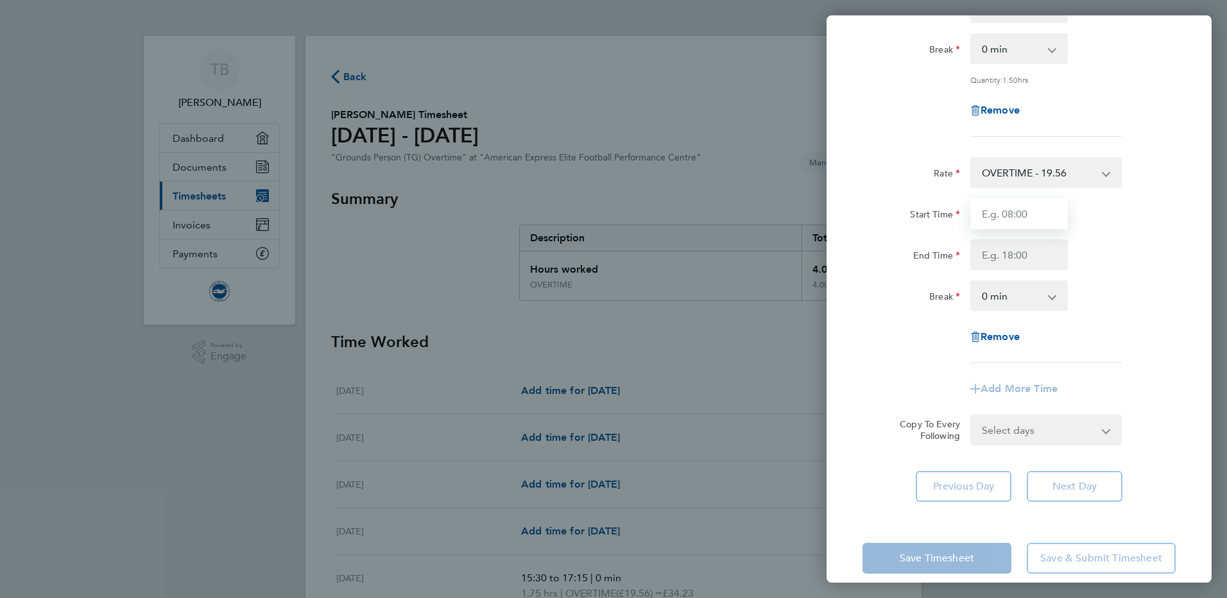
click at [1000, 214] on input "Start Time" at bounding box center [1019, 213] width 98 height 31
type input "15:30"
click at [991, 248] on input "End Time" at bounding box center [1019, 254] width 98 height 31
type input "17:00"
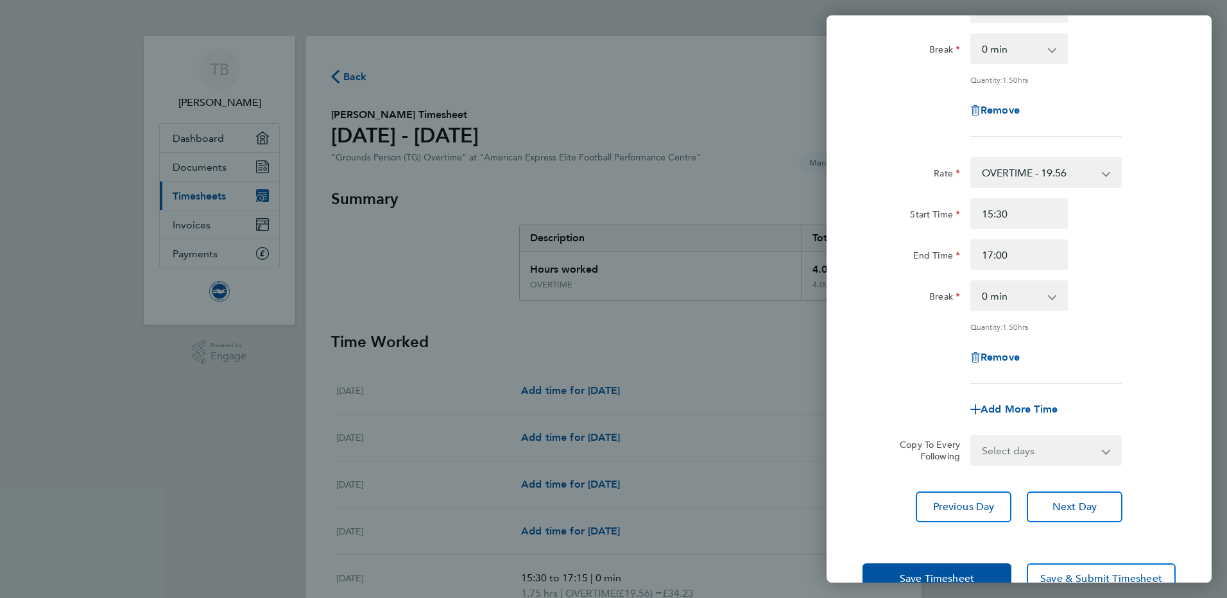
click at [1133, 277] on div "Rate OVERTIME - 19.56 OVERTIME1.5 - 19.56 Start Time 15:30 End Time 17:00 Break…" at bounding box center [1018, 270] width 313 height 227
click at [1074, 503] on span "Next Day" at bounding box center [1074, 506] width 44 height 13
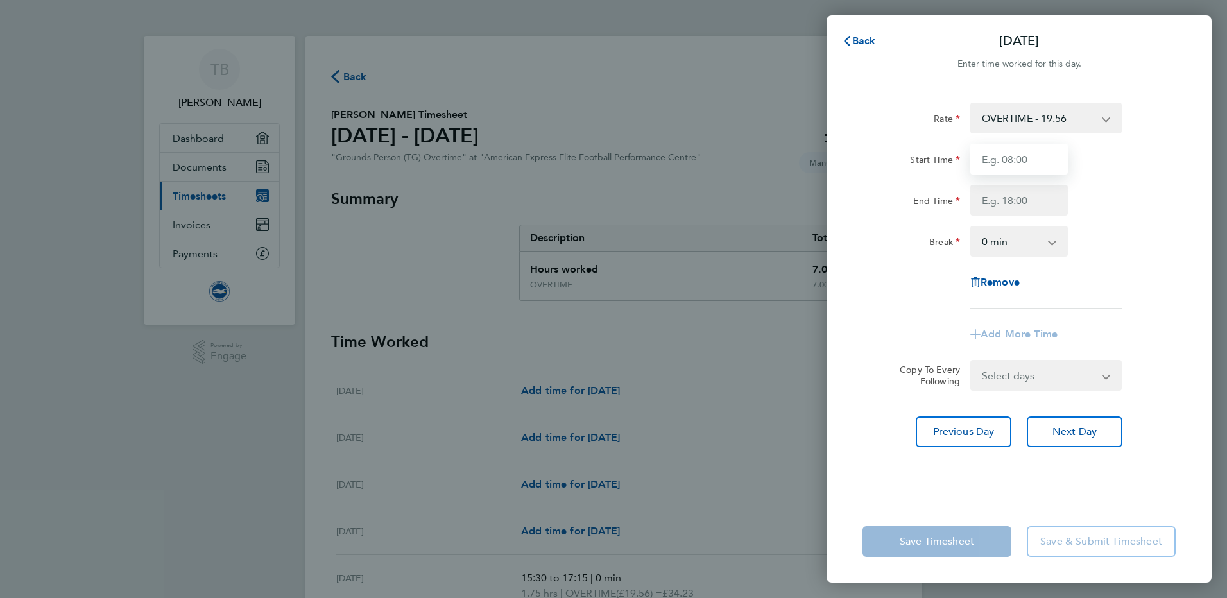
click at [1025, 169] on input "Start Time" at bounding box center [1019, 159] width 98 height 31
click at [1082, 124] on select "OVERTIME - 19.56 OVERTIME1.5 - 19.56" at bounding box center [1037, 118] width 133 height 28
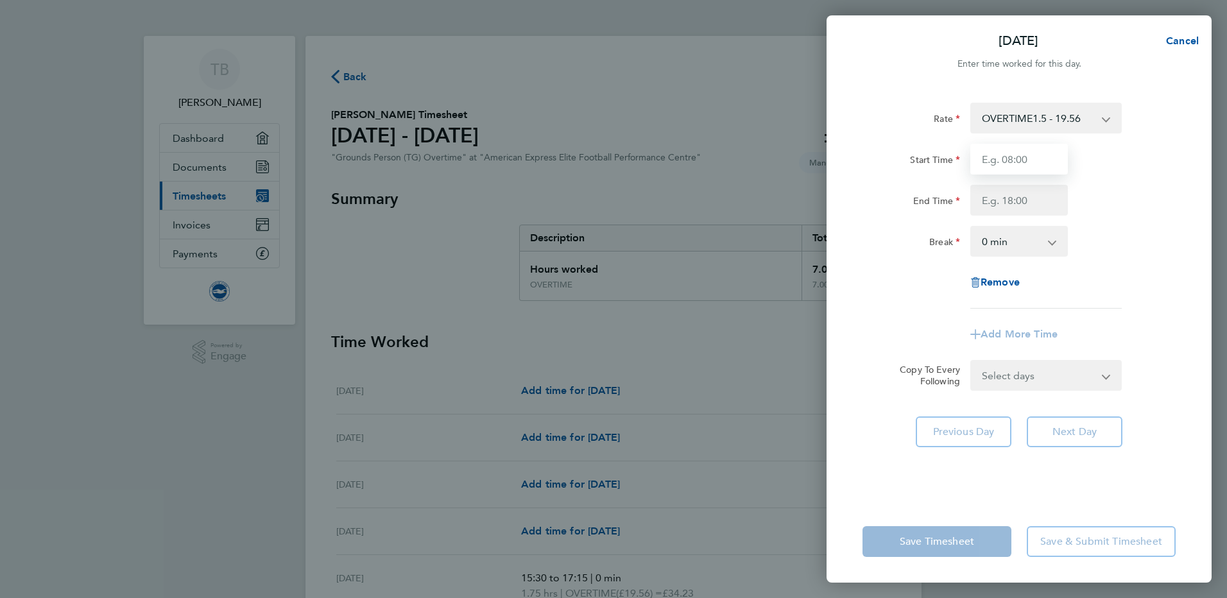
click at [1034, 158] on input "Start Time" at bounding box center [1019, 159] width 98 height 31
type input "07:30"
click at [1009, 203] on input "End Time" at bounding box center [1019, 200] width 98 height 31
click at [993, 200] on input "12:30" at bounding box center [1019, 200] width 98 height 31
type input "13:30"
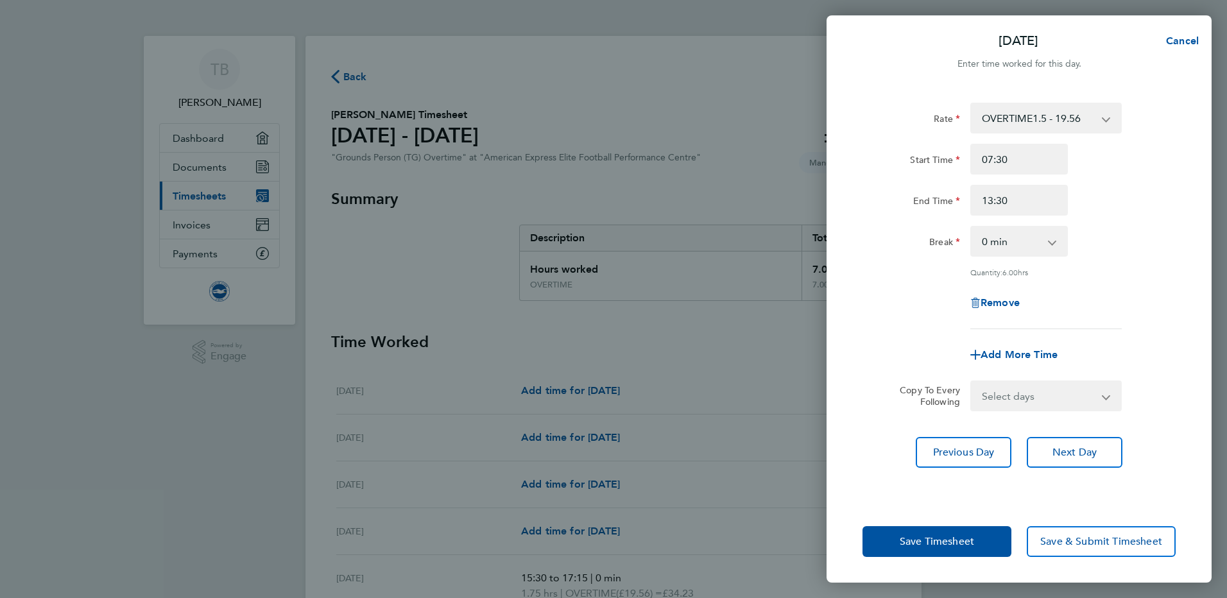
click at [1123, 194] on div "End Time 13:30" at bounding box center [1018, 200] width 323 height 31
click at [1087, 451] on span "Next Day" at bounding box center [1074, 452] width 44 height 13
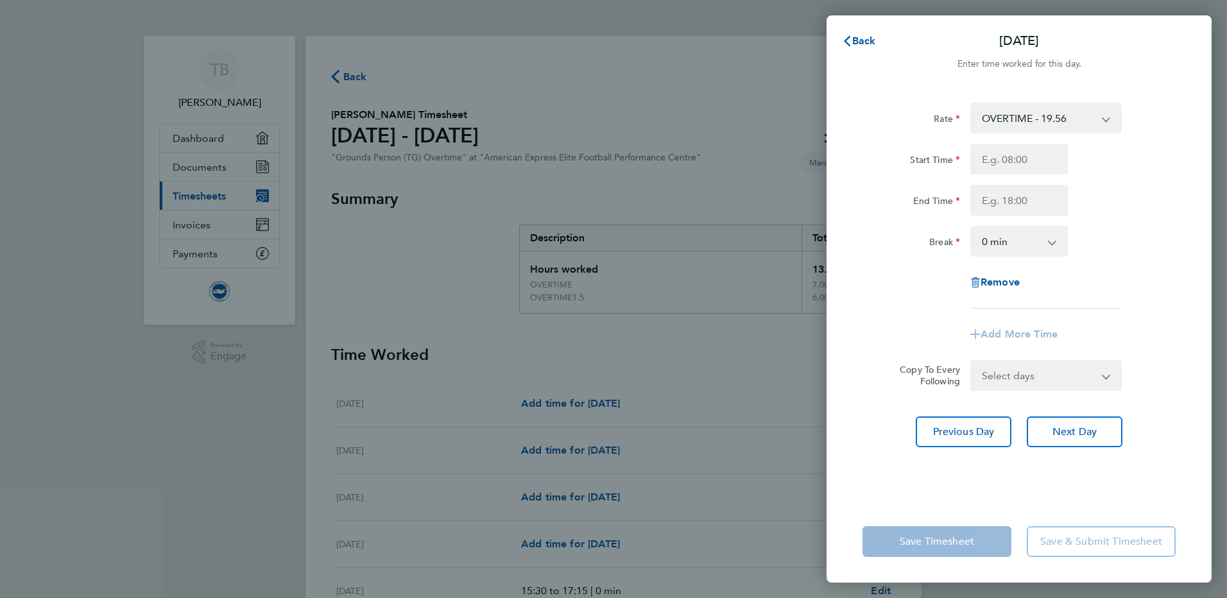
click at [1057, 126] on select "OVERTIME - 19.56 OVERTIME1.5 - 19.56" at bounding box center [1037, 118] width 133 height 28
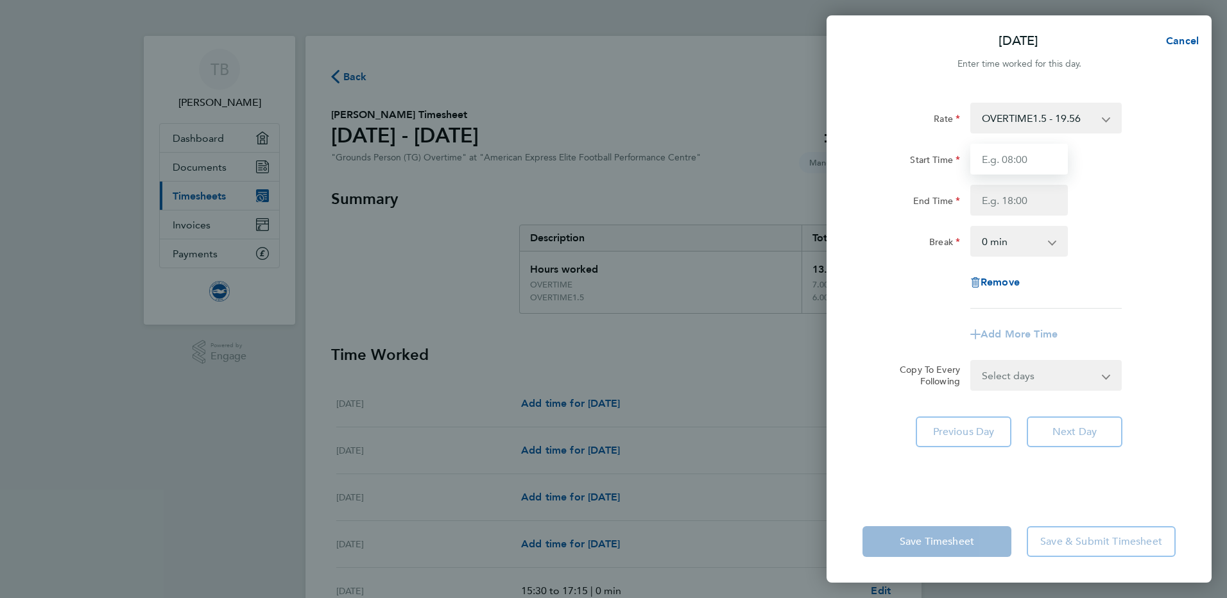
click at [1007, 166] on input "Start Time" at bounding box center [1019, 159] width 98 height 31
type input "07:30"
click at [1005, 183] on div "Start Time 07:30 End Time" at bounding box center [1018, 180] width 323 height 72
click at [1009, 209] on input "End Time" at bounding box center [1019, 200] width 98 height 31
click at [992, 202] on input "17:00" at bounding box center [1019, 200] width 98 height 31
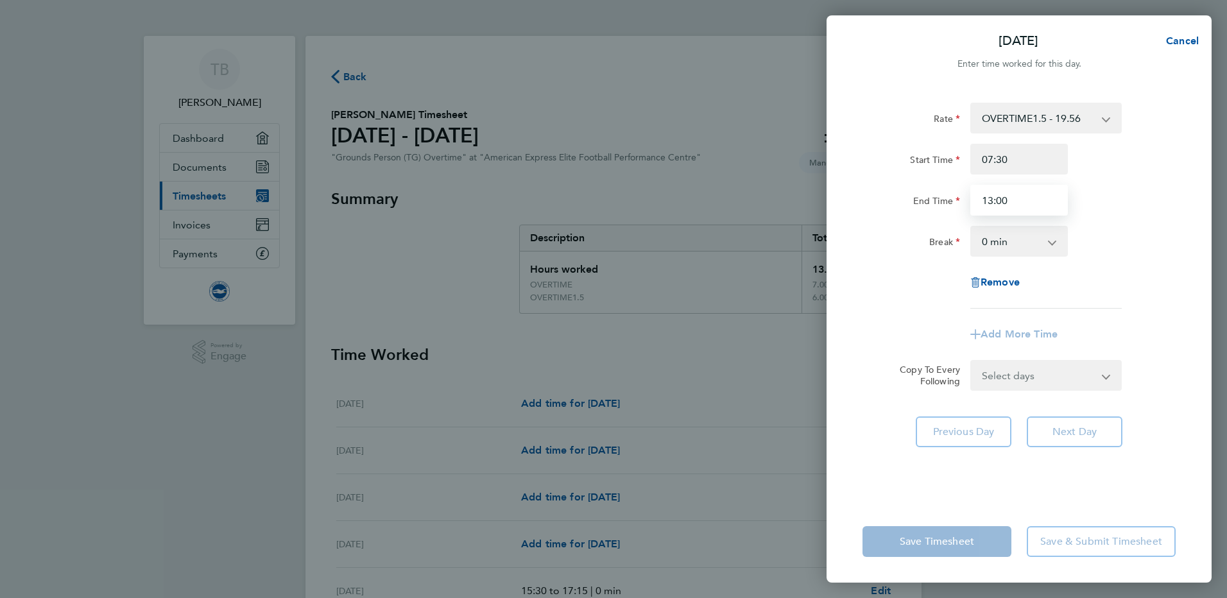
type input "13:00"
drag, startPoint x: 1150, startPoint y: 198, endPoint x: 1148, endPoint y: 209, distance: 10.4
click at [1149, 198] on div "End Time 13:00" at bounding box center [1018, 200] width 323 height 31
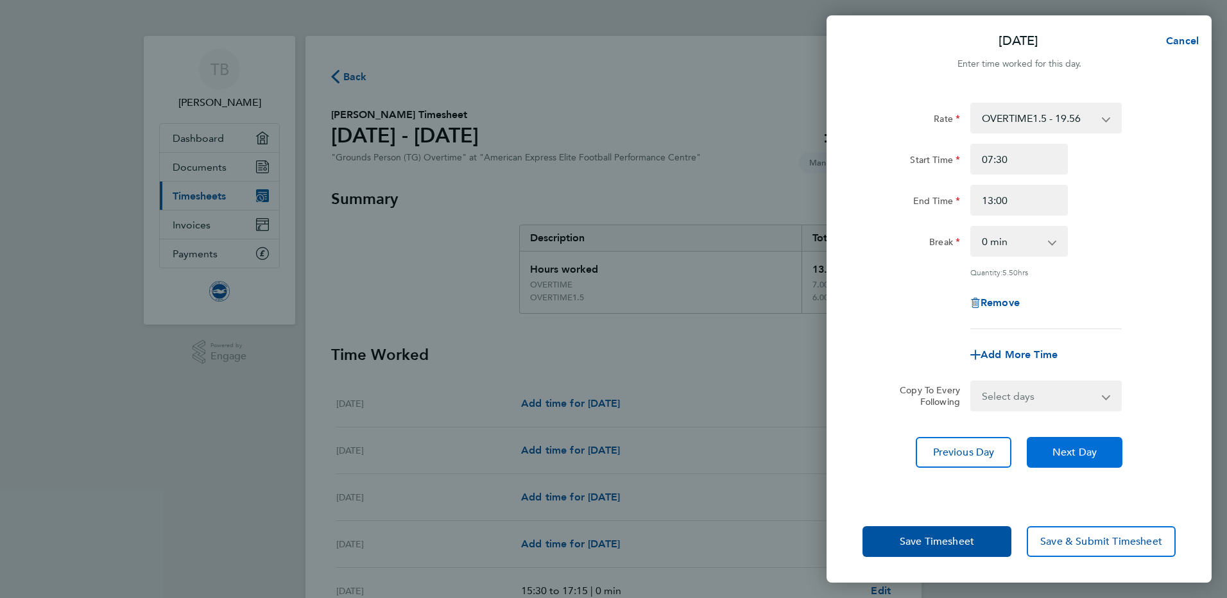
click at [1088, 451] on span "Next Day" at bounding box center [1074, 452] width 44 height 13
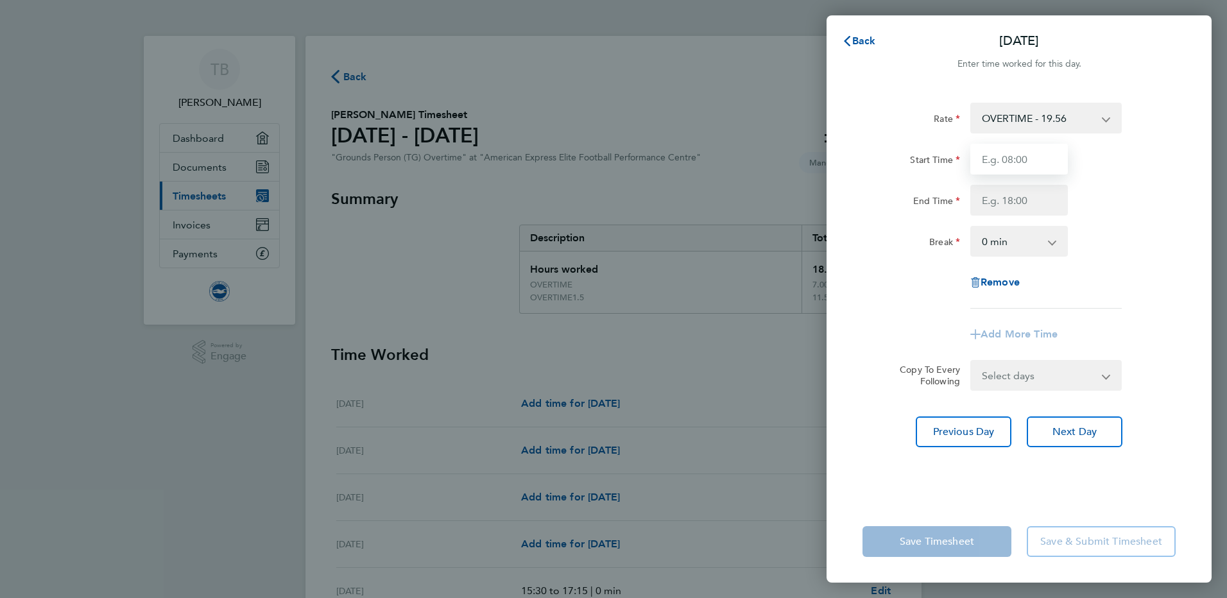
click at [1023, 167] on input "Start Time" at bounding box center [1019, 159] width 98 height 31
type input "15:30"
click at [991, 200] on input "End Time" at bounding box center [1019, 200] width 98 height 31
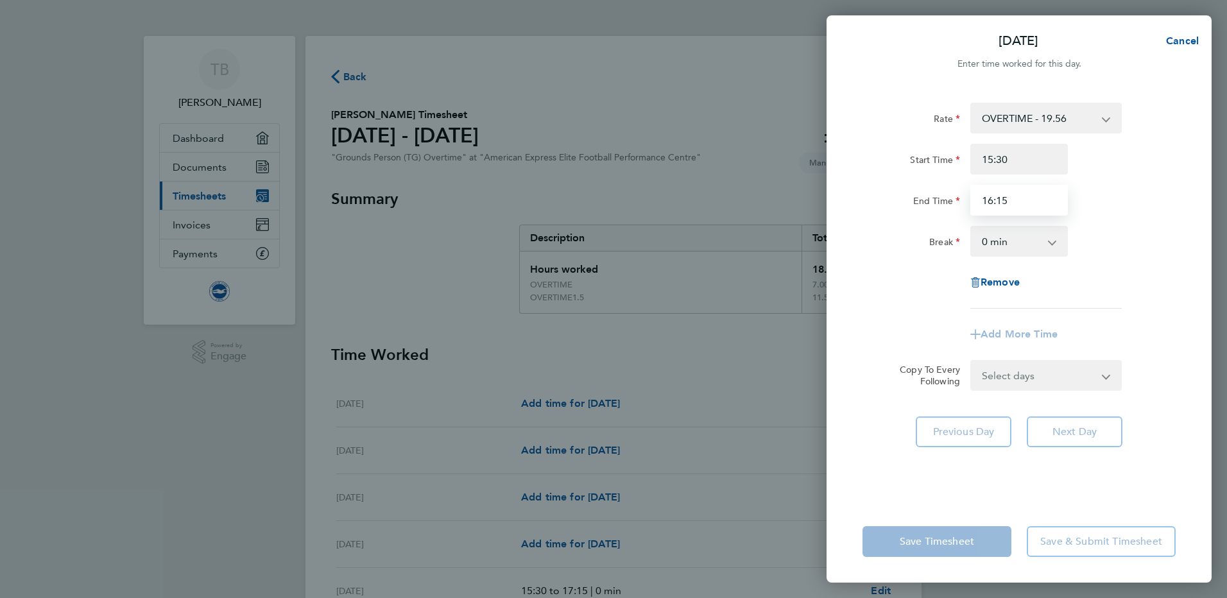
click at [1003, 202] on input "16:15" at bounding box center [1019, 200] width 98 height 31
type input "16:45"
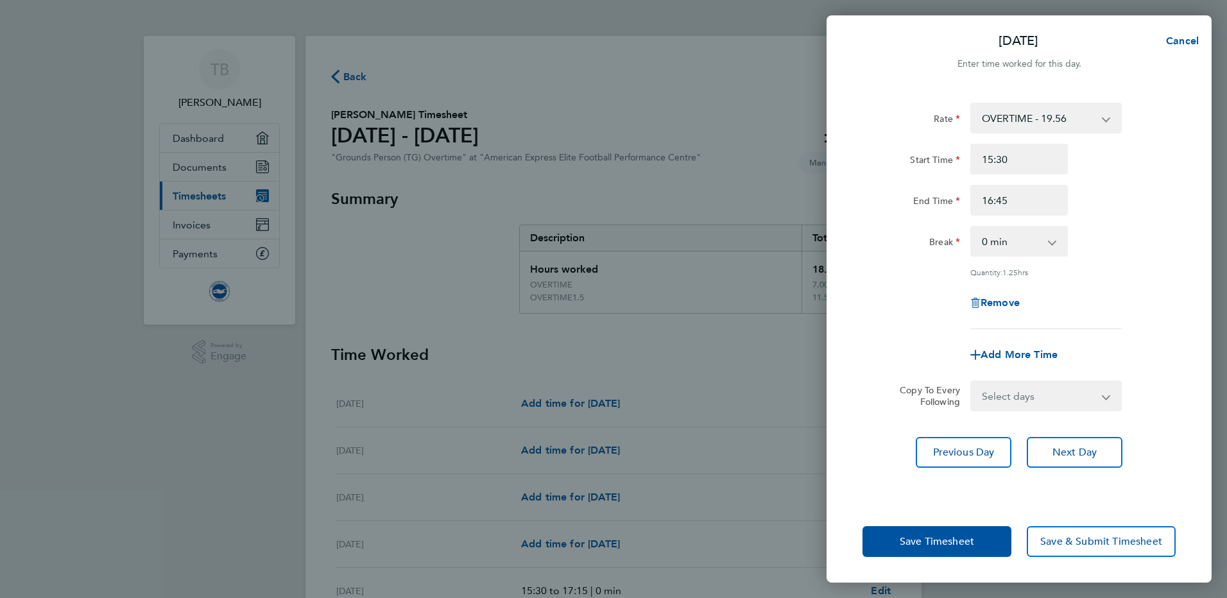
click at [1108, 203] on div "End Time 16:45" at bounding box center [1018, 200] width 323 height 31
click at [1063, 451] on span "Next Day" at bounding box center [1074, 452] width 44 height 13
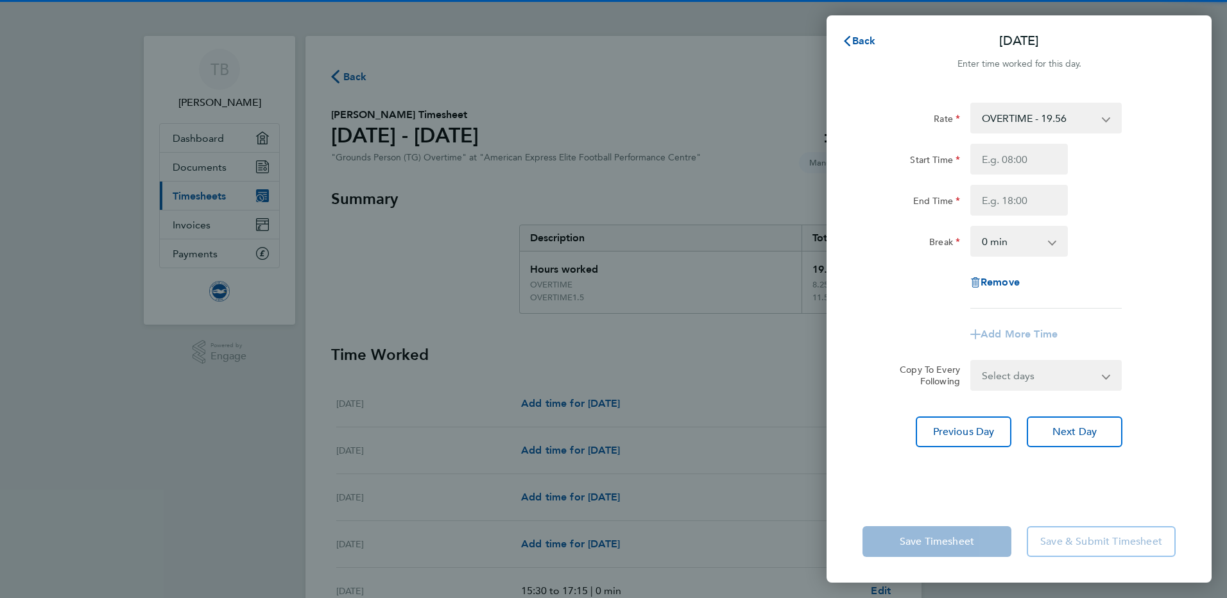
click at [1036, 163] on input "Start Time" at bounding box center [1019, 159] width 98 height 31
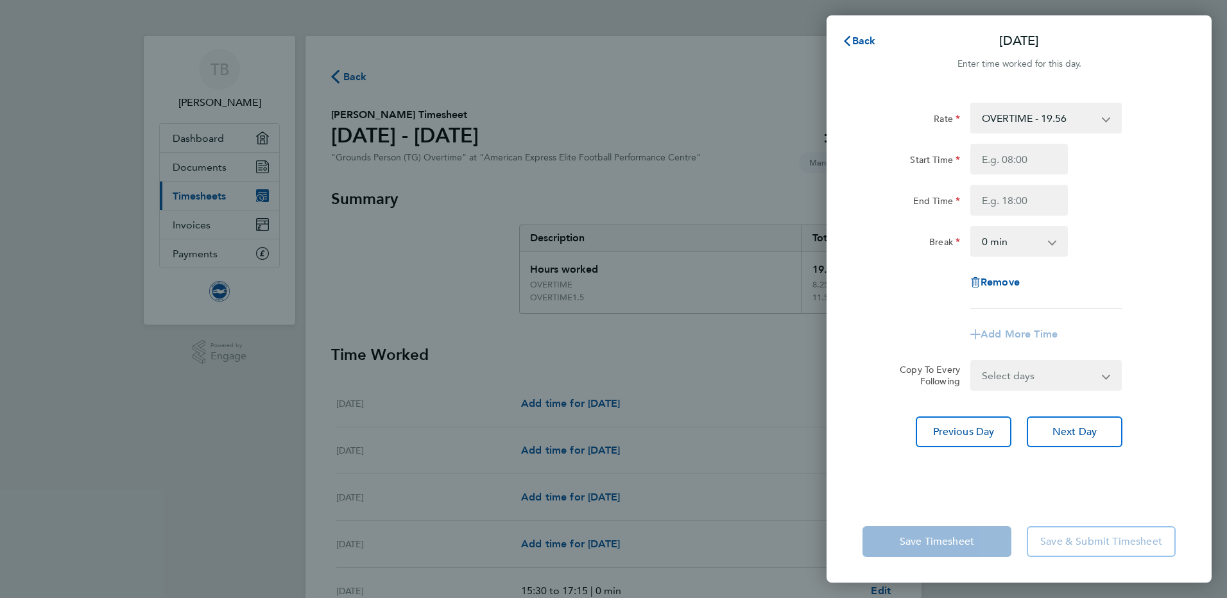
type input "15:30"
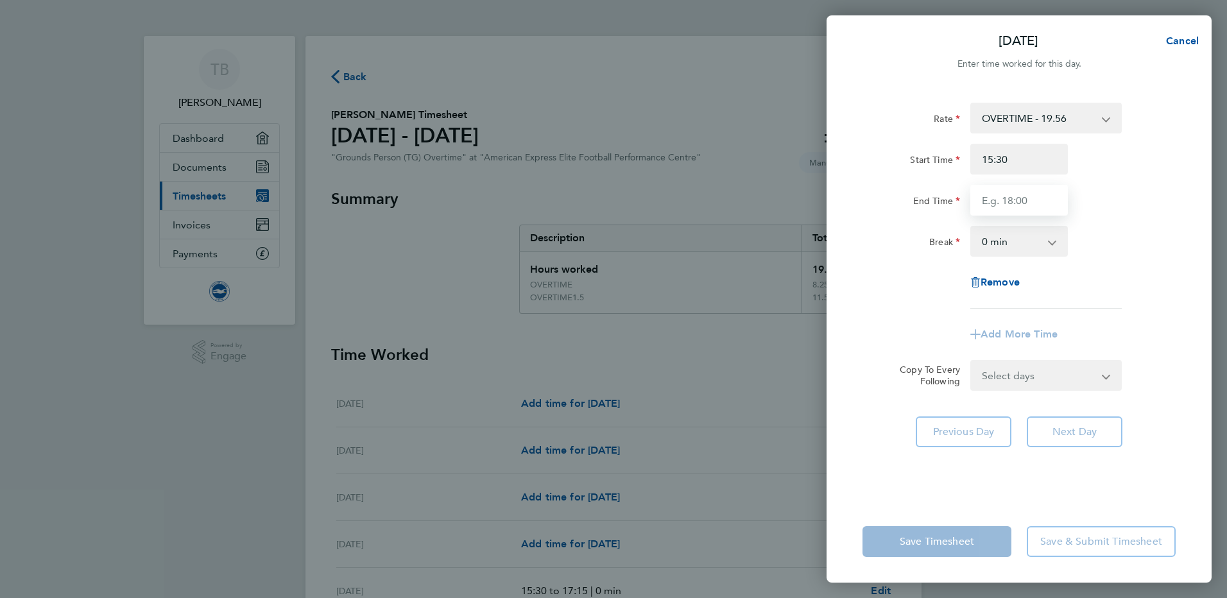
click at [1011, 198] on input "End Time" at bounding box center [1019, 200] width 98 height 31
type input "16:30"
click at [1143, 207] on div "End Time 16:30" at bounding box center [1018, 200] width 323 height 31
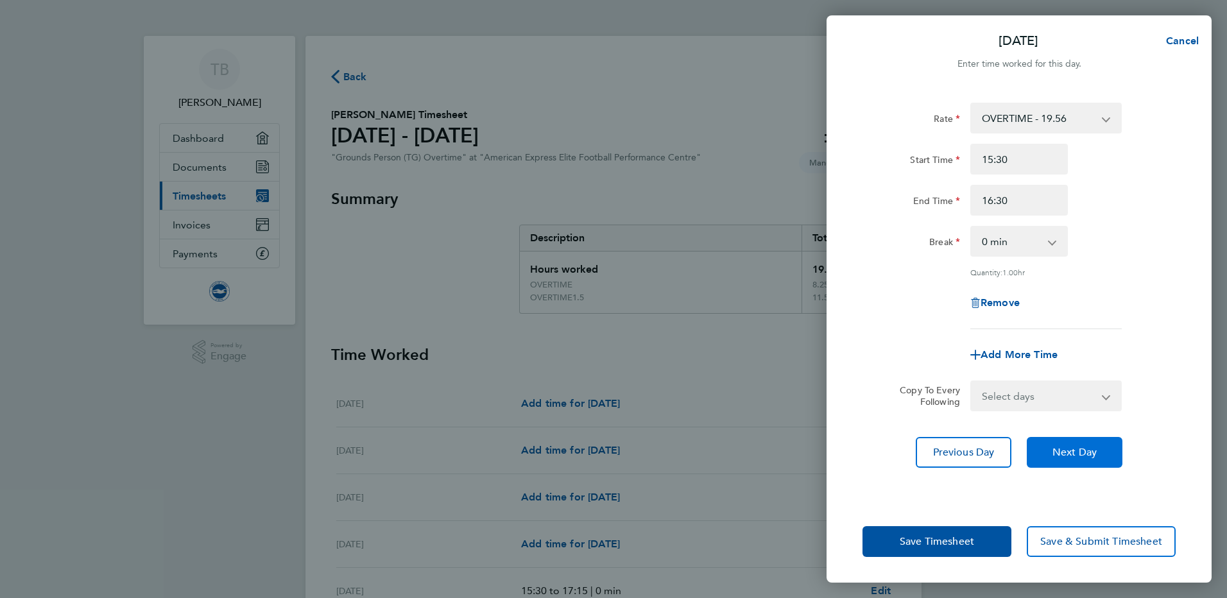
click at [1094, 443] on button "Next Day" at bounding box center [1075, 452] width 96 height 31
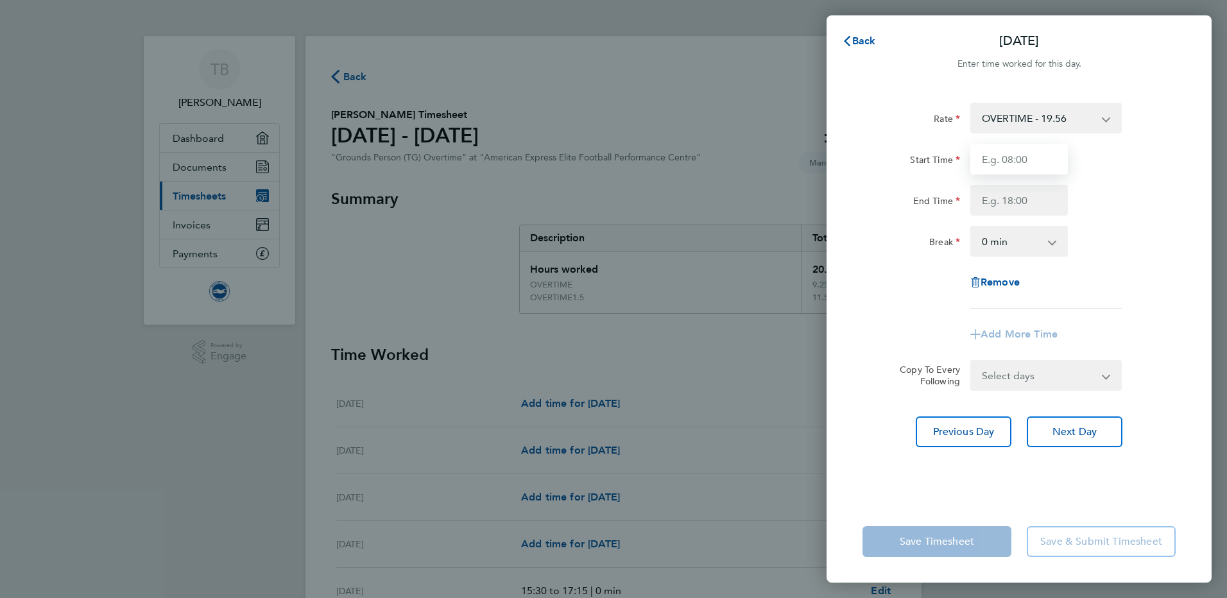
click at [1021, 158] on input "Start Time" at bounding box center [1019, 159] width 98 height 31
type input "15:30"
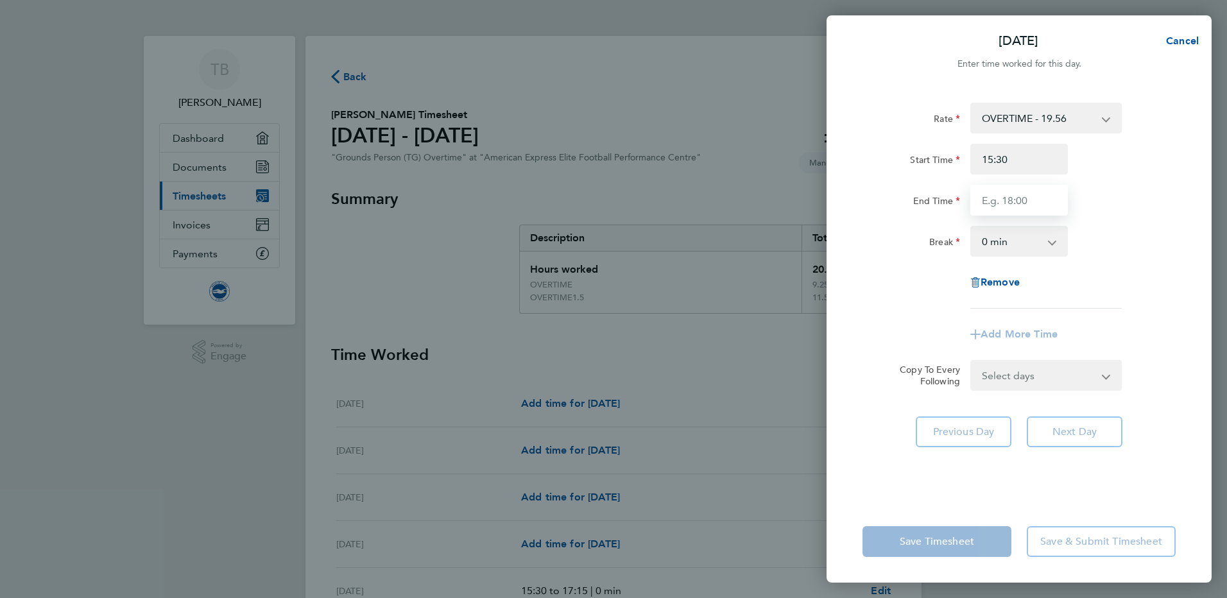
click at [1009, 207] on input "End Time" at bounding box center [1019, 200] width 98 height 31
type input "17:00"
click at [1119, 202] on div "End Time 17:00" at bounding box center [1018, 200] width 323 height 31
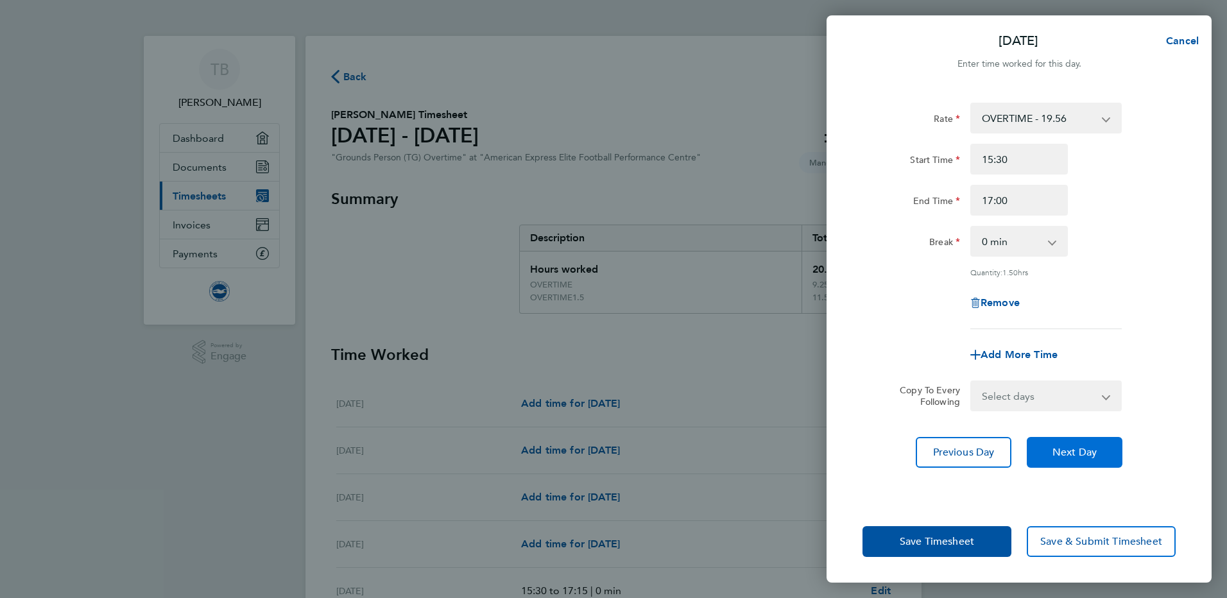
click at [1082, 458] on button "Next Day" at bounding box center [1075, 452] width 96 height 31
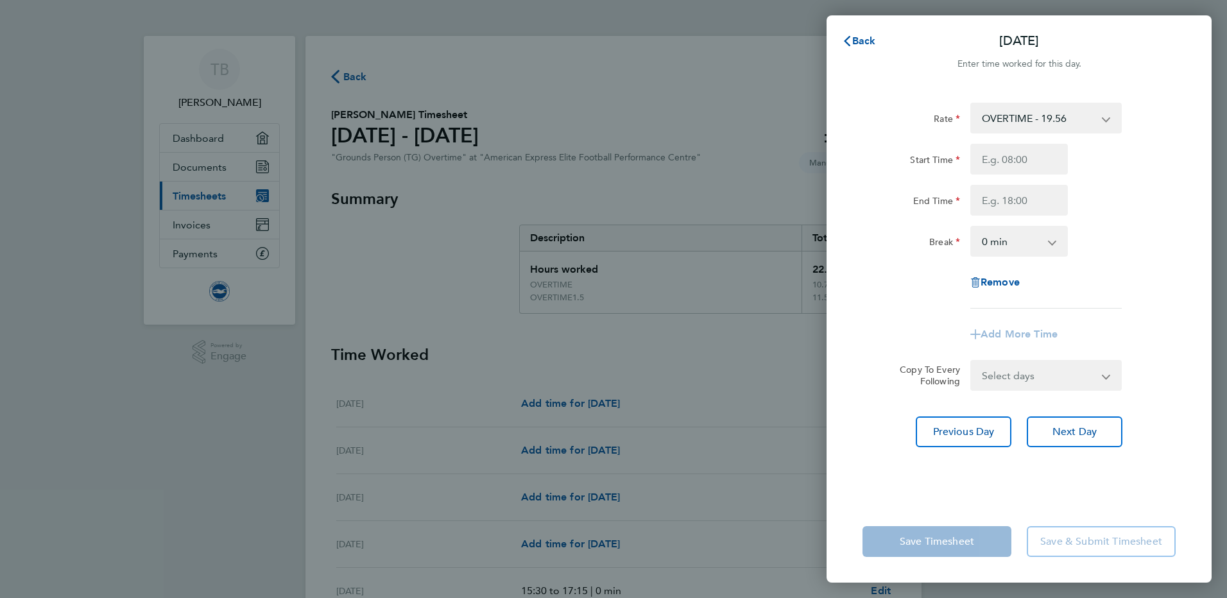
click at [905, 492] on div "Rate OVERTIME - 19.56 OVERTIME1.5 - 19.56 Start Time End Time Break 0 min 15 mi…" at bounding box center [1018, 293] width 385 height 413
click at [857, 42] on span "Back" at bounding box center [864, 41] width 24 height 12
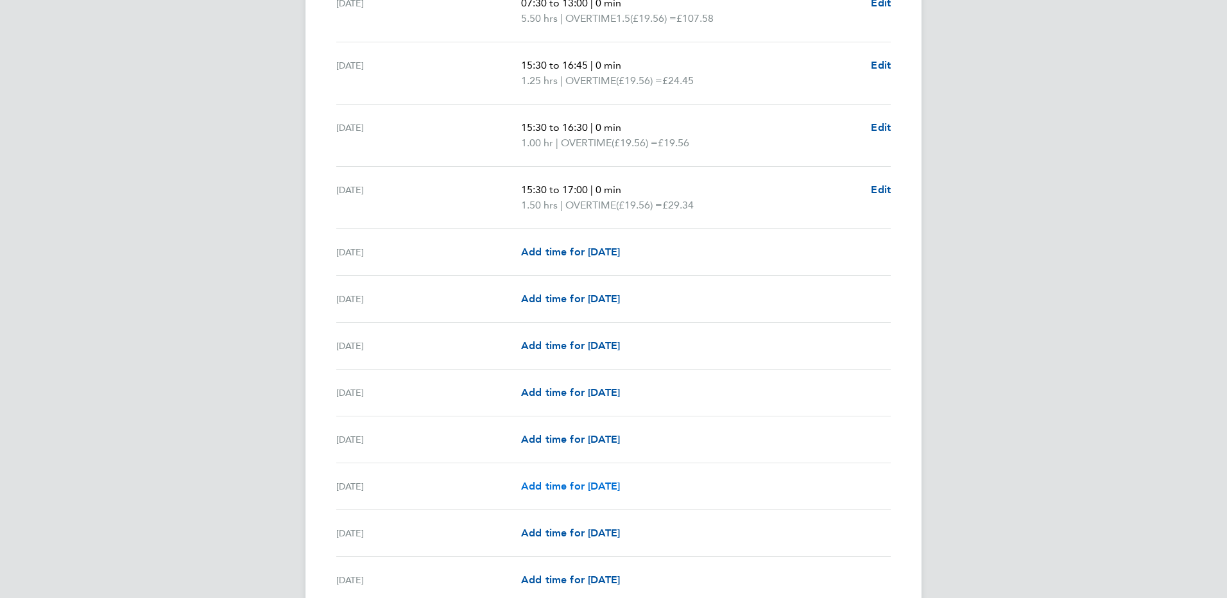
scroll to position [962, 0]
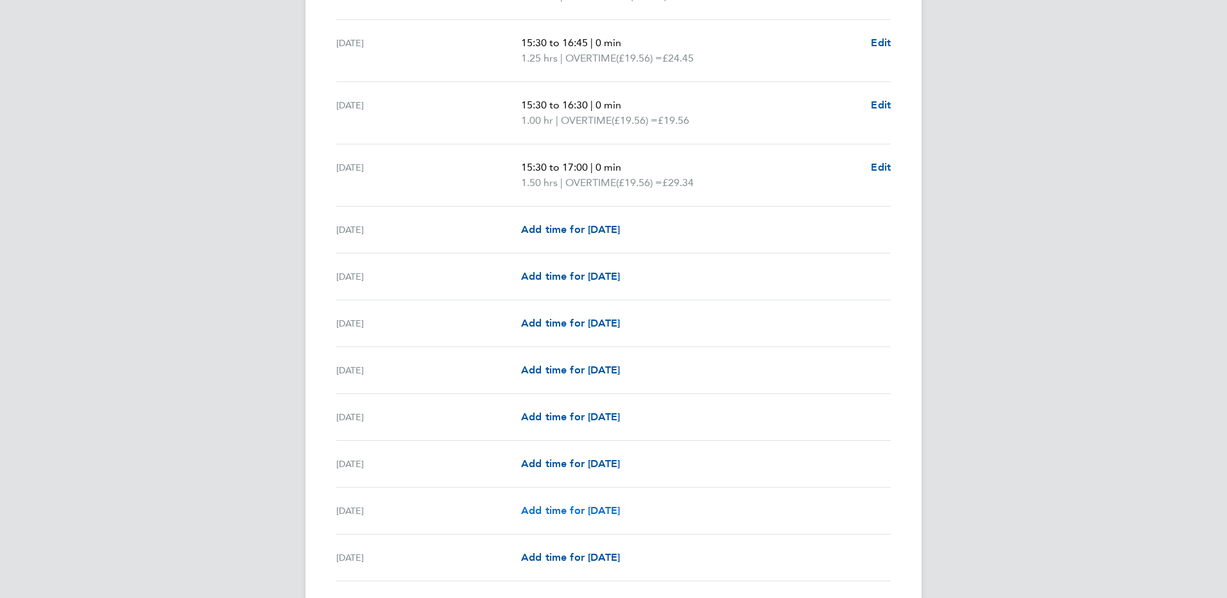
click at [600, 508] on span "Add time for [DATE]" at bounding box center [570, 510] width 99 height 12
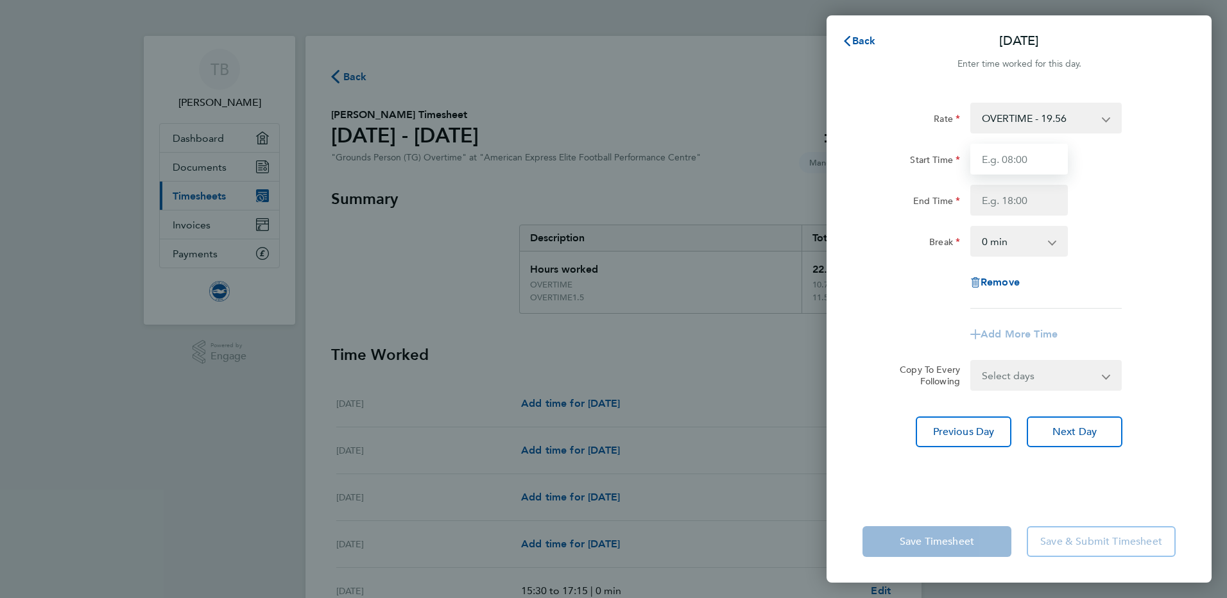
click at [1002, 160] on input "Start Time" at bounding box center [1019, 159] width 98 height 31
type input "15:30"
click at [998, 193] on input "End Time" at bounding box center [1019, 200] width 98 height 31
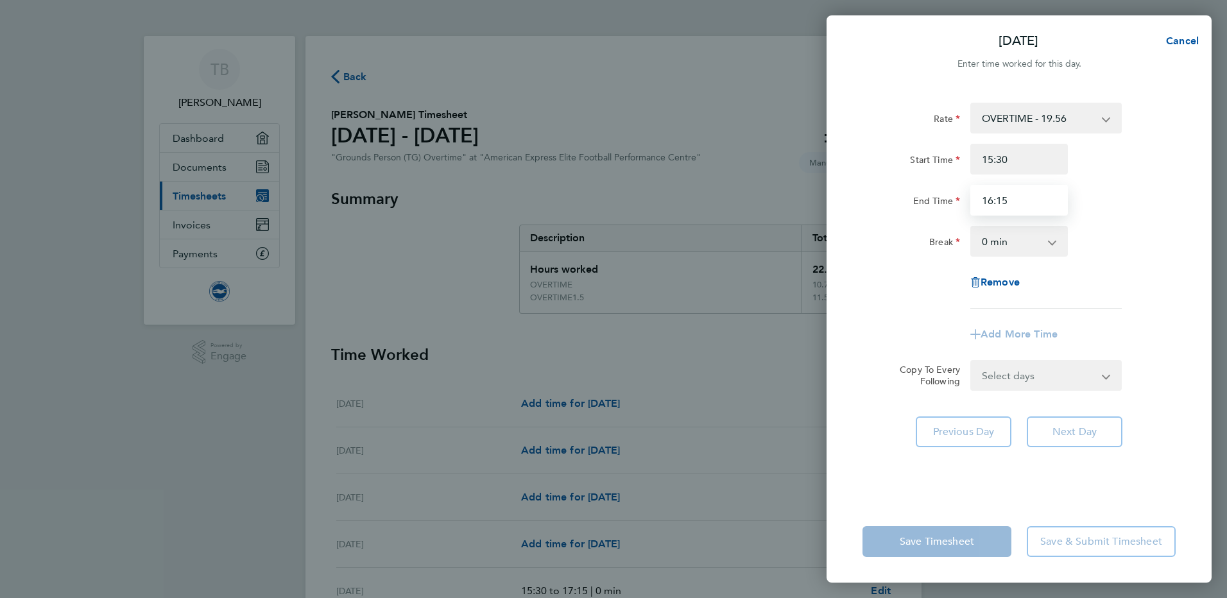
click at [1002, 200] on input "16:15" at bounding box center [1019, 200] width 98 height 31
type input "16:45"
click at [1109, 221] on div "Rate OVERTIME - 19.56 OVERTIME1.5 - 19.56 Start Time 15:30 End Time 16:45 Break…" at bounding box center [1018, 206] width 313 height 206
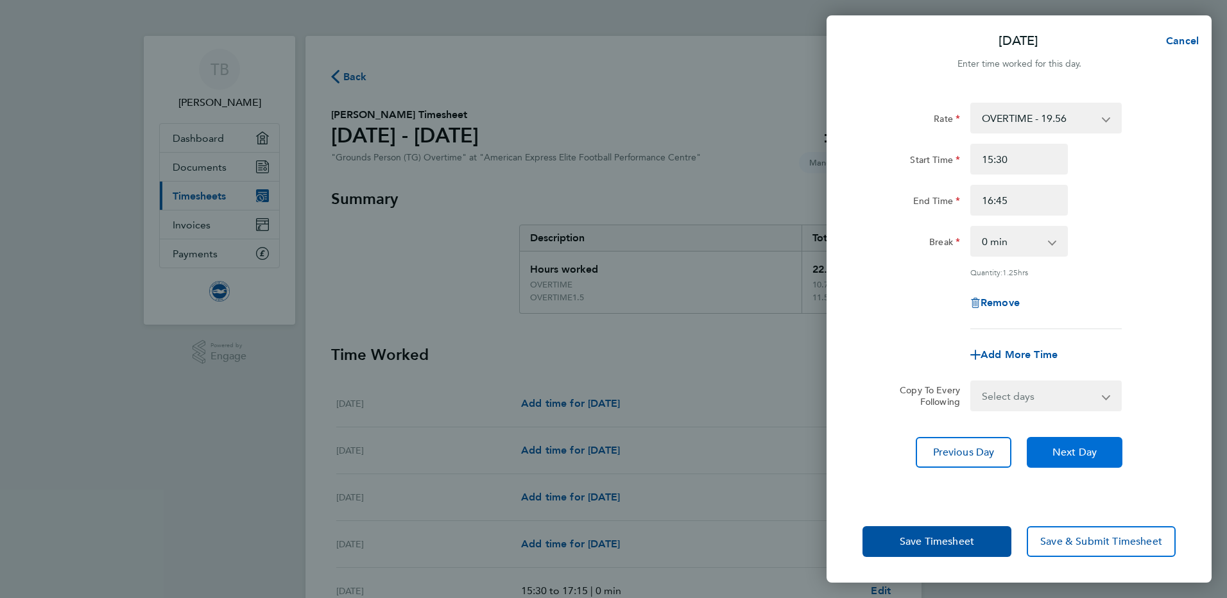
click at [1078, 446] on span "Next Day" at bounding box center [1074, 452] width 44 height 13
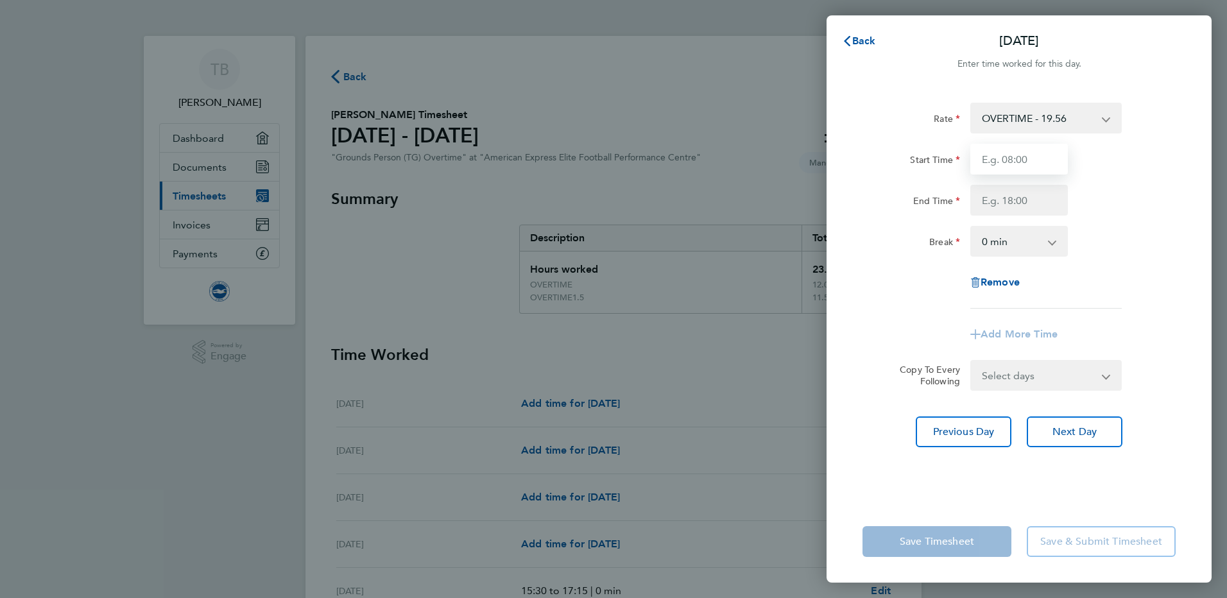
click at [1009, 164] on input "Start Time" at bounding box center [1019, 159] width 98 height 31
type input "15:30"
click at [1021, 212] on input "End Time" at bounding box center [1019, 200] width 98 height 31
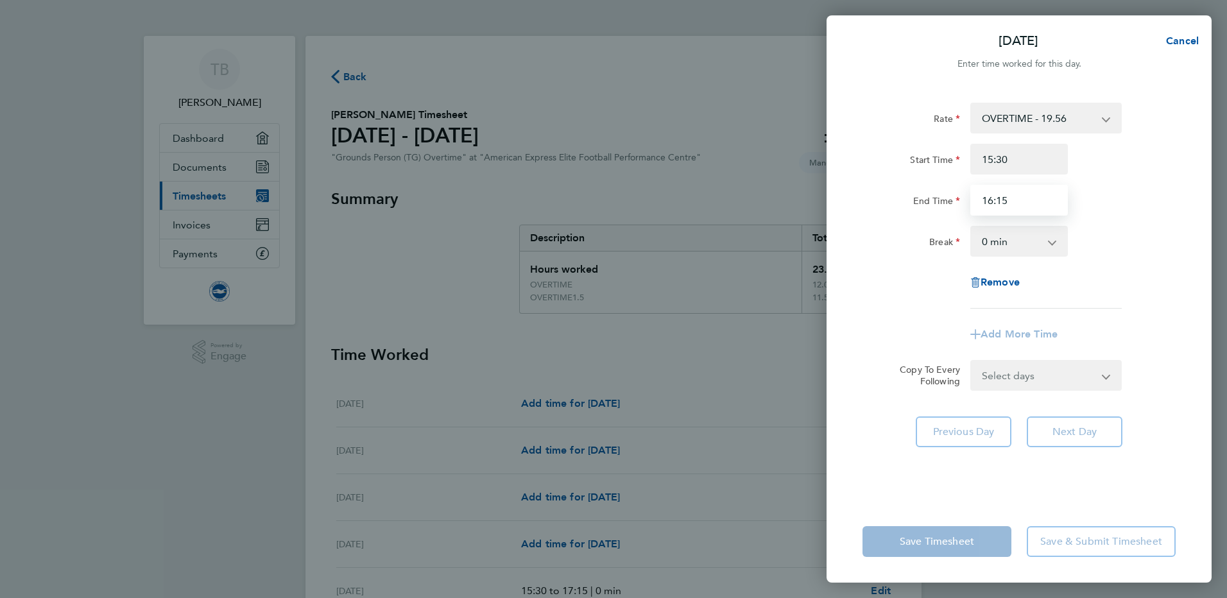
click at [991, 199] on input "16:15" at bounding box center [1019, 200] width 98 height 31
type input "17:15"
click at [1106, 228] on div "Break 0 min 15 min 30 min 45 min 60 min 75 min 90 min" at bounding box center [1018, 241] width 323 height 31
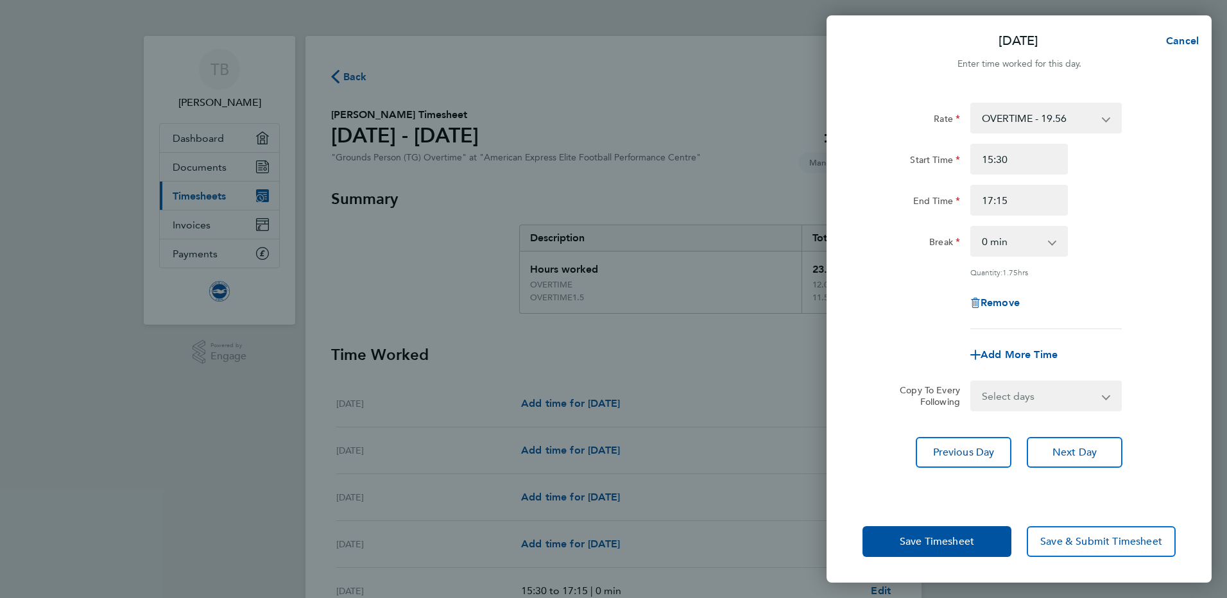
click at [1150, 230] on div "Break 0 min 15 min 30 min 45 min 60 min 75 min 90 min" at bounding box center [1018, 241] width 323 height 31
click at [1065, 455] on span "Next Day" at bounding box center [1074, 452] width 44 height 13
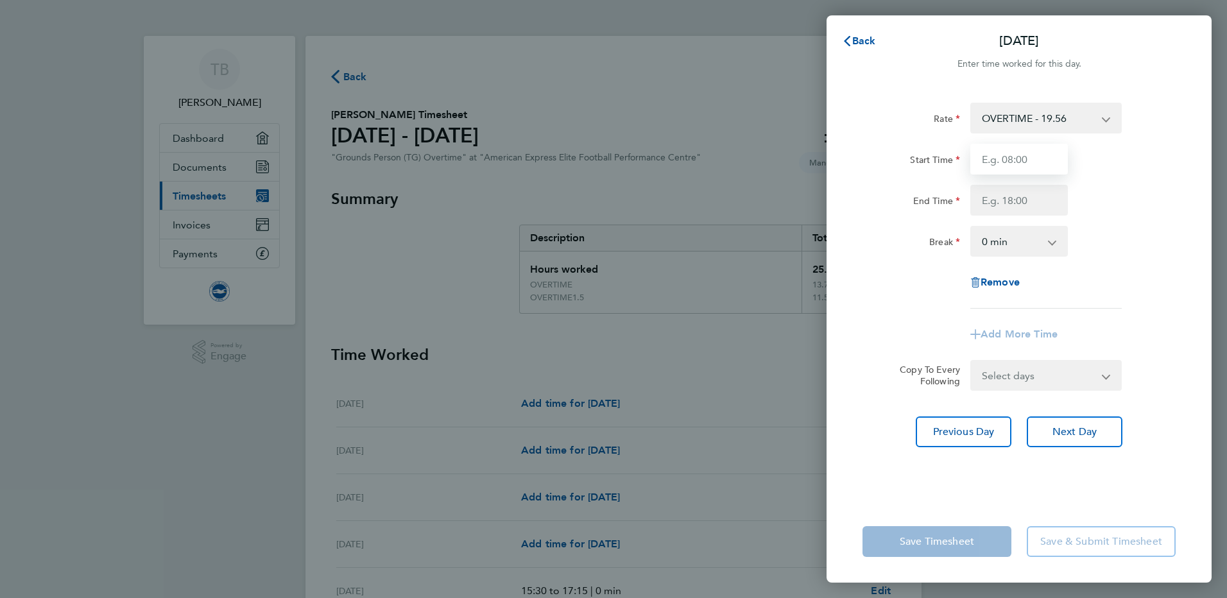
click at [1024, 160] on input "Start Time" at bounding box center [1019, 159] width 98 height 31
type input "15:30"
click at [1007, 204] on input "End Time" at bounding box center [1019, 200] width 98 height 31
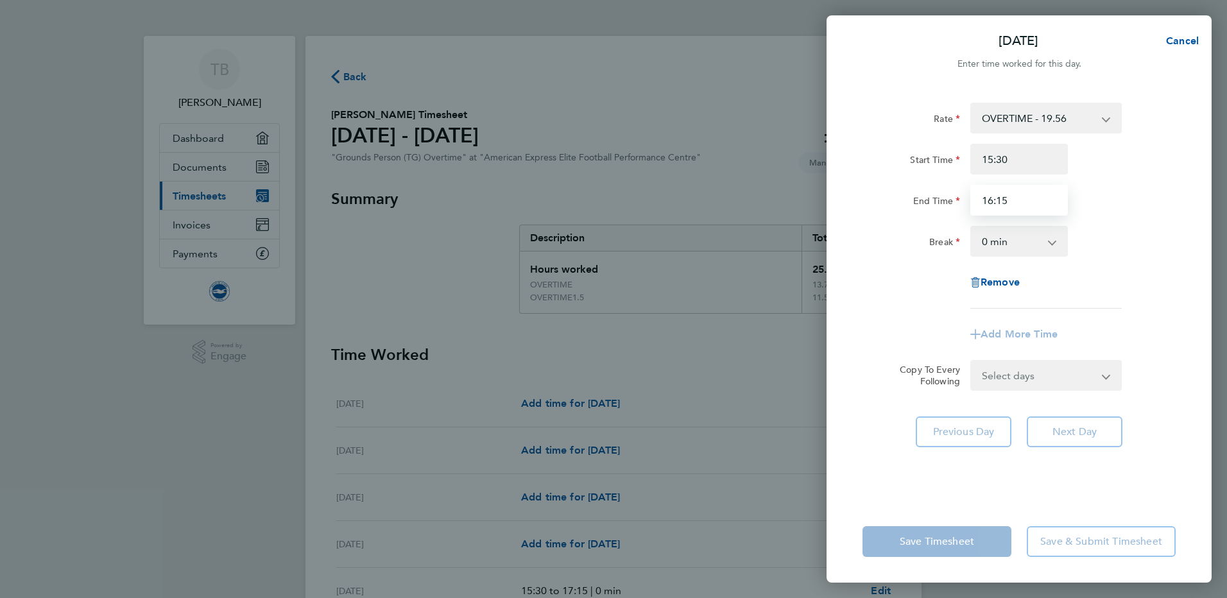
click at [1002, 204] on input "16:15" at bounding box center [1019, 200] width 98 height 31
type input "16:45"
click at [1113, 208] on div "End Time 16:45" at bounding box center [1018, 200] width 323 height 31
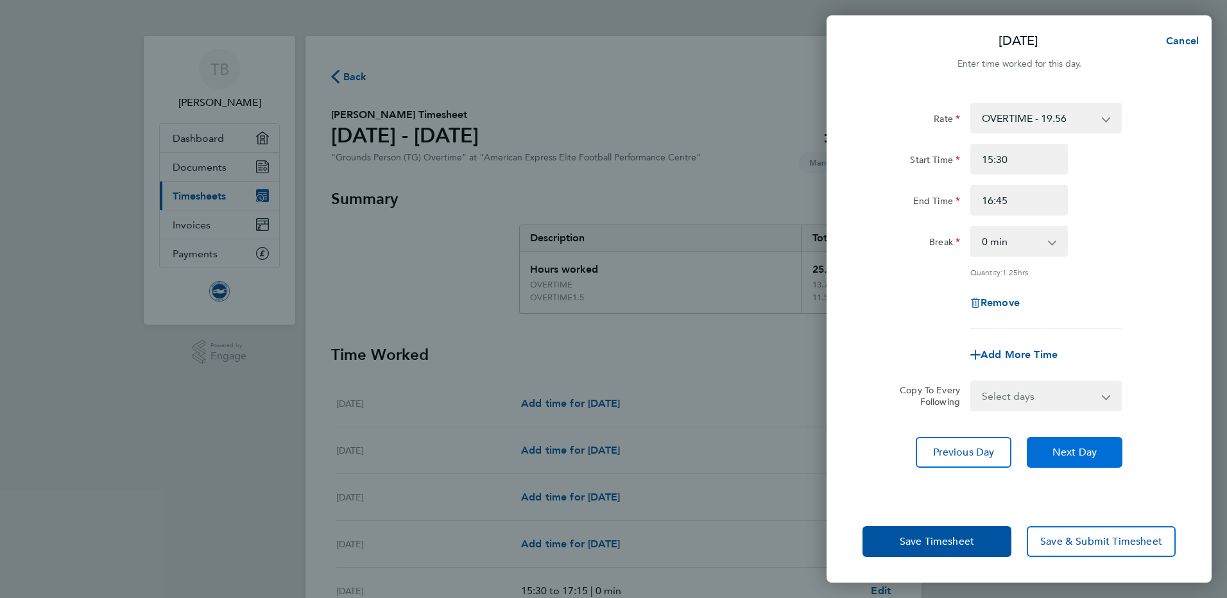
click at [1091, 457] on span "Next Day" at bounding box center [1074, 452] width 44 height 13
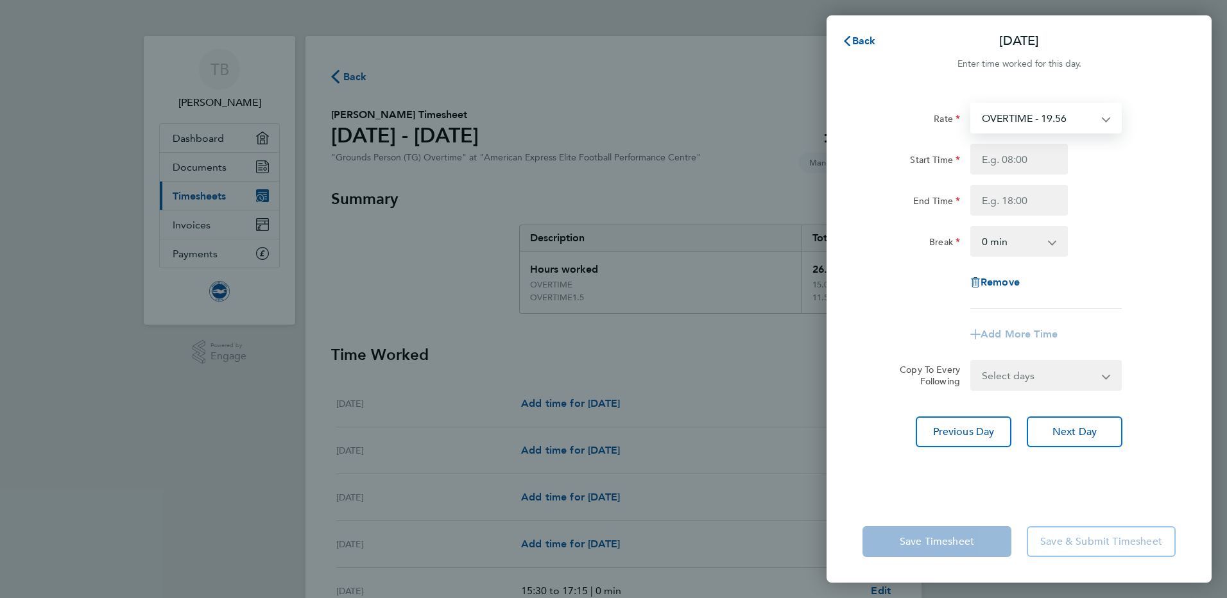
click at [1068, 128] on select "OVERTIME - 19.56 OVERTIME1.5 - 19.56" at bounding box center [1037, 118] width 133 height 28
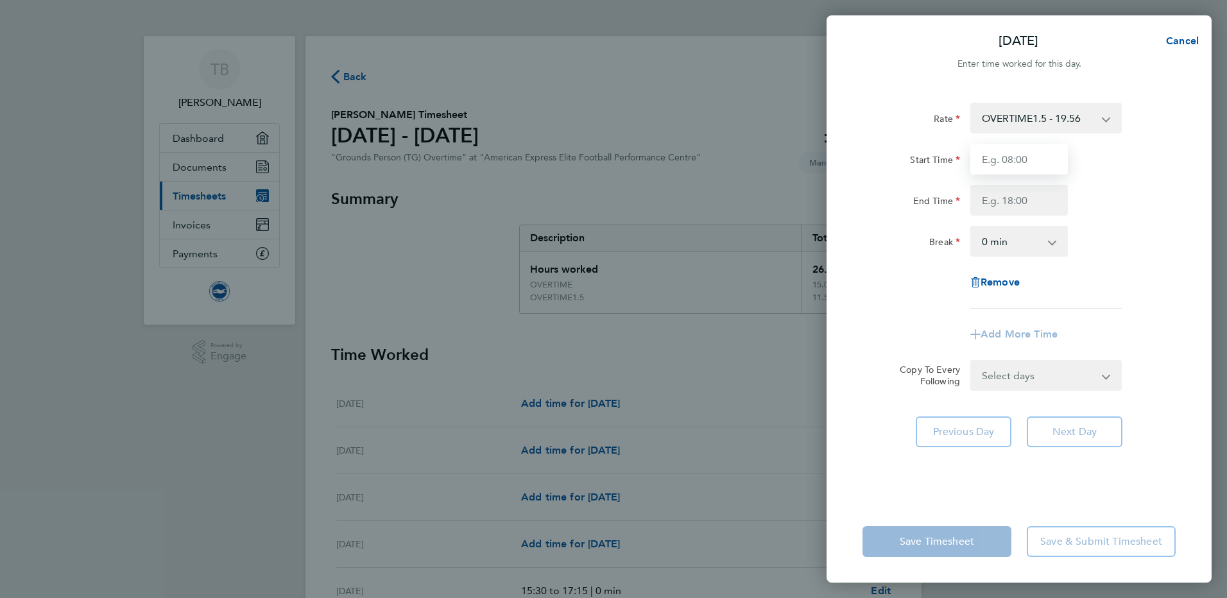
click at [1029, 161] on input "Start Time" at bounding box center [1019, 159] width 98 height 31
type input "07:30"
click at [998, 203] on input "End Time" at bounding box center [1019, 200] width 98 height 31
click at [990, 195] on input "16:15" at bounding box center [1019, 200] width 98 height 31
click at [991, 204] on input "16:15" at bounding box center [1019, 200] width 98 height 31
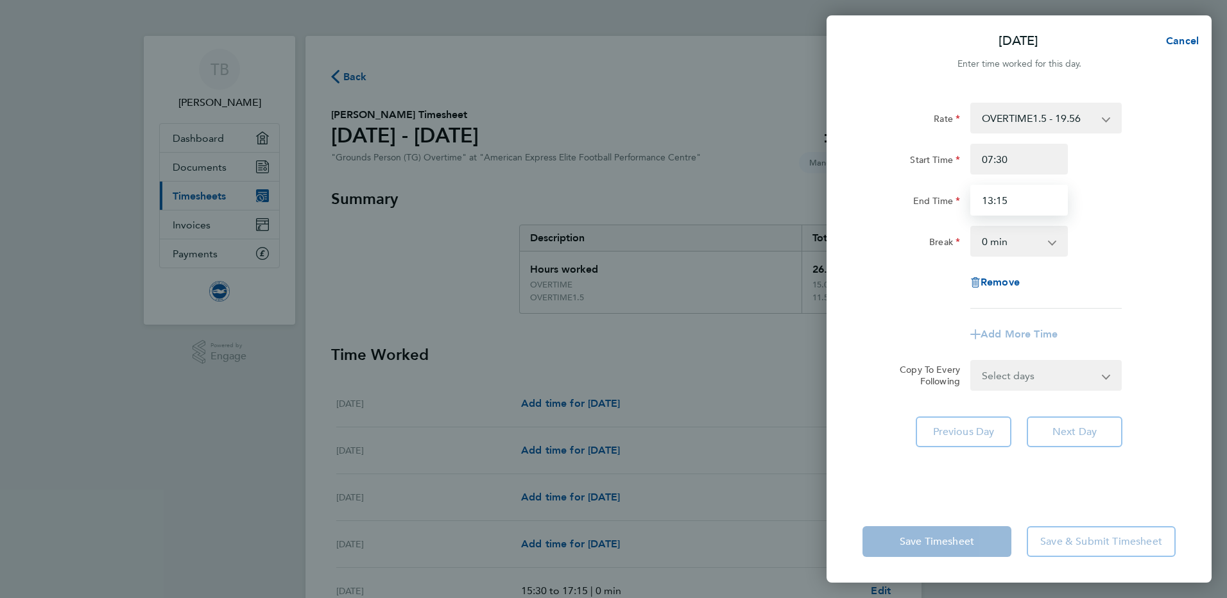
type input "13:15"
click at [1147, 233] on div "Break 0 min 15 min 30 min 45 min 60 min 75 min 90 min" at bounding box center [1018, 241] width 323 height 31
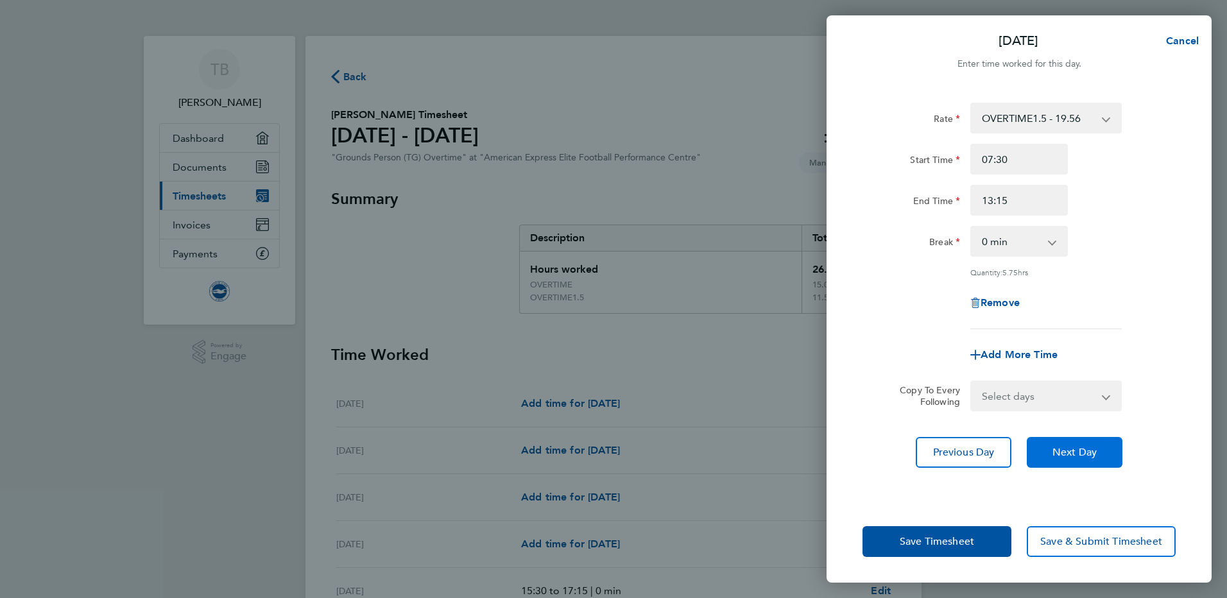
click at [1090, 449] on span "Next Day" at bounding box center [1074, 452] width 44 height 13
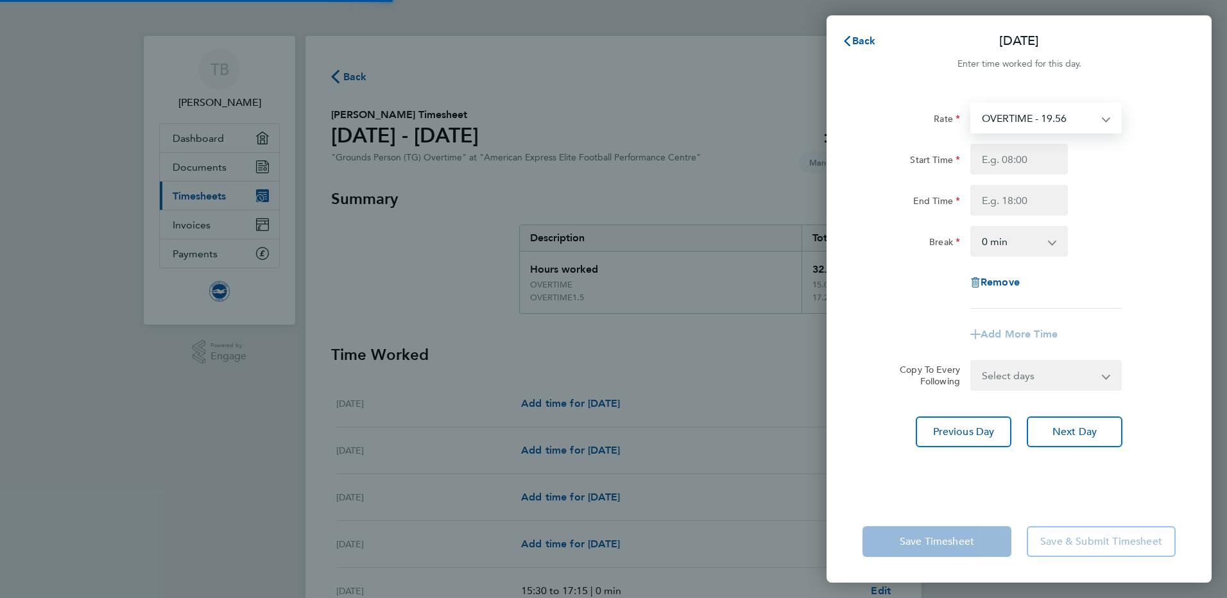
click at [1095, 119] on select "OVERTIME - 19.56 OVERTIME1.5 - 19.56" at bounding box center [1037, 118] width 133 height 28
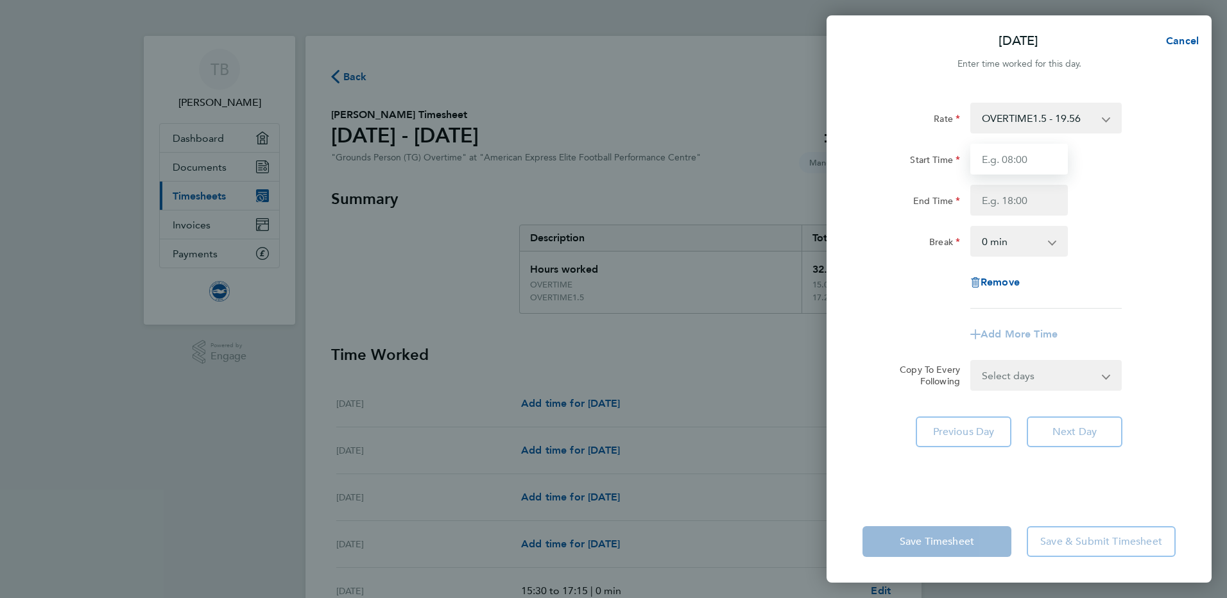
click at [1023, 166] on input "Start Time" at bounding box center [1019, 159] width 98 height 31
type input "07:30"
click at [1007, 194] on input "End Time" at bounding box center [1019, 200] width 98 height 31
type input "12:30"
click at [1125, 210] on div "End Time 12:30" at bounding box center [1018, 200] width 323 height 31
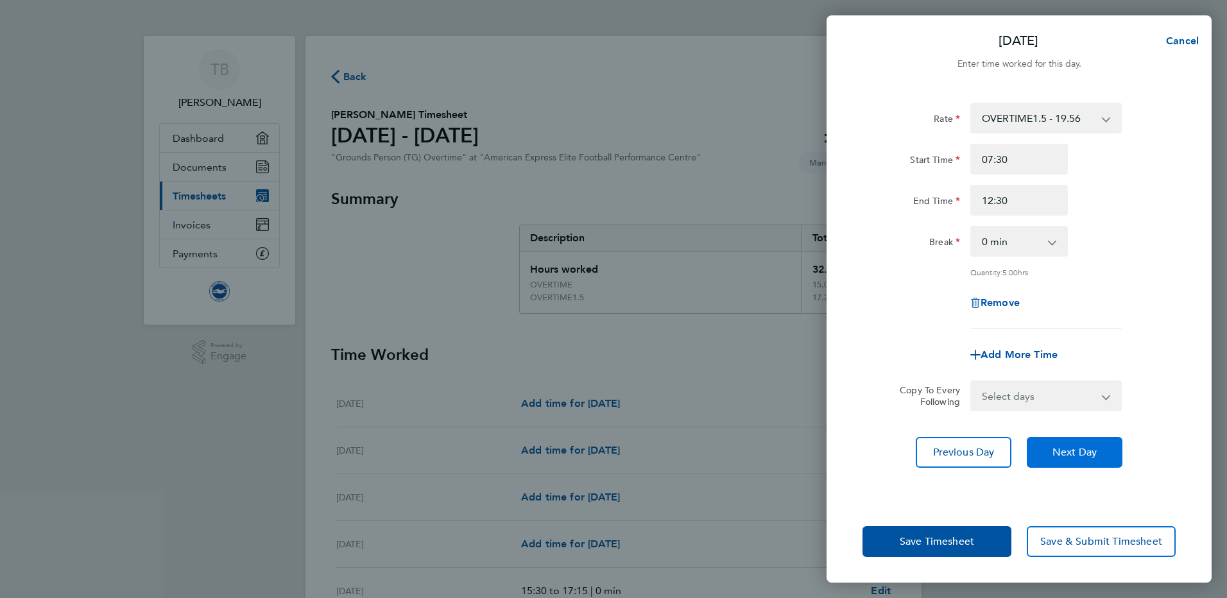
click at [1073, 453] on span "Next Day" at bounding box center [1074, 452] width 44 height 13
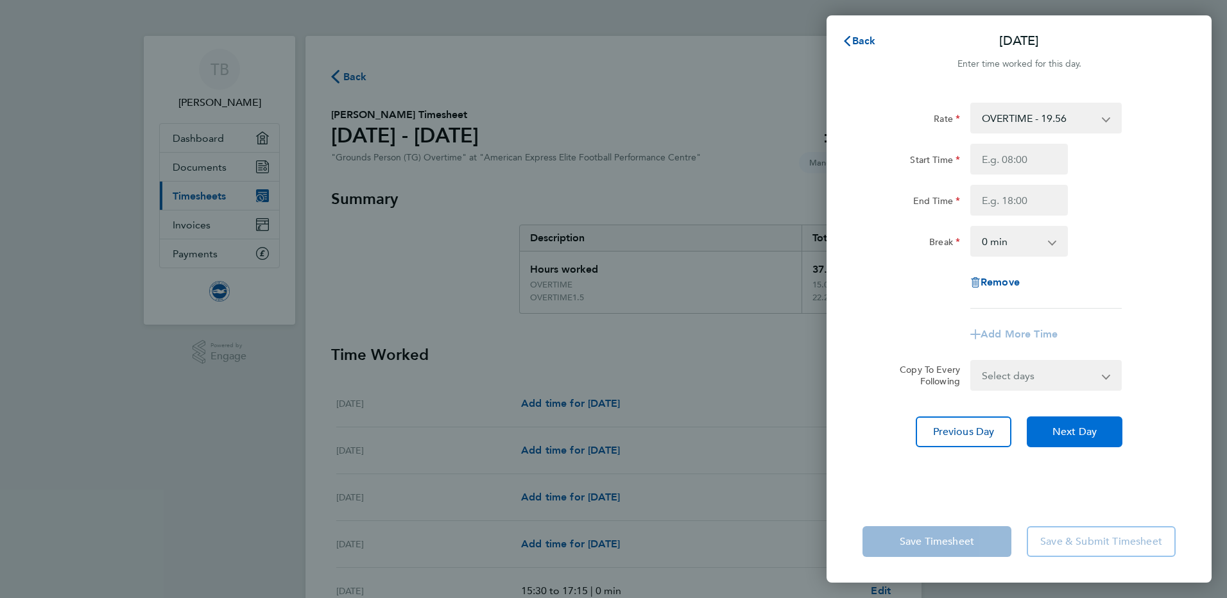
click at [1071, 432] on span "Next Day" at bounding box center [1074, 431] width 44 height 13
click at [1031, 157] on input "Start Time" at bounding box center [1019, 159] width 98 height 31
type input "15:30"
click at [1002, 191] on input "End Time" at bounding box center [1019, 200] width 98 height 31
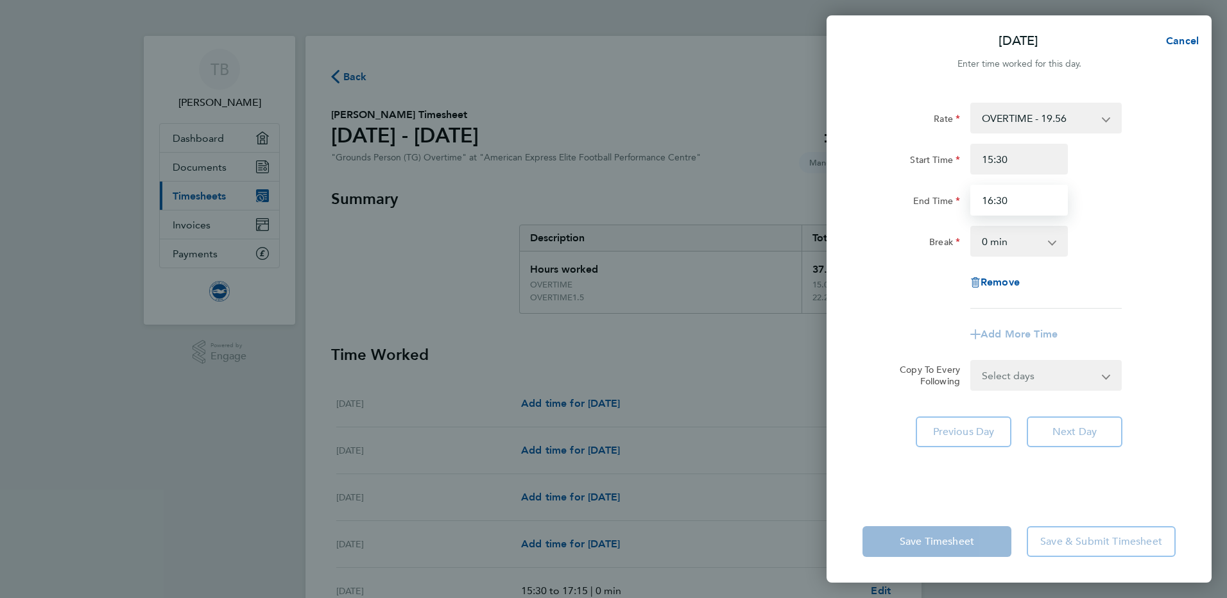
click at [993, 201] on input "16:30" at bounding box center [1019, 200] width 98 height 31
type input "17:30"
click at [1134, 221] on div "Rate OVERTIME - 19.56 OVERTIME1.5 - 19.56 Start Time 15:30 End Time 17:30 Break…" at bounding box center [1018, 206] width 313 height 206
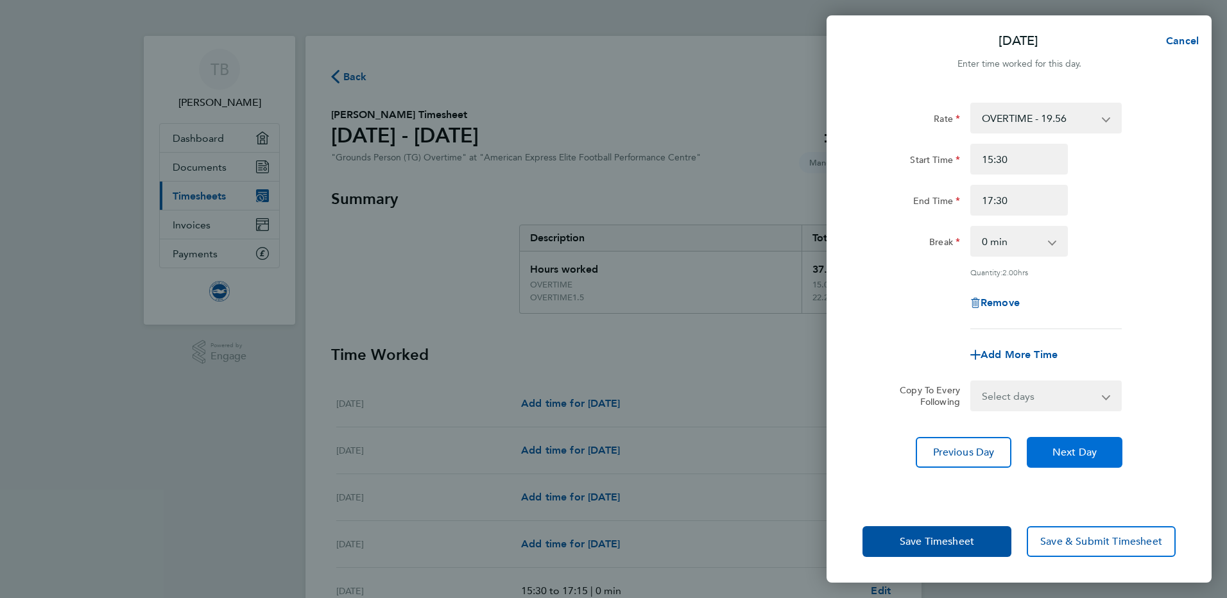
click at [1093, 451] on span "Next Day" at bounding box center [1074, 452] width 44 height 13
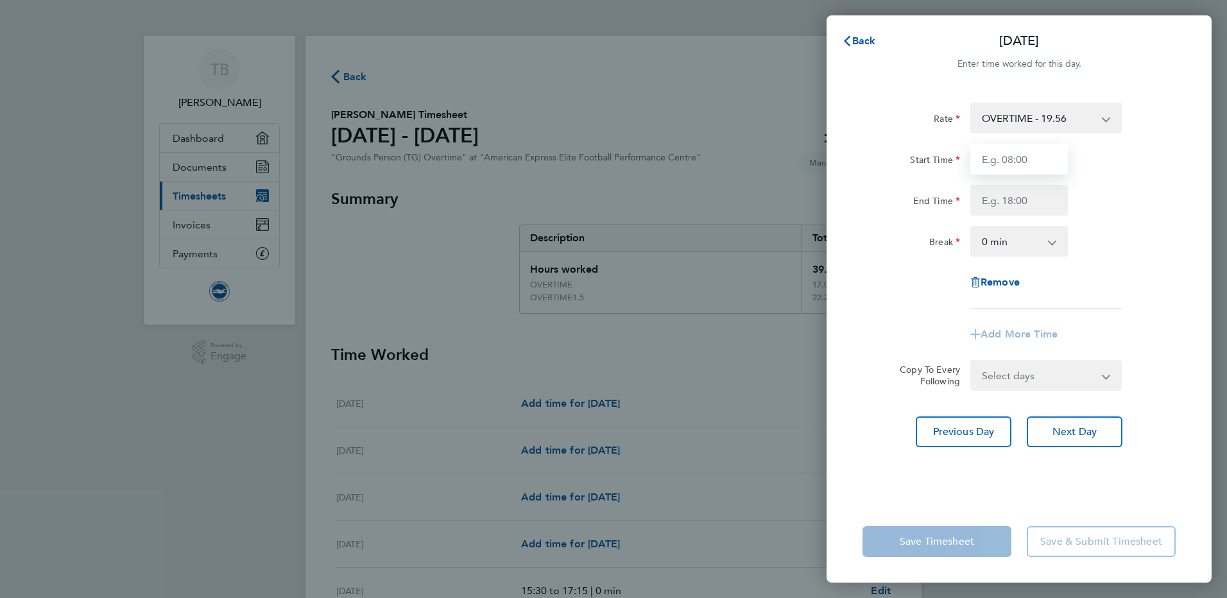
click at [1020, 164] on input "Start Time" at bounding box center [1019, 159] width 98 height 31
type input "06:00"
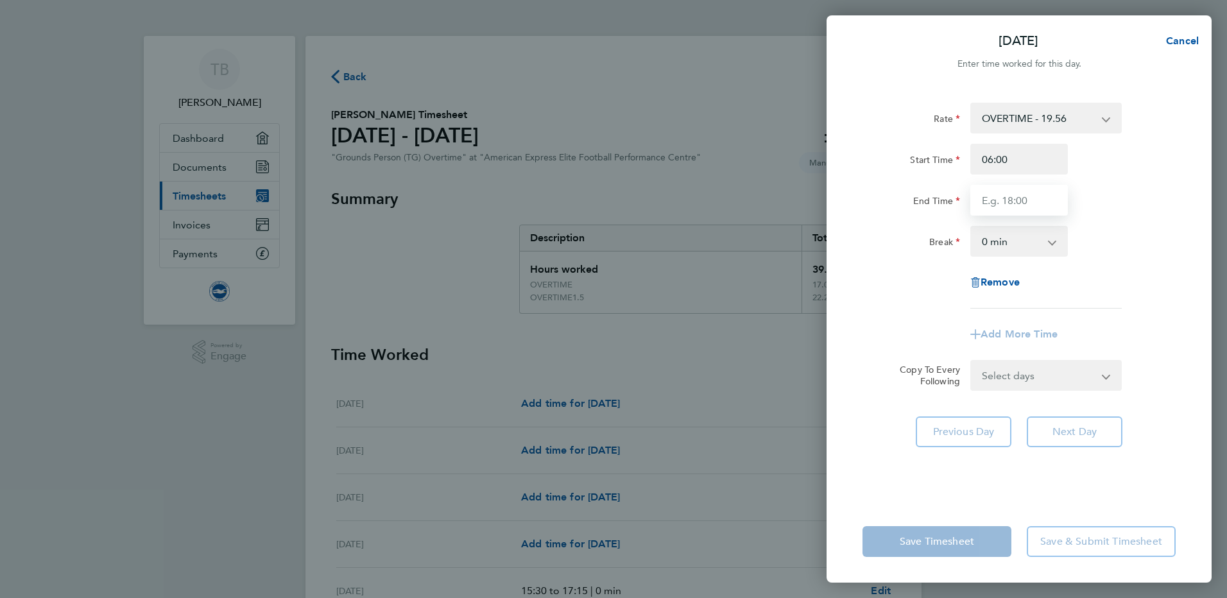
click at [998, 203] on input "End Time" at bounding box center [1019, 200] width 98 height 31
type input "07:30"
click at [1097, 320] on app-timesheet-line-form-group "Rate OVERTIME - 19.56 OVERTIME1.5 - 19.56 Start Time 06:00 End Time 07:30 Break…" at bounding box center [1018, 226] width 313 height 247
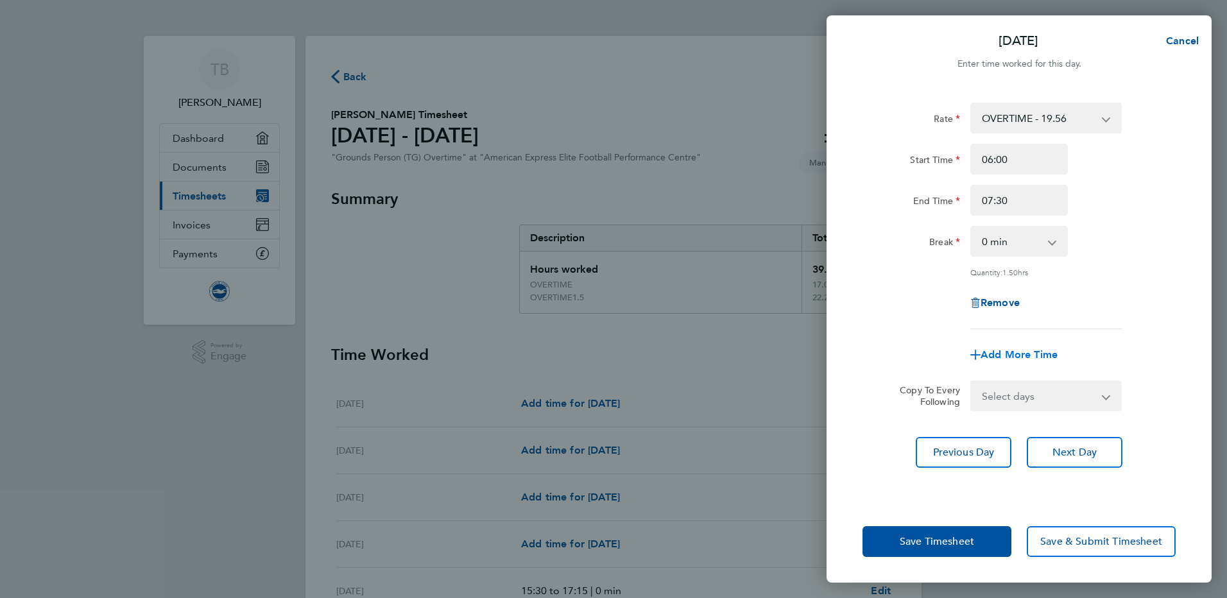
click at [1034, 348] on span "Add More Time" at bounding box center [1018, 354] width 77 height 12
select select "null"
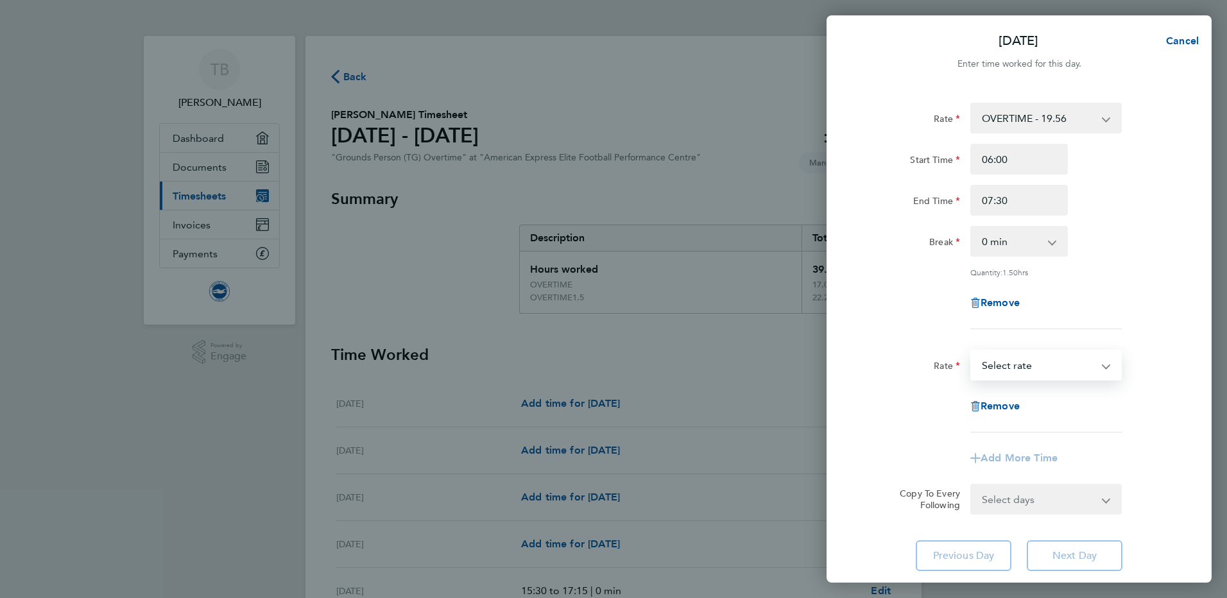
click at [1053, 369] on select "OVERTIME - 19.56 OVERTIME1.5 - 19.56 Select rate" at bounding box center [1037, 365] width 133 height 28
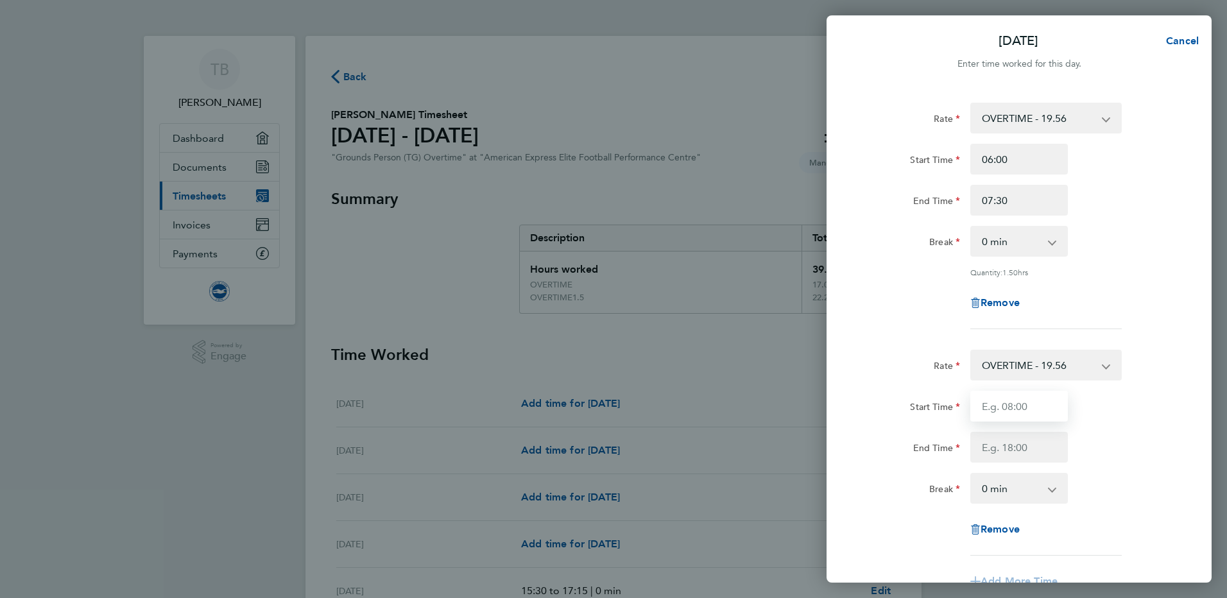
click at [1010, 412] on input "Start Time" at bounding box center [1019, 406] width 98 height 31
type input "15:30"
click at [1007, 438] on input "End Time" at bounding box center [1019, 447] width 98 height 31
type input "16:30"
click at [1136, 429] on div "Start Time 15:30 End Time 16:30" at bounding box center [1018, 427] width 323 height 72
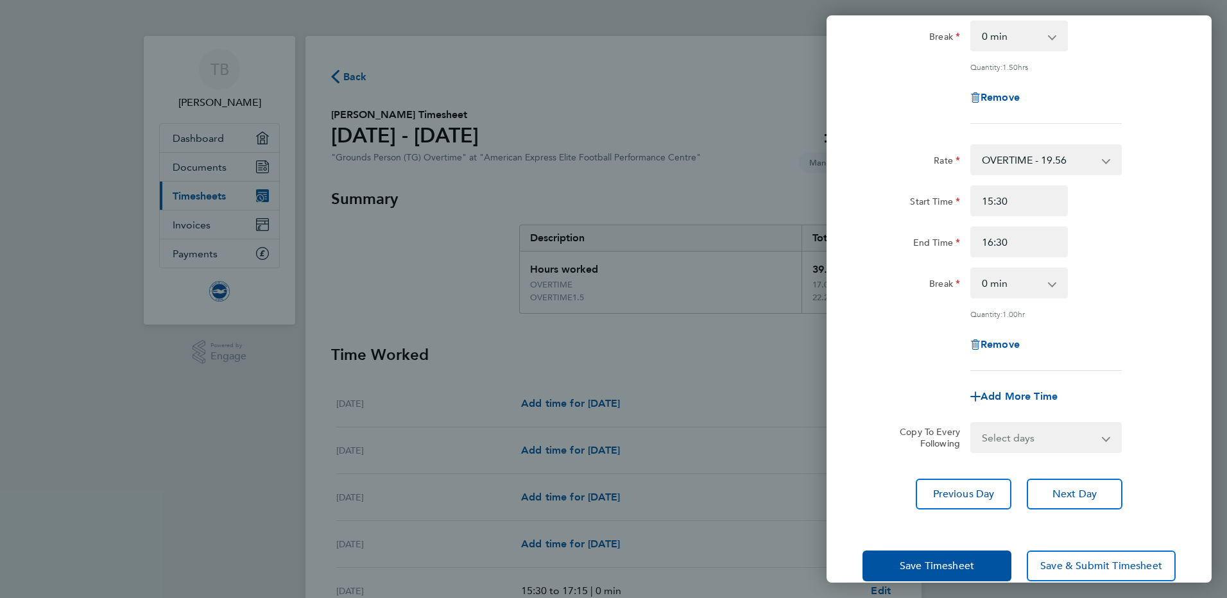
scroll to position [227, 0]
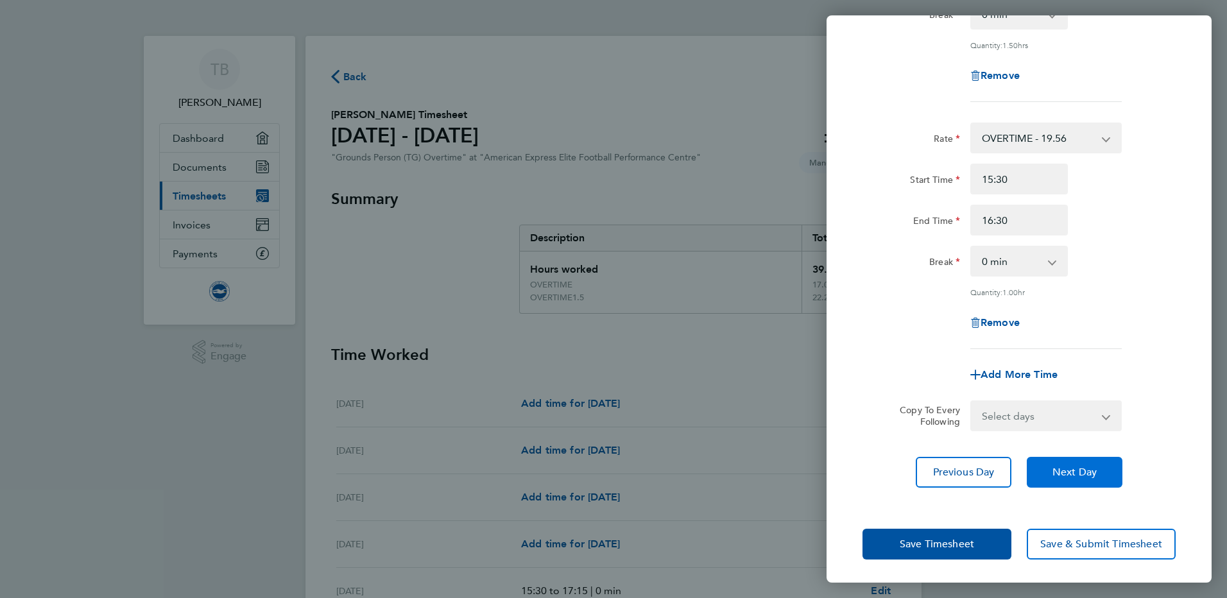
click at [1072, 469] on span "Next Day" at bounding box center [1074, 472] width 44 height 13
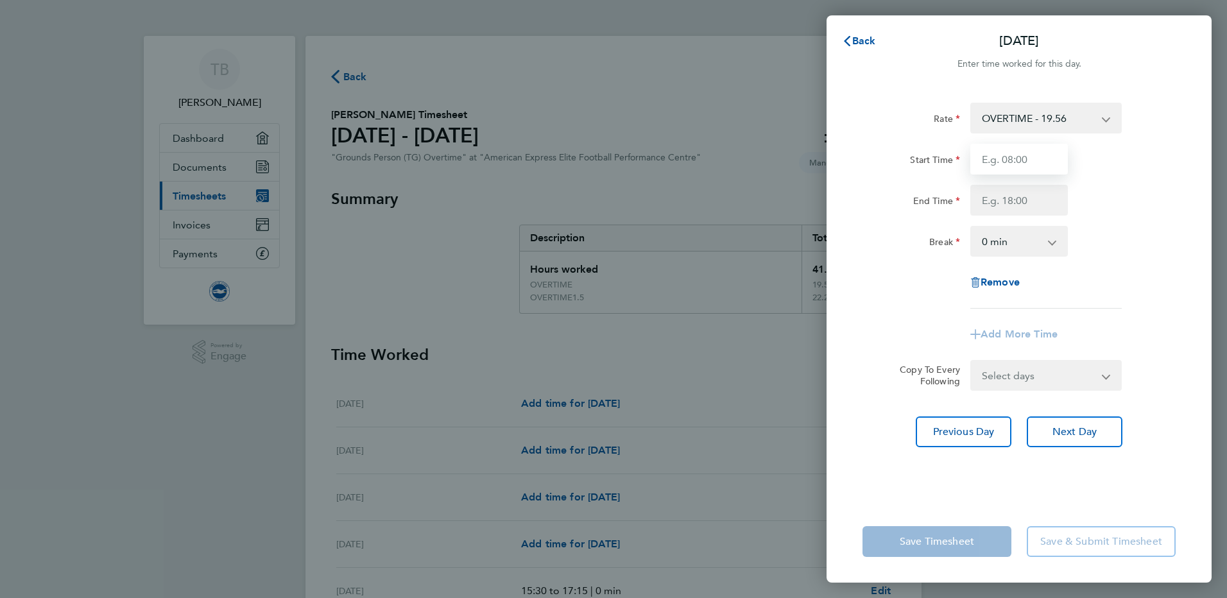
click at [1006, 164] on input "Start Time" at bounding box center [1019, 159] width 98 height 31
type input "15:30"
click at [1018, 217] on div "Rate OVERTIME - 19.56 OVERTIME1.5 - 19.56 Start Time 15:30 End Time Break 0 min…" at bounding box center [1018, 206] width 313 height 206
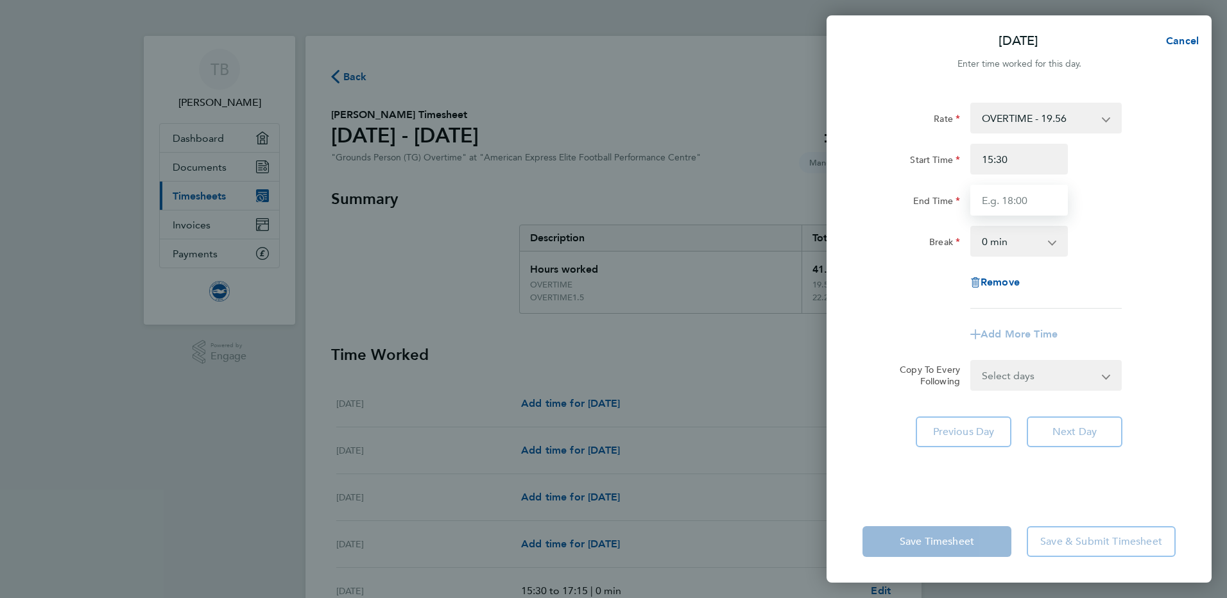
click at [1007, 198] on input "End Time" at bounding box center [1019, 200] width 98 height 31
click at [1003, 197] on input "16:15" at bounding box center [1019, 200] width 98 height 31
type input "16:45"
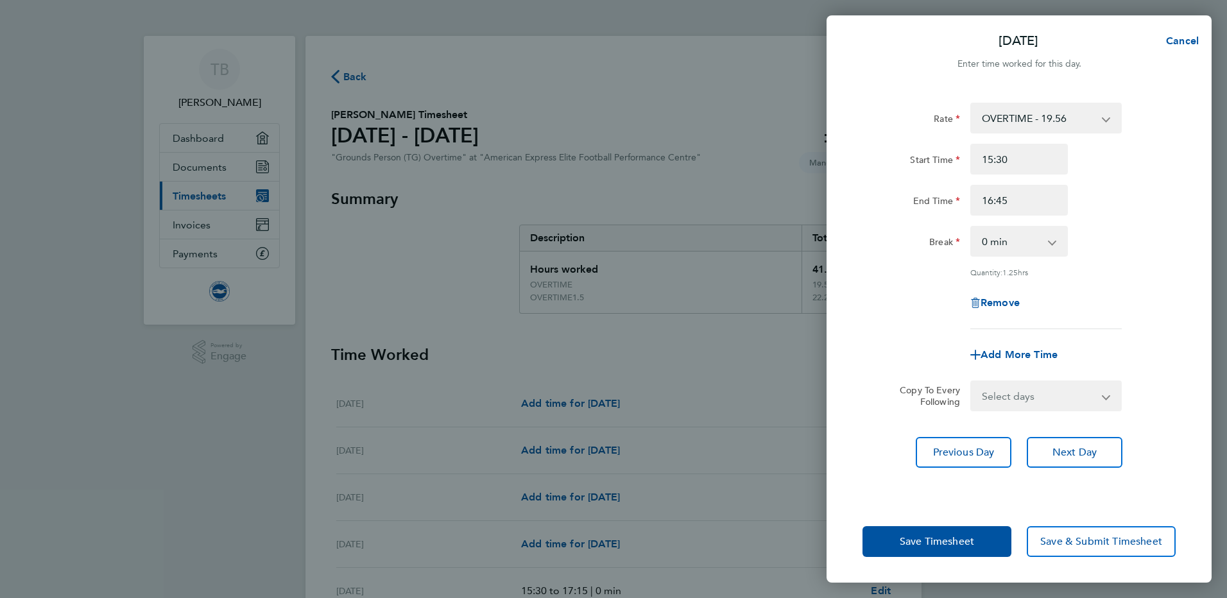
click at [1138, 228] on div "Break 0 min 15 min 30 min 45 min 60 min" at bounding box center [1018, 241] width 323 height 31
click at [1065, 441] on button "Next Day" at bounding box center [1075, 452] width 96 height 31
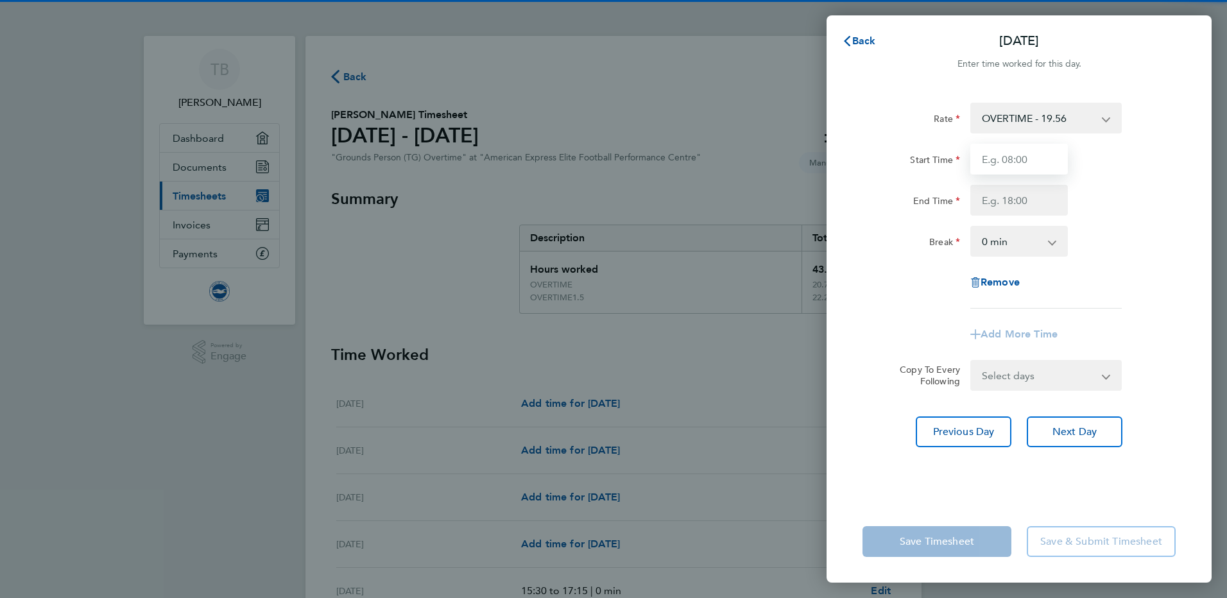
click at [1028, 162] on input "Start Time" at bounding box center [1019, 159] width 98 height 31
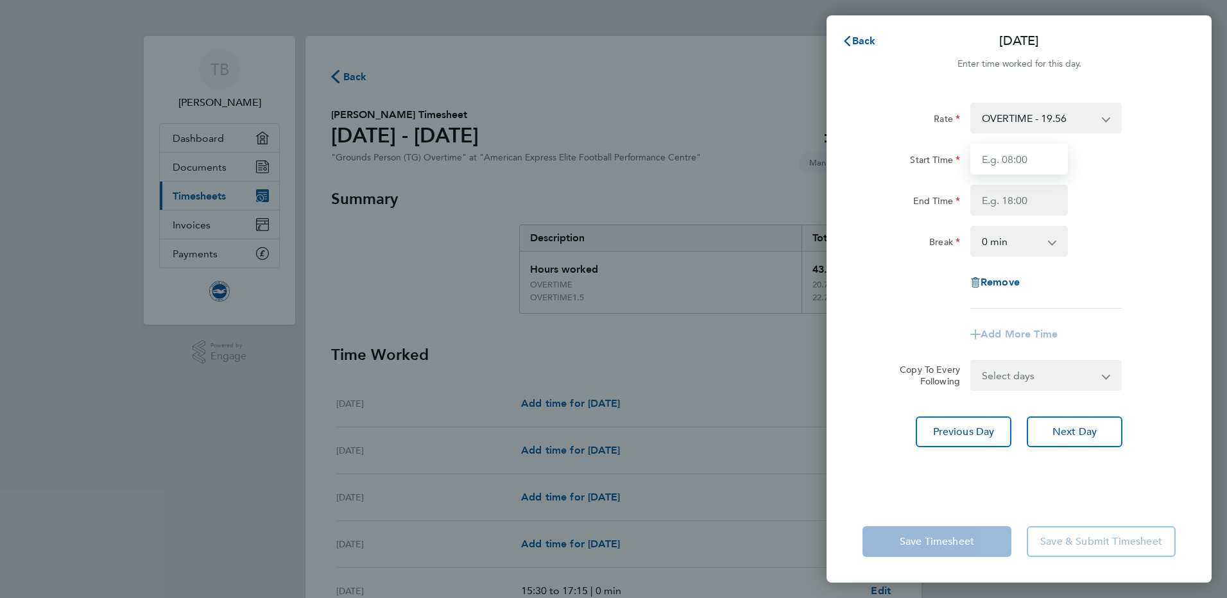
type input "15:30"
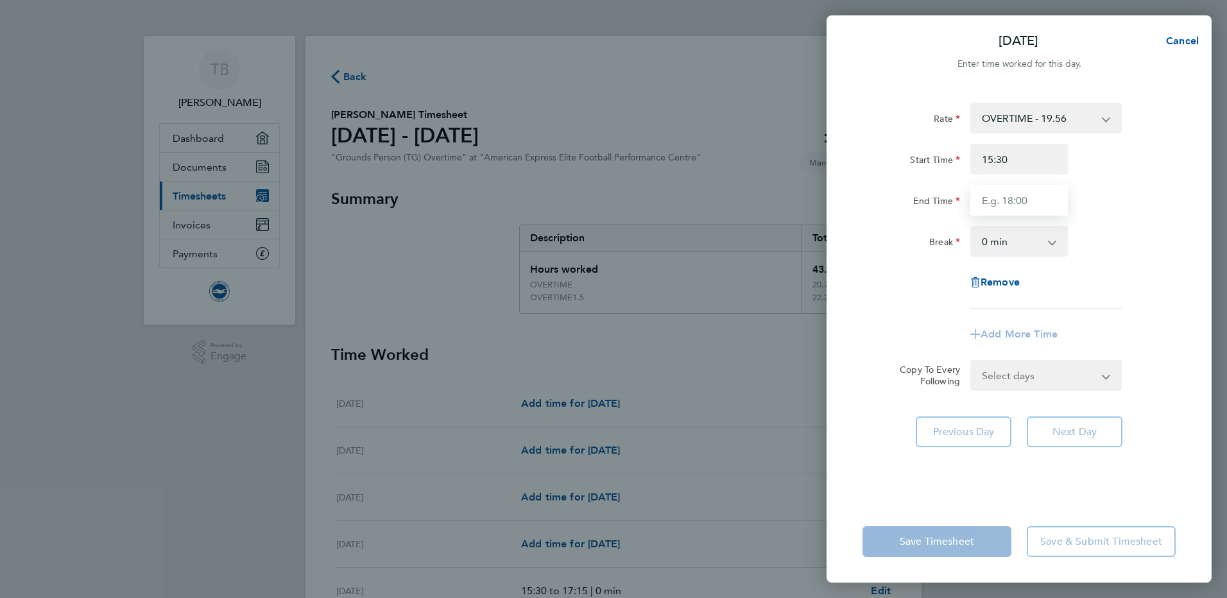
click at [1008, 198] on input "End Time" at bounding box center [1019, 200] width 98 height 31
type input "16:30"
click at [1163, 404] on div "Rate OVERTIME - 19.56 OVERTIME1.5 - 19.56 Start Time 15:30 End Time 16:30 Break…" at bounding box center [1018, 293] width 385 height 413
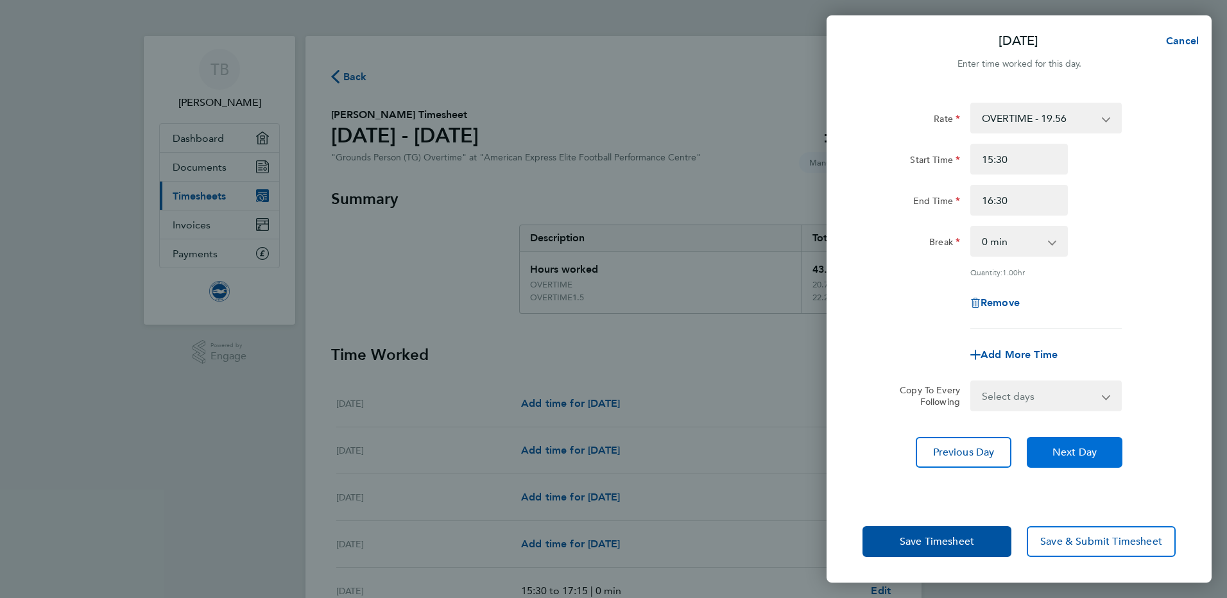
click at [1114, 447] on button "Next Day" at bounding box center [1075, 452] width 96 height 31
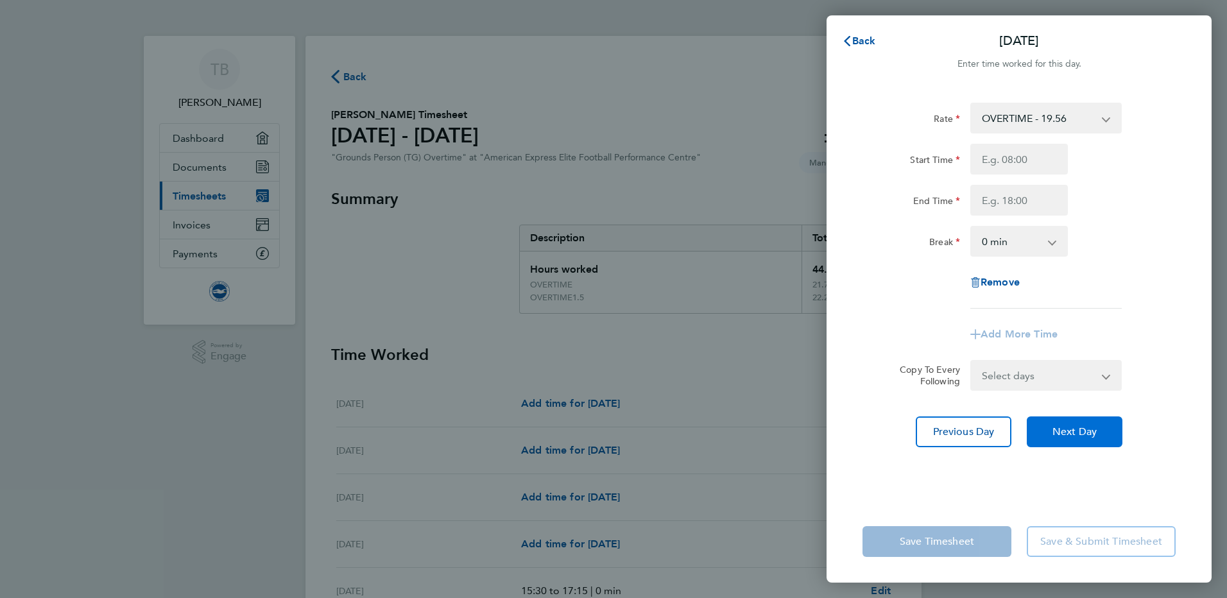
click at [1071, 438] on button "Next Day" at bounding box center [1075, 431] width 96 height 31
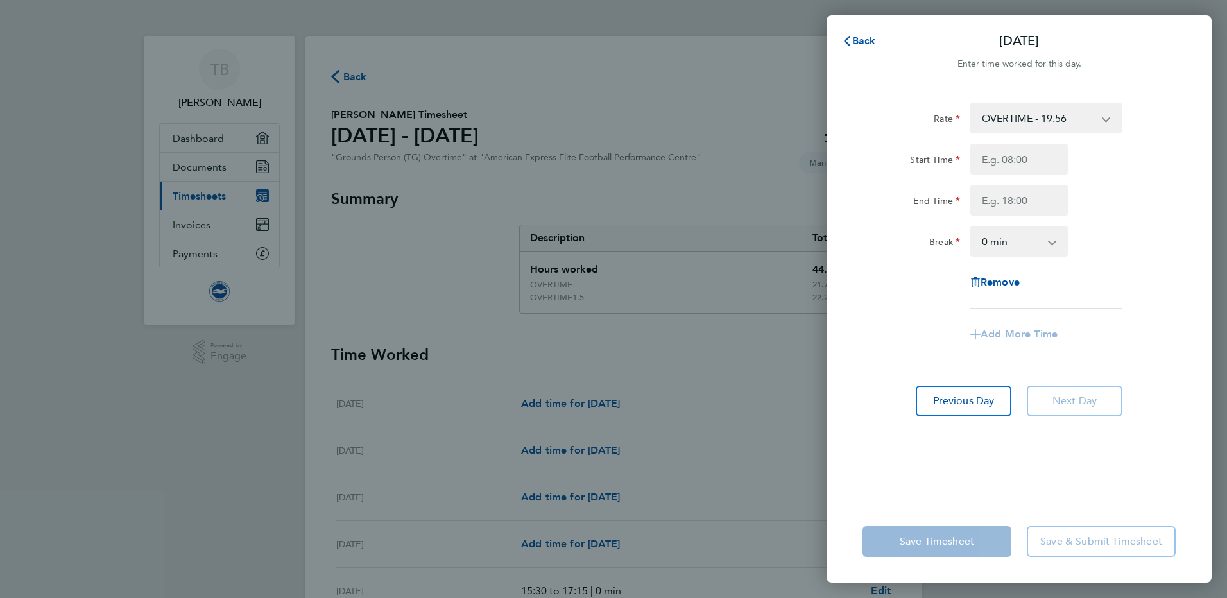
click at [1099, 119] on select "OVERTIME - 19.56 OVERTIME1.5 - 19.56" at bounding box center [1037, 118] width 133 height 28
click at [1031, 157] on input "Start Time" at bounding box center [1019, 159] width 98 height 31
type input "07:30"
type input "12:30"
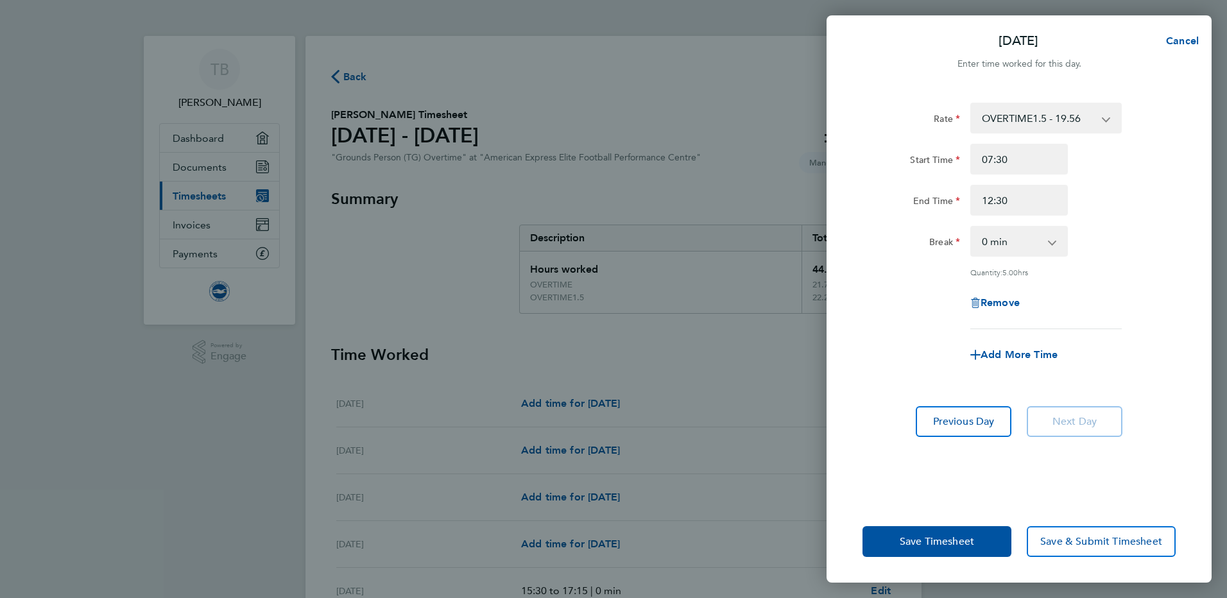
click at [896, 311] on div "Remove" at bounding box center [1018, 302] width 323 height 31
click at [885, 366] on div "Add More Time" at bounding box center [1018, 354] width 323 height 31
click at [941, 545] on span "Save Timesheet" at bounding box center [937, 541] width 74 height 13
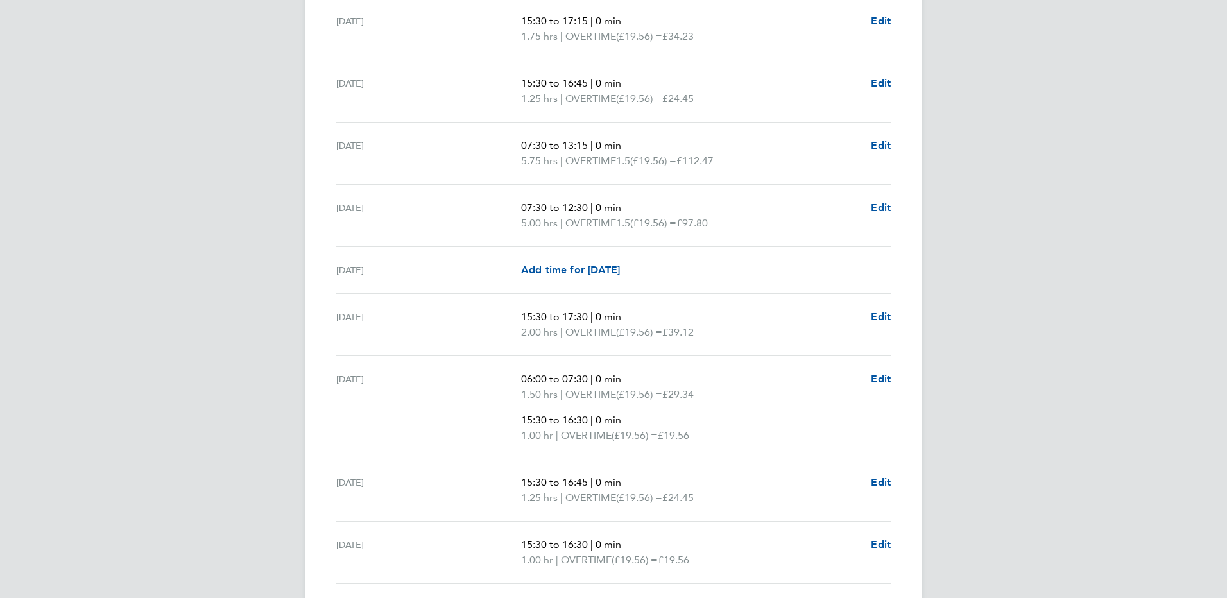
scroll to position [1722, 0]
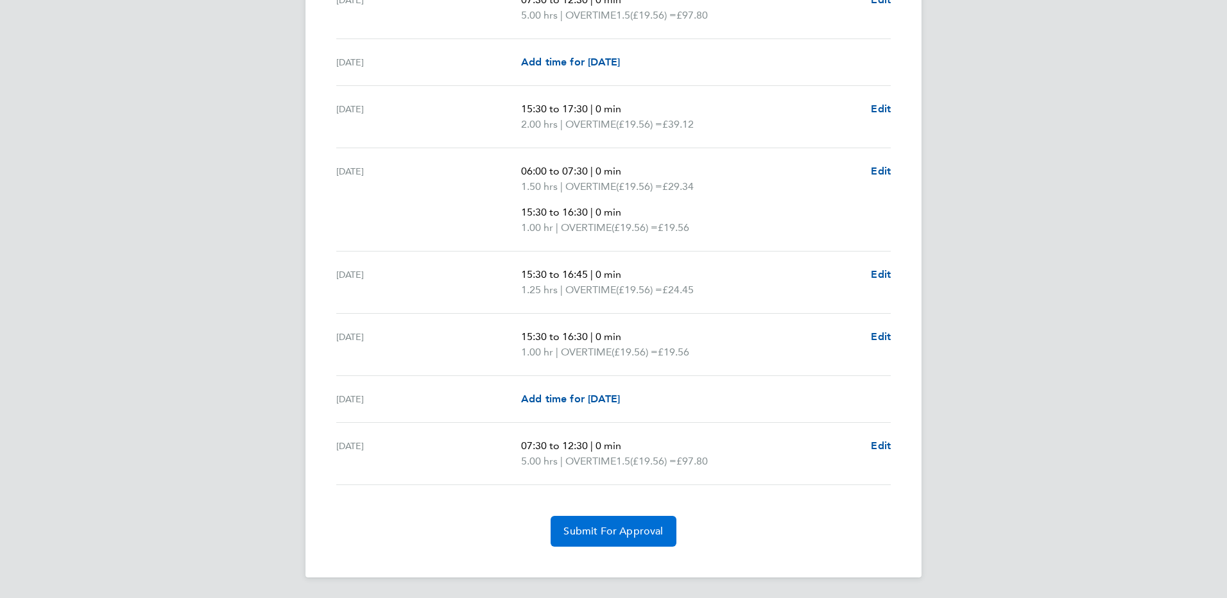
click at [620, 530] on span "Submit For Approval" at bounding box center [612, 531] width 99 height 13
